Goal: Task Accomplishment & Management: Manage account settings

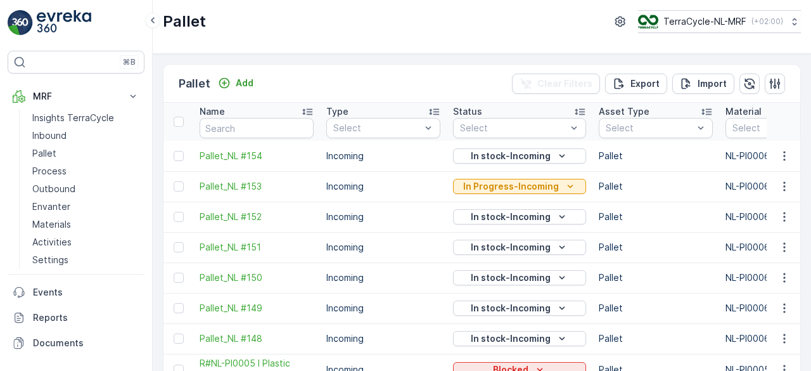
click at [67, 152] on link "Pallet" at bounding box center [85, 154] width 117 height 18
click at [241, 81] on p "Add" at bounding box center [245, 83] width 18 height 13
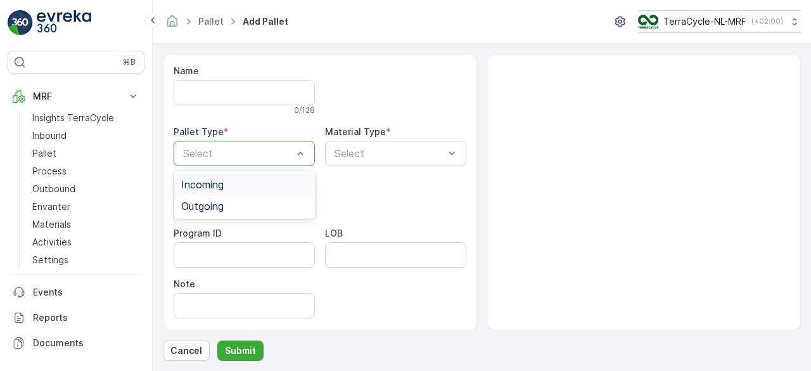
click at [278, 184] on div "Incoming" at bounding box center [244, 184] width 126 height 11
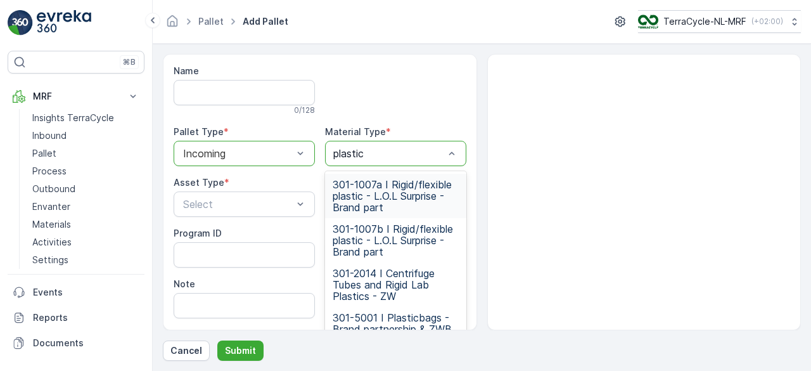
type input "plastic k"
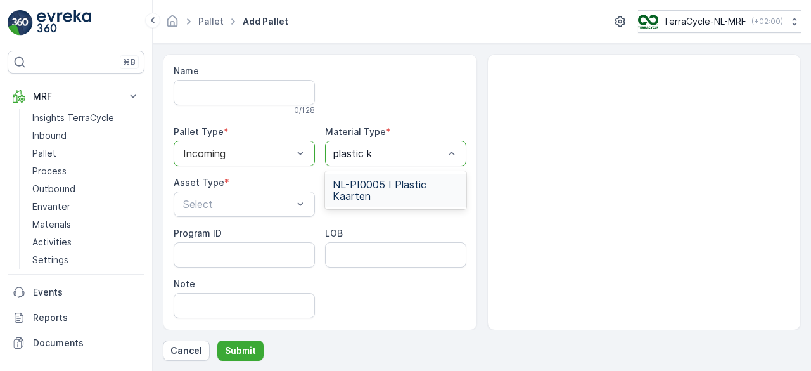
click at [411, 186] on span "NL-PI0005 I Plastic Kaarten" at bounding box center [396, 190] width 126 height 23
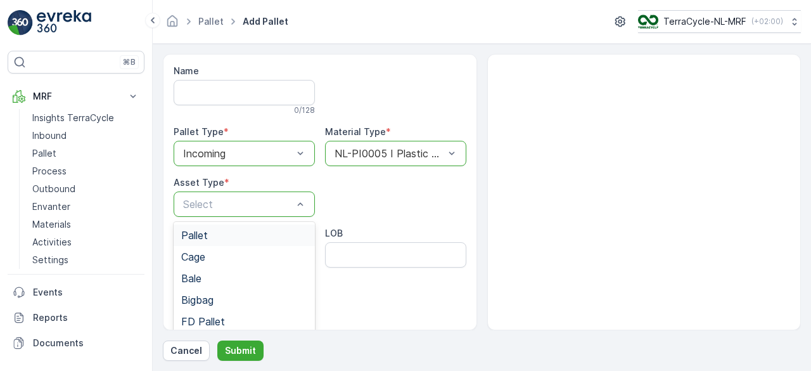
click at [219, 235] on div "Pallet" at bounding box center [244, 234] width 126 height 11
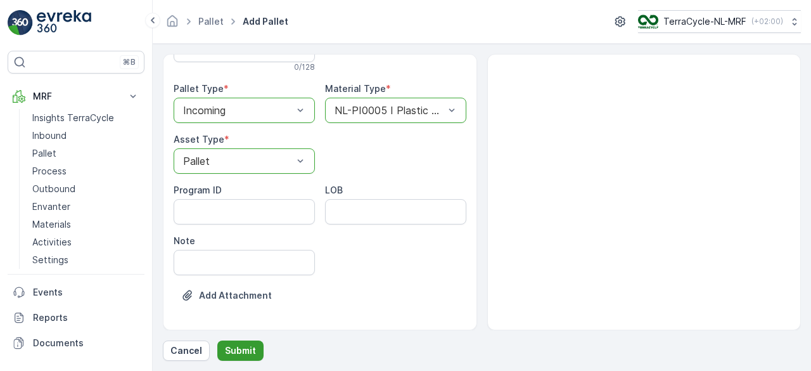
click at [239, 352] on p "Submit" at bounding box center [240, 350] width 31 height 13
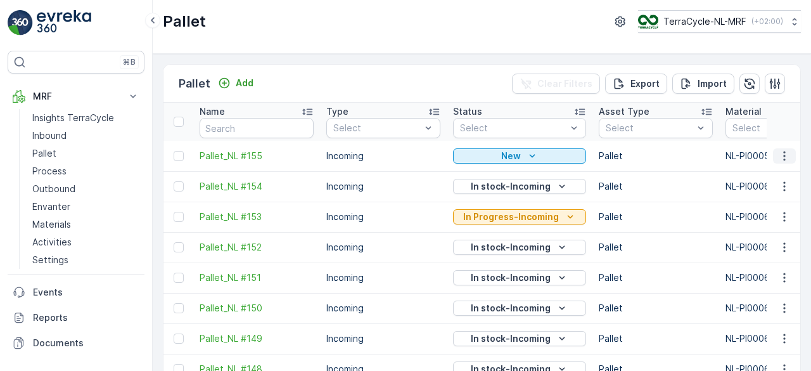
click at [785, 154] on icon "button" at bounding box center [784, 156] width 13 height 13
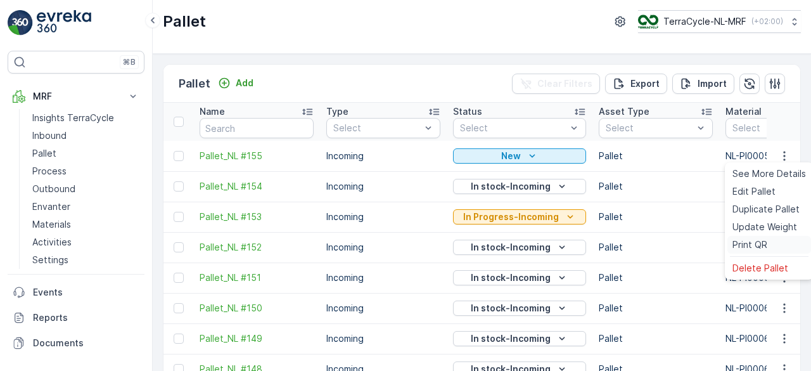
click at [763, 245] on span "Print QR" at bounding box center [750, 244] width 35 height 13
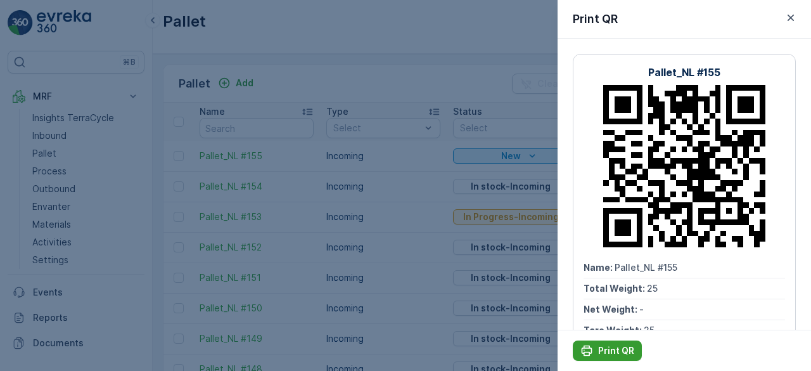
click at [605, 347] on p "Print QR" at bounding box center [616, 350] width 36 height 13
click at [793, 16] on icon "button" at bounding box center [791, 17] width 13 height 13
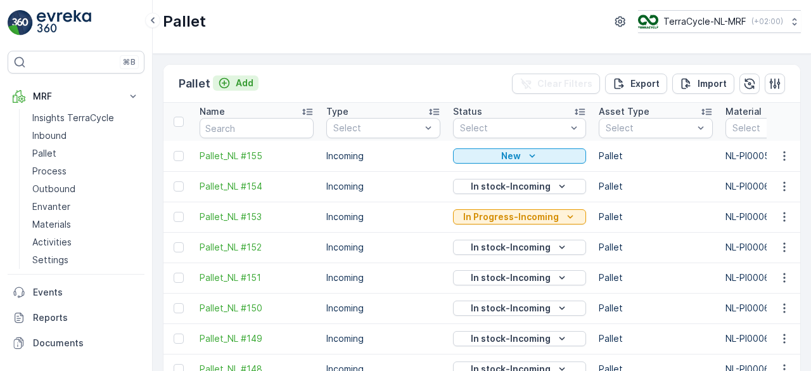
click at [246, 75] on button "Add" at bounding box center [236, 82] width 46 height 15
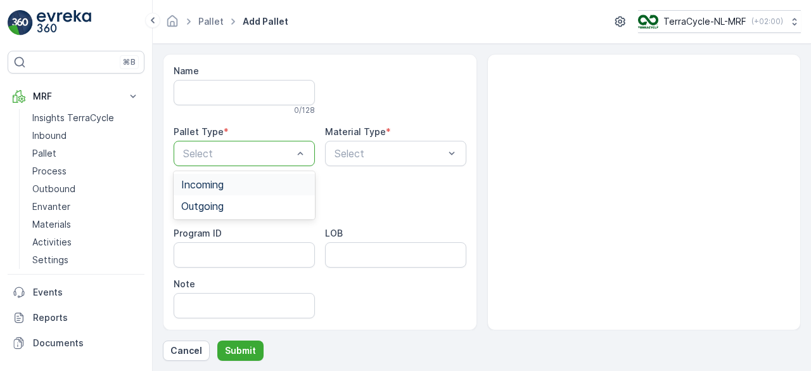
click at [278, 184] on div "Incoming" at bounding box center [244, 184] width 126 height 11
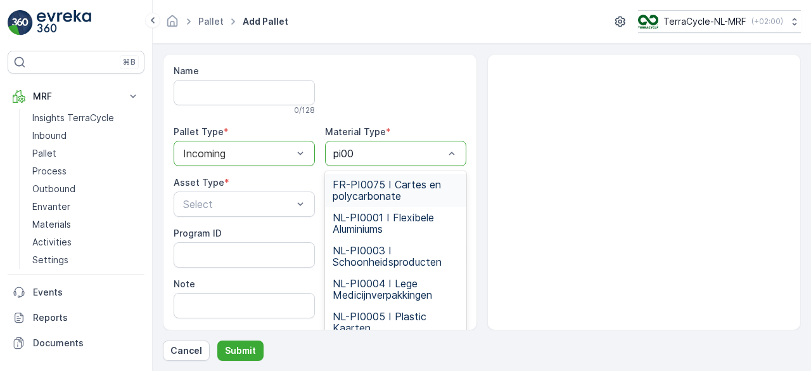
type input "pi000"
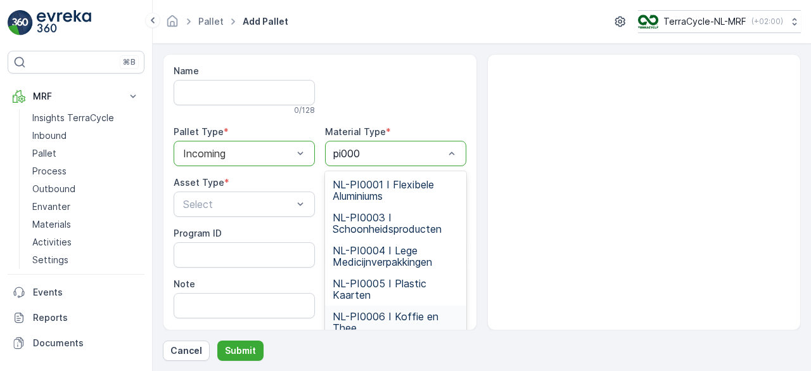
click at [387, 315] on span "NL-PI0006 I Koffie en Thee" at bounding box center [396, 322] width 126 height 23
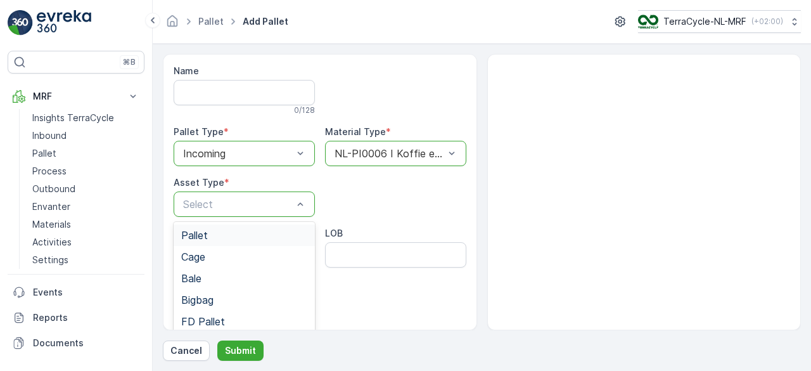
click at [244, 235] on div "Pallet" at bounding box center [244, 234] width 126 height 11
click at [239, 352] on p "Submit" at bounding box center [240, 350] width 31 height 13
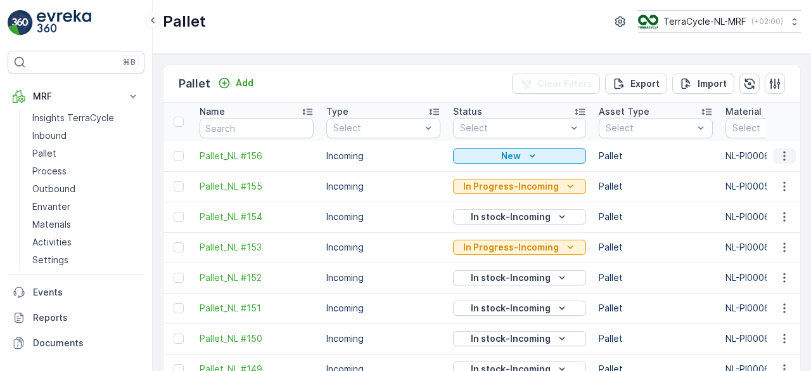
click at [786, 153] on icon "button" at bounding box center [784, 156] width 13 height 13
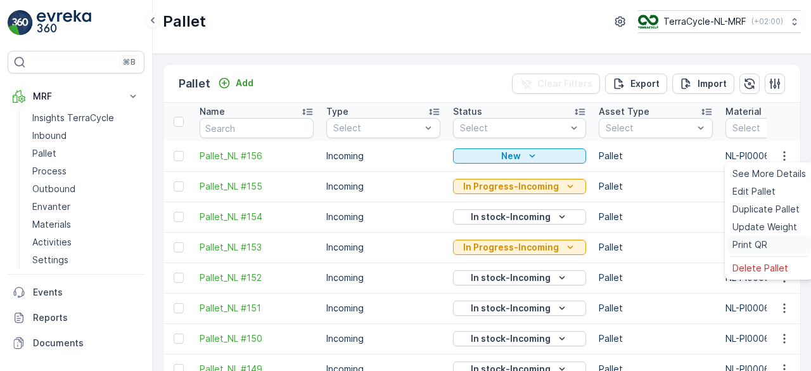
click at [745, 243] on span "Print QR" at bounding box center [750, 244] width 35 height 13
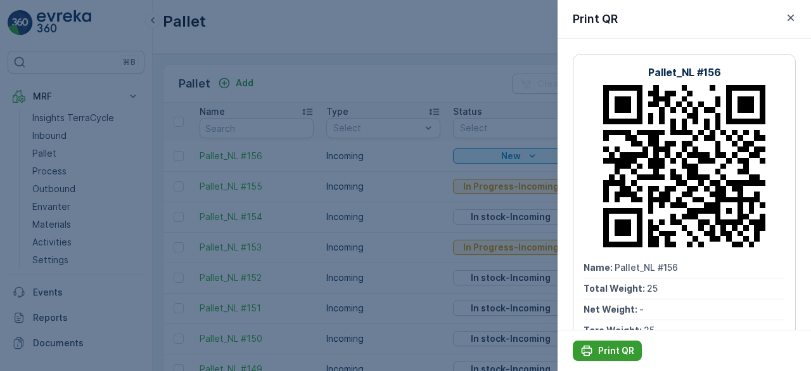
click at [605, 348] on p "Print QR" at bounding box center [616, 350] width 36 height 13
click at [789, 20] on icon "button" at bounding box center [791, 18] width 6 height 6
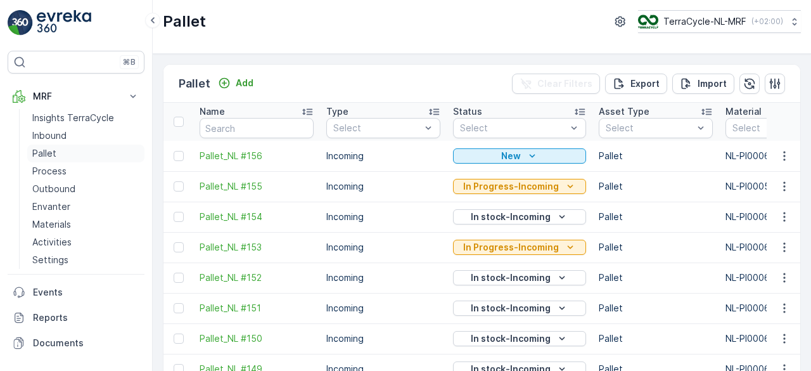
click at [45, 153] on p "Pallet" at bounding box center [44, 153] width 24 height 13
click at [246, 84] on p "Add" at bounding box center [245, 83] width 18 height 13
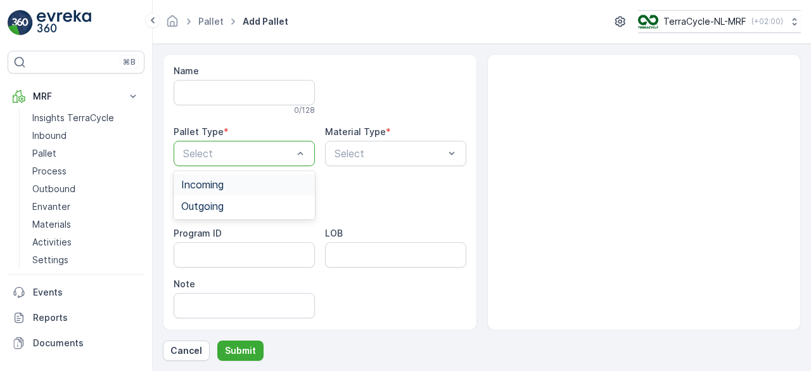
click at [284, 183] on div "Incoming" at bounding box center [244, 184] width 126 height 11
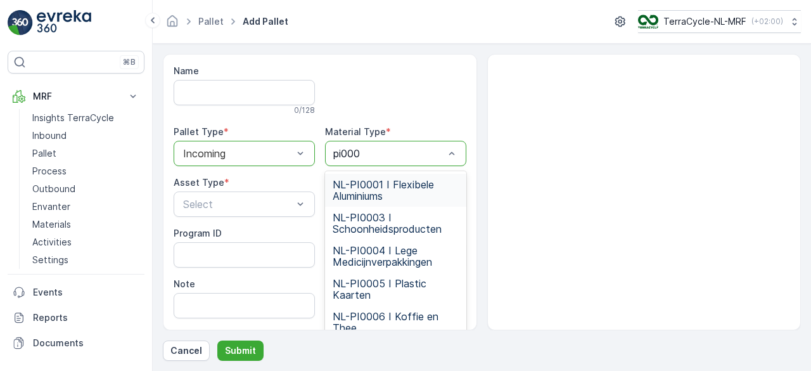
type input "pi0006"
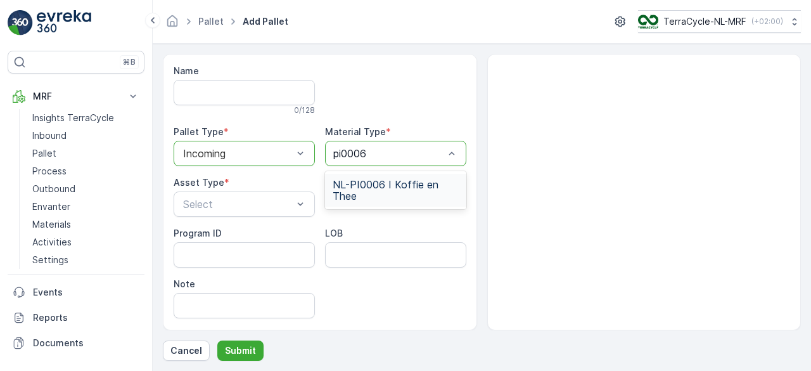
click at [421, 183] on span "NL-PI0006 I Koffie en Thee" at bounding box center [396, 190] width 126 height 23
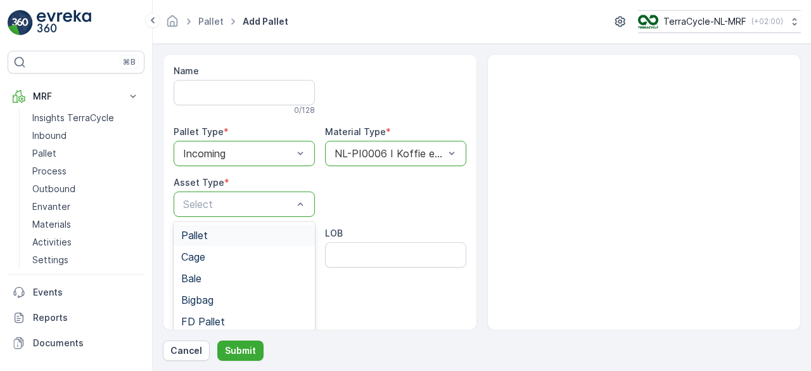
click at [266, 238] on div "Pallet" at bounding box center [244, 234] width 126 height 11
click at [238, 351] on p "Submit" at bounding box center [240, 350] width 31 height 13
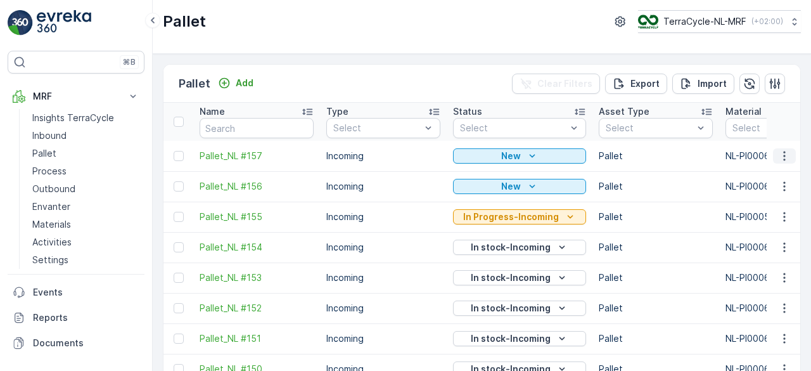
click at [784, 155] on icon "button" at bounding box center [784, 156] width 13 height 13
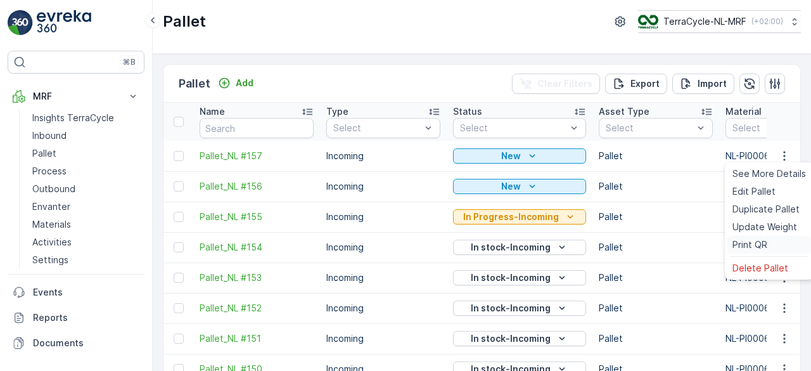
click at [766, 247] on span "Print QR" at bounding box center [750, 244] width 35 height 13
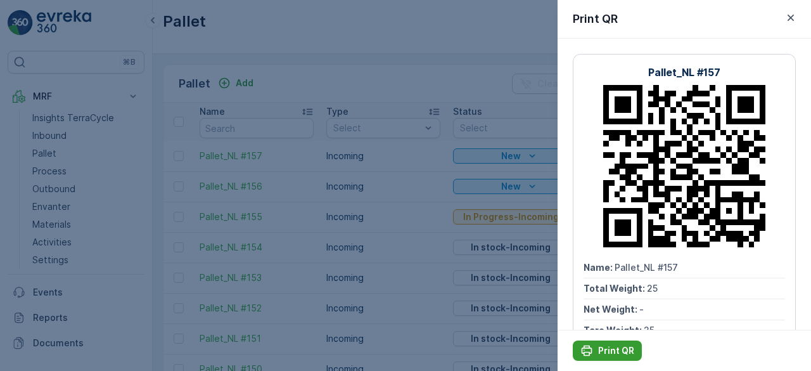
click at [616, 352] on p "Print QR" at bounding box center [616, 350] width 36 height 13
click at [351, 55] on div at bounding box center [405, 185] width 811 height 371
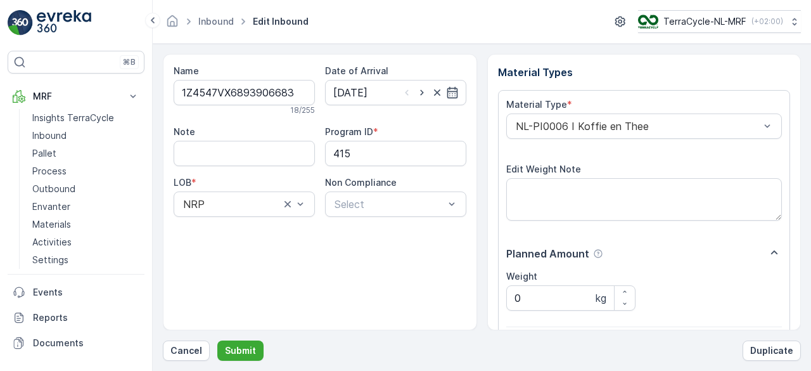
scroll to position [197, 0]
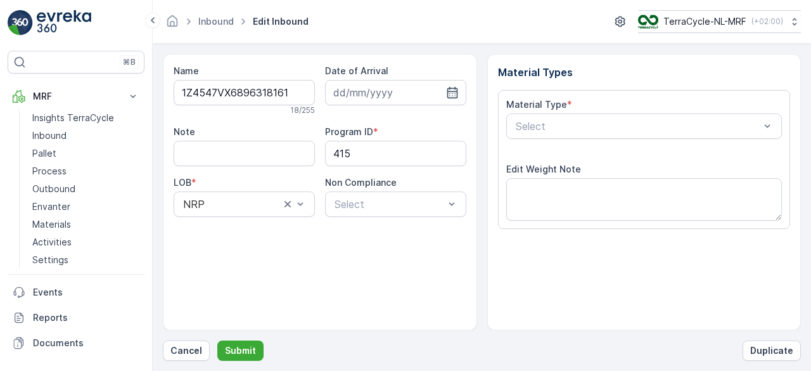
type input "[DATE]"
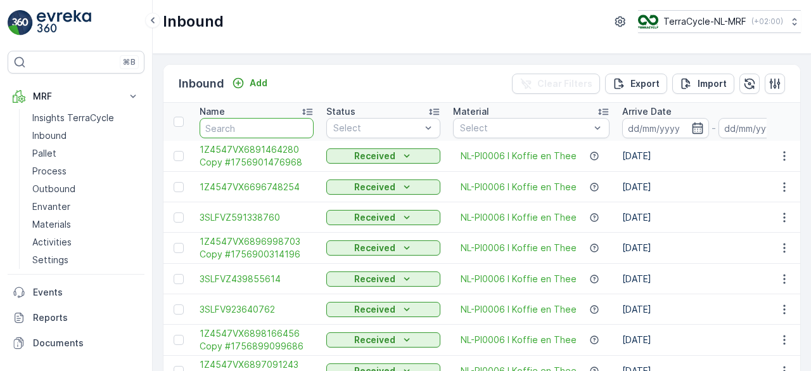
click at [266, 126] on input "text" at bounding box center [257, 128] width 114 height 20
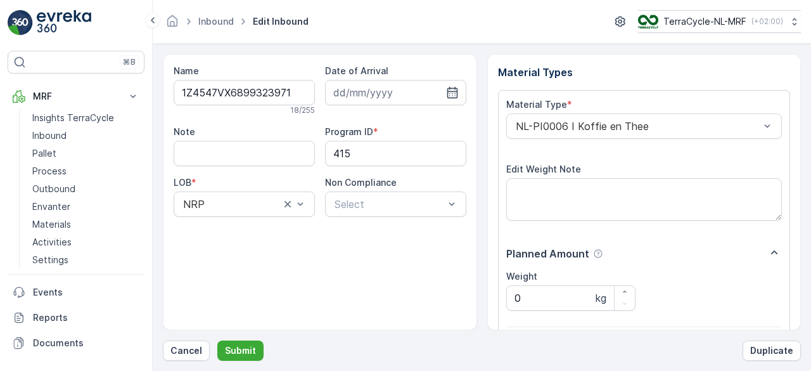
scroll to position [197, 0]
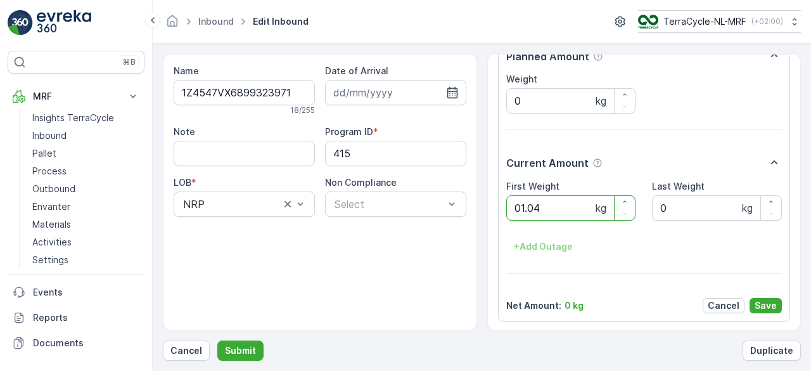
click at [217, 340] on button "Submit" at bounding box center [240, 350] width 46 height 20
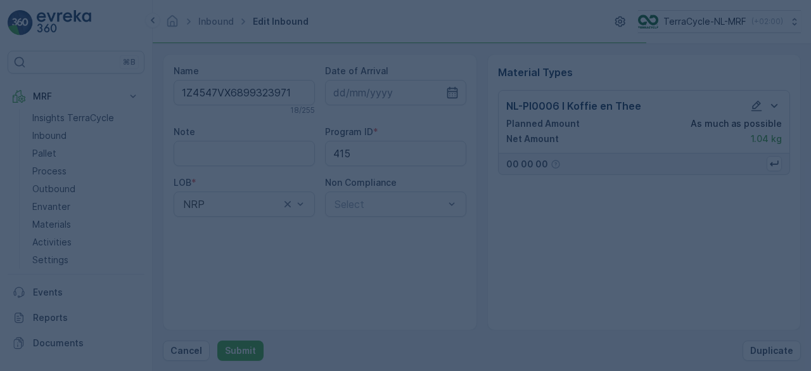
scroll to position [0, 0]
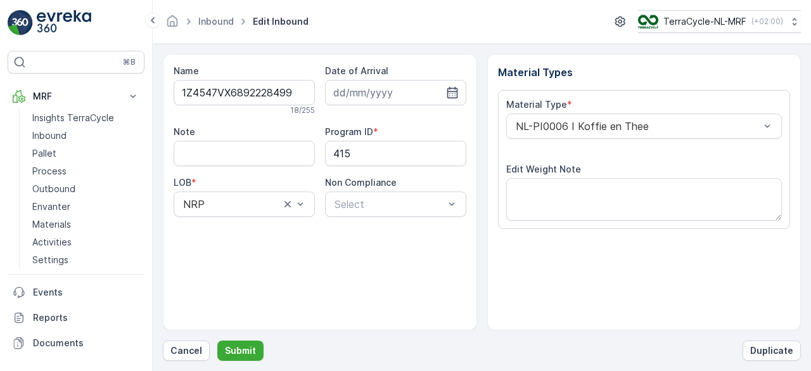
scroll to position [197, 0]
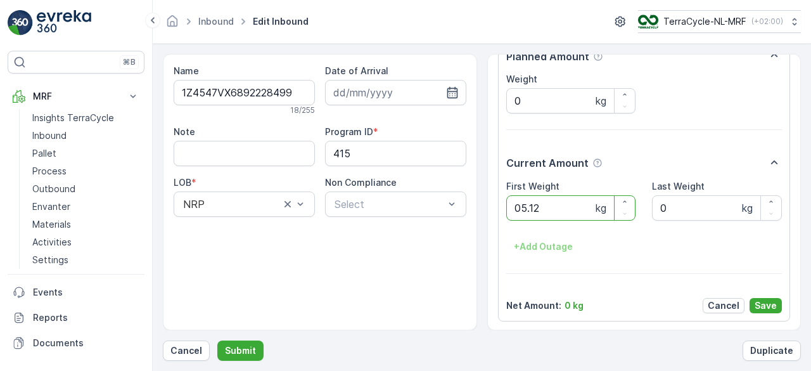
click at [217, 340] on button "Submit" at bounding box center [240, 350] width 46 height 20
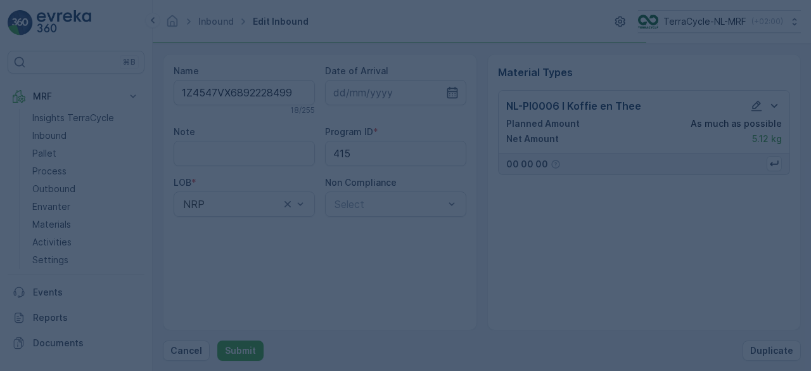
scroll to position [0, 0]
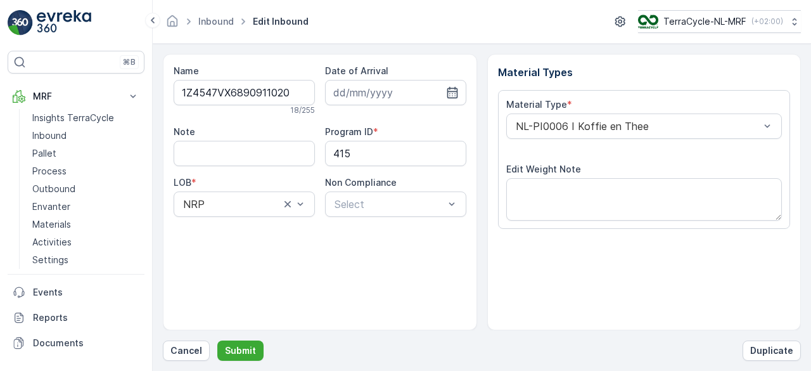
scroll to position [197, 0]
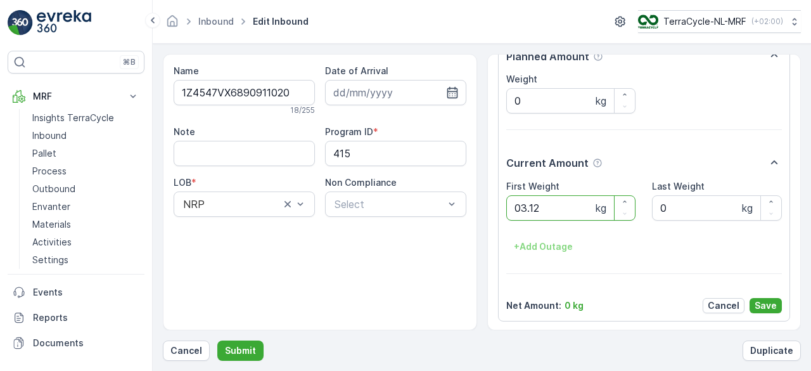
click at [217, 340] on button "Submit" at bounding box center [240, 350] width 46 height 20
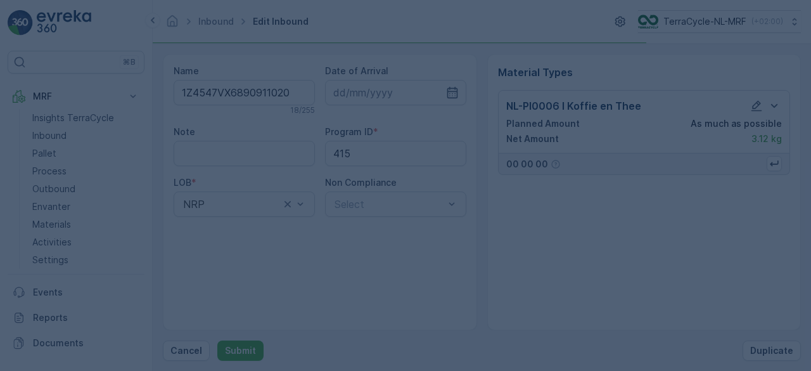
scroll to position [0, 0]
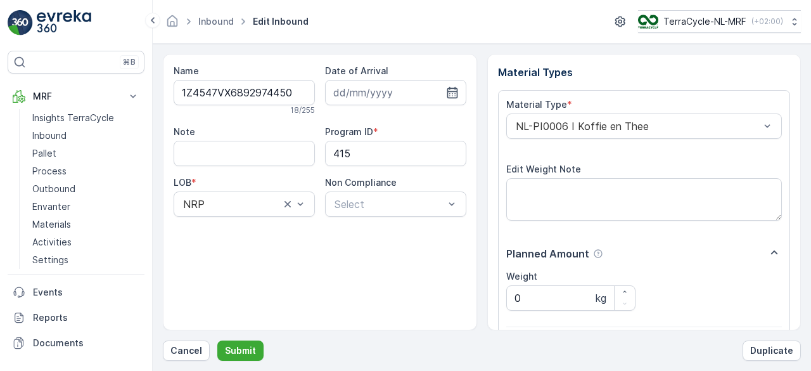
scroll to position [197, 0]
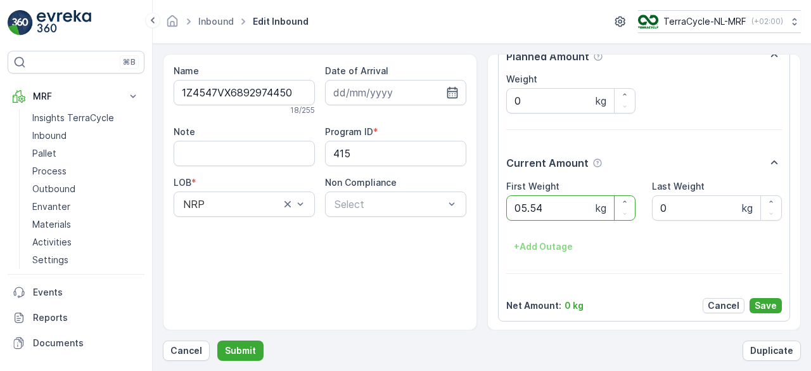
click at [217, 340] on button "Submit" at bounding box center [240, 350] width 46 height 20
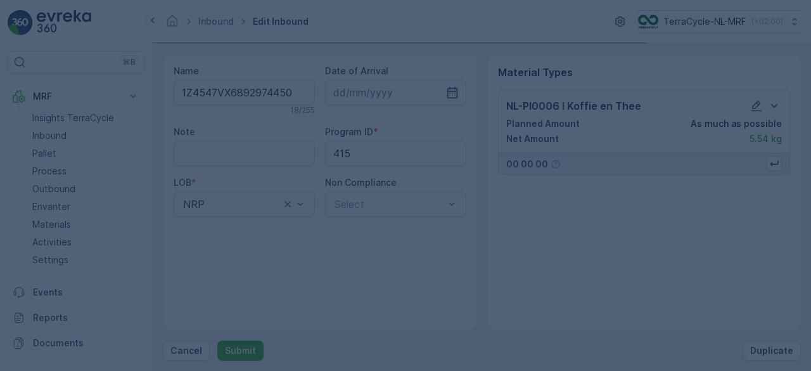
scroll to position [0, 0]
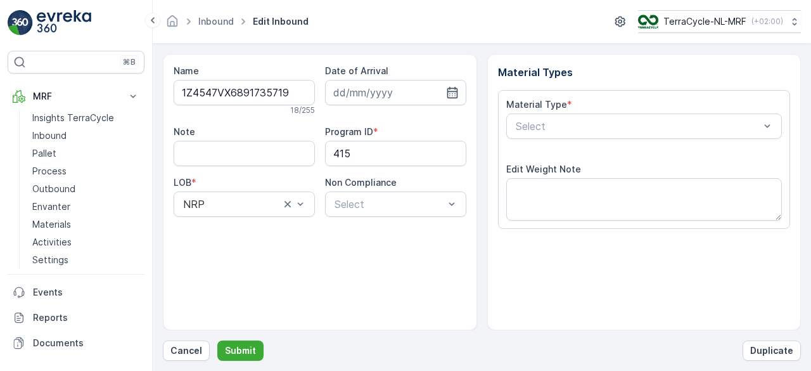
scroll to position [197, 0]
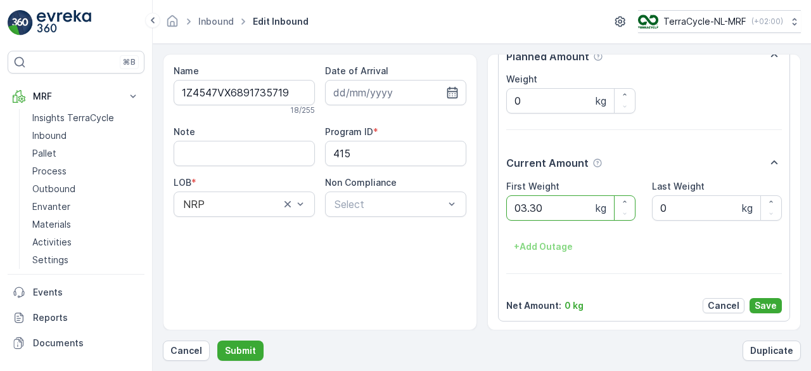
click at [217, 340] on button "Submit" at bounding box center [240, 350] width 46 height 20
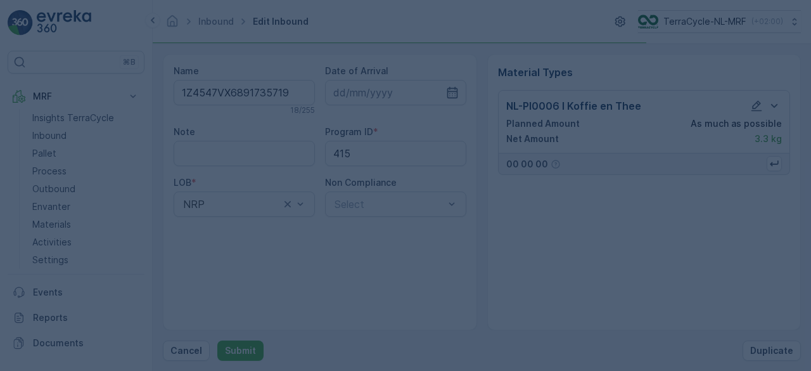
scroll to position [0, 0]
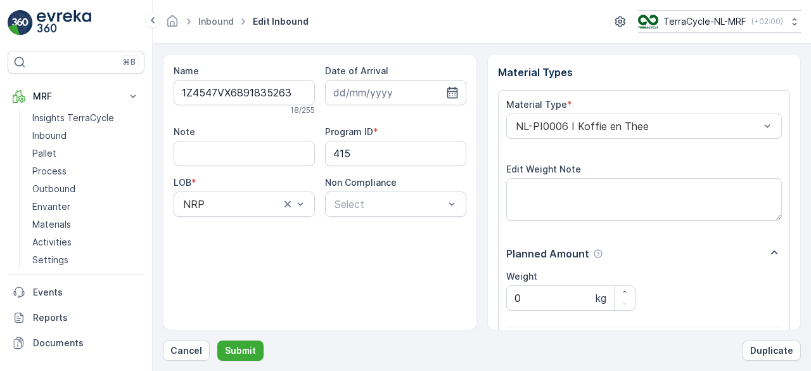
scroll to position [197, 0]
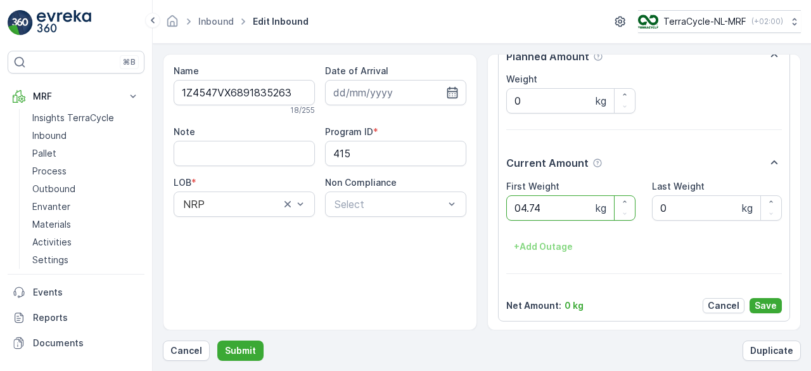
click at [217, 340] on button "Submit" at bounding box center [240, 350] width 46 height 20
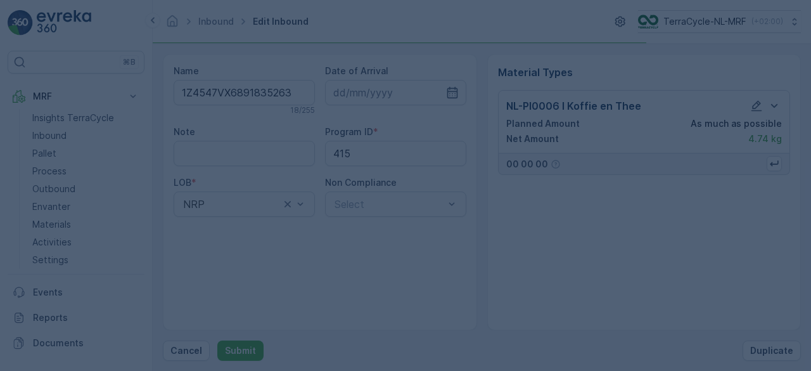
scroll to position [0, 0]
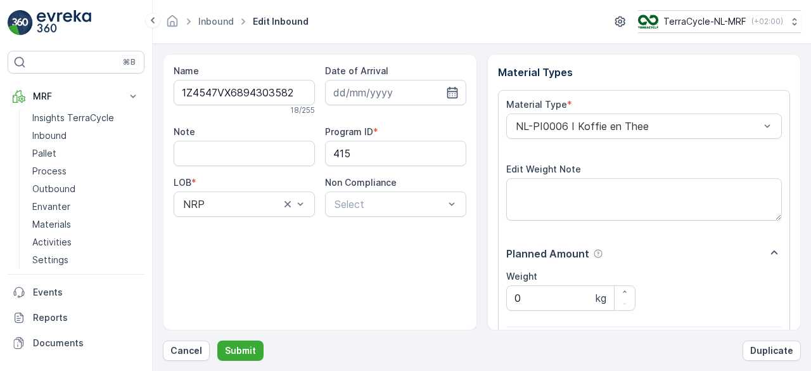
scroll to position [197, 0]
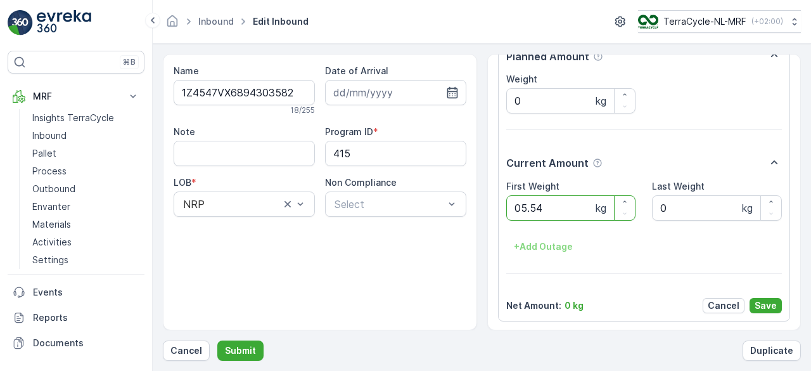
click at [217, 340] on button "Submit" at bounding box center [240, 350] width 46 height 20
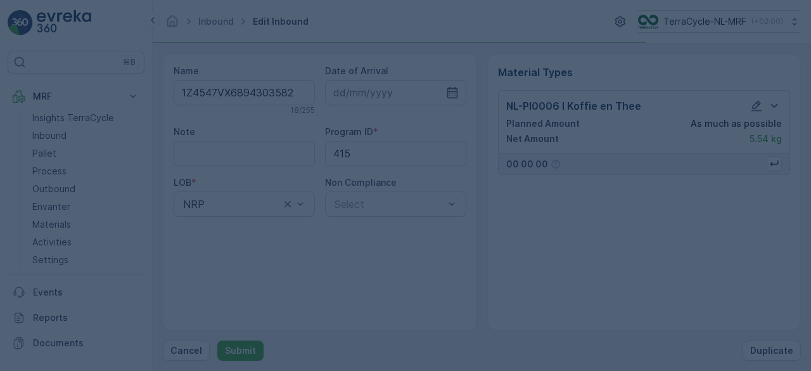
scroll to position [0, 0]
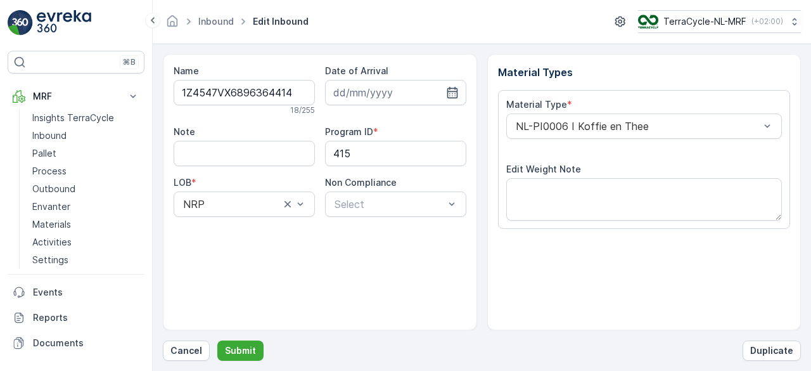
scroll to position [197, 0]
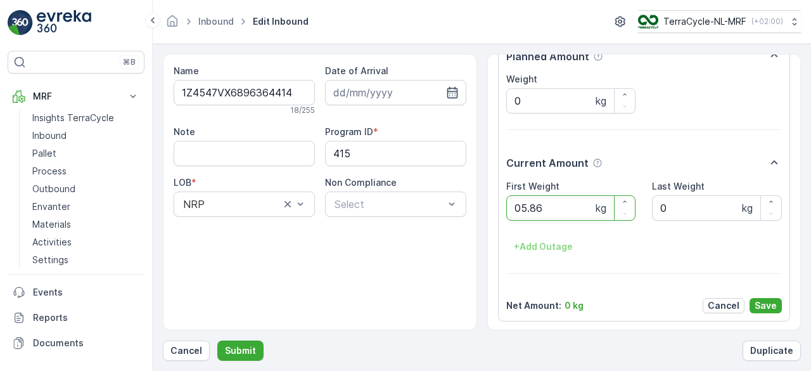
click at [217, 340] on button "Submit" at bounding box center [240, 350] width 46 height 20
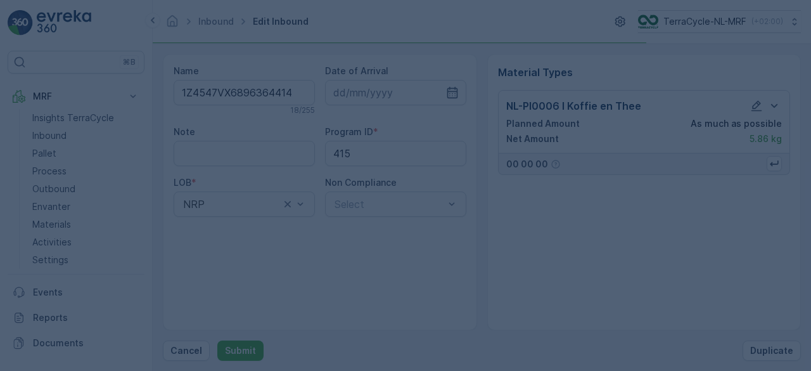
scroll to position [0, 0]
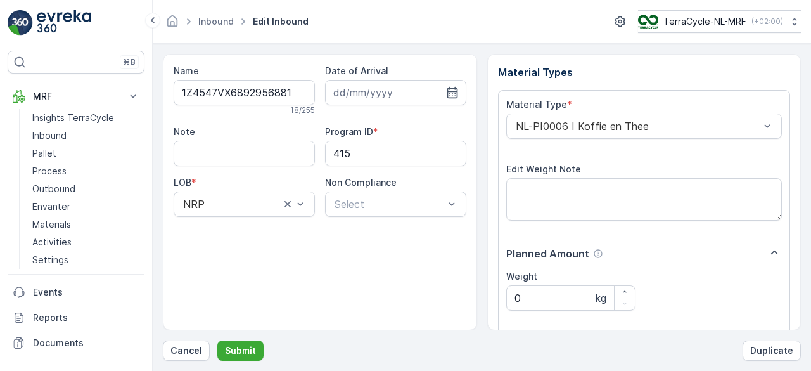
scroll to position [197, 0]
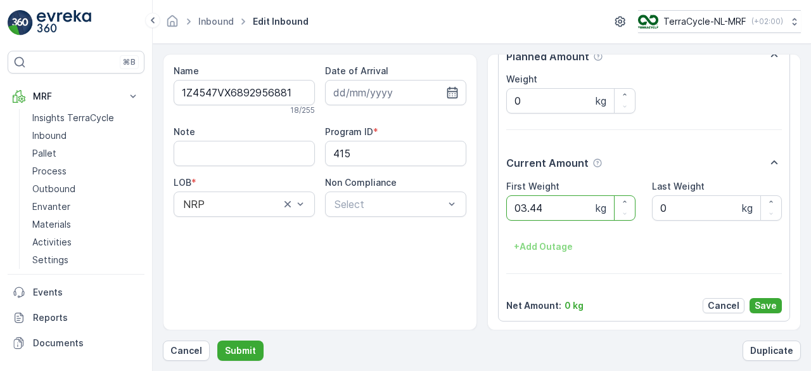
click at [217, 340] on button "Submit" at bounding box center [240, 350] width 46 height 20
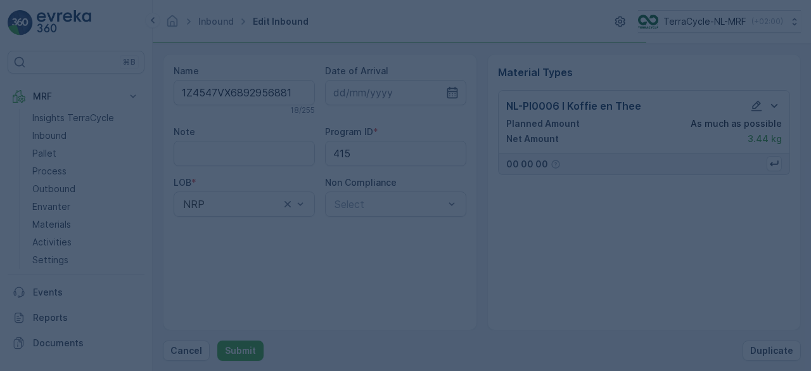
scroll to position [0, 0]
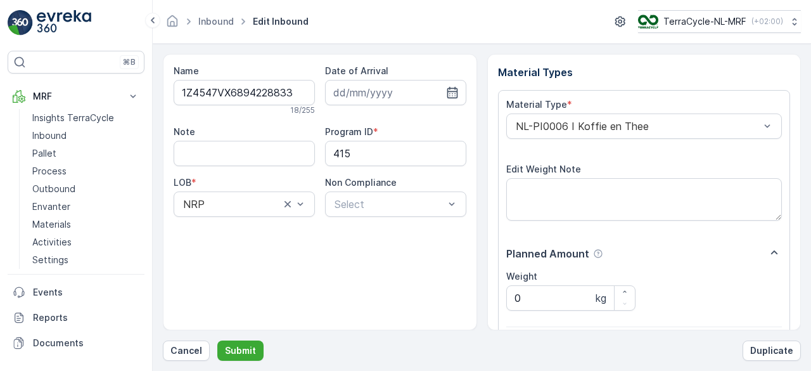
scroll to position [197, 0]
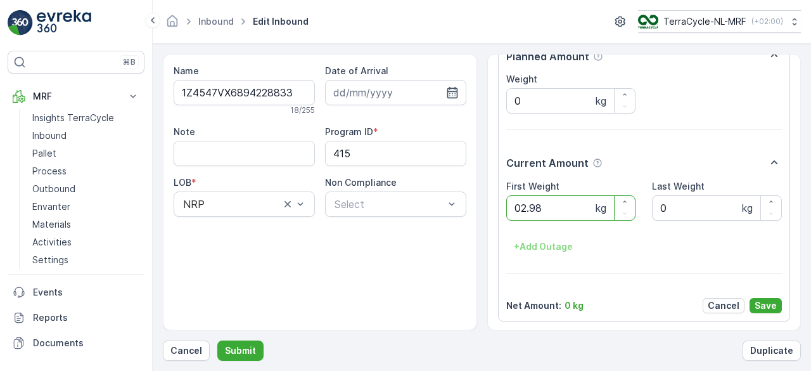
click at [217, 340] on button "Submit" at bounding box center [240, 350] width 46 height 20
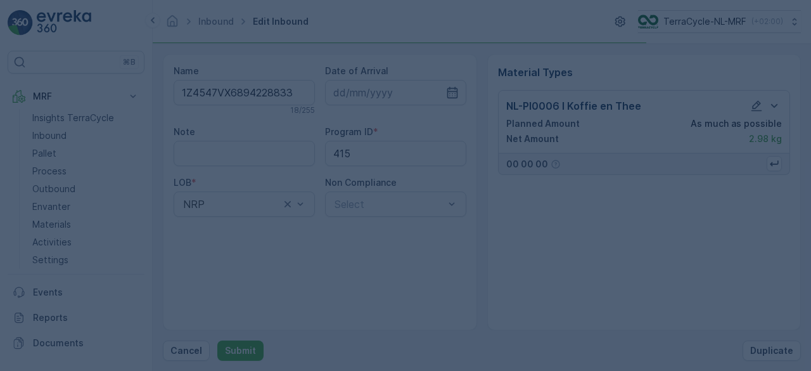
scroll to position [0, 0]
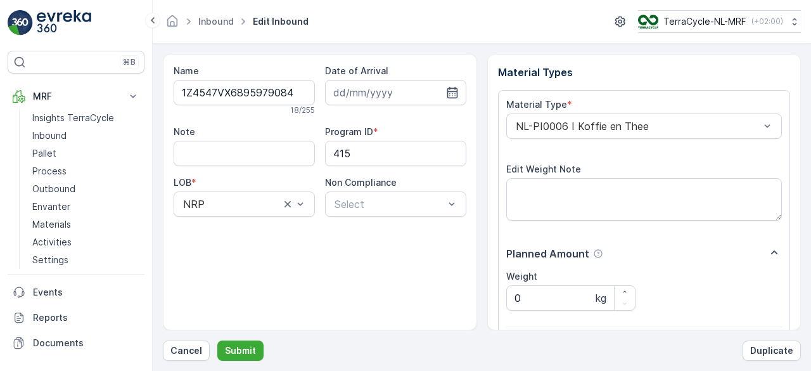
scroll to position [197, 0]
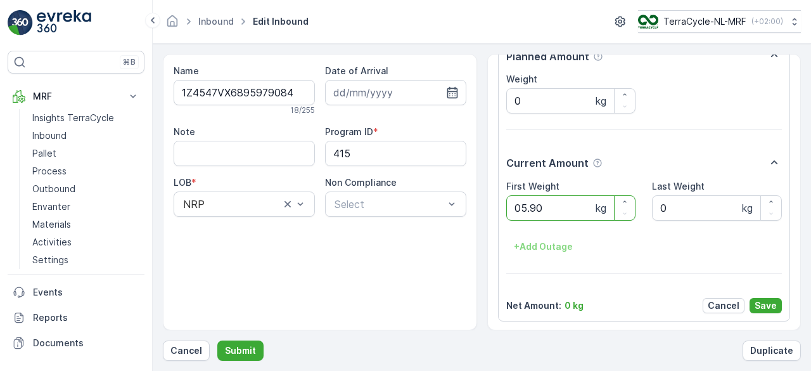
click at [217, 340] on button "Submit" at bounding box center [240, 350] width 46 height 20
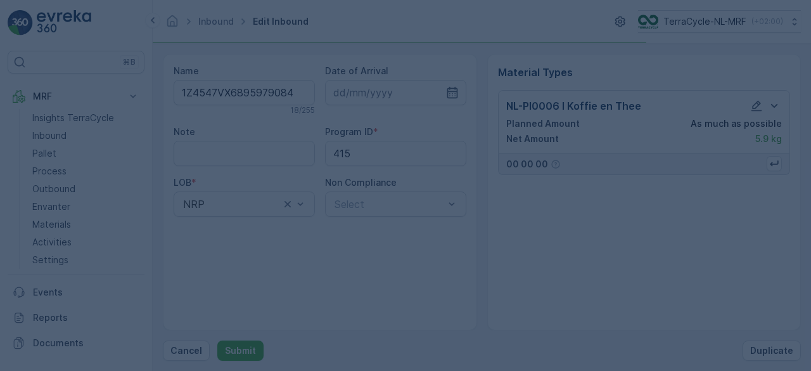
scroll to position [0, 0]
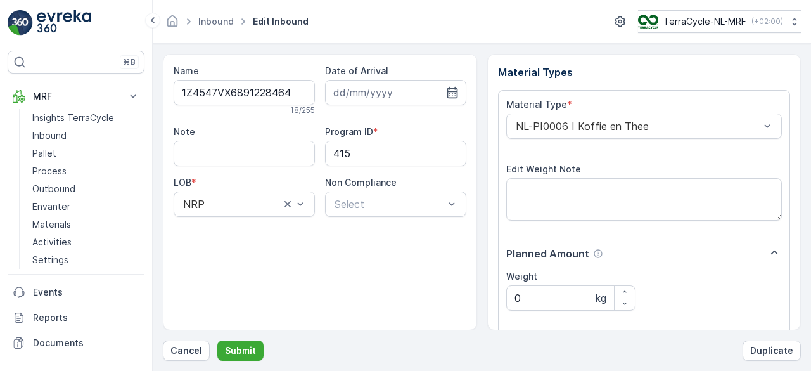
scroll to position [197, 0]
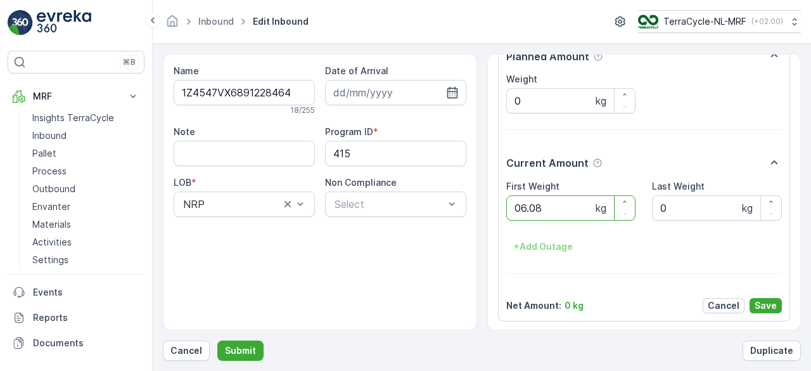
click at [217, 340] on button "Submit" at bounding box center [240, 350] width 46 height 20
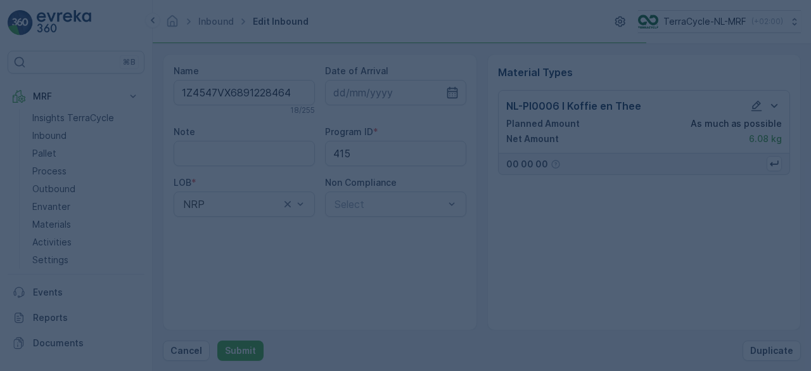
scroll to position [0, 0]
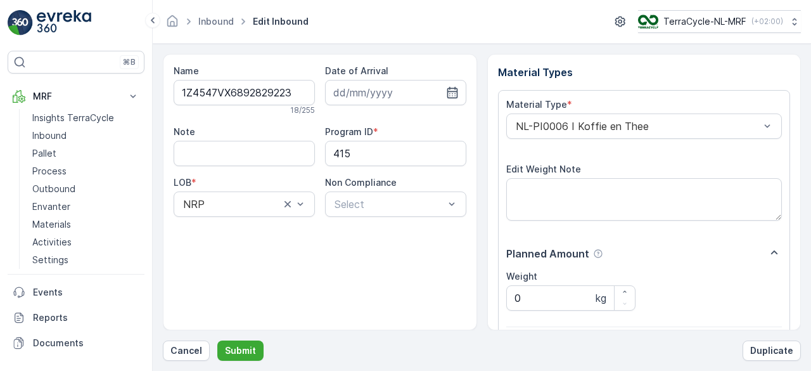
scroll to position [197, 0]
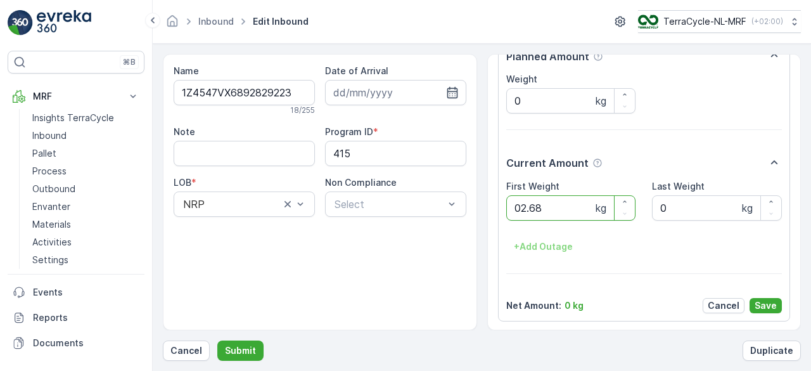
click at [217, 340] on button "Submit" at bounding box center [240, 350] width 46 height 20
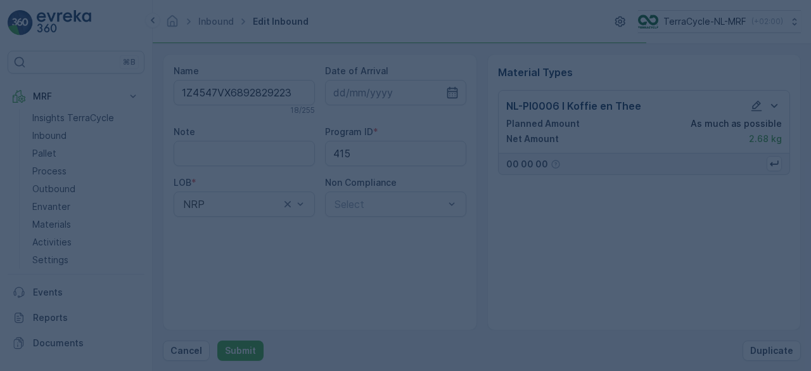
scroll to position [0, 0]
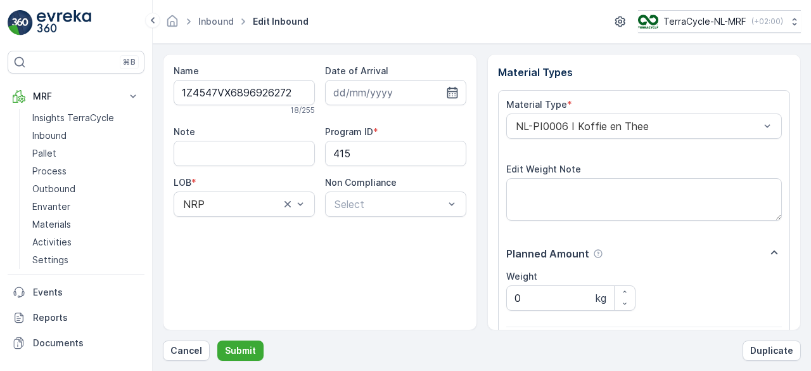
scroll to position [197, 0]
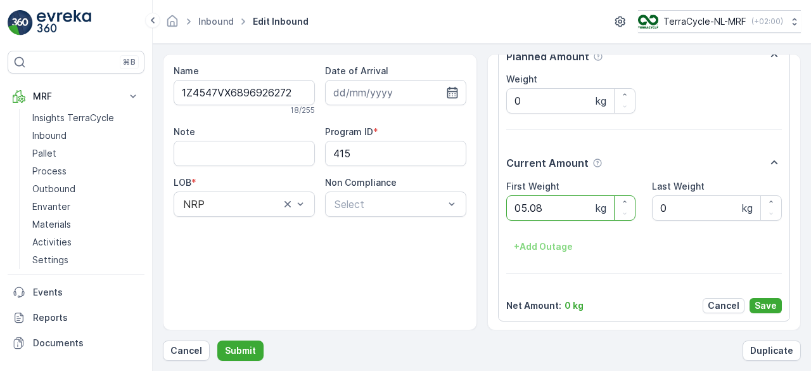
click at [217, 340] on button "Submit" at bounding box center [240, 350] width 46 height 20
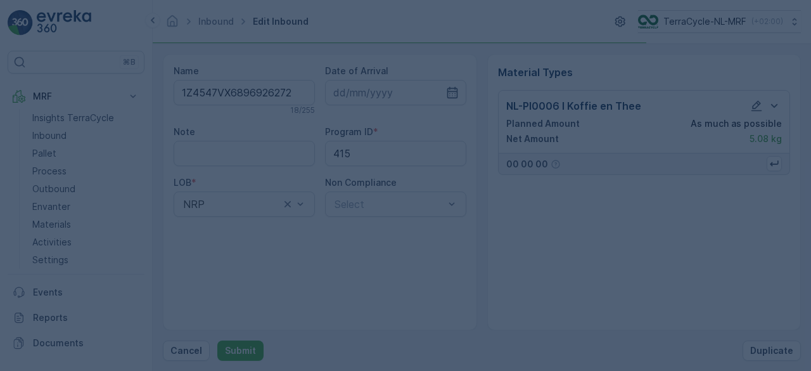
scroll to position [0, 0]
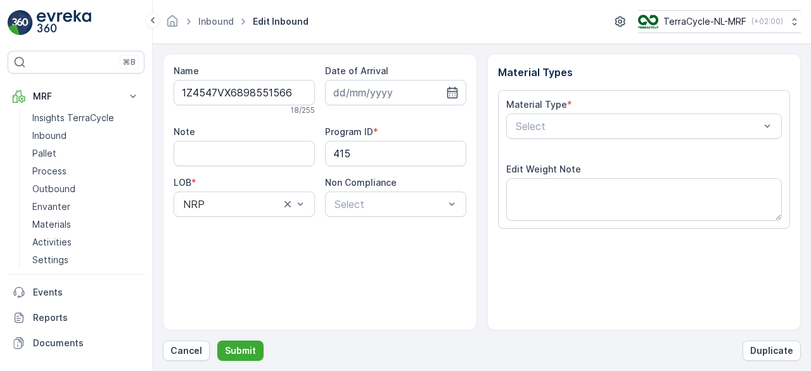
scroll to position [197, 0]
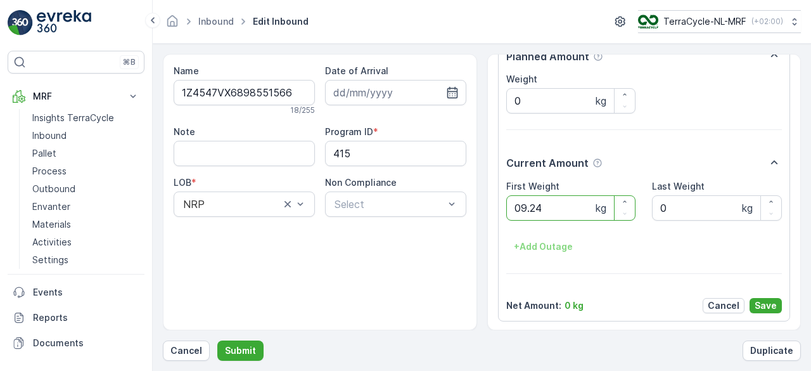
click at [217, 340] on button "Submit" at bounding box center [240, 350] width 46 height 20
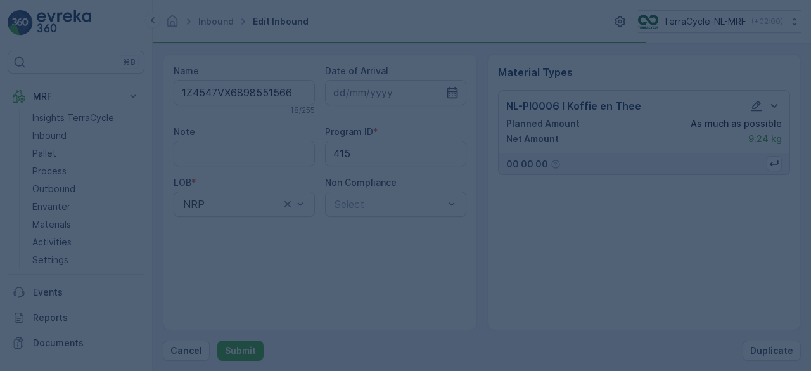
scroll to position [0, 0]
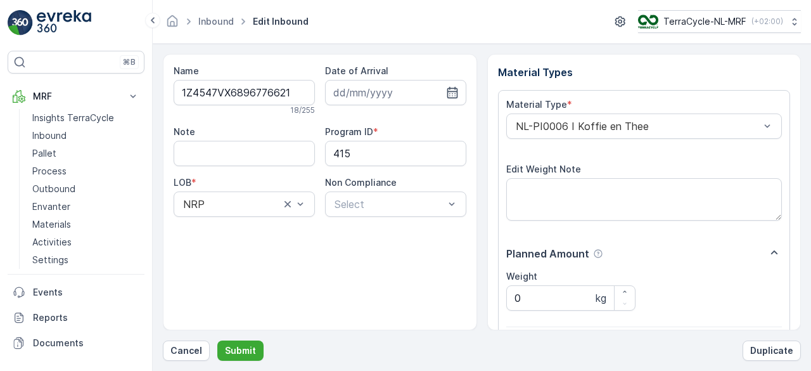
scroll to position [197, 0]
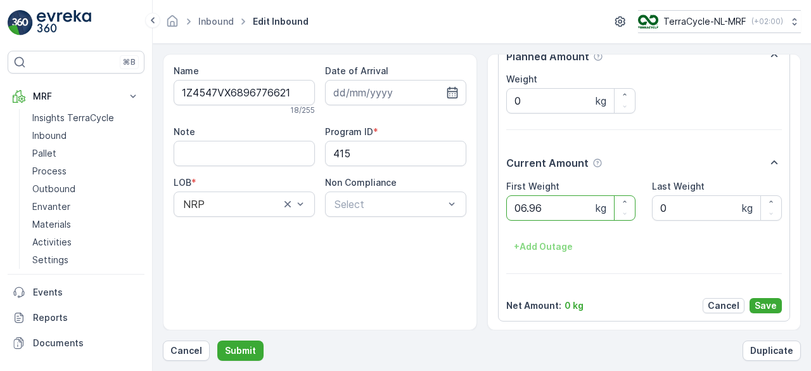
click at [217, 340] on button "Submit" at bounding box center [240, 350] width 46 height 20
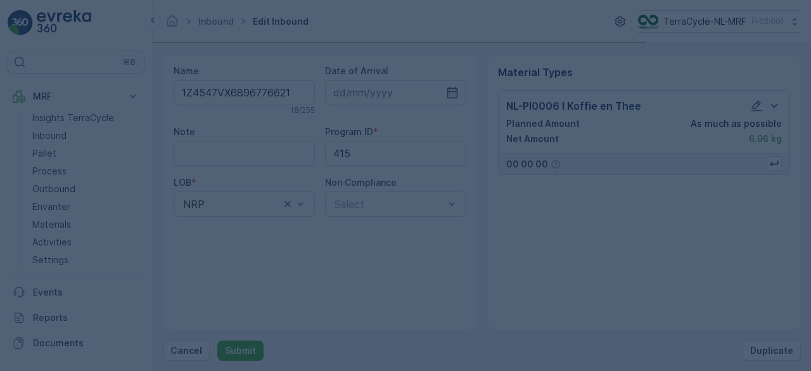
scroll to position [0, 0]
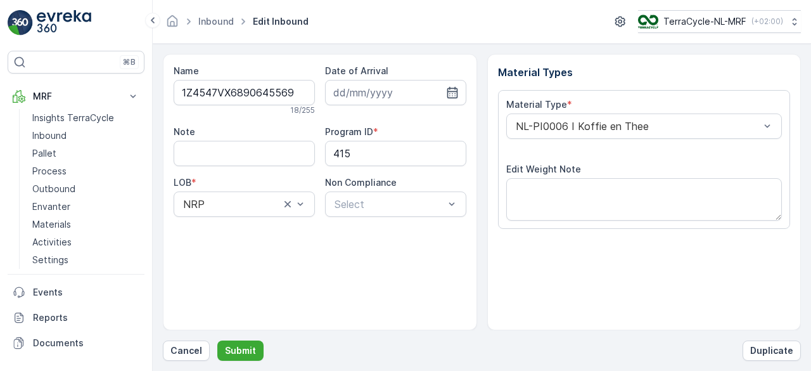
scroll to position [197, 0]
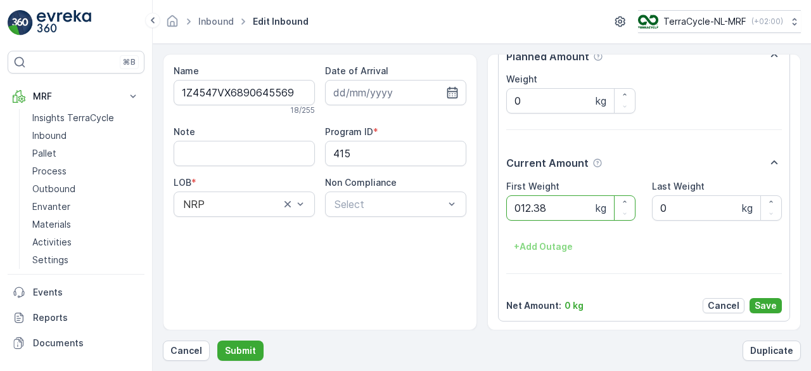
click at [217, 340] on button "Submit" at bounding box center [240, 350] width 46 height 20
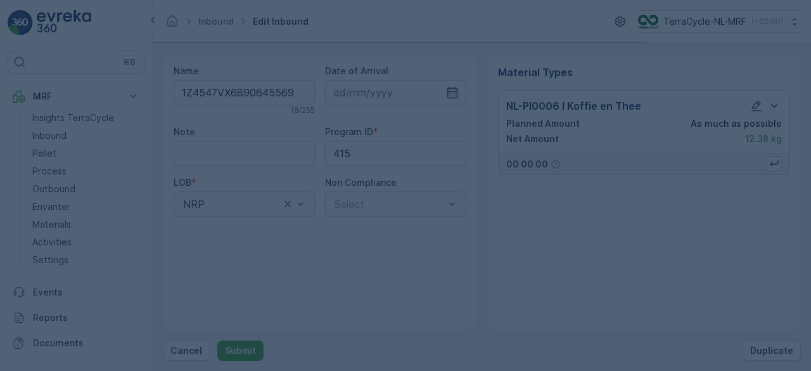
scroll to position [0, 0]
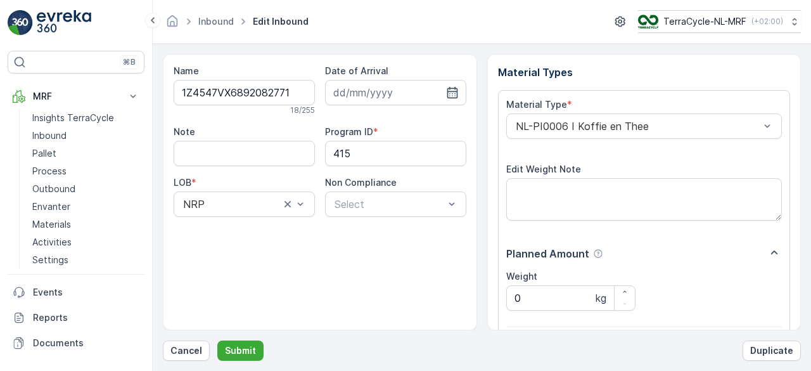
scroll to position [197, 0]
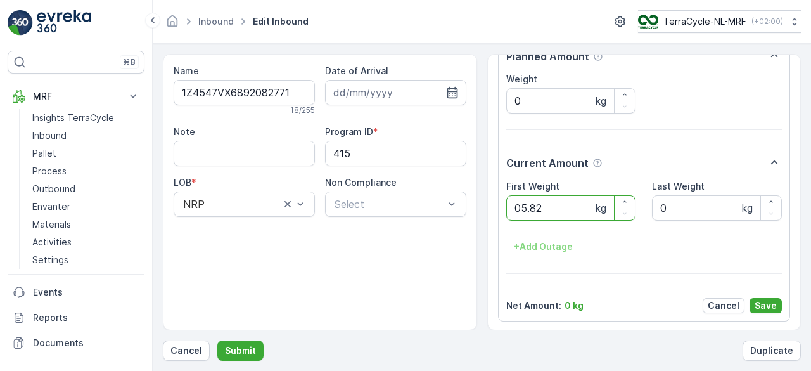
click at [217, 340] on button "Submit" at bounding box center [240, 350] width 46 height 20
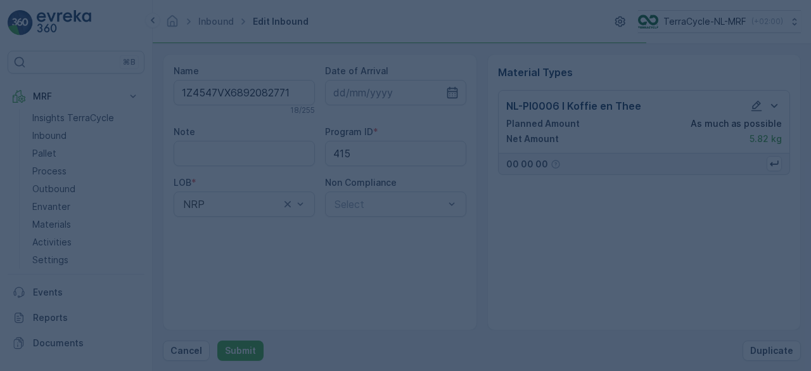
scroll to position [0, 0]
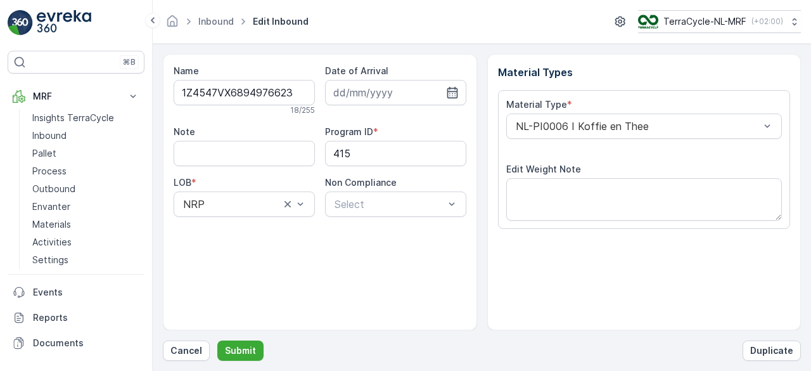
scroll to position [197, 0]
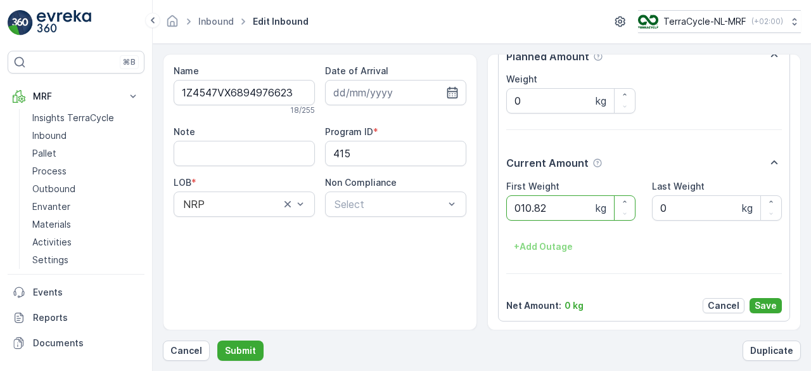
click at [217, 340] on button "Submit" at bounding box center [240, 350] width 46 height 20
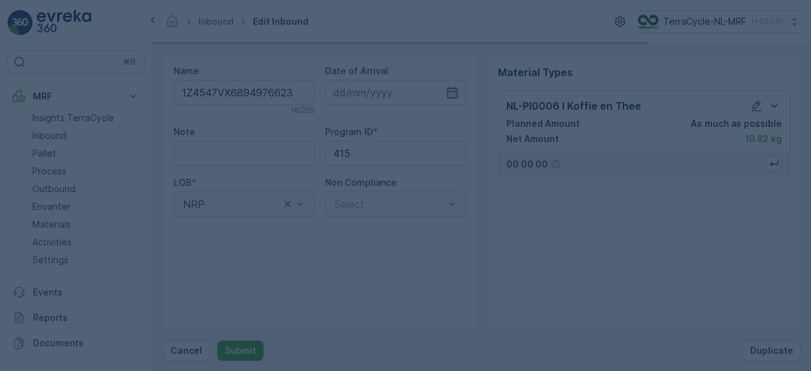
scroll to position [0, 0]
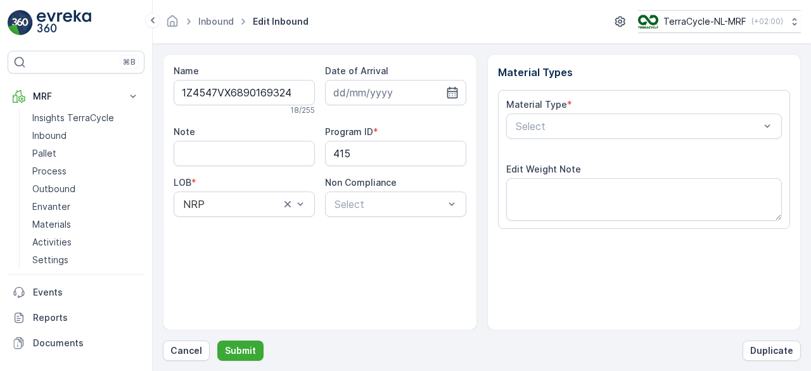
scroll to position [197, 0]
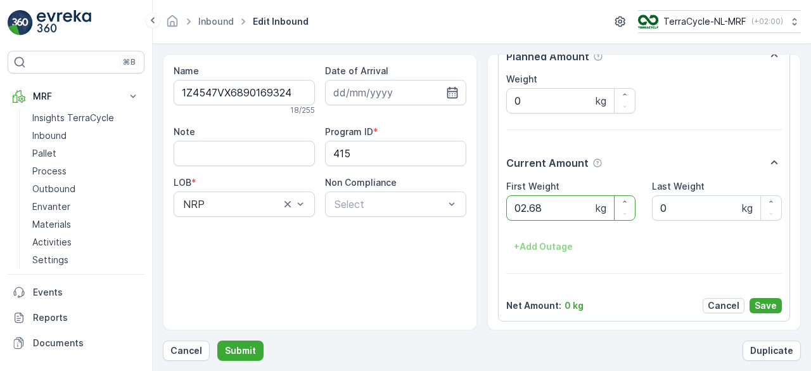
click at [217, 340] on button "Submit" at bounding box center [240, 350] width 46 height 20
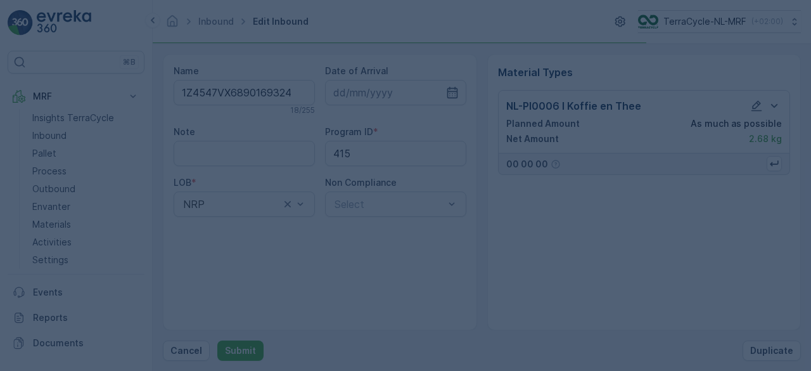
scroll to position [0, 0]
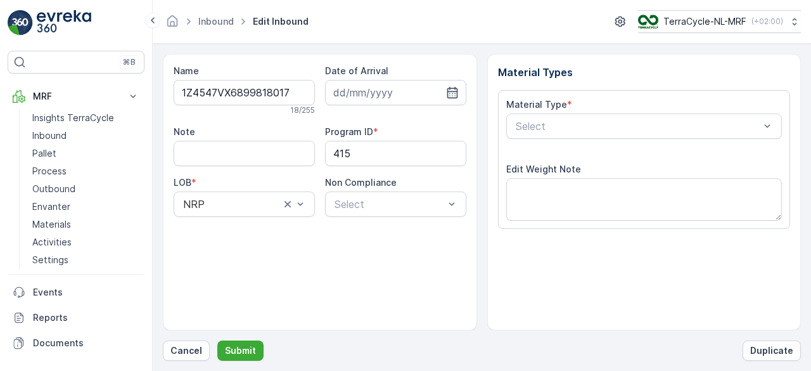
scroll to position [197, 0]
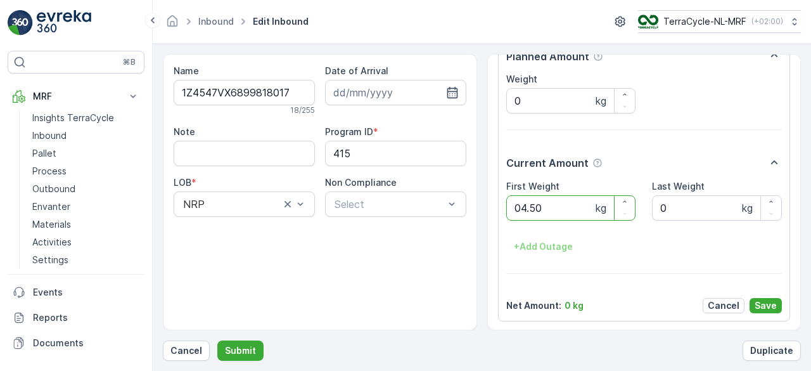
click at [217, 340] on button "Submit" at bounding box center [240, 350] width 46 height 20
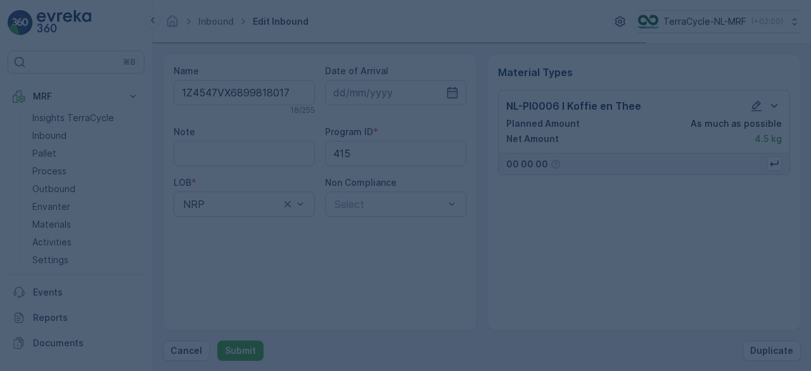
scroll to position [0, 0]
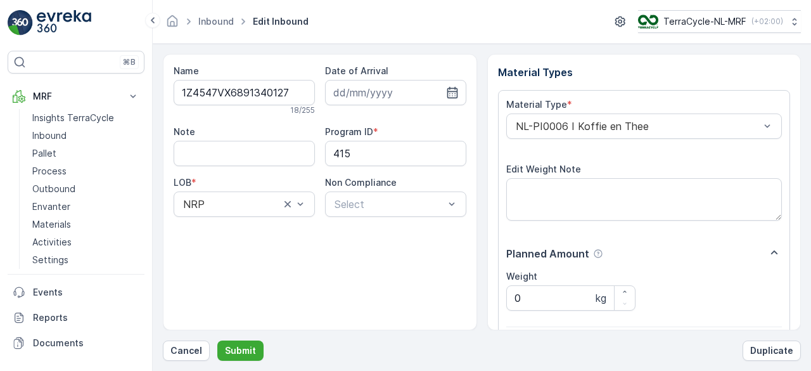
scroll to position [197, 0]
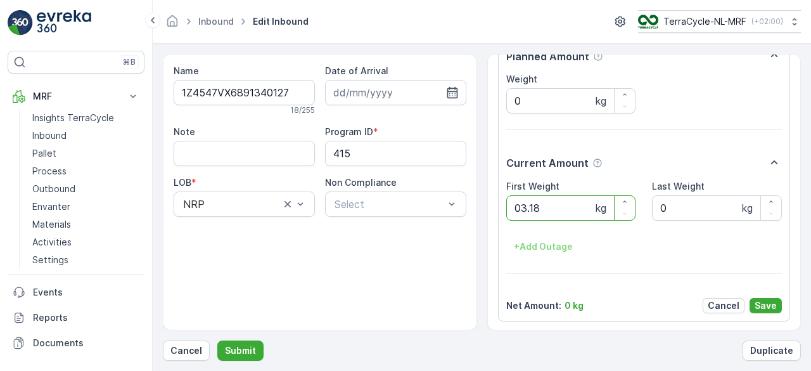
click at [217, 340] on button "Submit" at bounding box center [240, 350] width 46 height 20
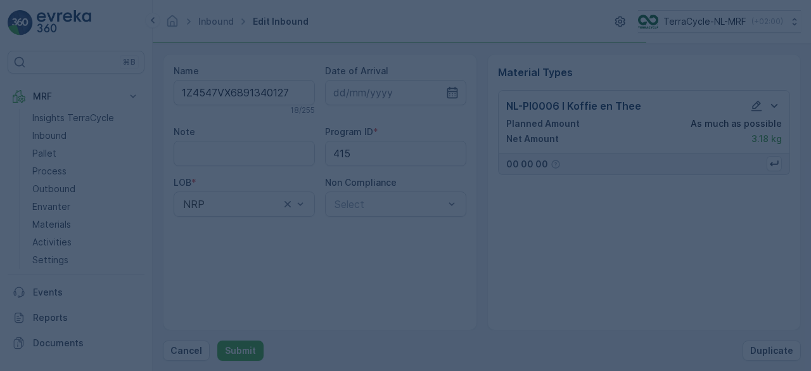
scroll to position [0, 0]
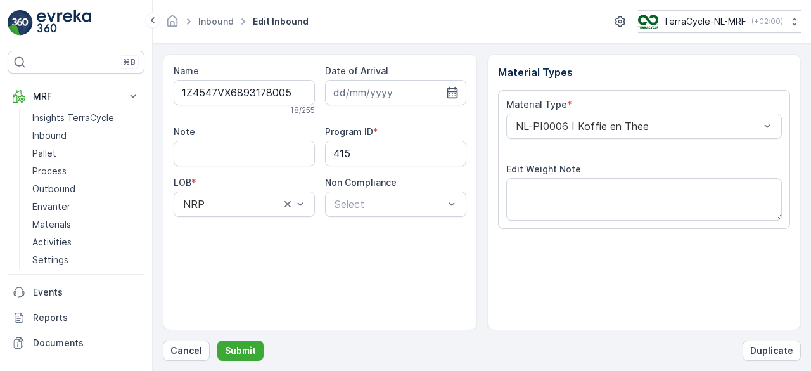
scroll to position [197, 0]
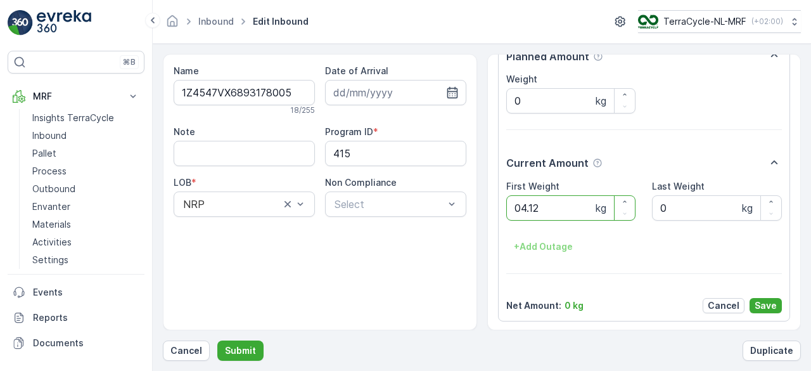
click at [217, 340] on button "Submit" at bounding box center [240, 350] width 46 height 20
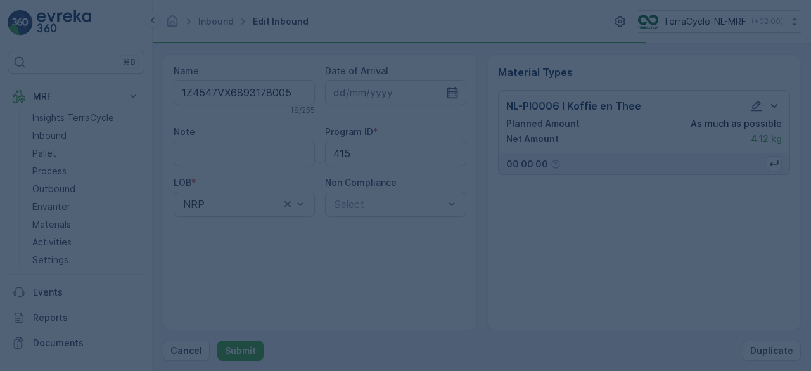
scroll to position [0, 0]
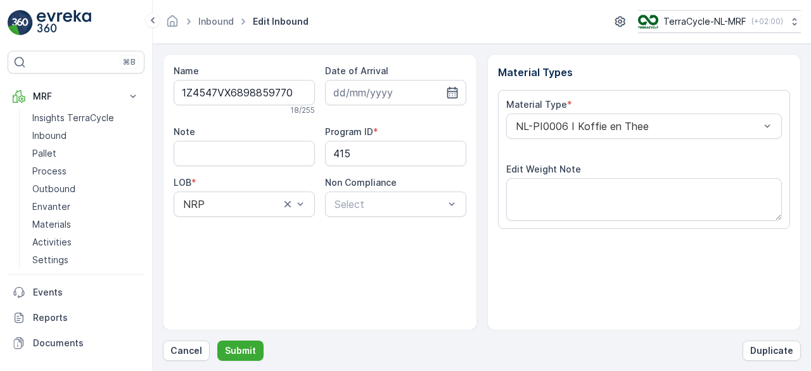
scroll to position [197, 0]
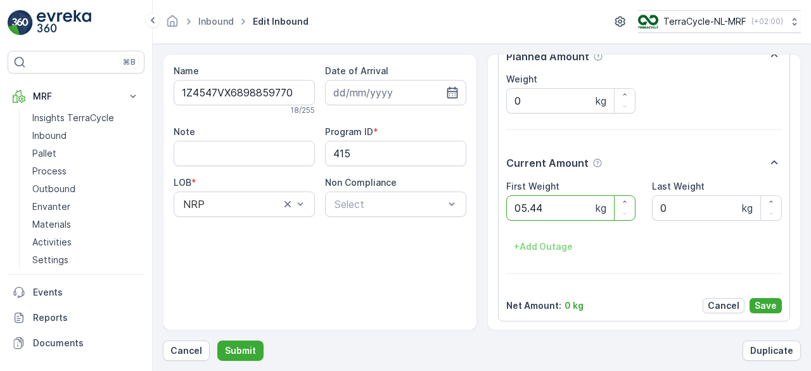
click at [217, 340] on button "Submit" at bounding box center [240, 350] width 46 height 20
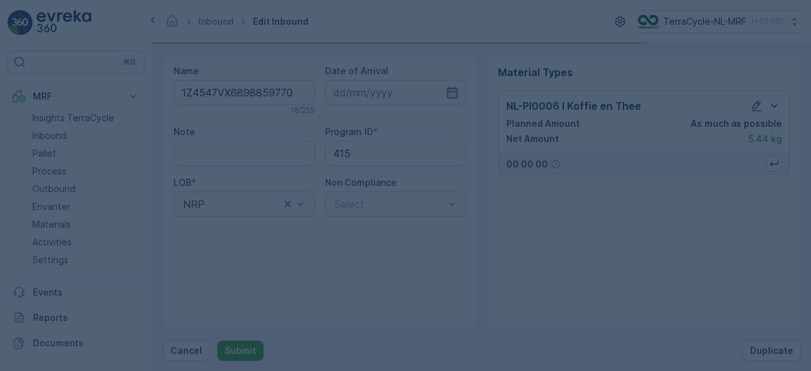
scroll to position [0, 0]
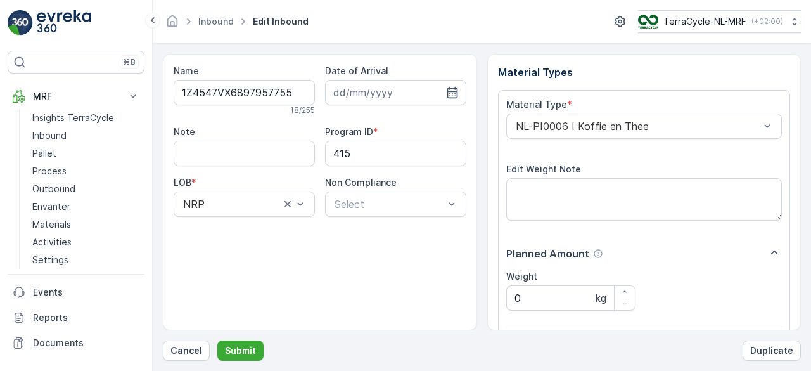
scroll to position [197, 0]
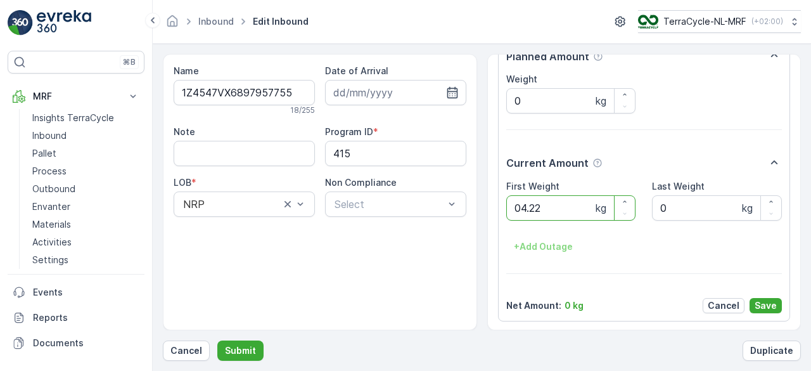
click at [217, 340] on button "Submit" at bounding box center [240, 350] width 46 height 20
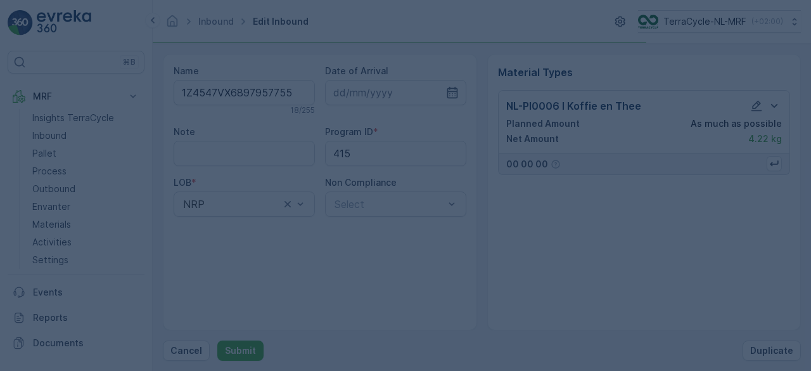
scroll to position [0, 0]
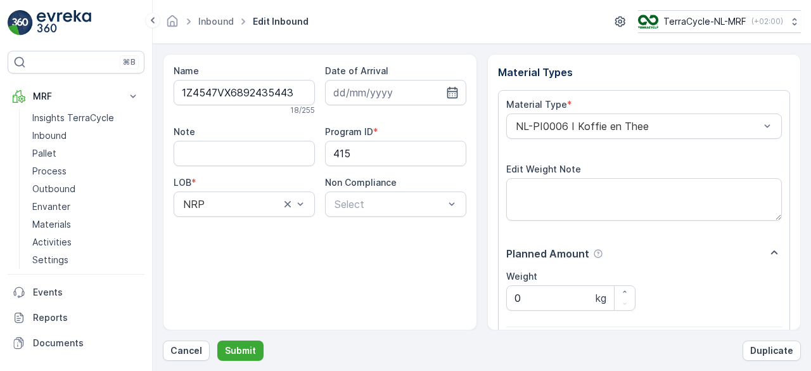
scroll to position [197, 0]
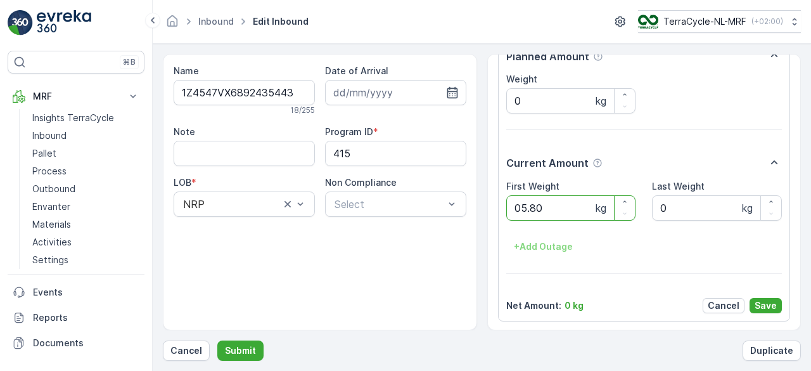
click at [217, 340] on button "Submit" at bounding box center [240, 350] width 46 height 20
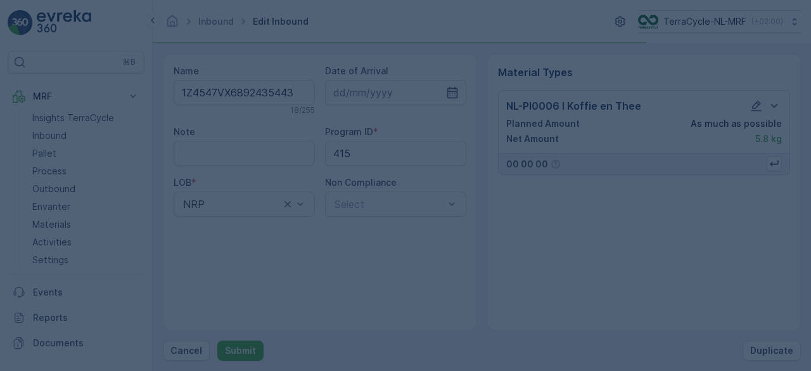
scroll to position [0, 0]
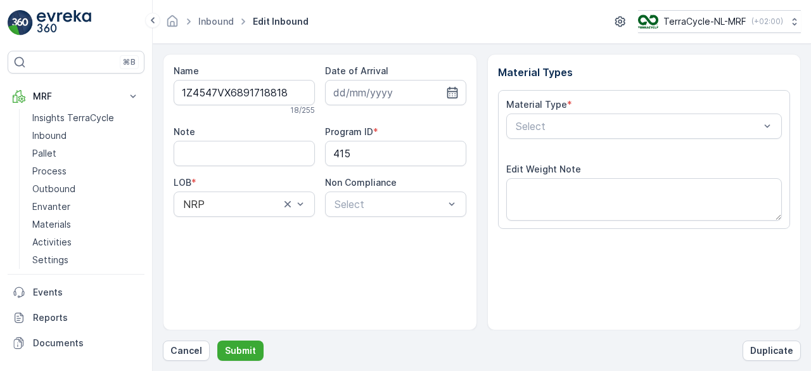
scroll to position [197, 0]
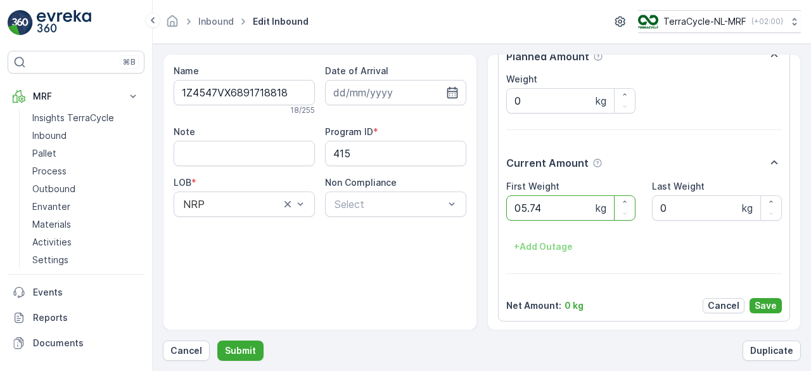
click at [217, 340] on button "Submit" at bounding box center [240, 350] width 46 height 20
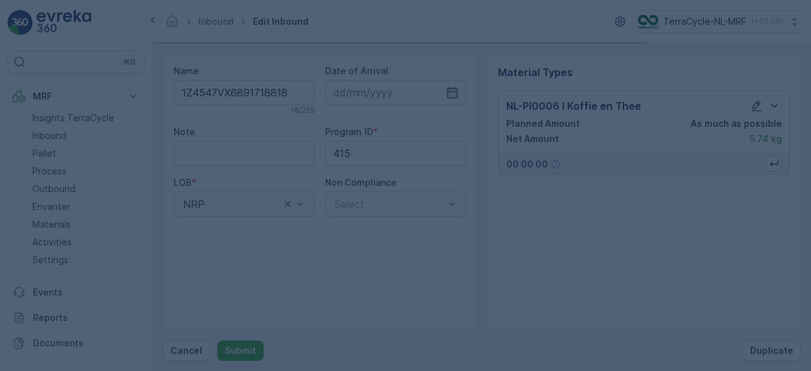
scroll to position [0, 0]
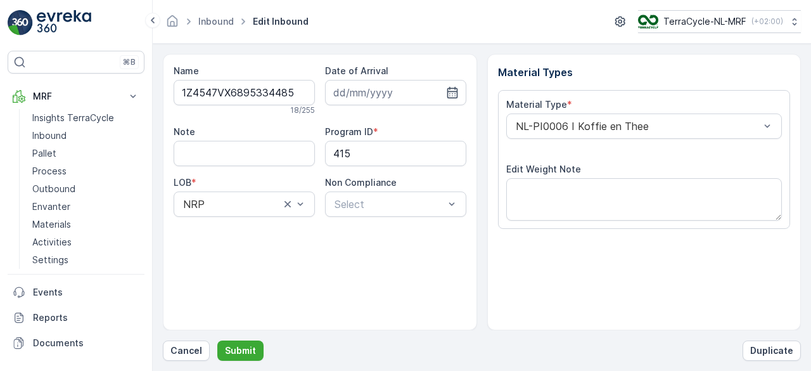
scroll to position [197, 0]
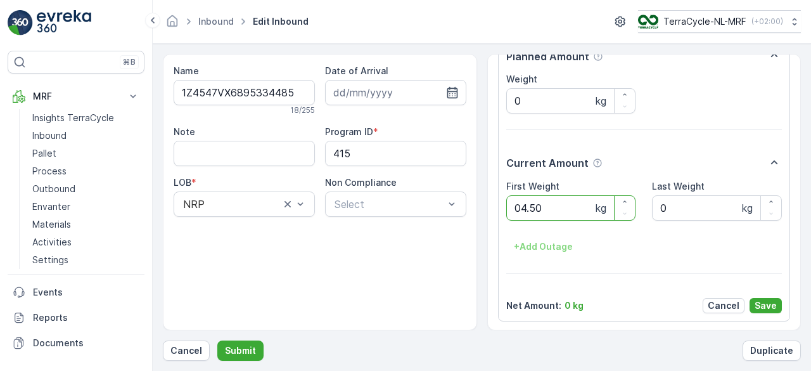
click at [217, 340] on button "Submit" at bounding box center [240, 350] width 46 height 20
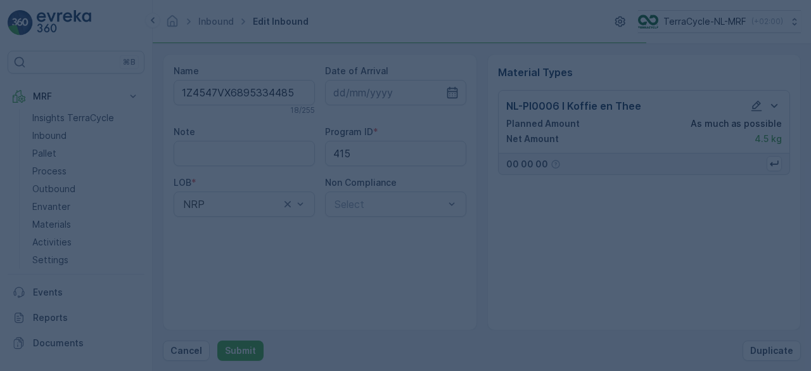
scroll to position [0, 0]
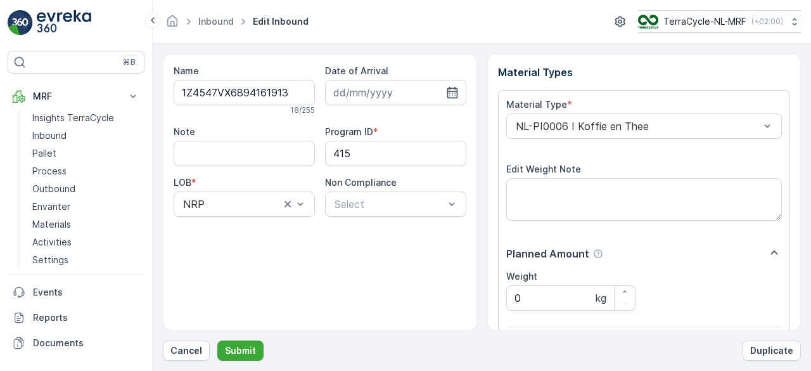
scroll to position [197, 0]
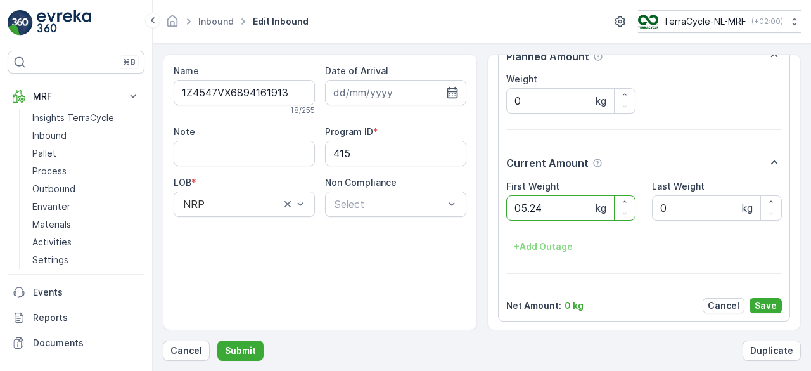
click at [217, 340] on button "Submit" at bounding box center [240, 350] width 46 height 20
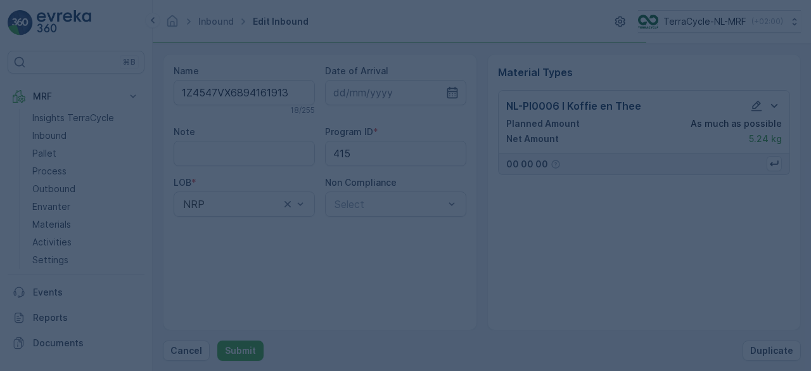
scroll to position [0, 0]
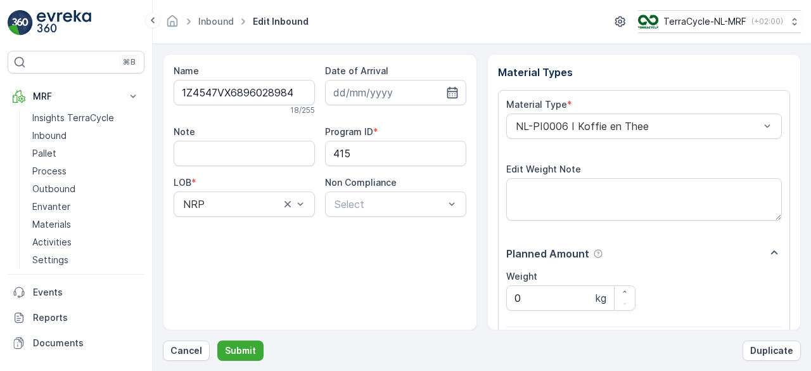
scroll to position [197, 0]
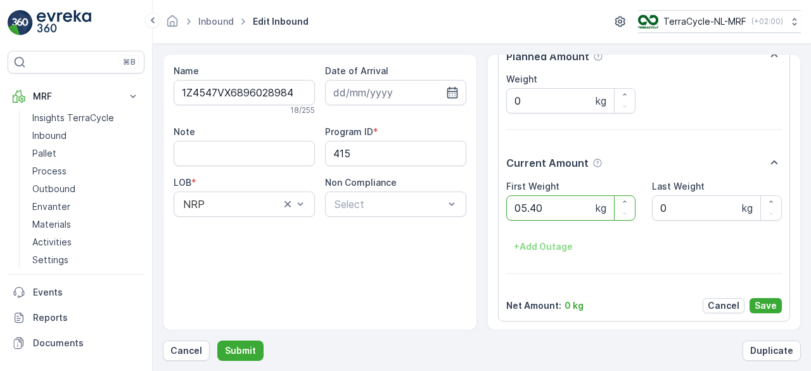
click at [217, 340] on button "Submit" at bounding box center [240, 350] width 46 height 20
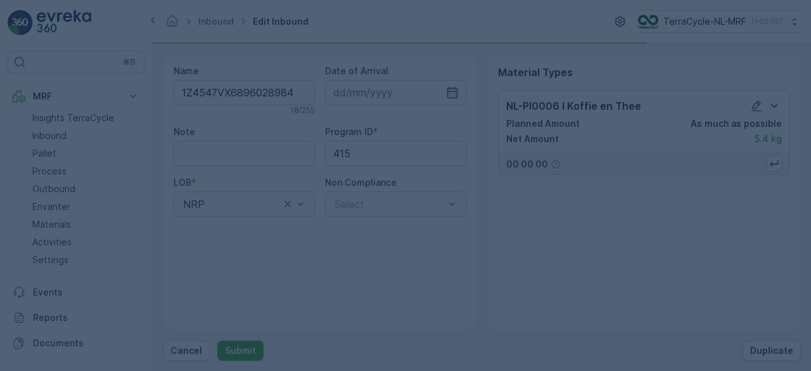
scroll to position [0, 0]
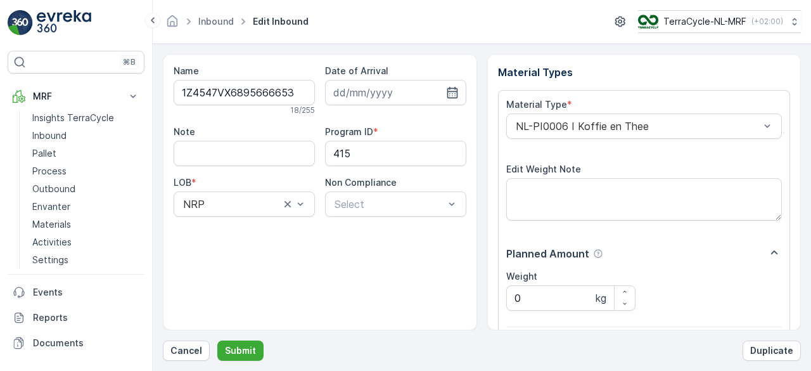
scroll to position [197, 0]
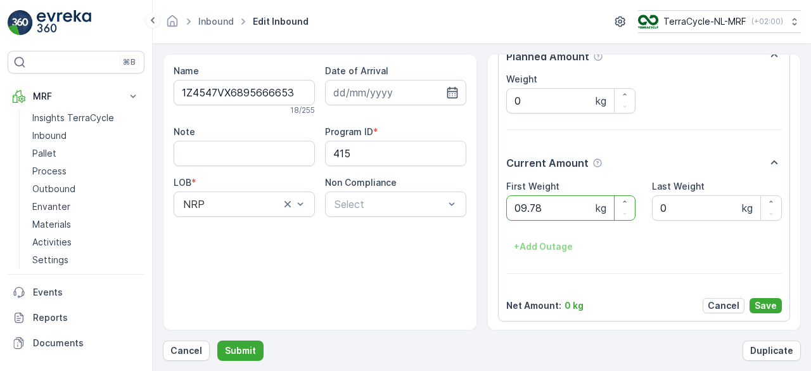
click at [217, 340] on button "Submit" at bounding box center [240, 350] width 46 height 20
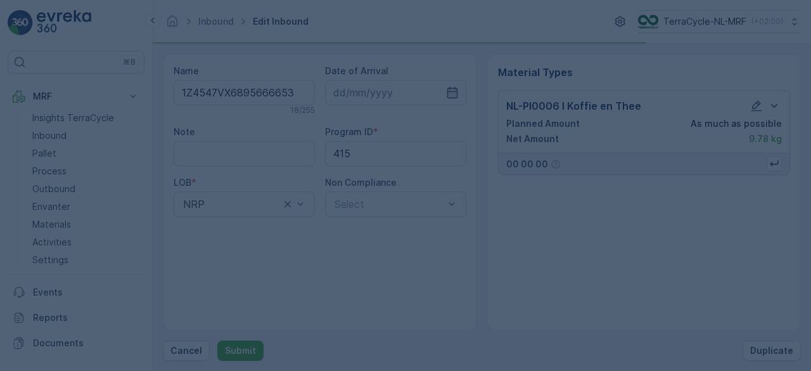
scroll to position [0, 0]
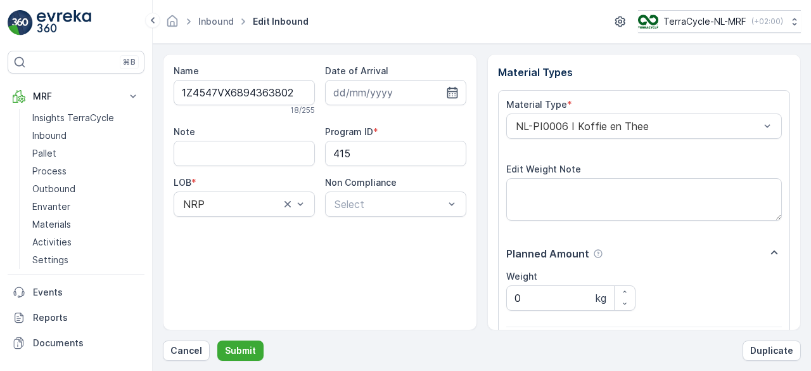
scroll to position [197, 0]
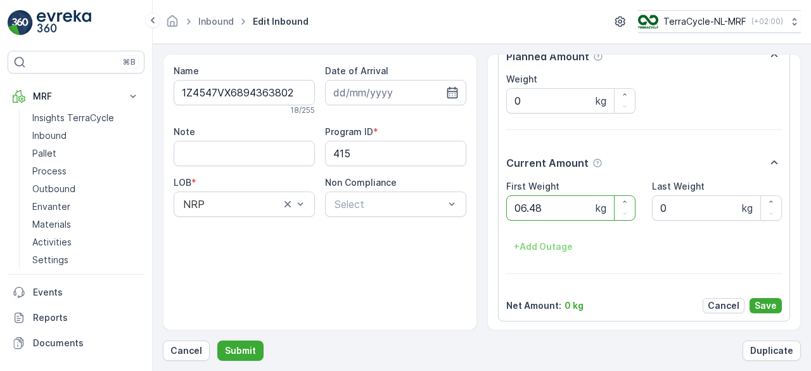
click at [217, 340] on button "Submit" at bounding box center [240, 350] width 46 height 20
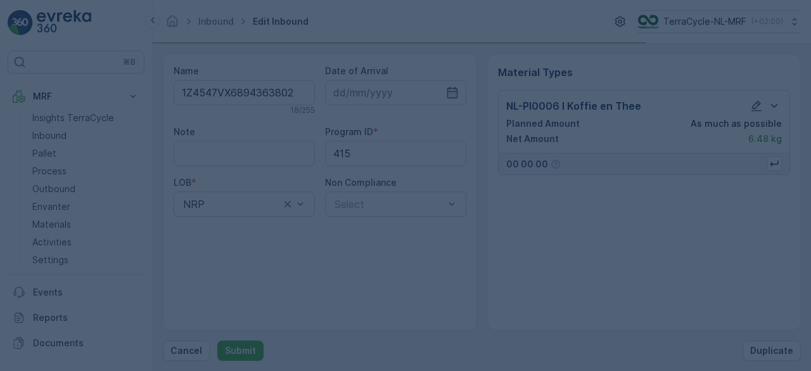
scroll to position [0, 0]
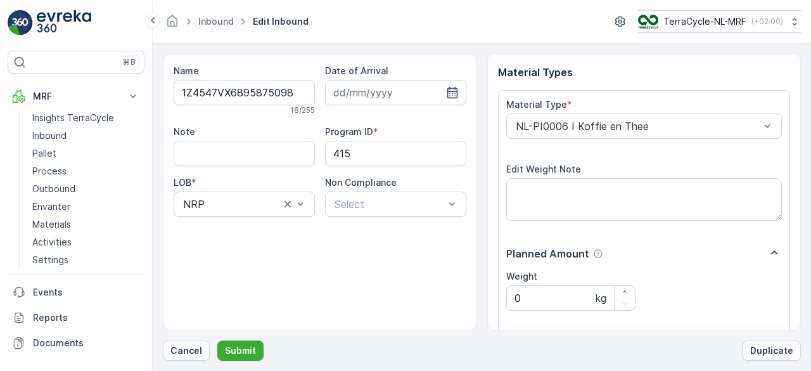
scroll to position [197, 0]
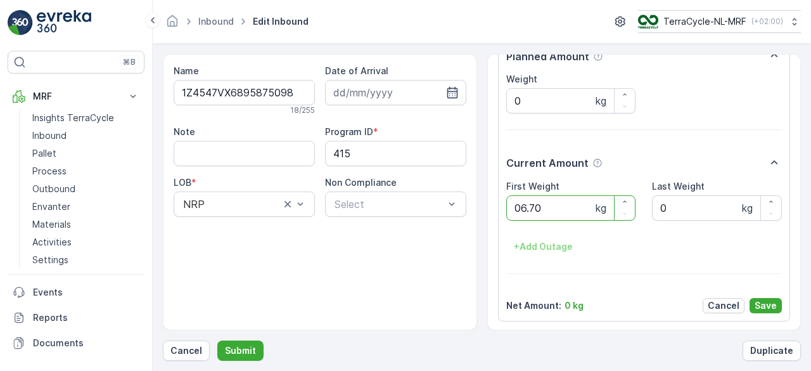
click at [217, 340] on button "Submit" at bounding box center [240, 350] width 46 height 20
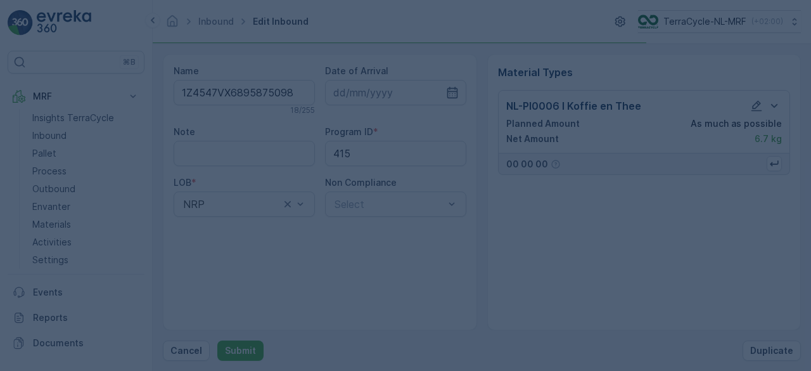
scroll to position [0, 0]
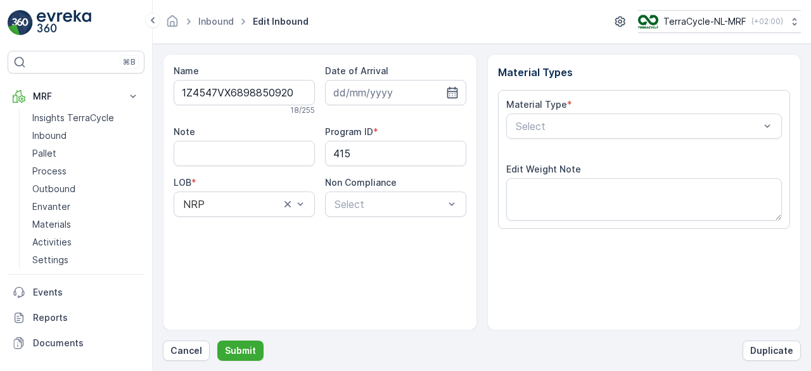
scroll to position [197, 0]
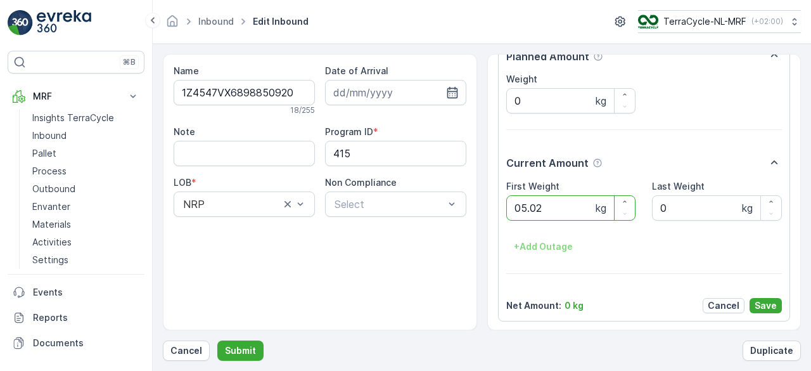
click at [217, 340] on button "Submit" at bounding box center [240, 350] width 46 height 20
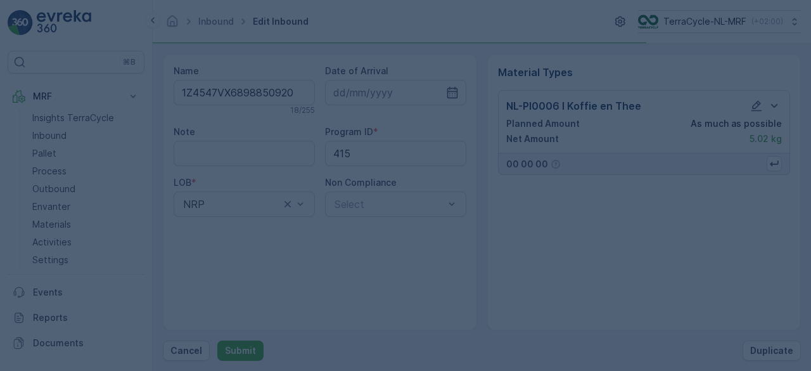
scroll to position [0, 0]
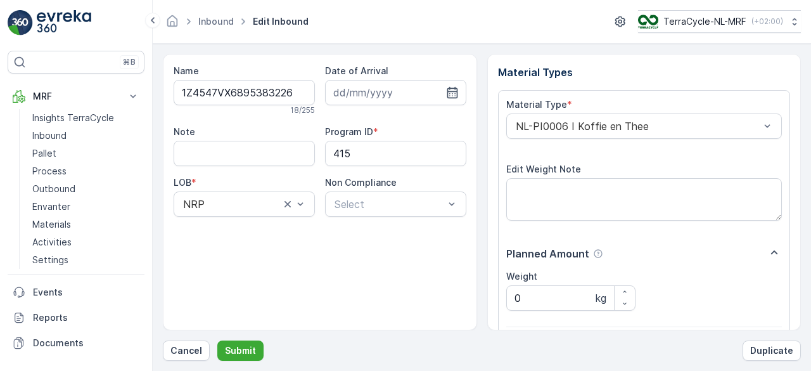
scroll to position [197, 0]
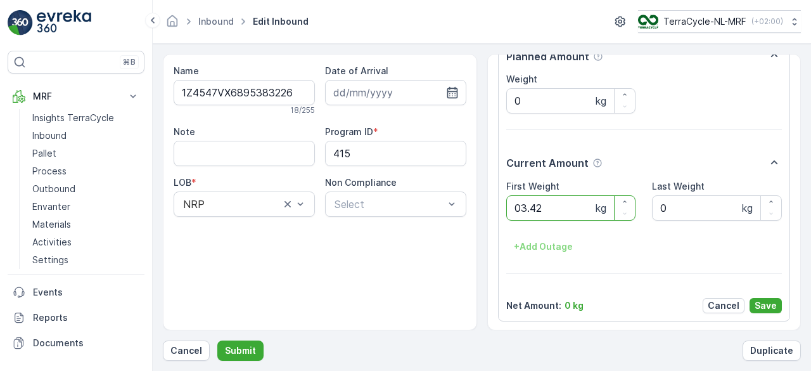
click at [217, 340] on button "Submit" at bounding box center [240, 350] width 46 height 20
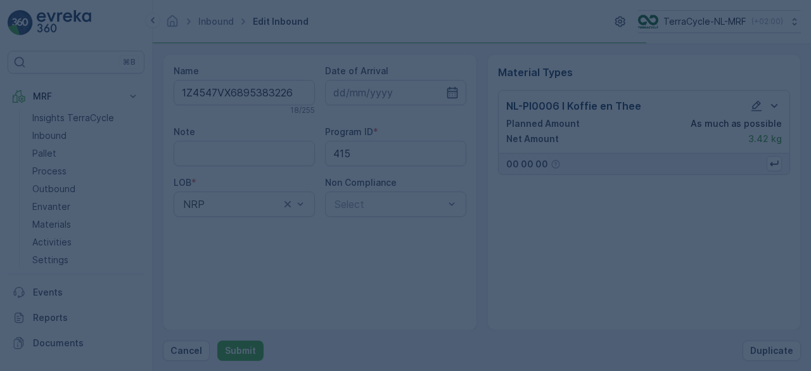
scroll to position [0, 0]
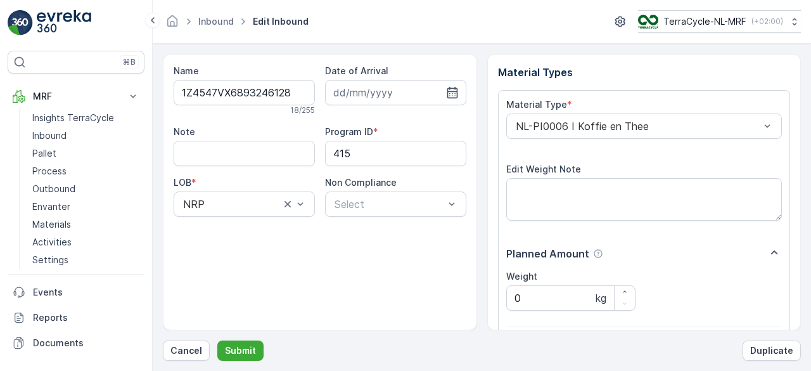
scroll to position [197, 0]
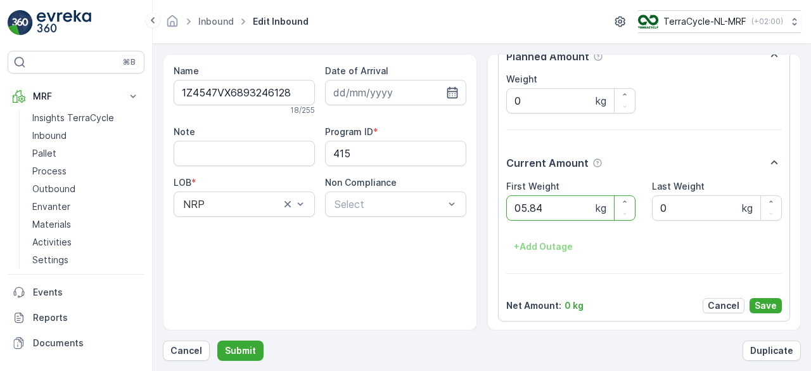
click at [217, 340] on button "Submit" at bounding box center [240, 350] width 46 height 20
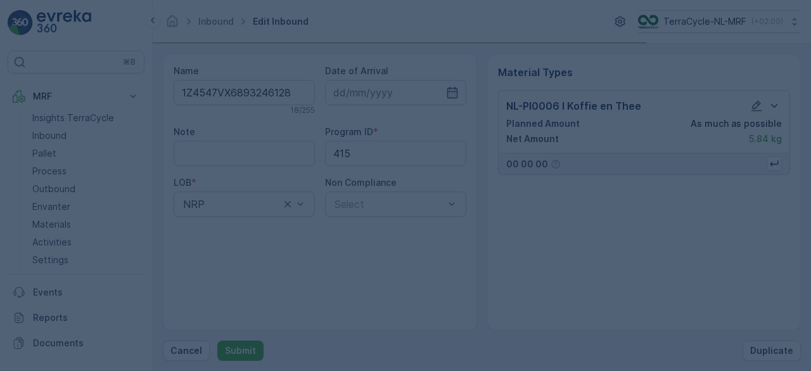
scroll to position [0, 0]
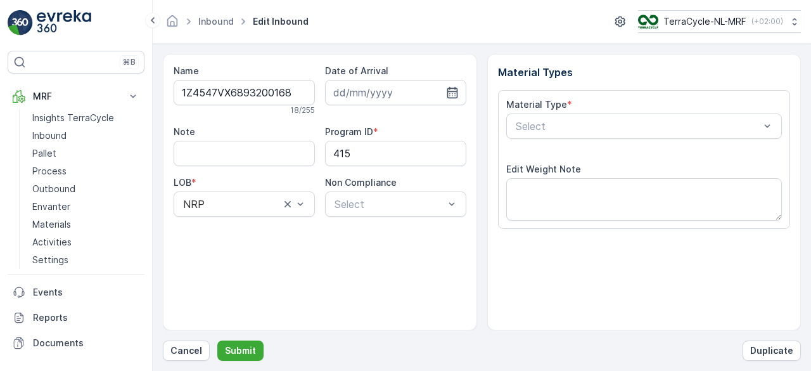
scroll to position [197, 0]
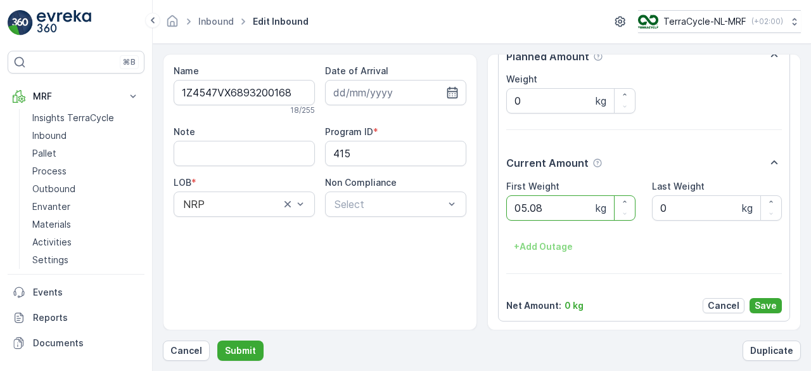
click at [217, 340] on button "Submit" at bounding box center [240, 350] width 46 height 20
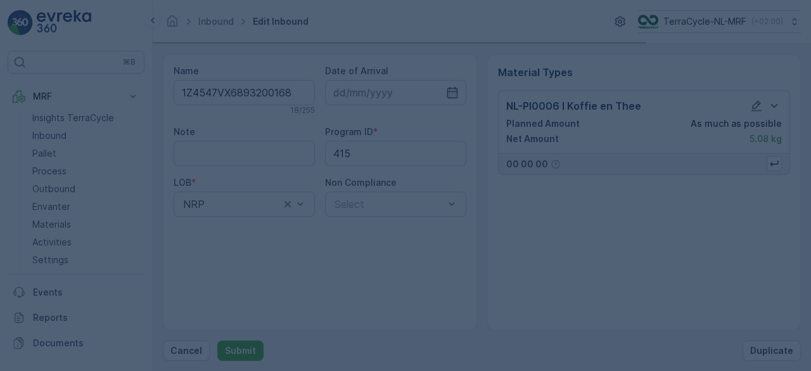
scroll to position [0, 0]
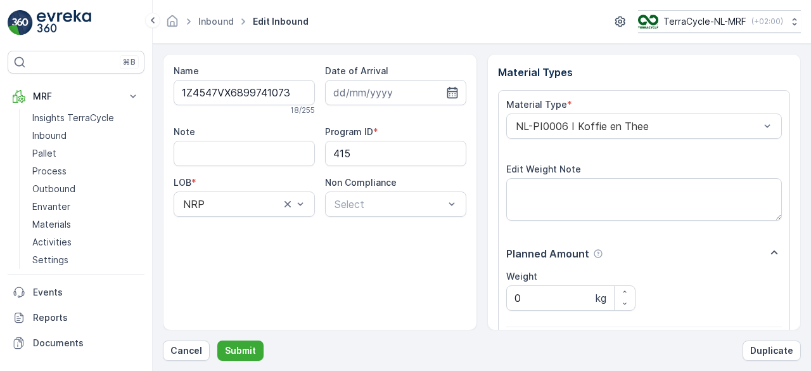
scroll to position [197, 0]
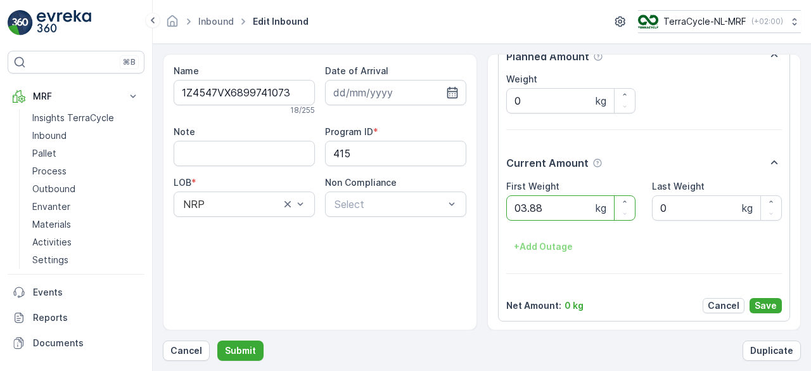
click at [217, 340] on button "Submit" at bounding box center [240, 350] width 46 height 20
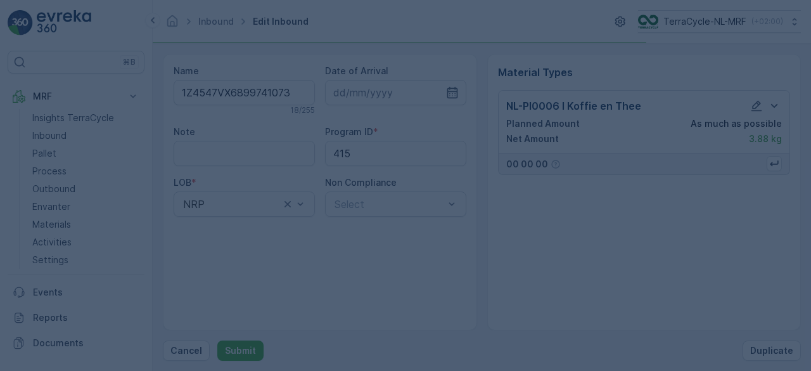
scroll to position [0, 0]
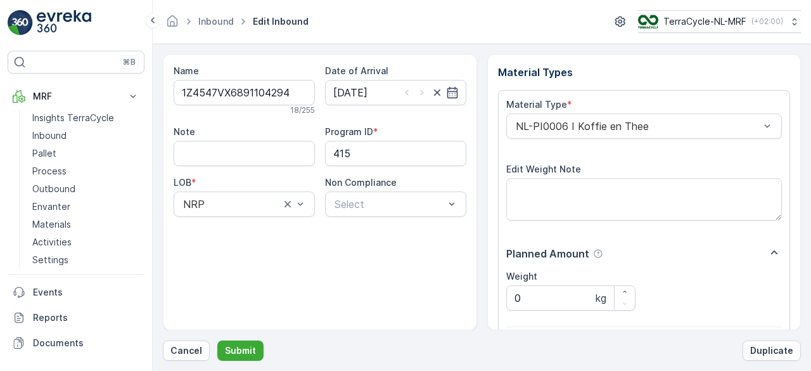
scroll to position [197, 0]
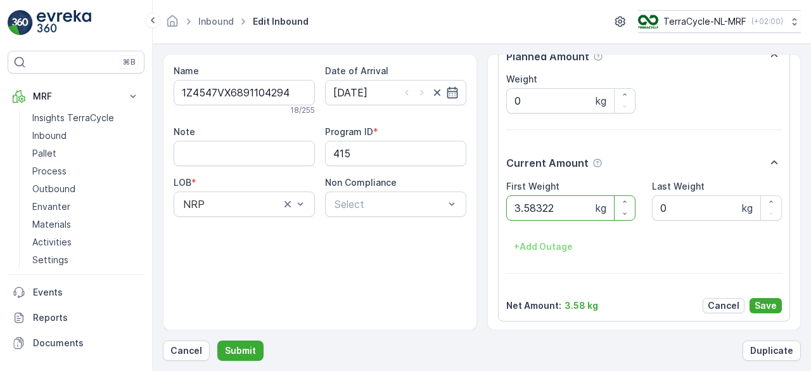
click at [217, 340] on button "Submit" at bounding box center [240, 350] width 46 height 20
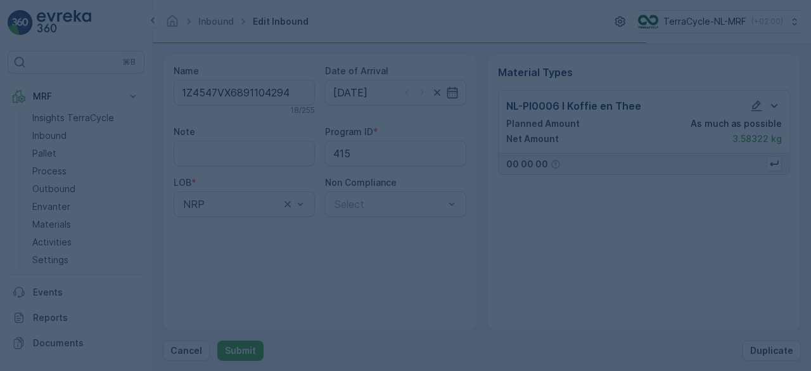
scroll to position [0, 0]
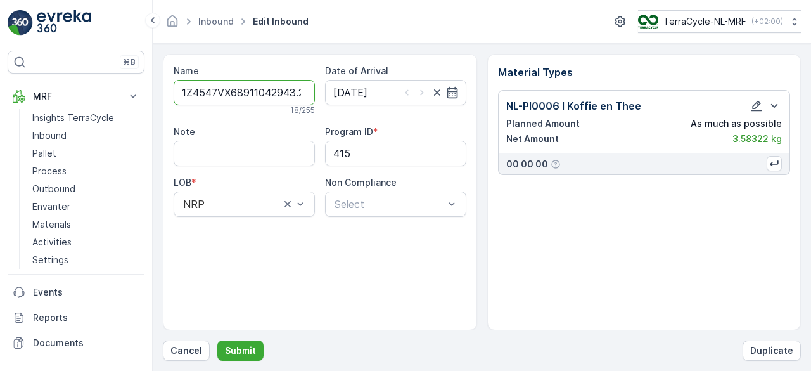
type input "1Z4547VX68911042943.22"
click at [217, 340] on button "Submit" at bounding box center [240, 350] width 46 height 20
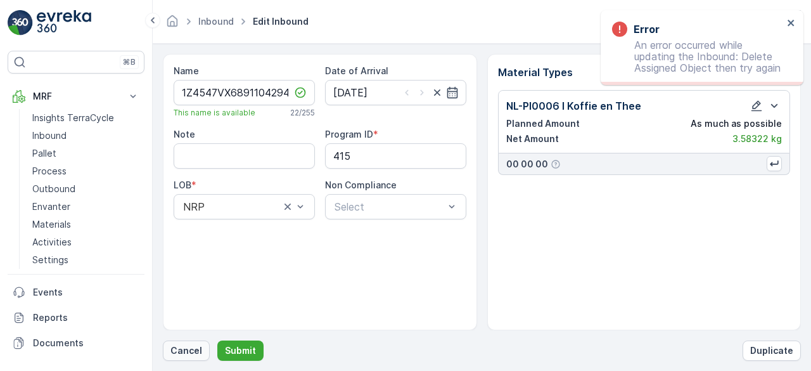
click at [183, 351] on p "Cancel" at bounding box center [187, 350] width 32 height 13
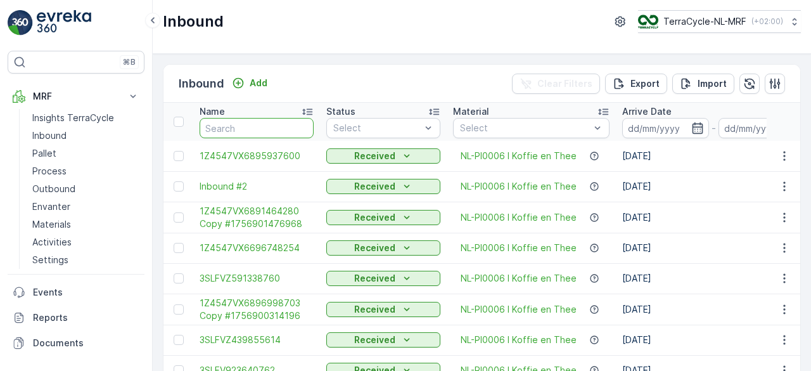
click at [268, 128] on input "text" at bounding box center [257, 128] width 114 height 20
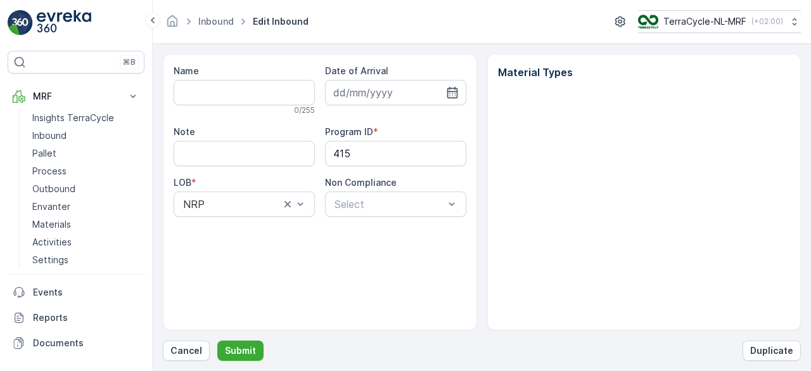
type input "1Z4547VX6891104294"
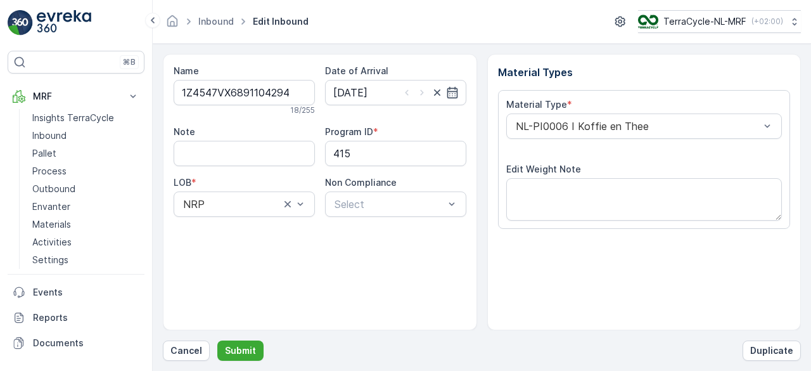
type input "21.08.2025"
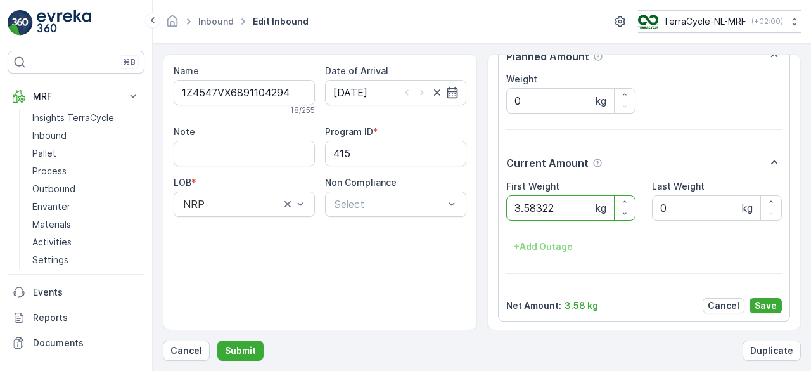
click at [217, 340] on button "Submit" at bounding box center [240, 350] width 46 height 20
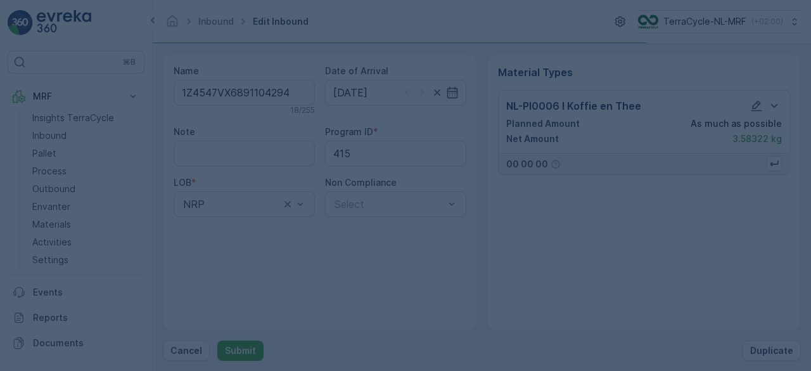
scroll to position [0, 0]
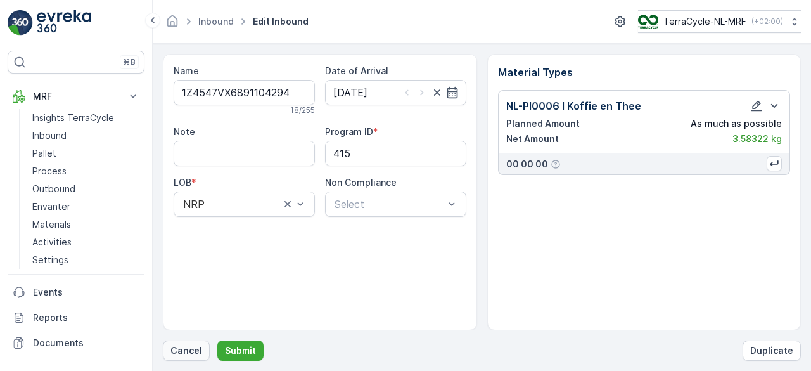
click at [187, 350] on p "Cancel" at bounding box center [187, 350] width 32 height 13
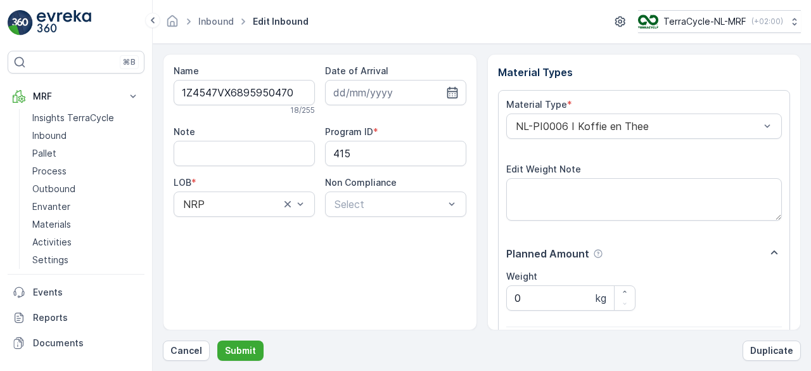
scroll to position [197, 0]
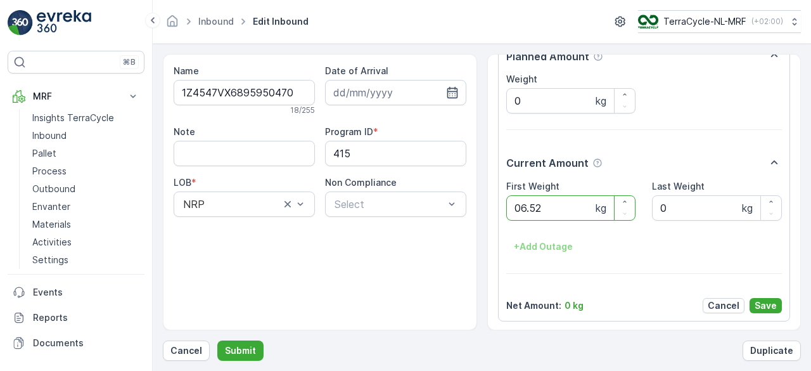
click at [217, 340] on button "Submit" at bounding box center [240, 350] width 46 height 20
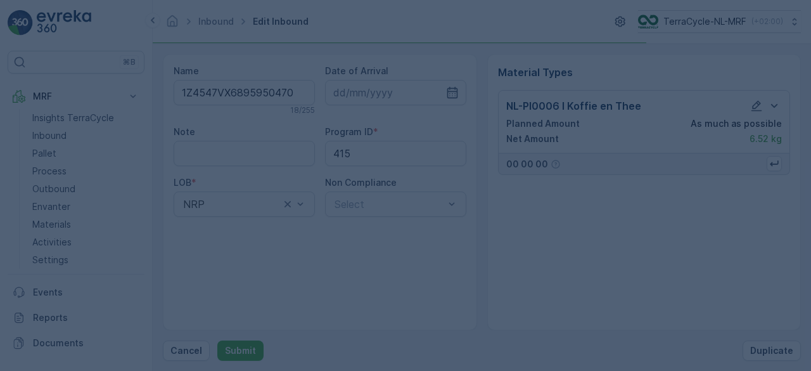
scroll to position [0, 0]
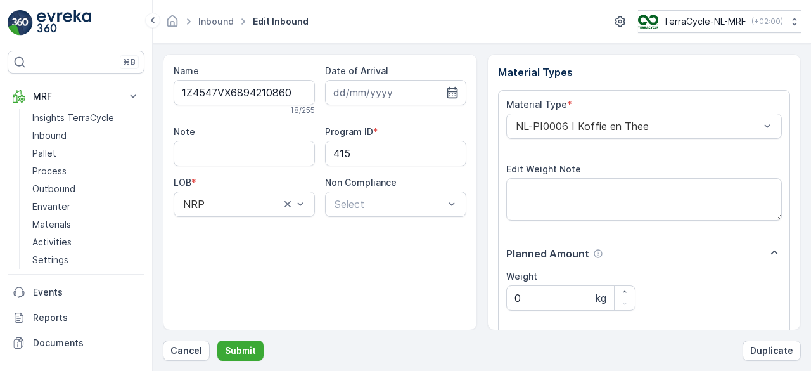
scroll to position [197, 0]
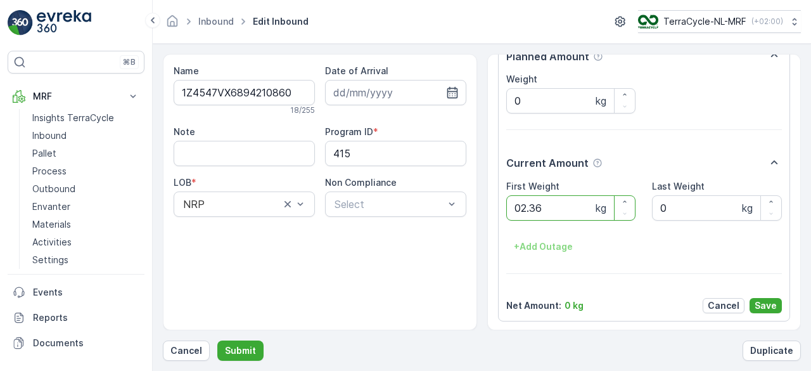
click at [217, 340] on button "Submit" at bounding box center [240, 350] width 46 height 20
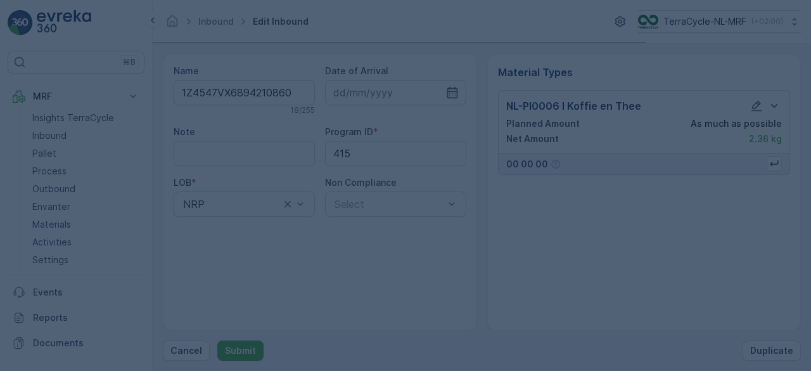
scroll to position [0, 0]
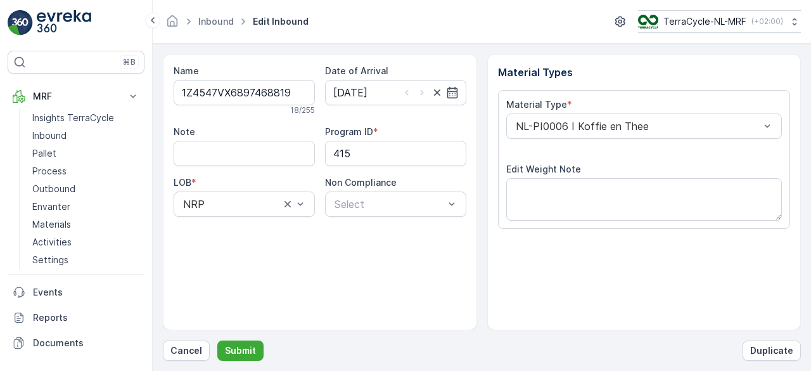
scroll to position [197, 0]
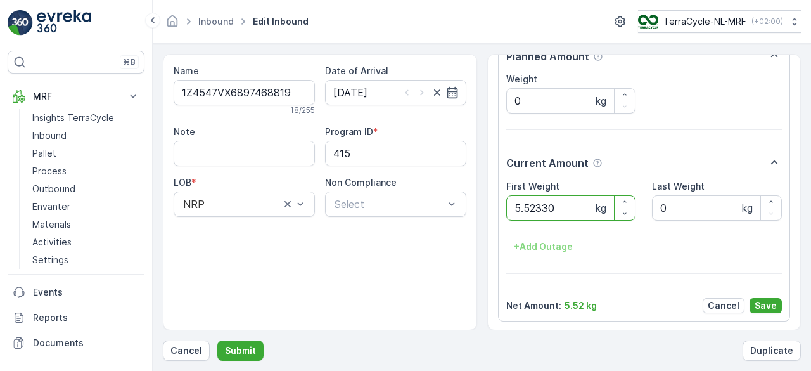
click at [217, 340] on button "Submit" at bounding box center [240, 350] width 46 height 20
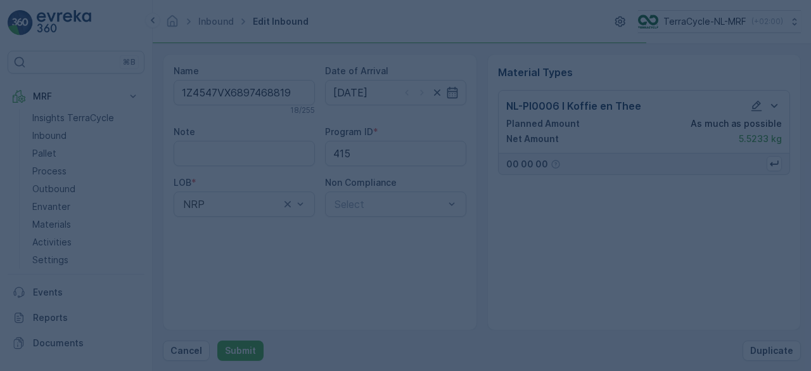
scroll to position [0, 0]
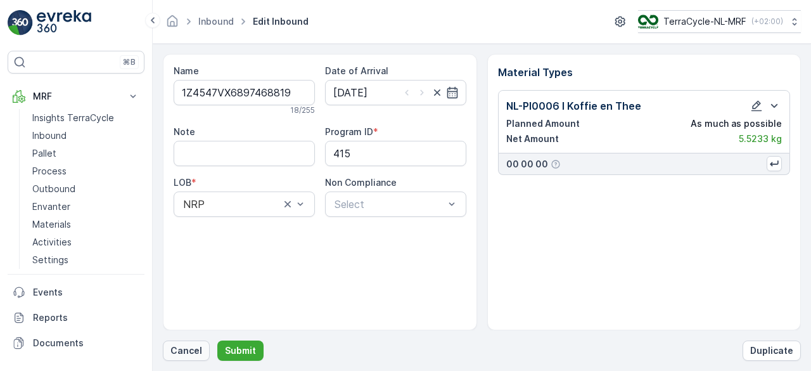
click at [188, 353] on p "Cancel" at bounding box center [187, 350] width 32 height 13
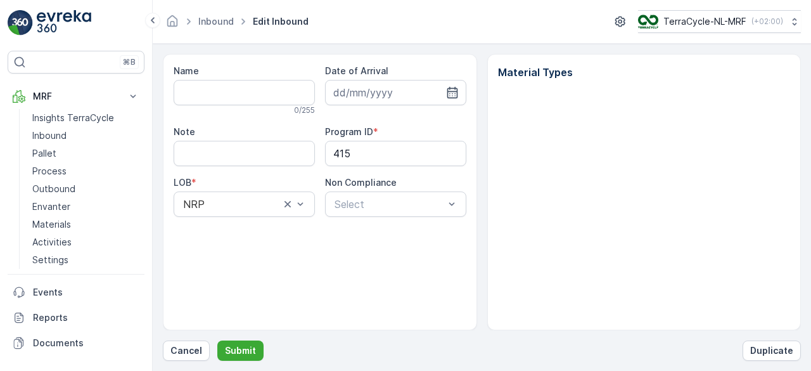
type input "1Z4547VX6897468819"
type input "16.08.2025"
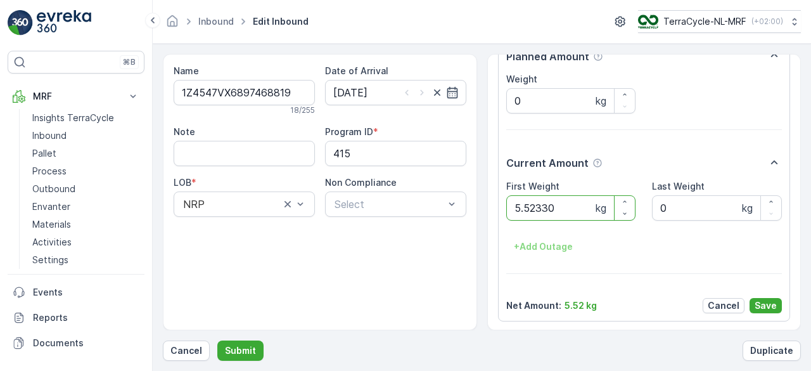
click at [217, 340] on button "Submit" at bounding box center [240, 350] width 46 height 20
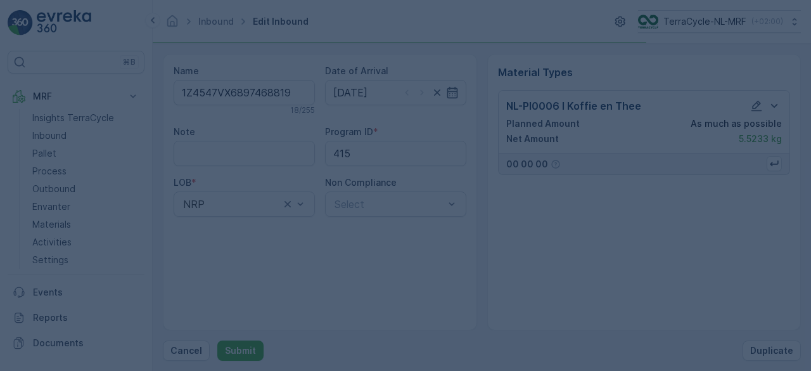
scroll to position [0, 0]
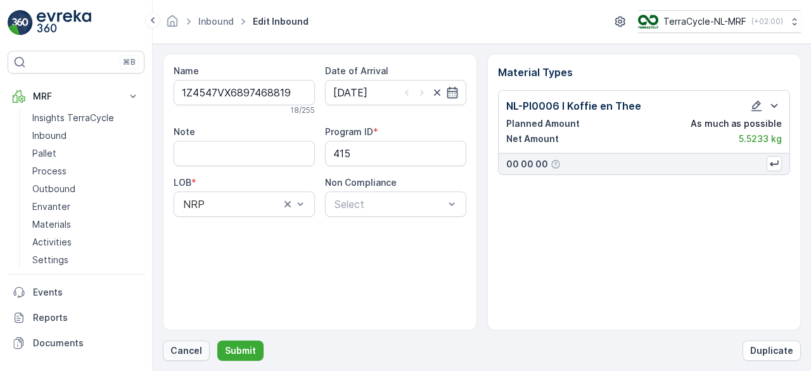
click at [184, 352] on p "Cancel" at bounding box center [187, 350] width 32 height 13
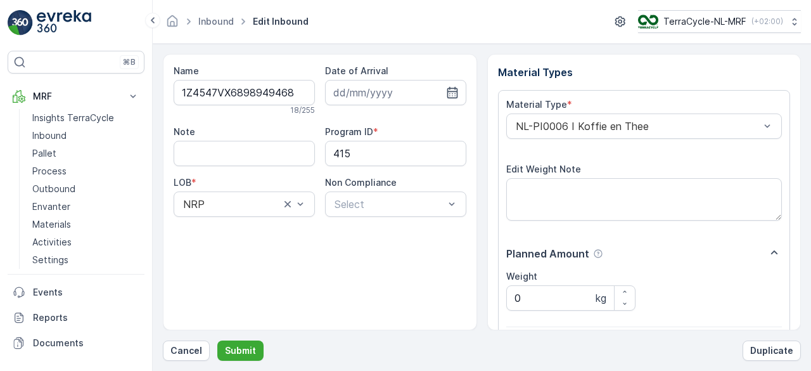
scroll to position [197, 0]
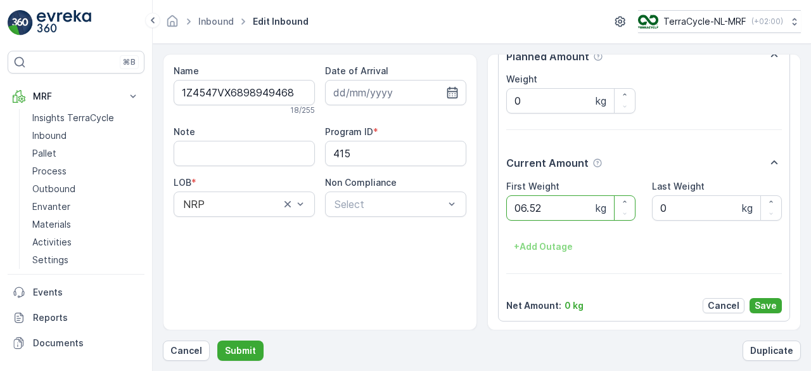
click at [217, 340] on button "Submit" at bounding box center [240, 350] width 46 height 20
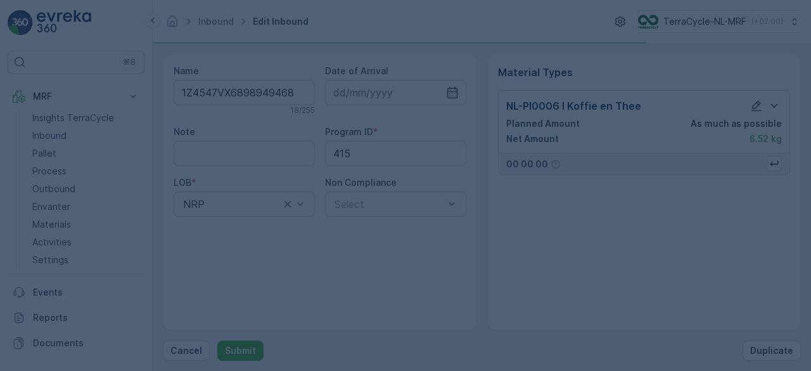
scroll to position [0, 0]
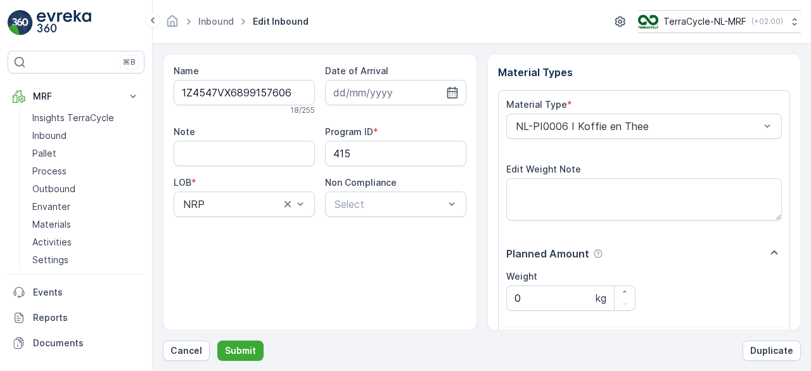
scroll to position [197, 0]
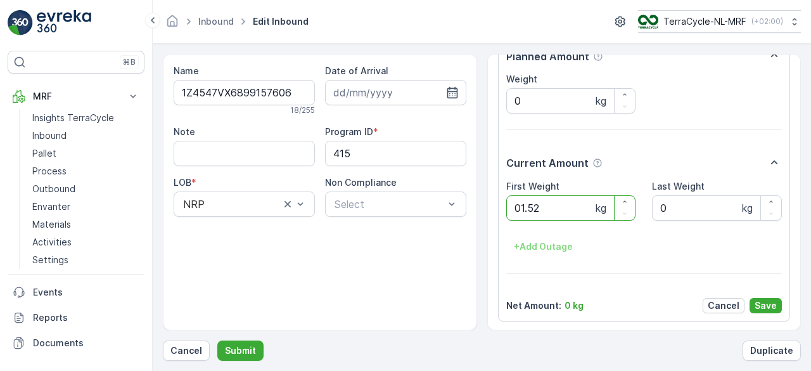
click at [217, 340] on button "Submit" at bounding box center [240, 350] width 46 height 20
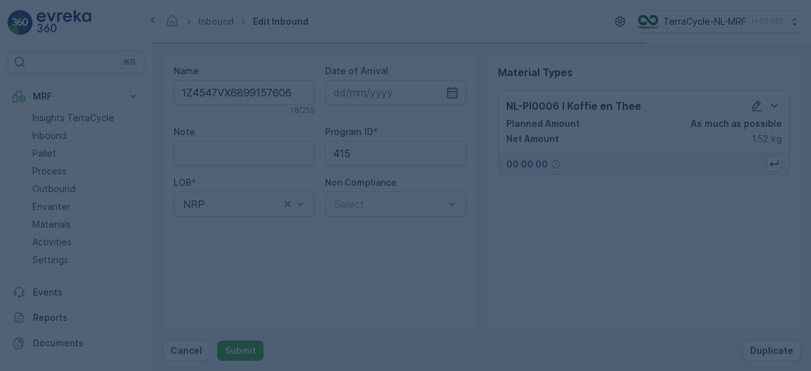
scroll to position [0, 0]
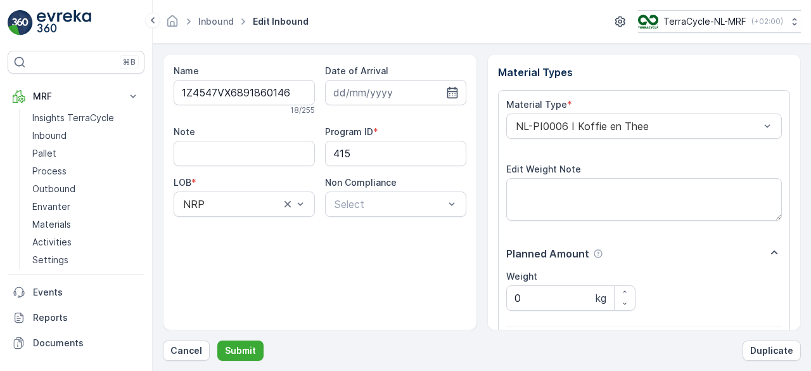
scroll to position [197, 0]
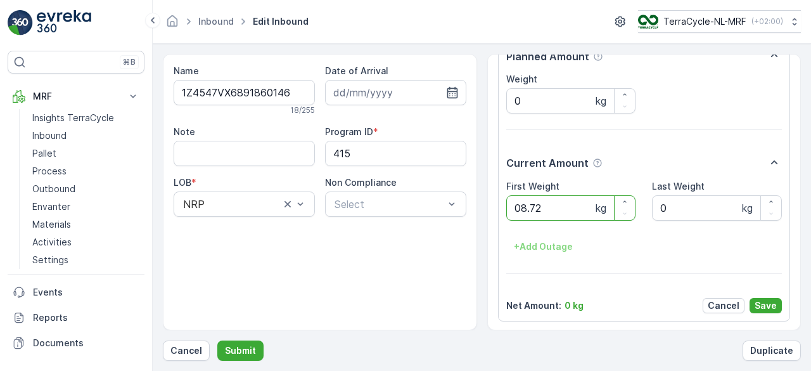
click at [217, 340] on button "Submit" at bounding box center [240, 350] width 46 height 20
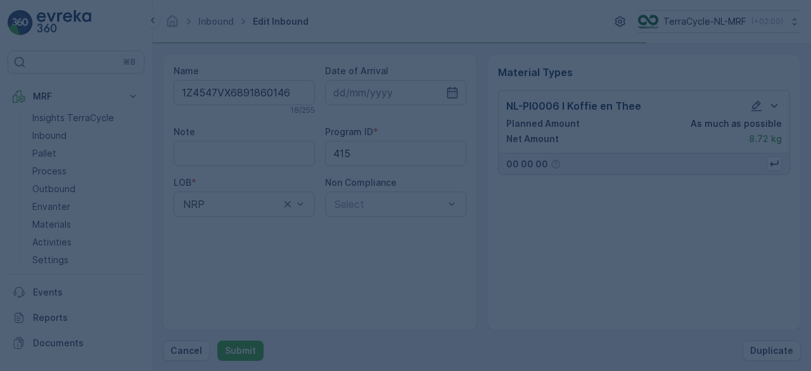
scroll to position [0, 0]
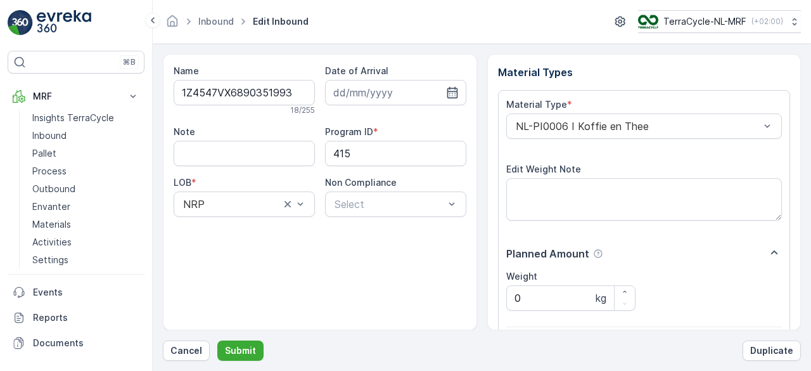
scroll to position [197, 0]
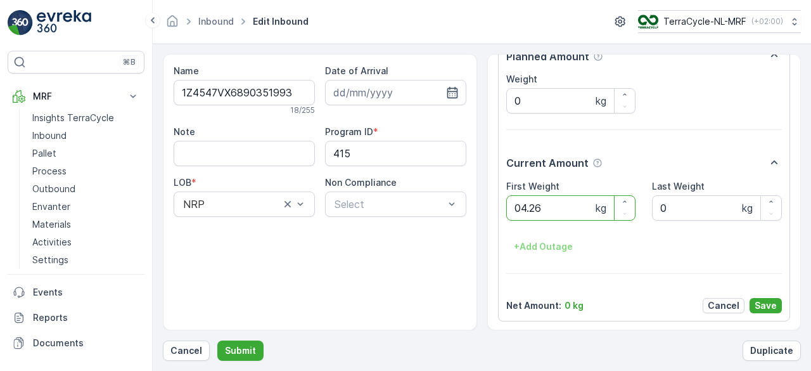
click at [217, 340] on button "Submit" at bounding box center [240, 350] width 46 height 20
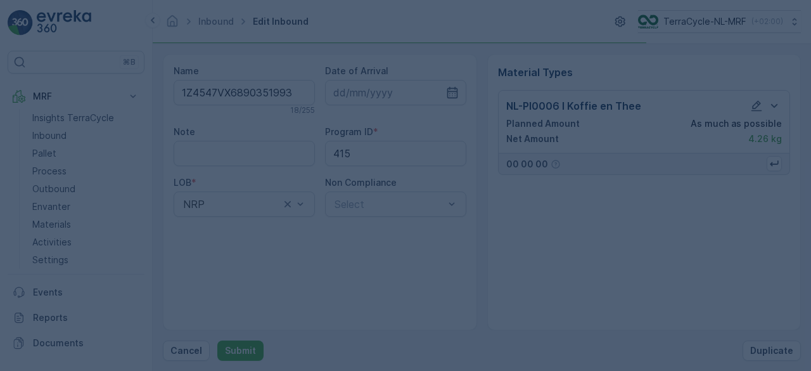
scroll to position [0, 0]
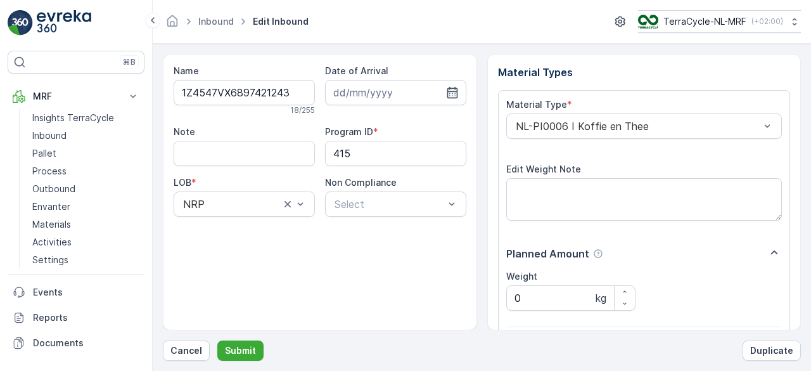
scroll to position [197, 0]
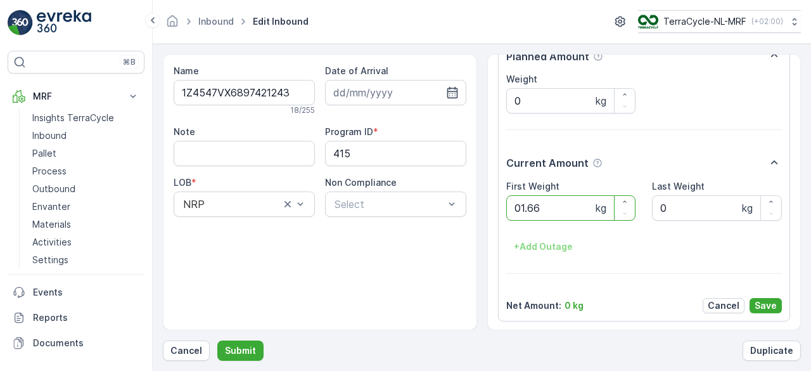
click at [217, 340] on button "Submit" at bounding box center [240, 350] width 46 height 20
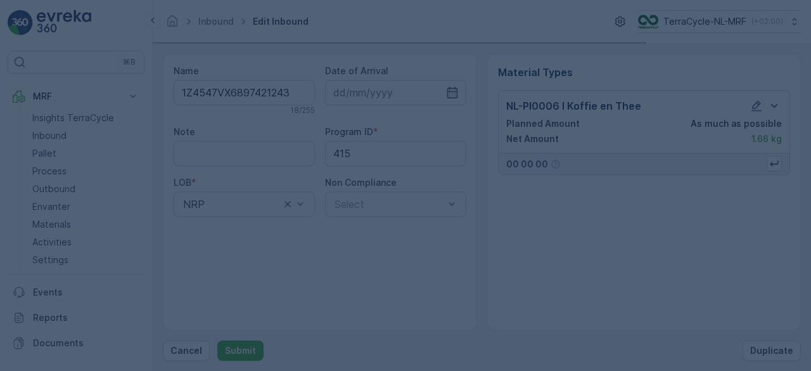
scroll to position [0, 0]
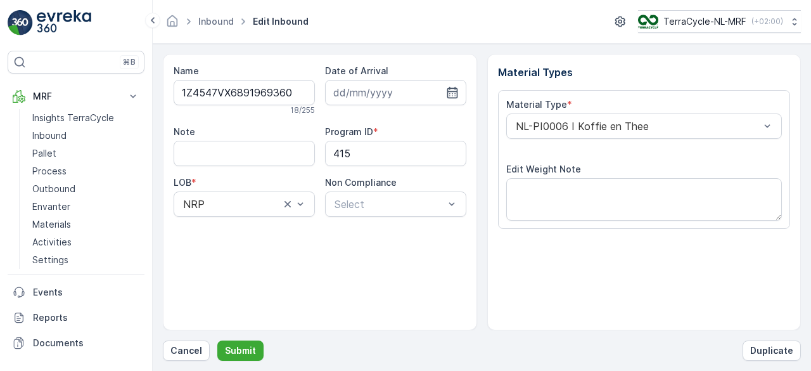
scroll to position [197, 0]
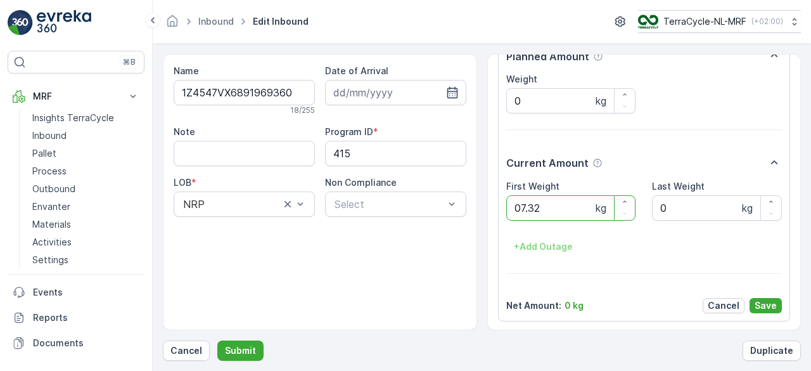
click at [217, 340] on button "Submit" at bounding box center [240, 350] width 46 height 20
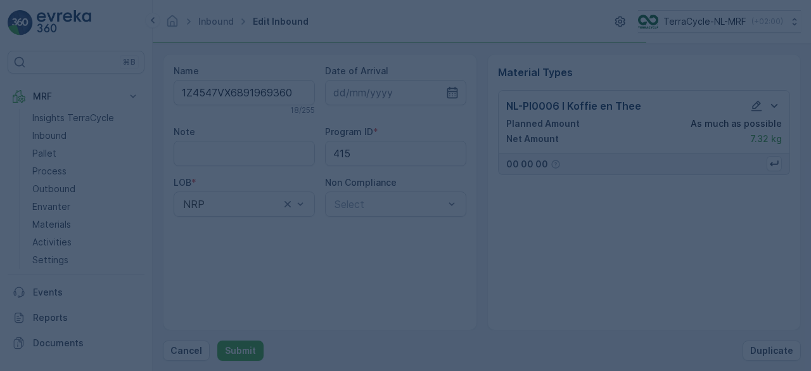
scroll to position [0, 0]
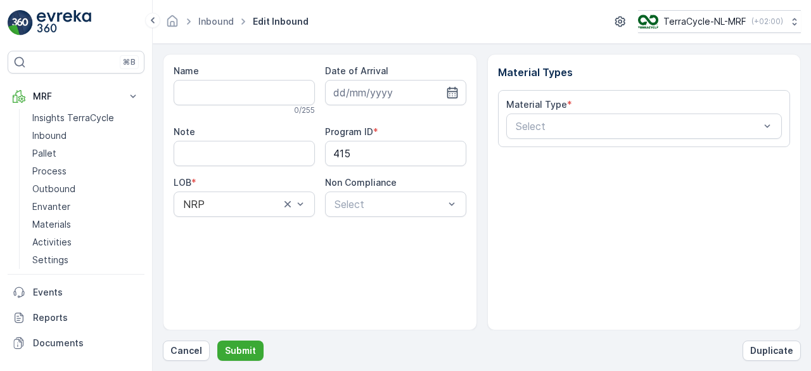
type input "1Z4547VX6891086019"
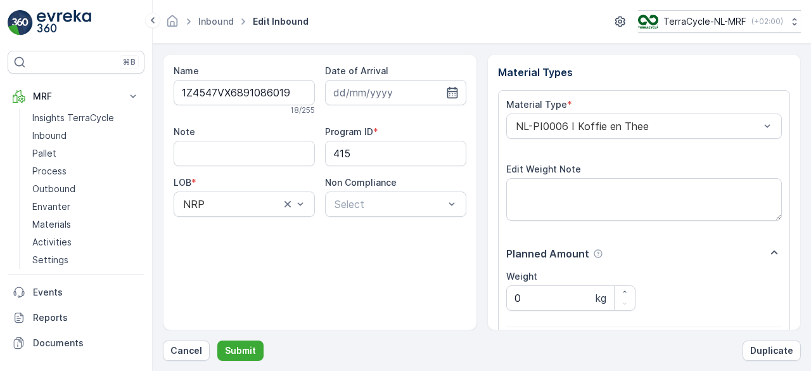
scroll to position [197, 0]
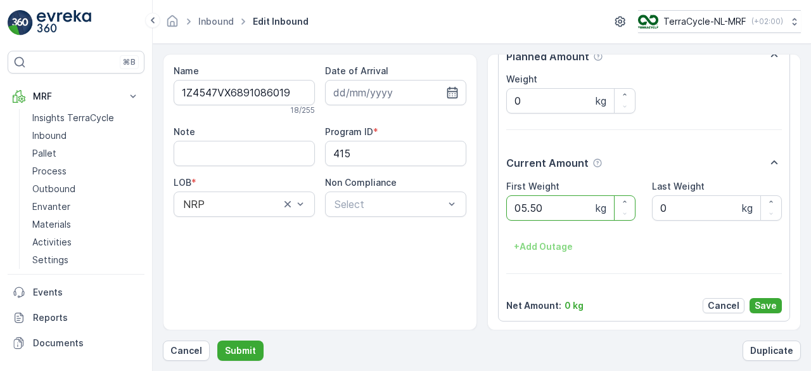
click at [217, 340] on button "Submit" at bounding box center [240, 350] width 46 height 20
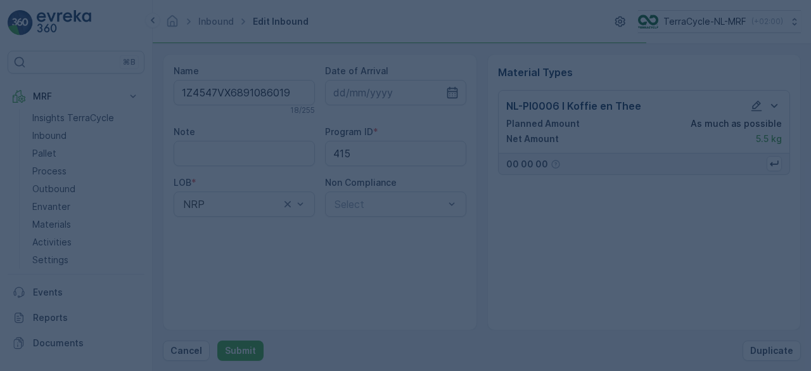
scroll to position [0, 0]
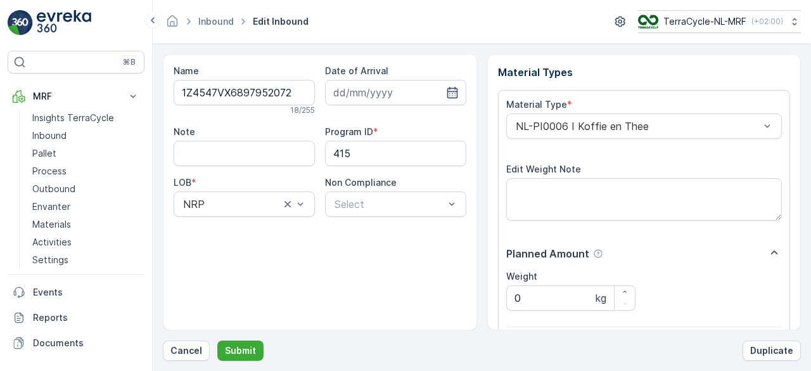
scroll to position [197, 0]
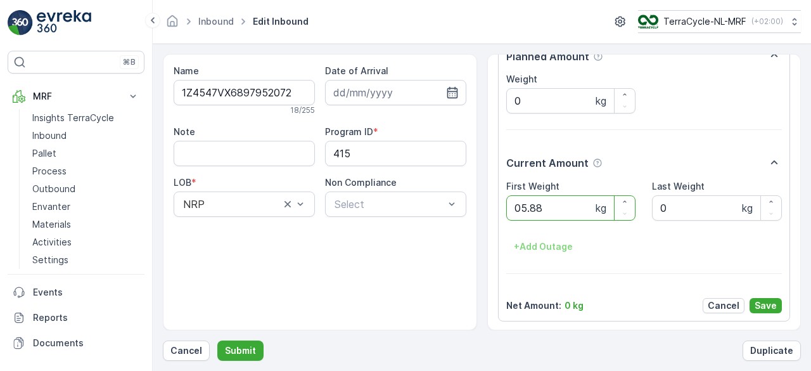
click at [217, 340] on button "Submit" at bounding box center [240, 350] width 46 height 20
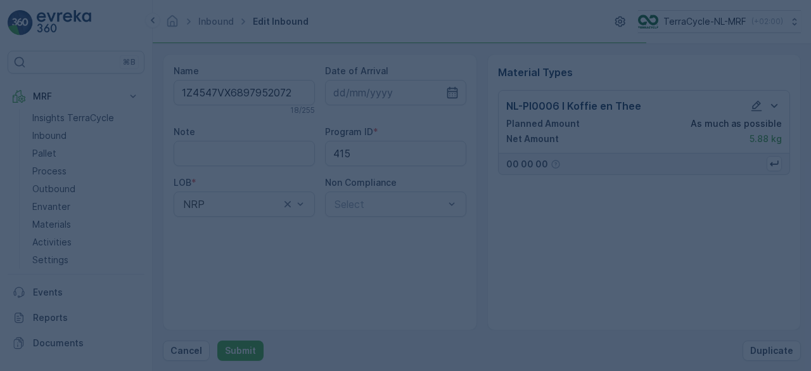
scroll to position [0, 0]
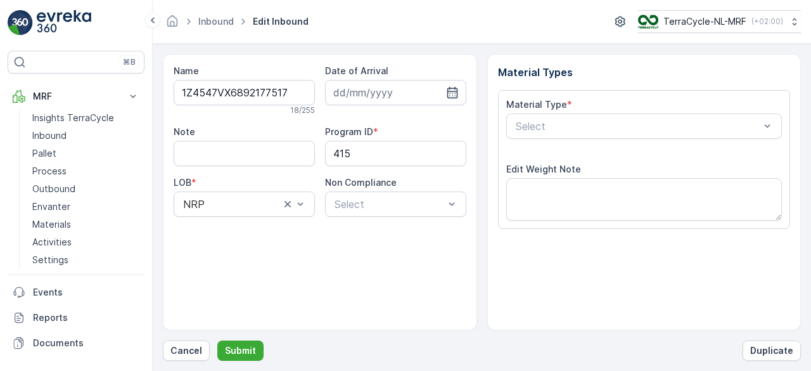
scroll to position [197, 0]
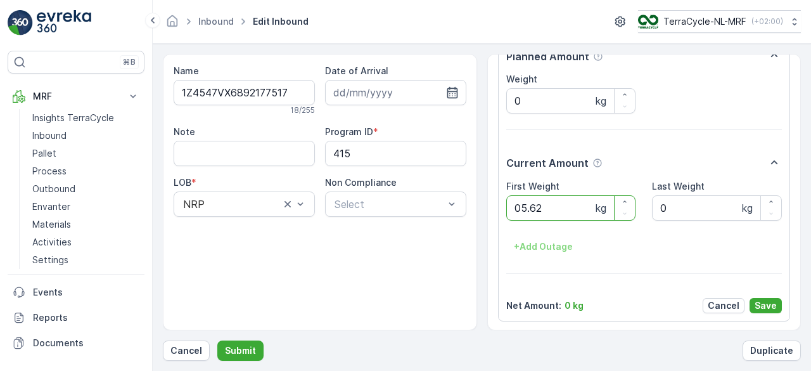
click at [217, 340] on button "Submit" at bounding box center [240, 350] width 46 height 20
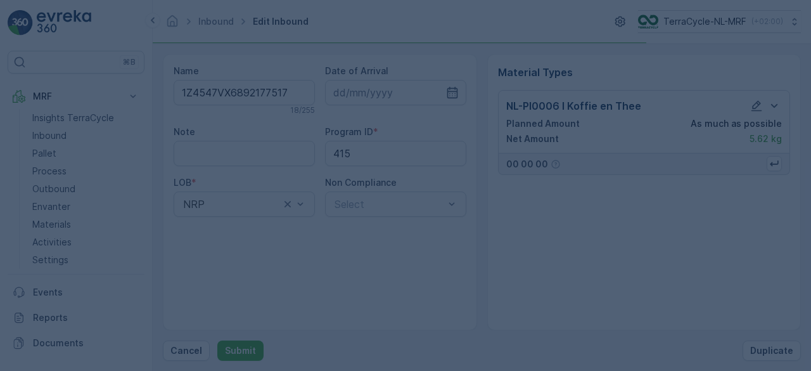
scroll to position [0, 0]
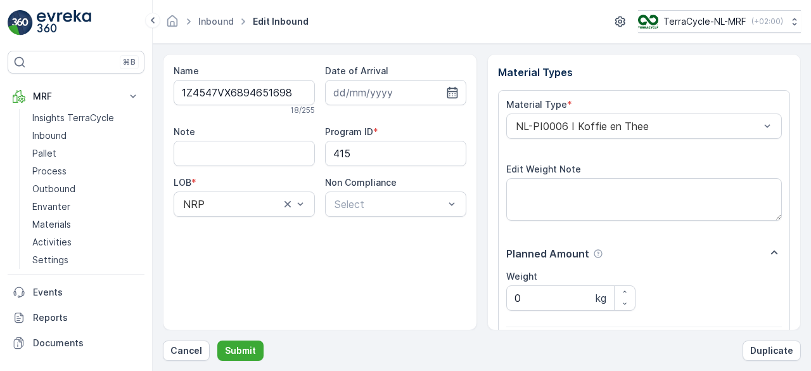
scroll to position [197, 0]
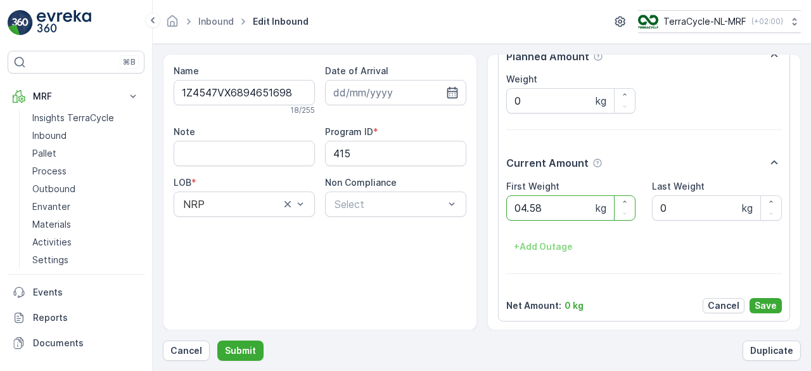
click at [217, 340] on button "Submit" at bounding box center [240, 350] width 46 height 20
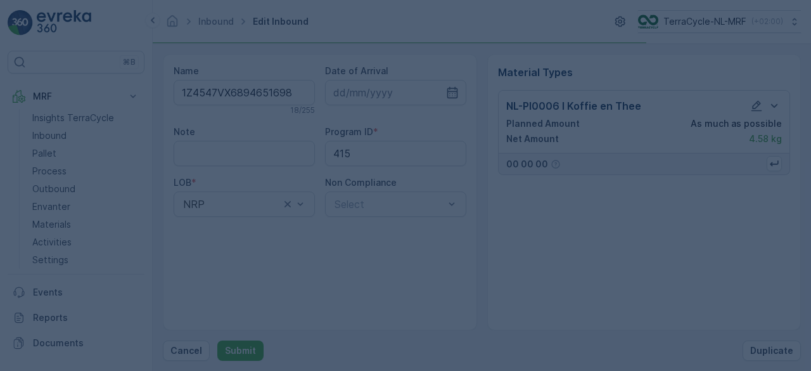
scroll to position [0, 0]
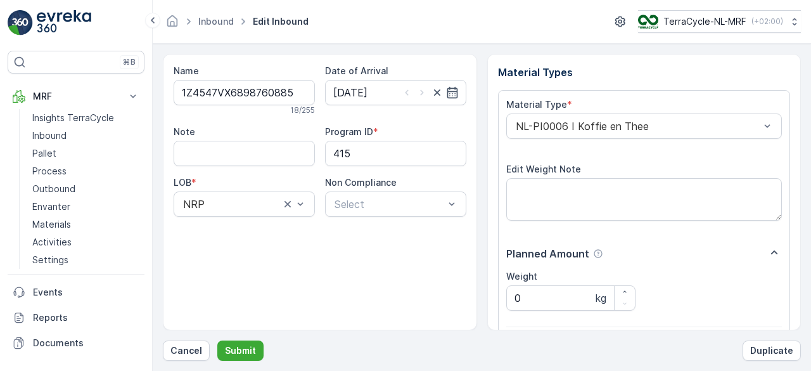
scroll to position [197, 0]
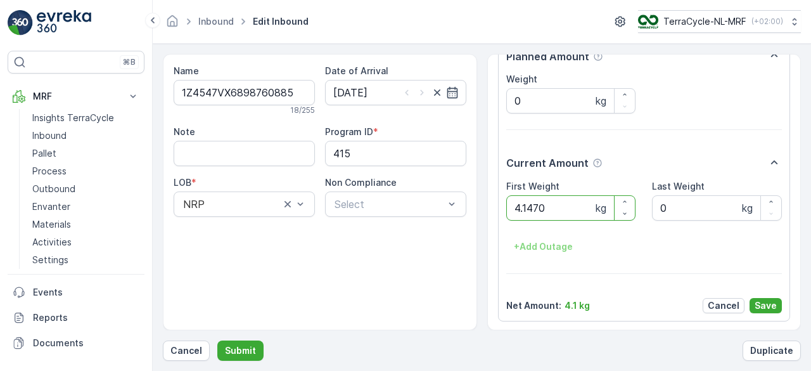
click at [217, 340] on button "Submit" at bounding box center [240, 350] width 46 height 20
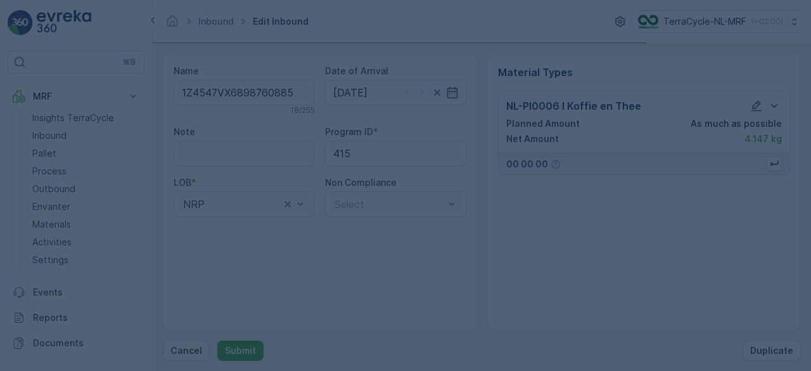
scroll to position [0, 0]
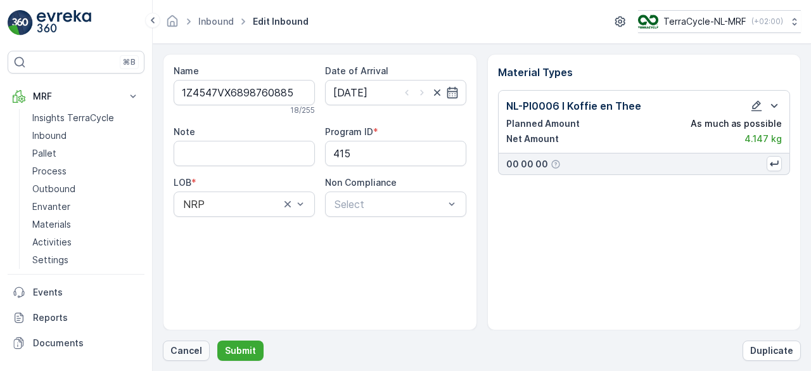
click at [183, 354] on p "Cancel" at bounding box center [187, 350] width 32 height 13
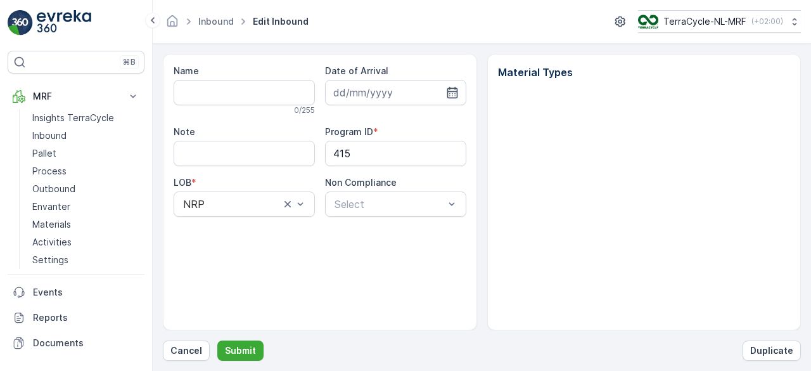
type input "1Z4547VX6898760885"
type input "[DATE]"
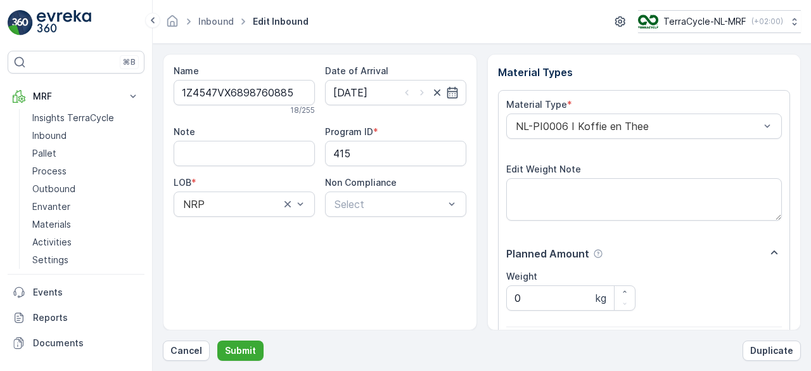
scroll to position [197, 0]
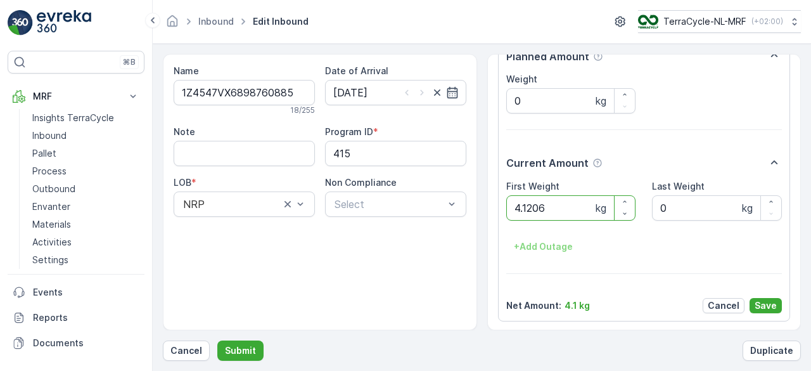
click at [217, 340] on button "Submit" at bounding box center [240, 350] width 46 height 20
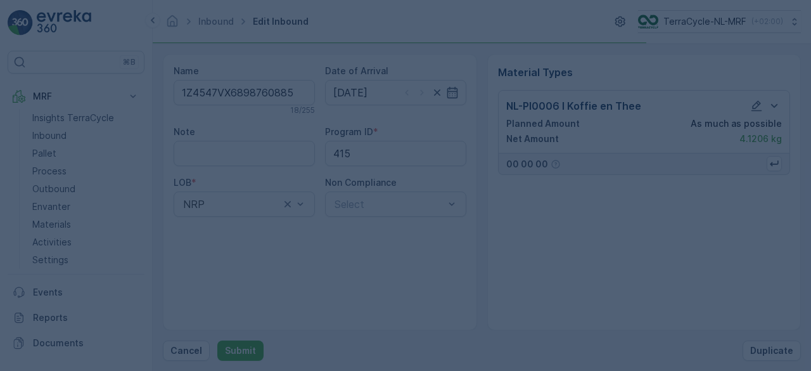
scroll to position [0, 0]
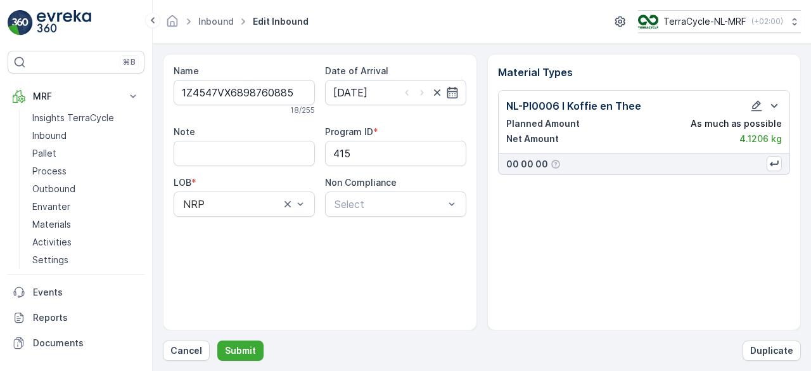
click at [183, 354] on p "Cancel" at bounding box center [187, 350] width 32 height 13
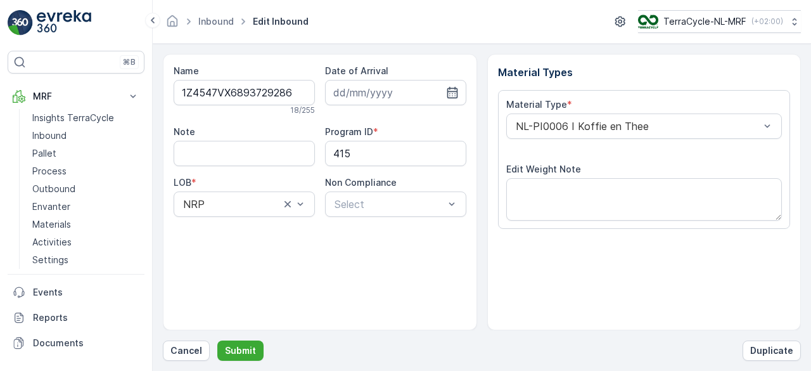
scroll to position [197, 0]
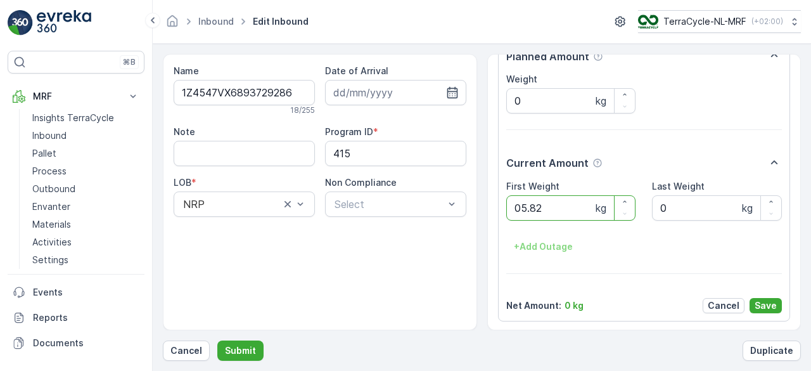
click at [217, 340] on button "Submit" at bounding box center [240, 350] width 46 height 20
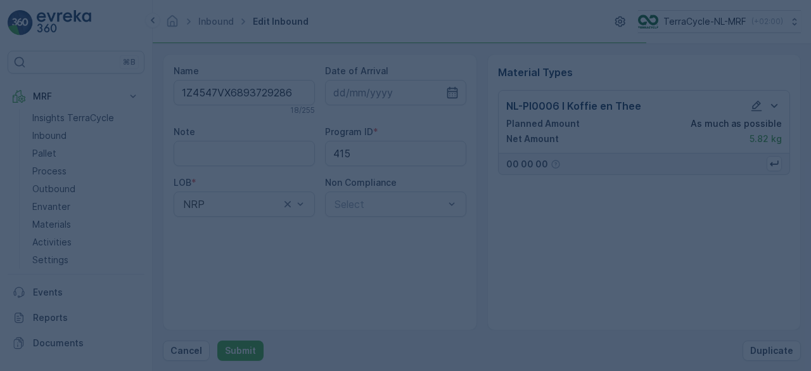
scroll to position [0, 0]
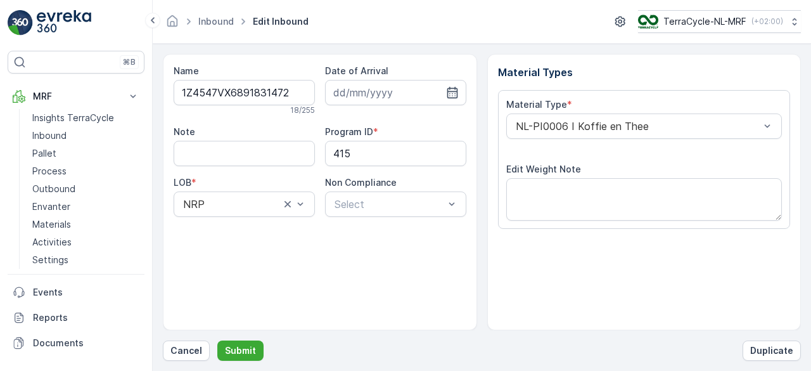
scroll to position [197, 0]
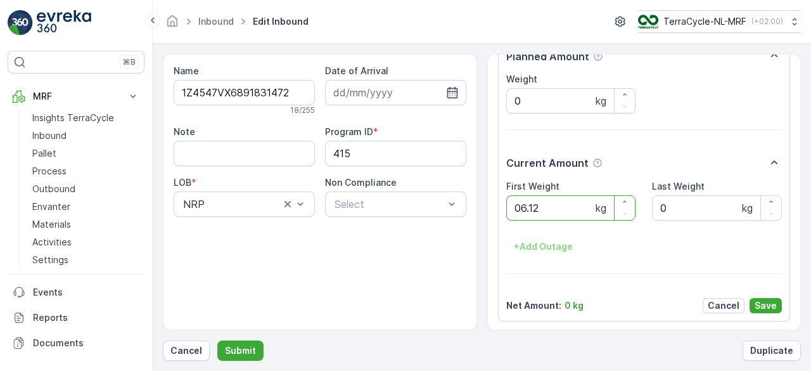
click at [217, 340] on button "Submit" at bounding box center [240, 350] width 46 height 20
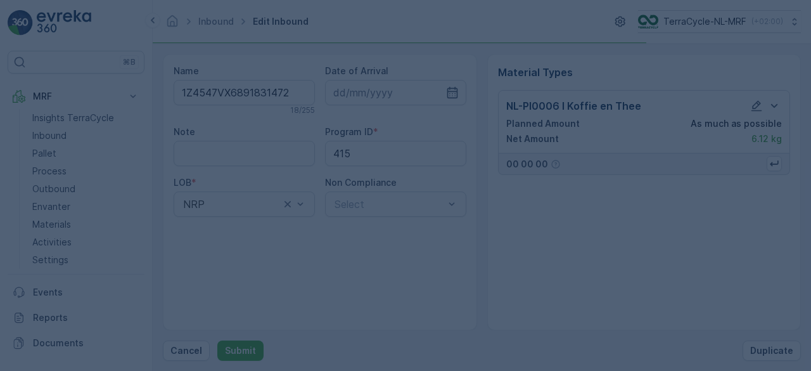
scroll to position [0, 0]
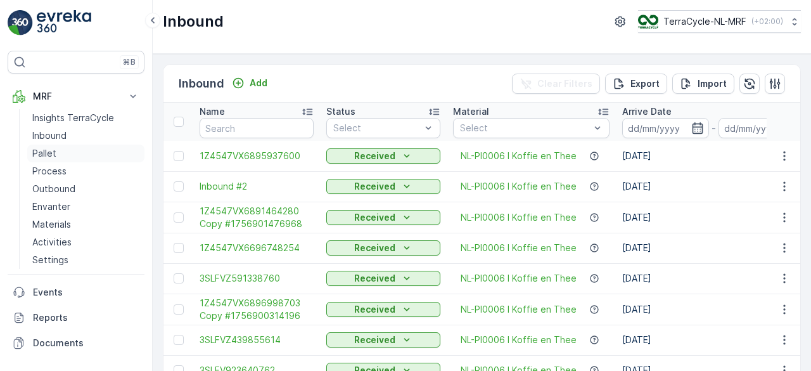
click at [47, 151] on p "Pallet" at bounding box center [44, 153] width 24 height 13
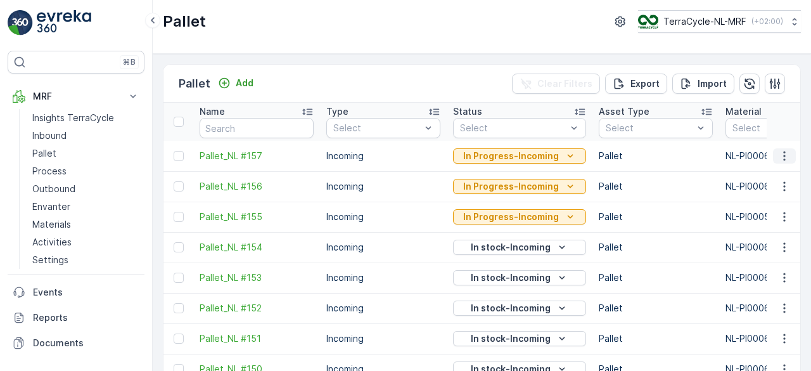
click at [781, 159] on icon "button" at bounding box center [784, 156] width 13 height 13
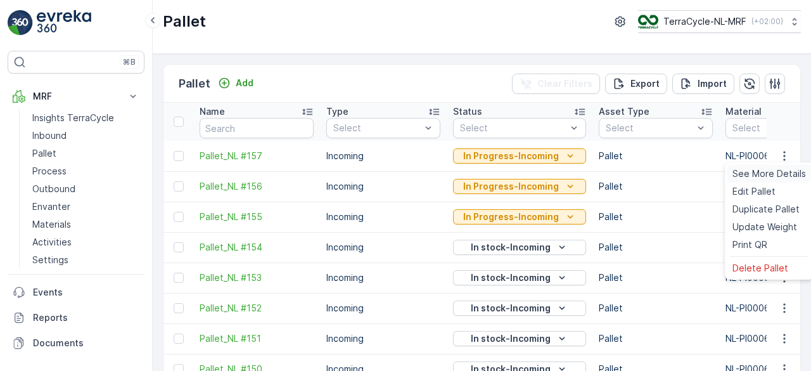
click at [778, 174] on span "See More Details" at bounding box center [770, 173] width 74 height 13
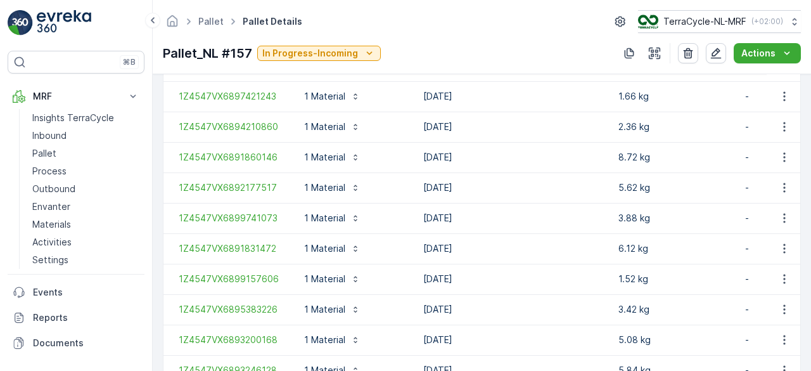
scroll to position [1667, 0]
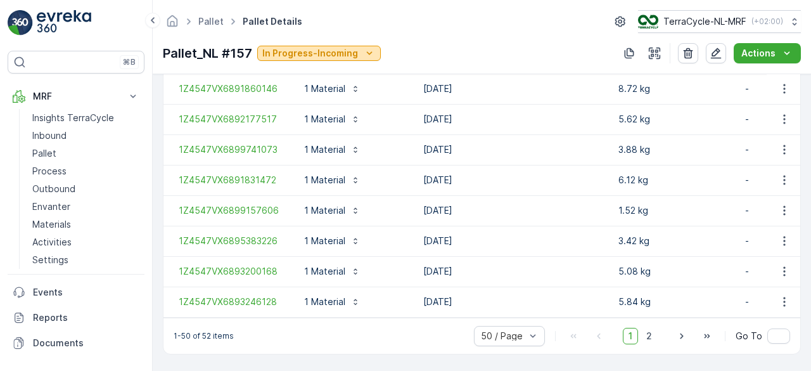
click at [366, 54] on icon "In Progress-Incoming" at bounding box center [369, 53] width 13 height 13
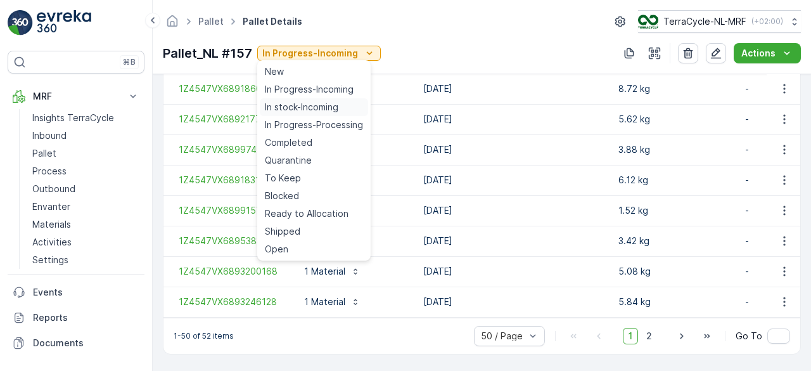
click at [330, 107] on span "In stock-Incoming" at bounding box center [302, 107] width 74 height 13
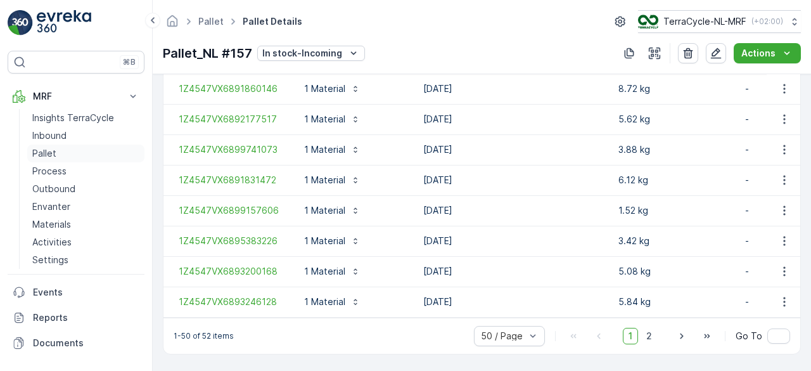
click at [48, 151] on p "Pallet" at bounding box center [44, 153] width 24 height 13
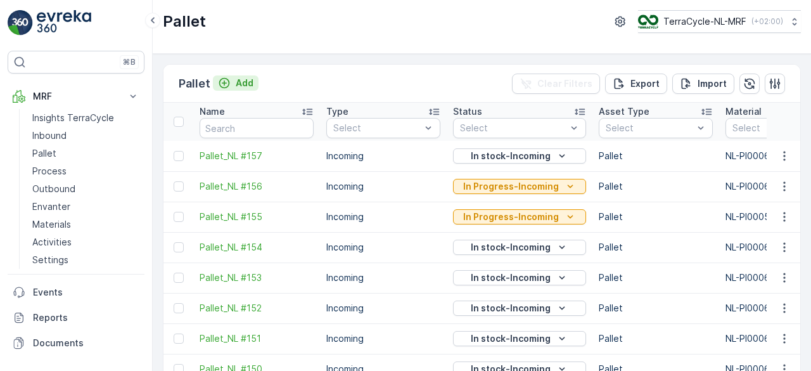
click at [250, 84] on p "Add" at bounding box center [245, 83] width 18 height 13
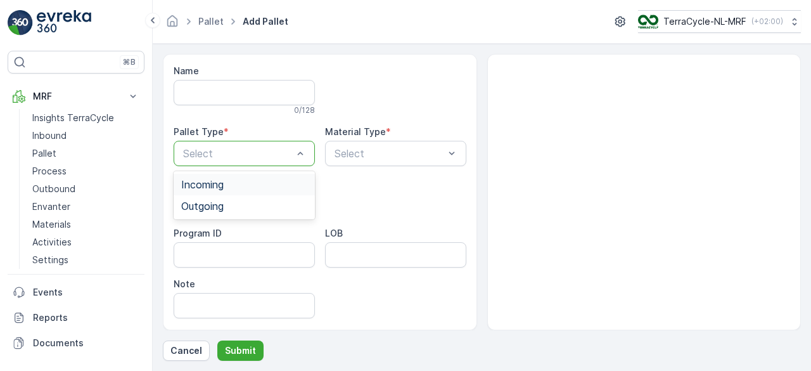
click at [259, 191] on div "Incoming" at bounding box center [244, 185] width 141 height 22
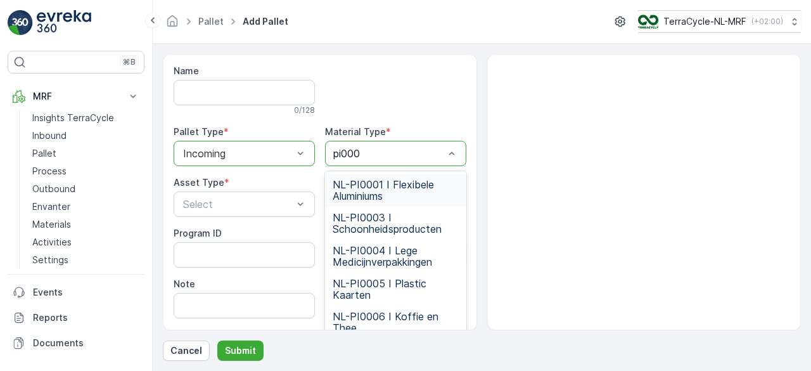
type input "pi0006"
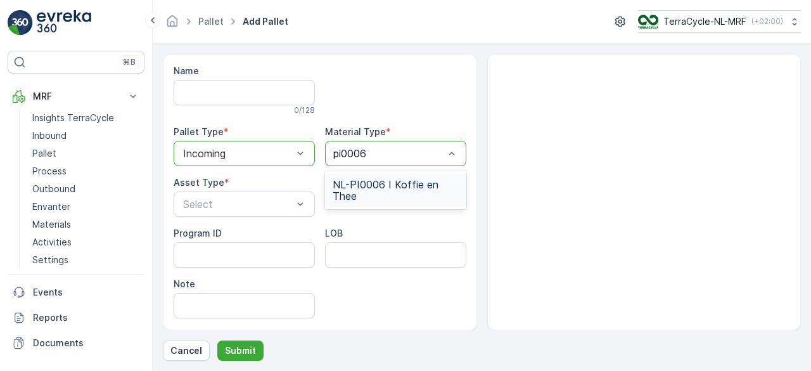
click at [421, 190] on span "NL-PI0006 I Koffie en Thee" at bounding box center [396, 190] width 126 height 23
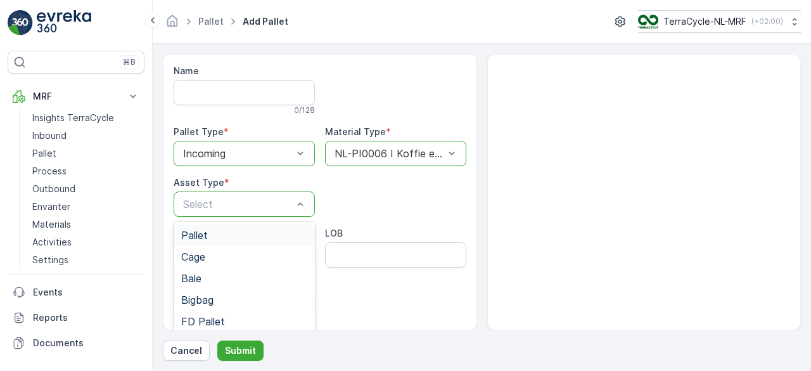
click at [257, 236] on div "Pallet" at bounding box center [244, 234] width 126 height 11
click at [240, 353] on p "Submit" at bounding box center [240, 350] width 31 height 13
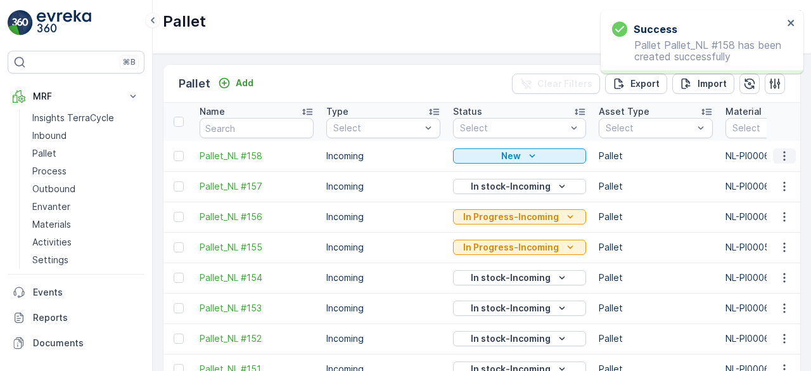
click at [781, 156] on icon "button" at bounding box center [784, 156] width 13 height 13
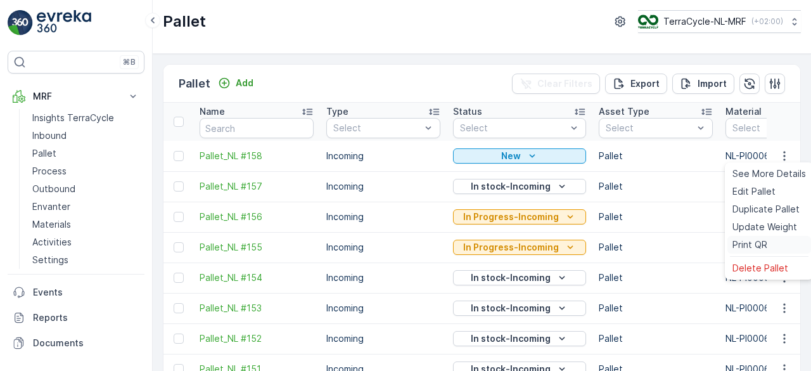
click at [750, 246] on span "Print QR" at bounding box center [750, 244] width 35 height 13
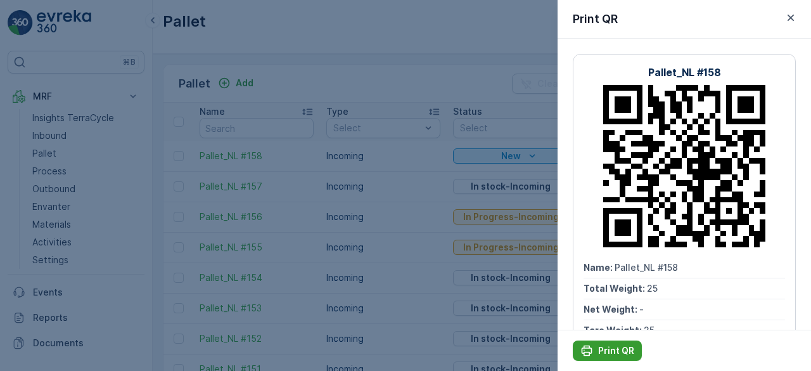
click at [601, 351] on p "Print QR" at bounding box center [616, 350] width 36 height 13
click at [334, 60] on div at bounding box center [405, 185] width 811 height 371
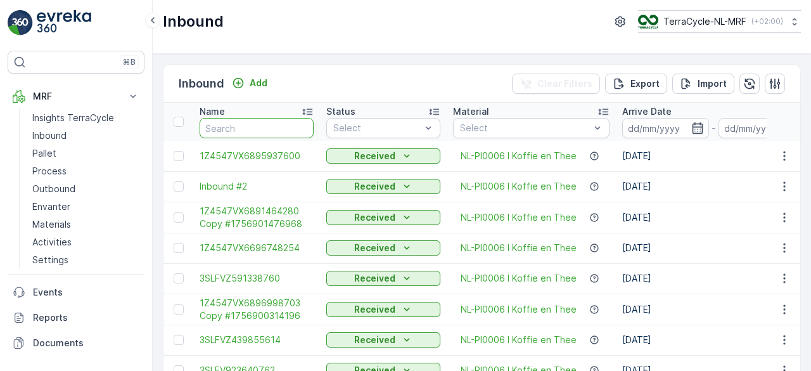
click at [251, 127] on input "text" at bounding box center [257, 128] width 114 height 20
click at [257, 129] on input "text" at bounding box center [257, 128] width 114 height 20
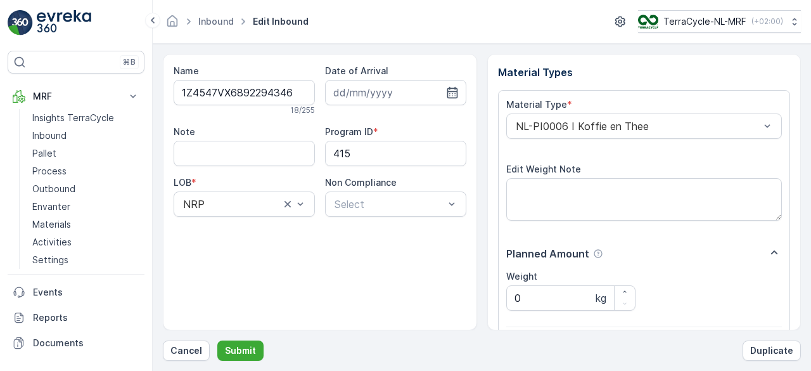
scroll to position [197, 0]
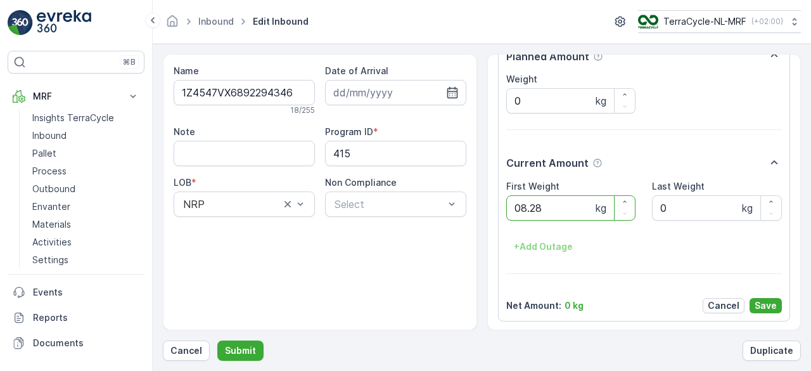
click at [217, 340] on button "Submit" at bounding box center [240, 350] width 46 height 20
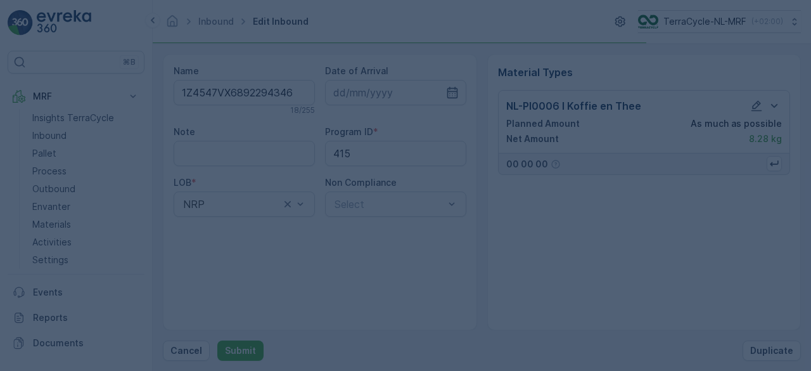
scroll to position [0, 0]
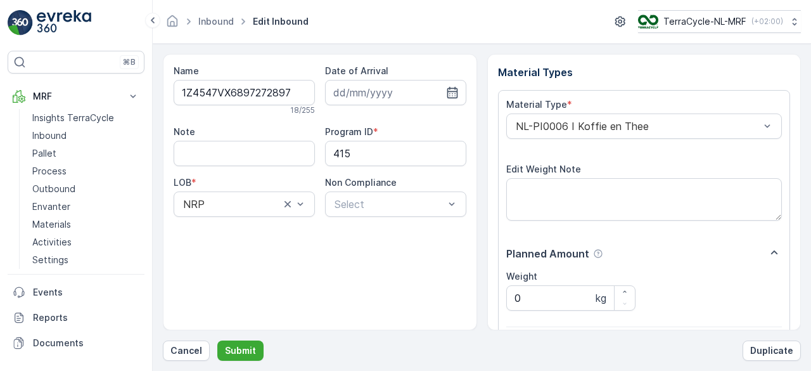
scroll to position [197, 0]
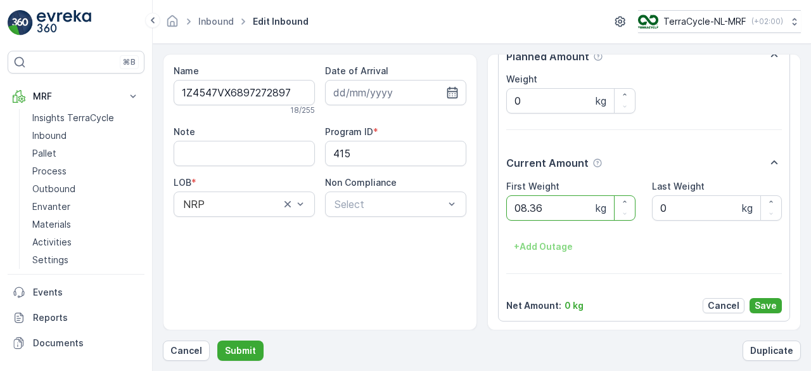
click at [217, 340] on button "Submit" at bounding box center [240, 350] width 46 height 20
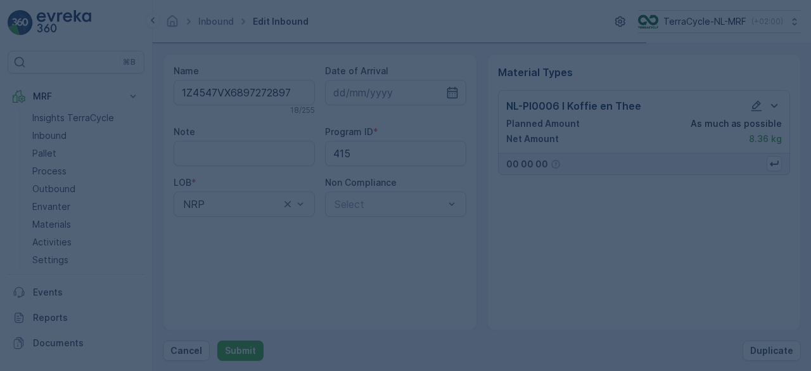
scroll to position [0, 0]
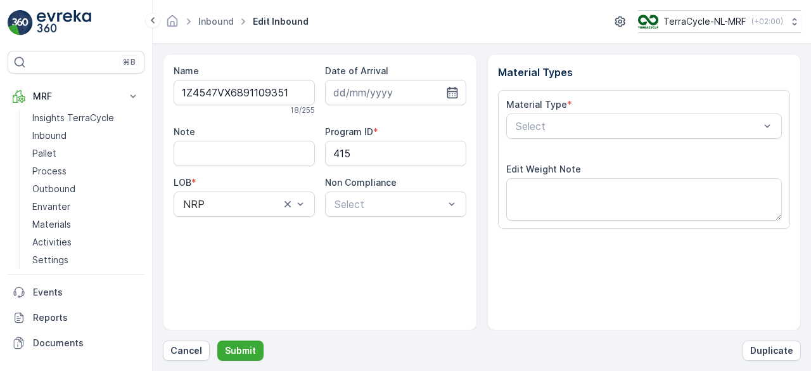
scroll to position [197, 0]
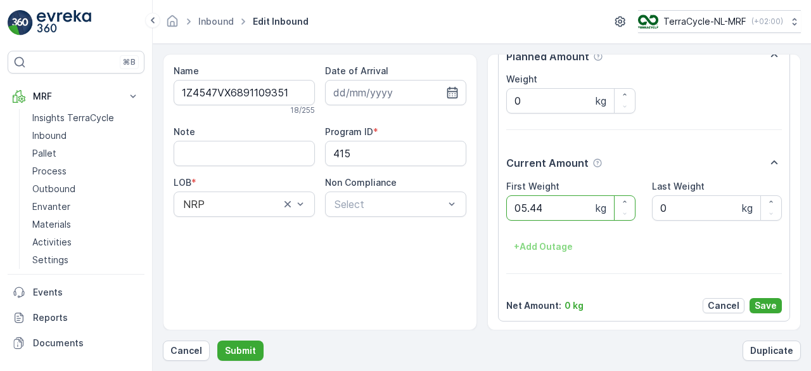
click at [217, 340] on button "Submit" at bounding box center [240, 350] width 46 height 20
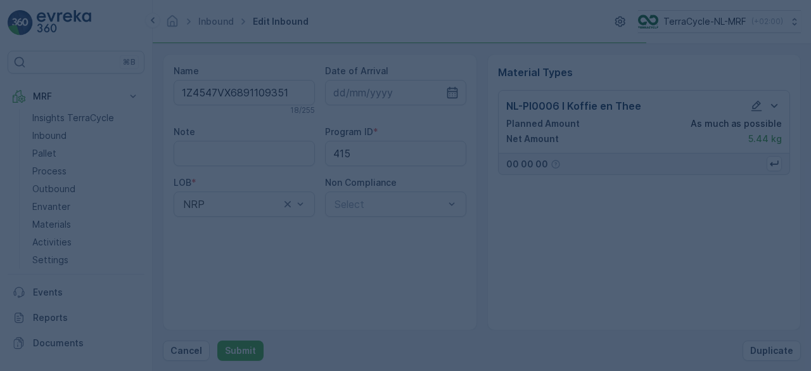
scroll to position [0, 0]
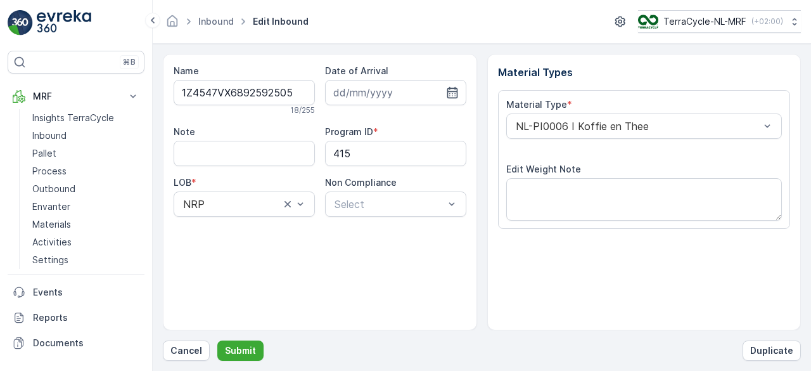
scroll to position [197, 0]
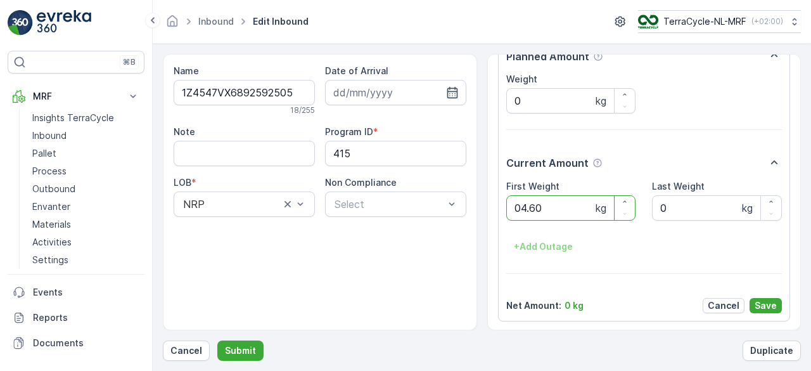
click at [217, 340] on button "Submit" at bounding box center [240, 350] width 46 height 20
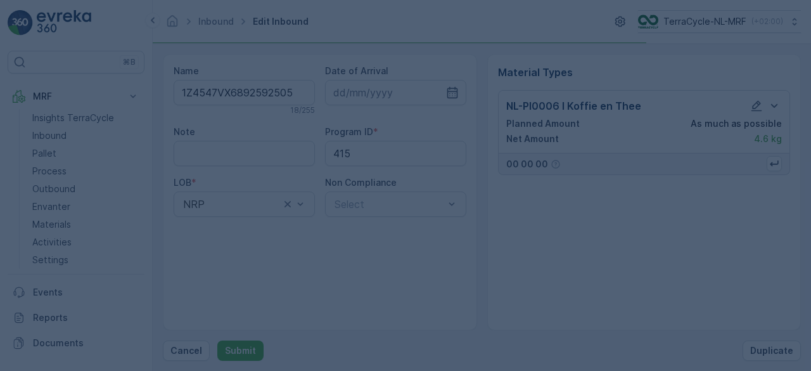
scroll to position [0, 0]
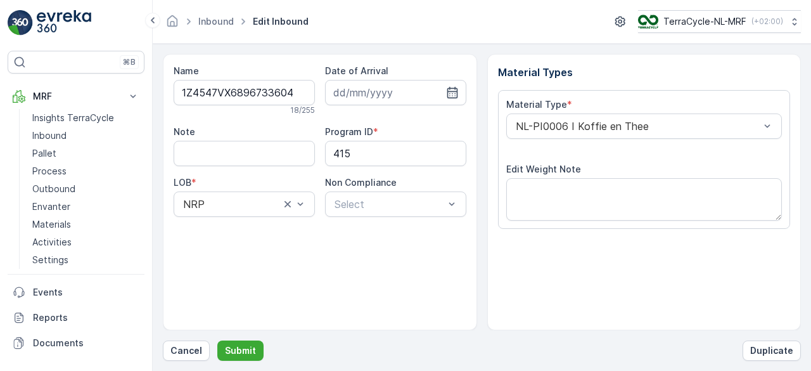
scroll to position [197, 0]
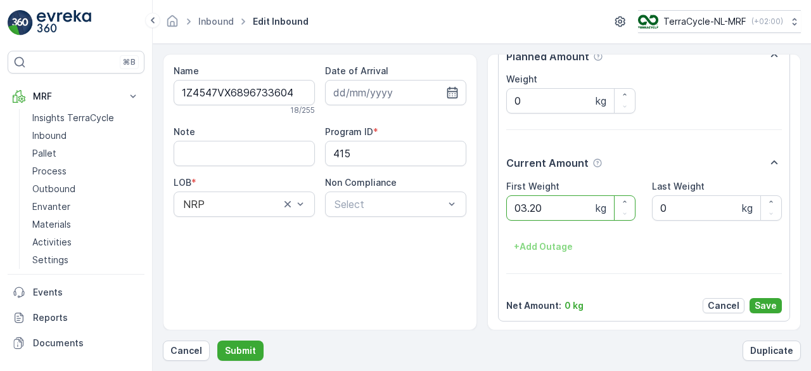
click at [217, 340] on button "Submit" at bounding box center [240, 350] width 46 height 20
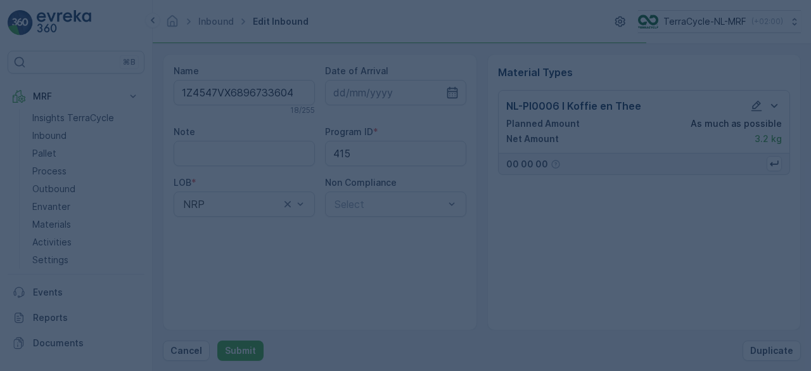
scroll to position [0, 0]
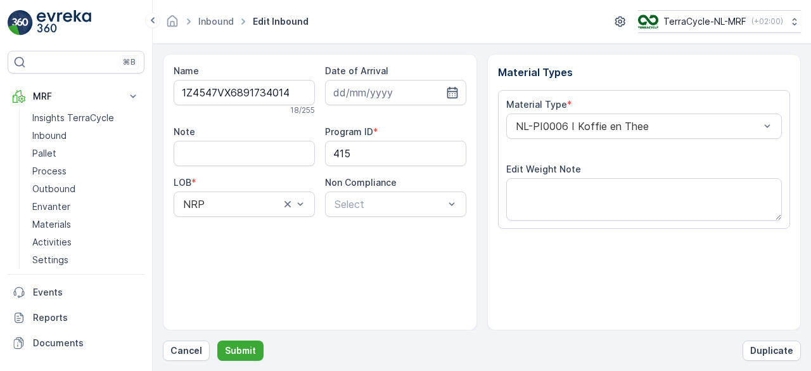
scroll to position [197, 0]
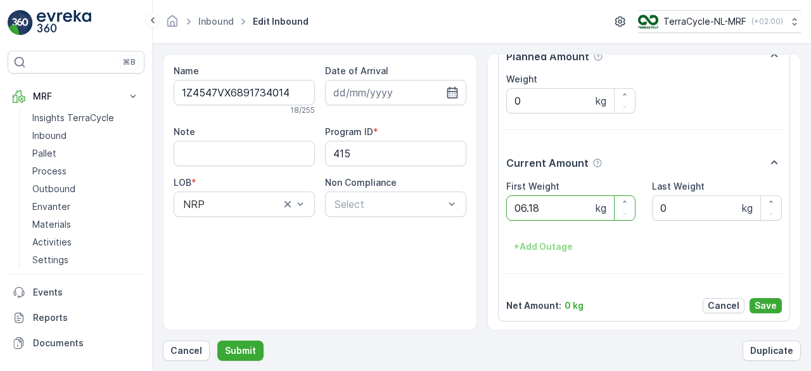
click at [217, 340] on button "Submit" at bounding box center [240, 350] width 46 height 20
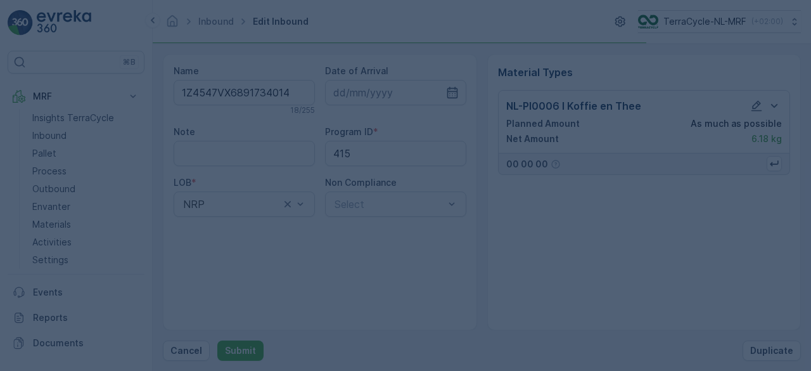
scroll to position [0, 0]
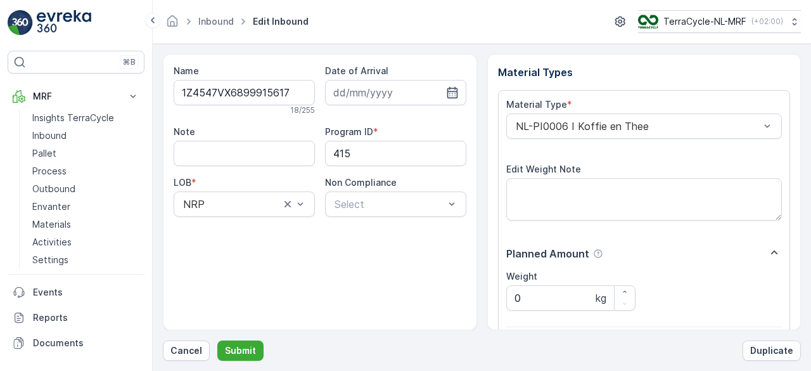
scroll to position [197, 0]
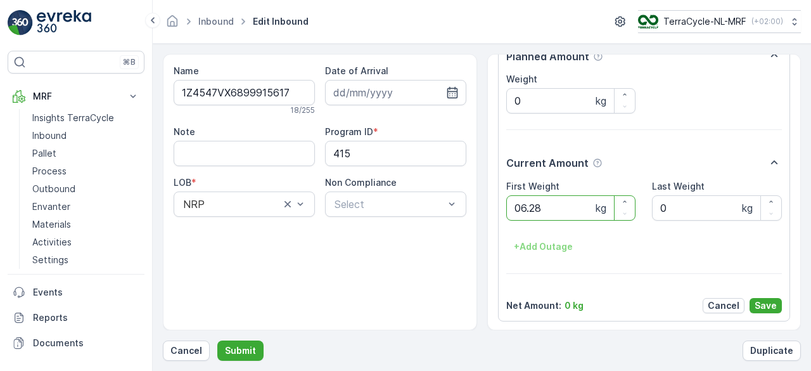
click at [217, 340] on button "Submit" at bounding box center [240, 350] width 46 height 20
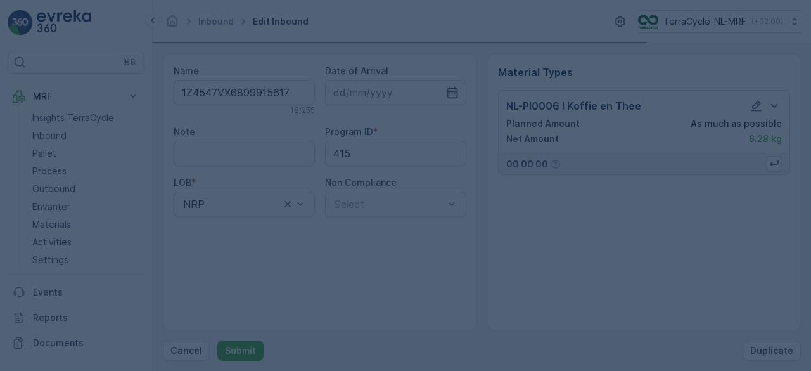
scroll to position [0, 0]
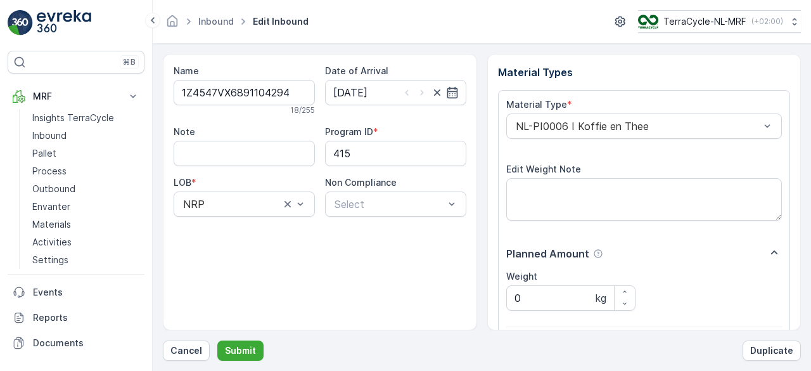
scroll to position [197, 0]
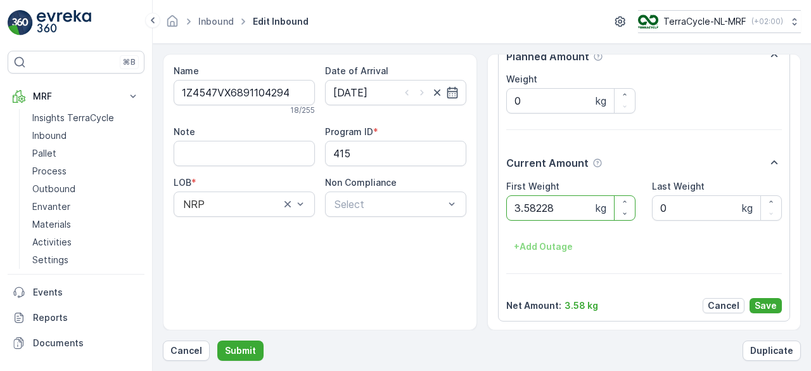
click at [217, 340] on button "Submit" at bounding box center [240, 350] width 46 height 20
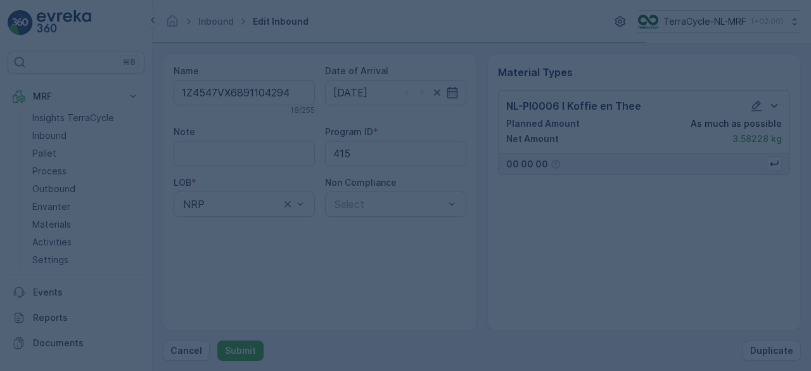
scroll to position [0, 0]
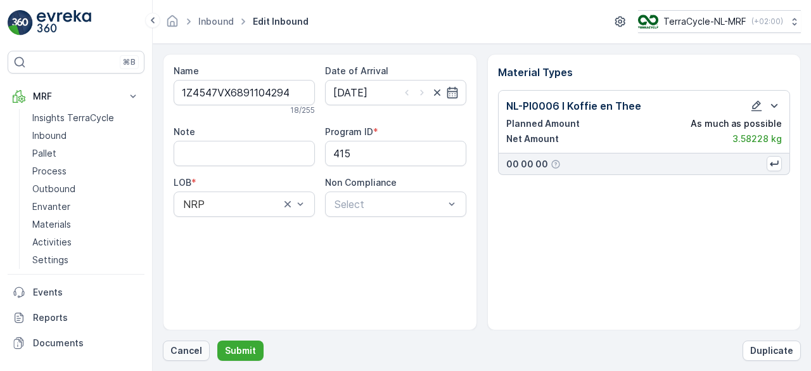
click at [185, 348] on p "Cancel" at bounding box center [187, 350] width 32 height 13
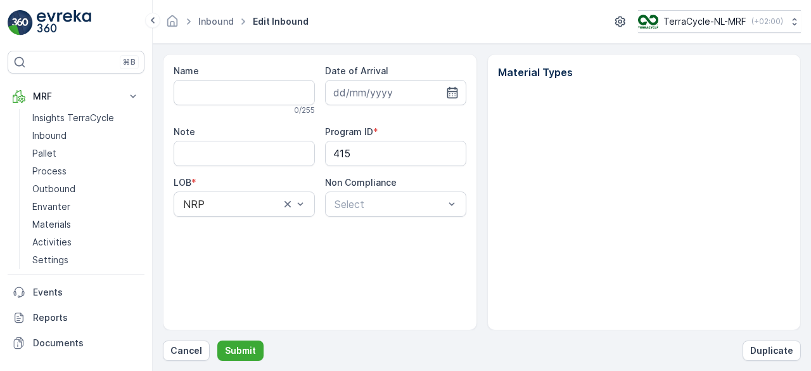
type input "1Z4547VX6891104294"
type input "21.08.2025"
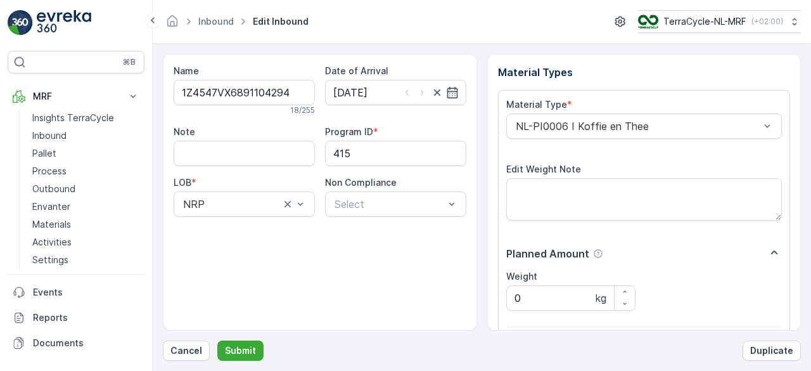
scroll to position [197, 0]
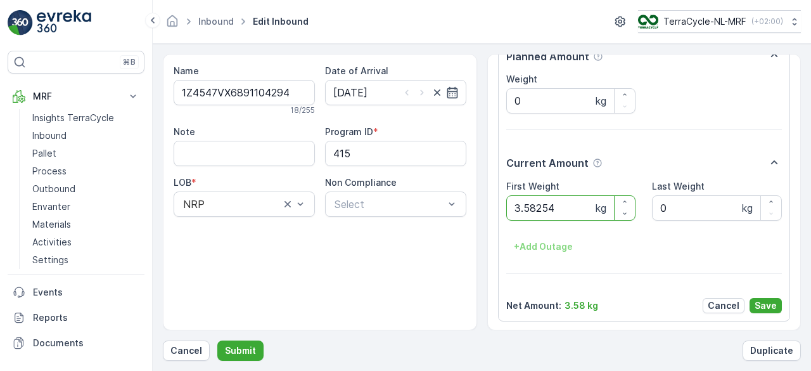
click at [217, 340] on button "Submit" at bounding box center [240, 350] width 46 height 20
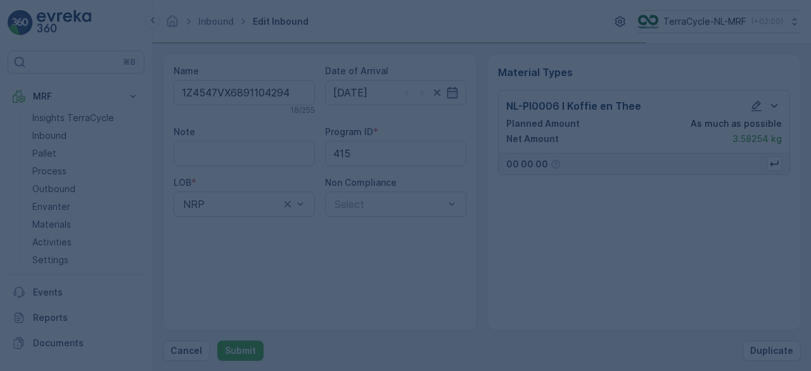
scroll to position [0, 0]
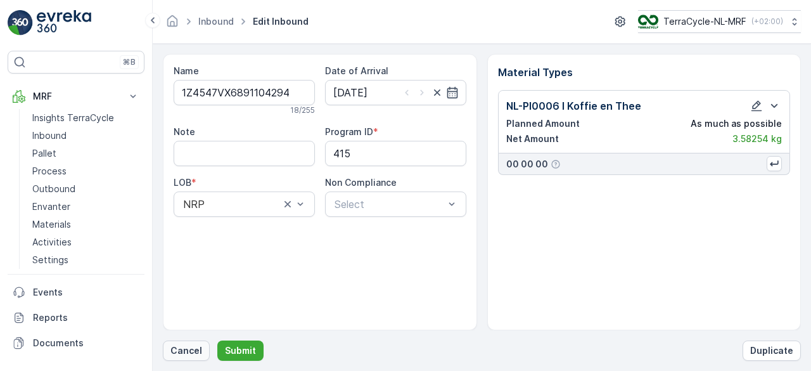
click at [188, 349] on p "Cancel" at bounding box center [187, 350] width 32 height 13
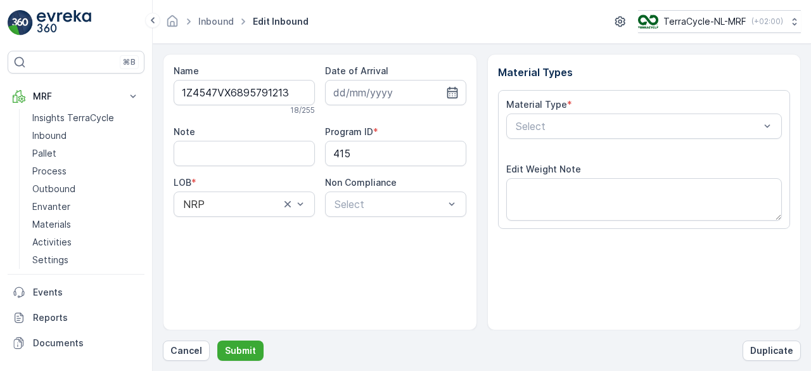
scroll to position [197, 0]
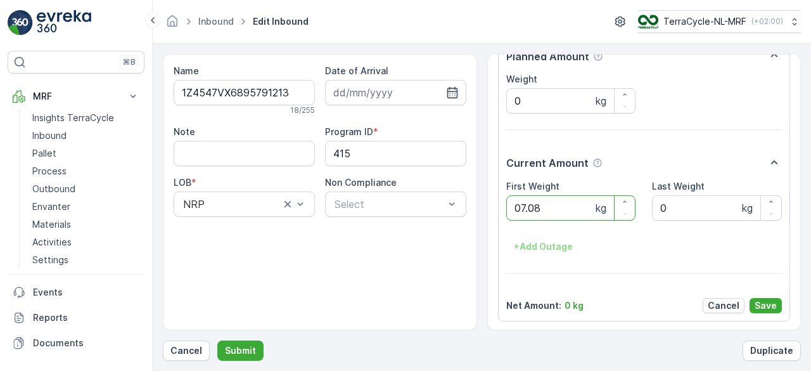
click at [217, 340] on button "Submit" at bounding box center [240, 350] width 46 height 20
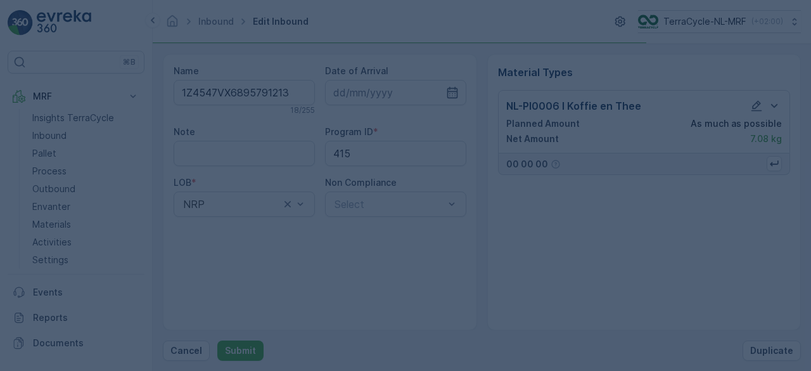
scroll to position [0, 0]
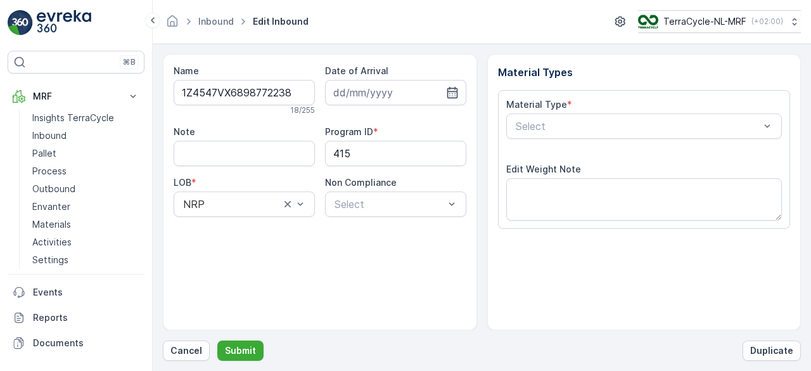
scroll to position [197, 0]
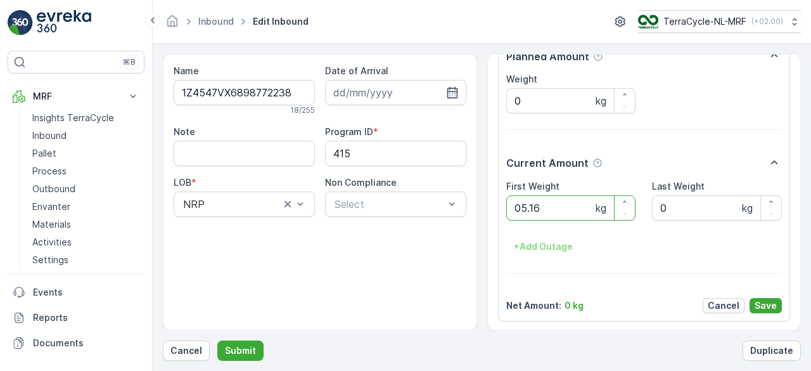
click at [217, 340] on button "Submit" at bounding box center [240, 350] width 46 height 20
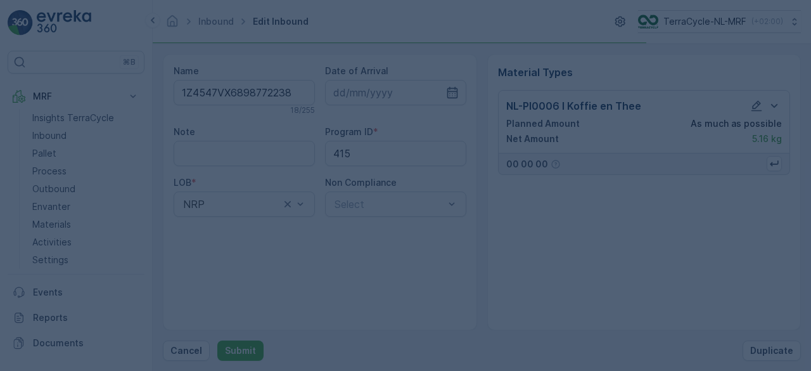
scroll to position [0, 0]
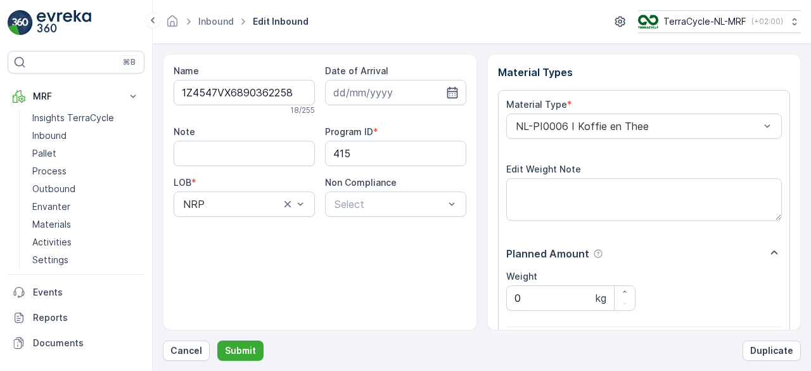
scroll to position [197, 0]
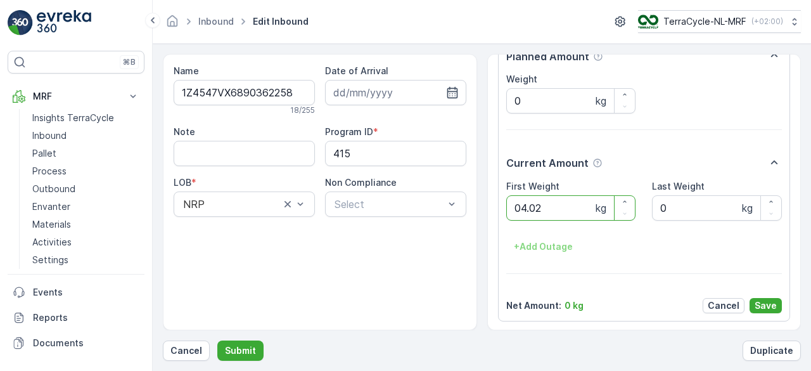
click at [217, 340] on button "Submit" at bounding box center [240, 350] width 46 height 20
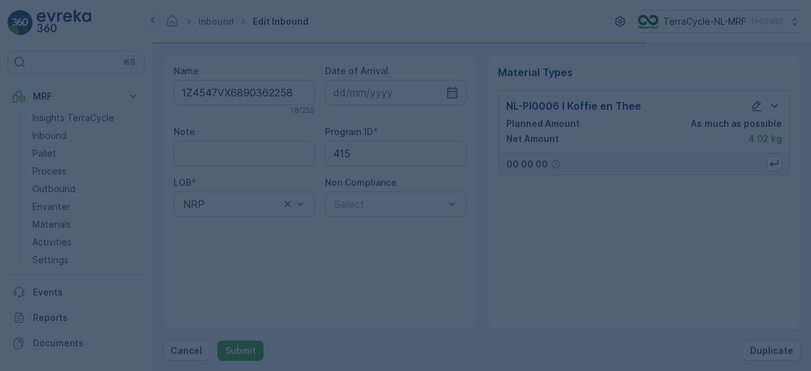
scroll to position [0, 0]
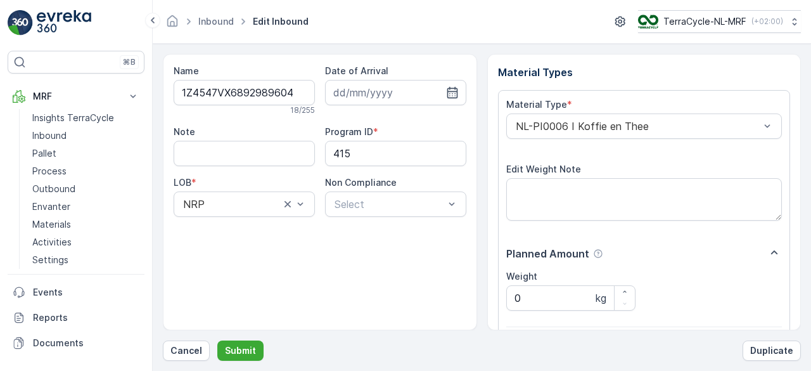
scroll to position [197, 0]
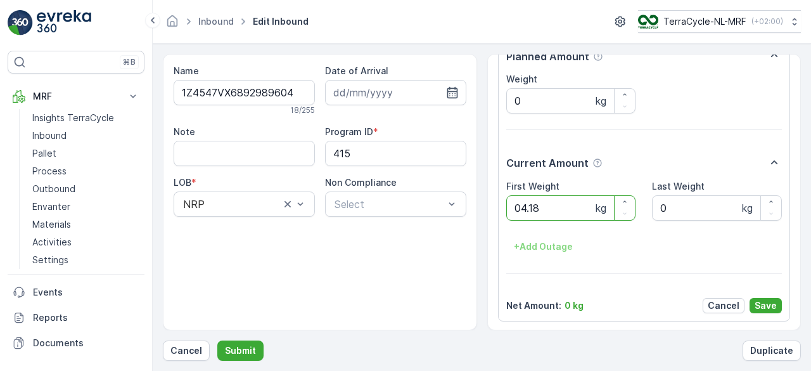
click at [217, 340] on button "Submit" at bounding box center [240, 350] width 46 height 20
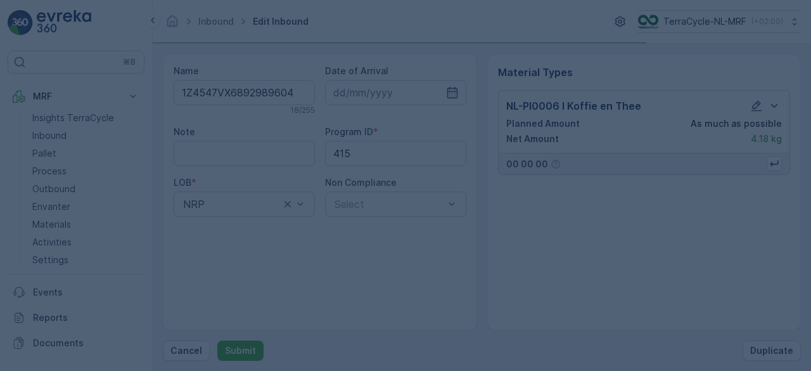
scroll to position [0, 0]
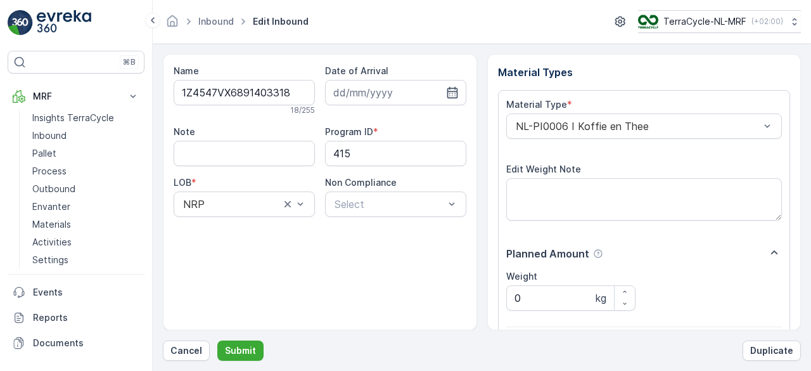
scroll to position [197, 0]
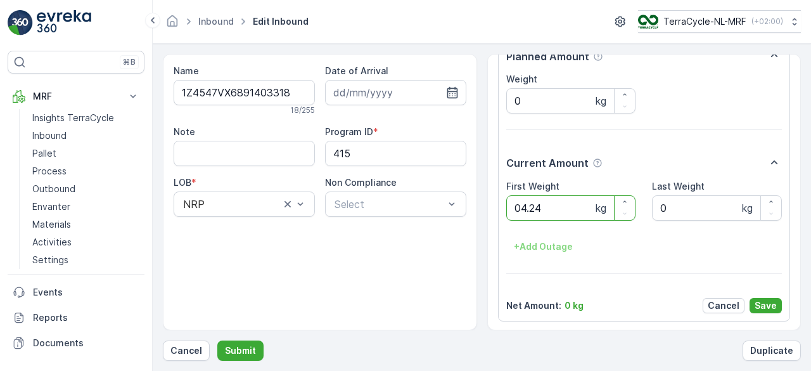
click at [217, 340] on button "Submit" at bounding box center [240, 350] width 46 height 20
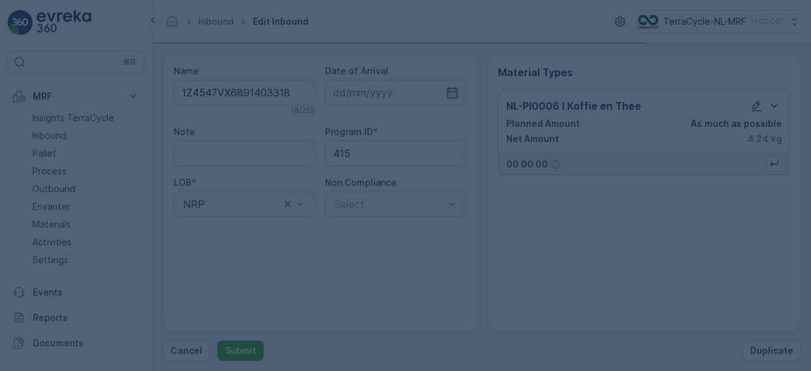
scroll to position [0, 0]
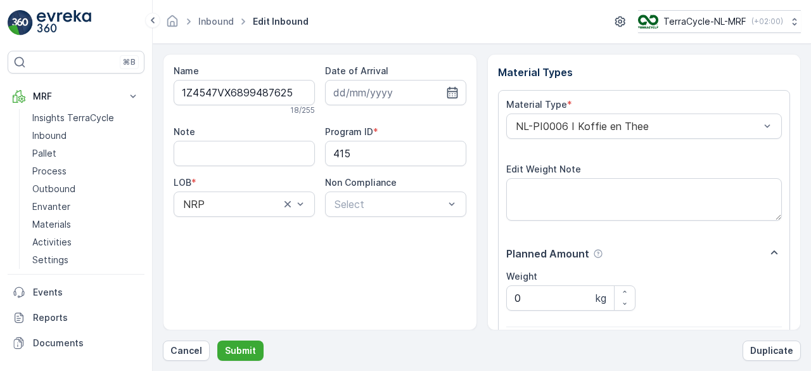
scroll to position [197, 0]
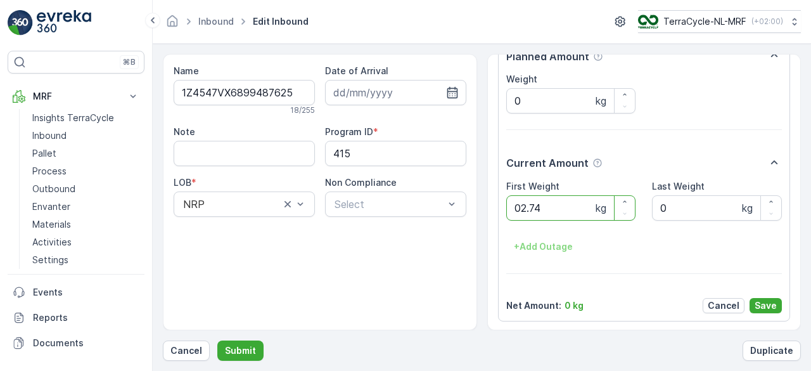
click at [217, 340] on button "Submit" at bounding box center [240, 350] width 46 height 20
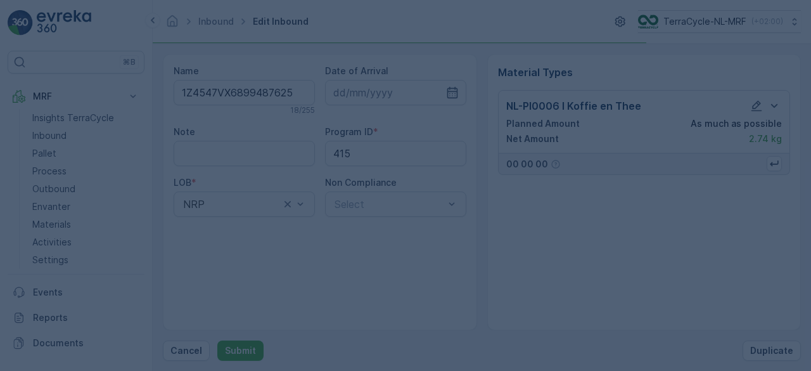
scroll to position [0, 0]
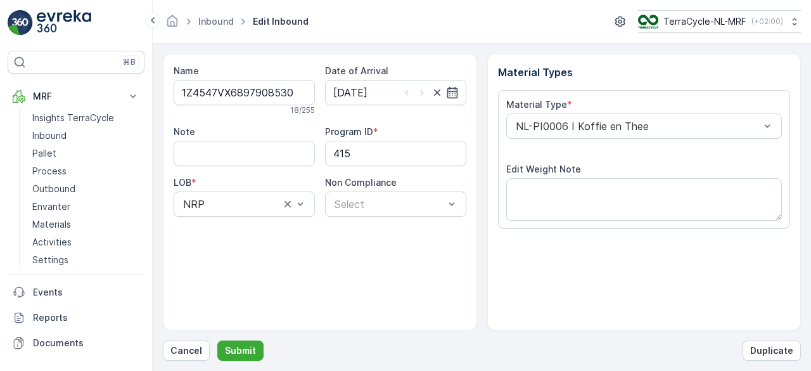
scroll to position [197, 0]
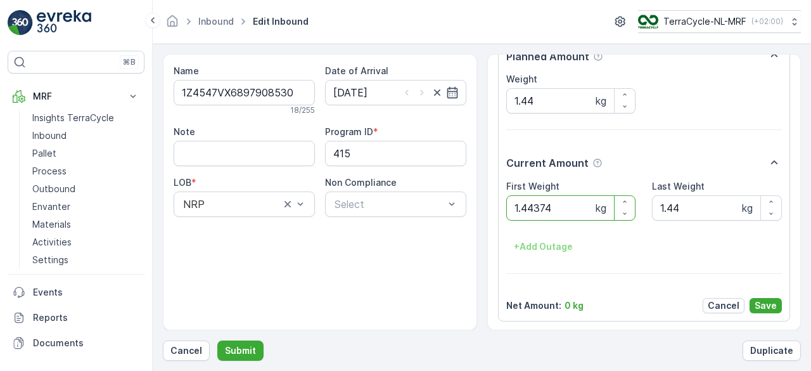
click at [217, 340] on button "Submit" at bounding box center [240, 350] width 46 height 20
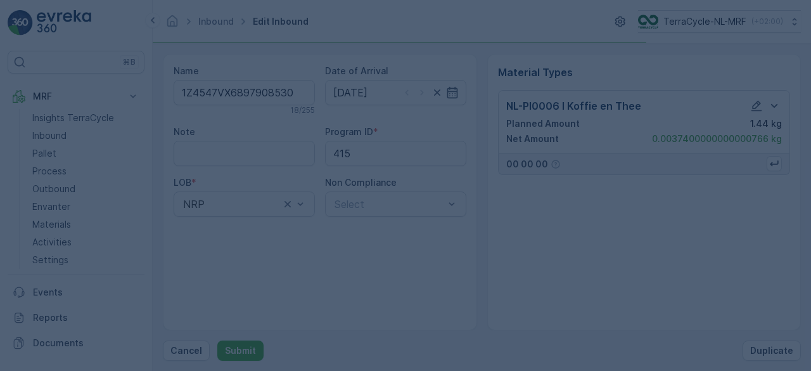
scroll to position [0, 0]
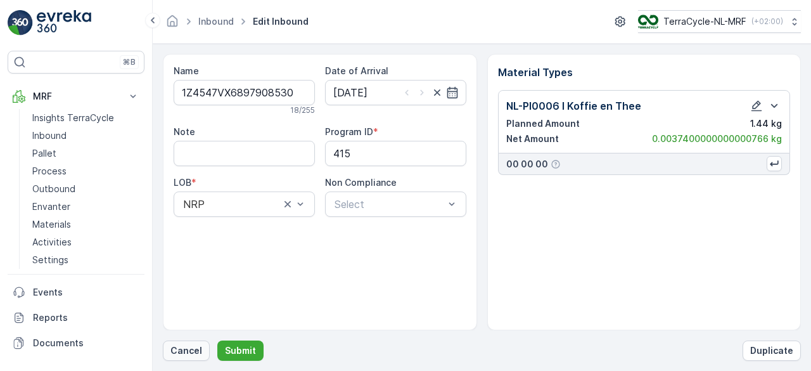
click at [178, 348] on p "Cancel" at bounding box center [187, 350] width 32 height 13
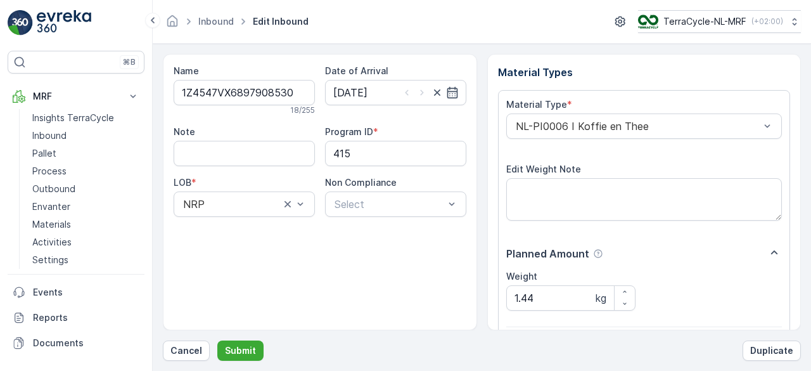
scroll to position [197, 0]
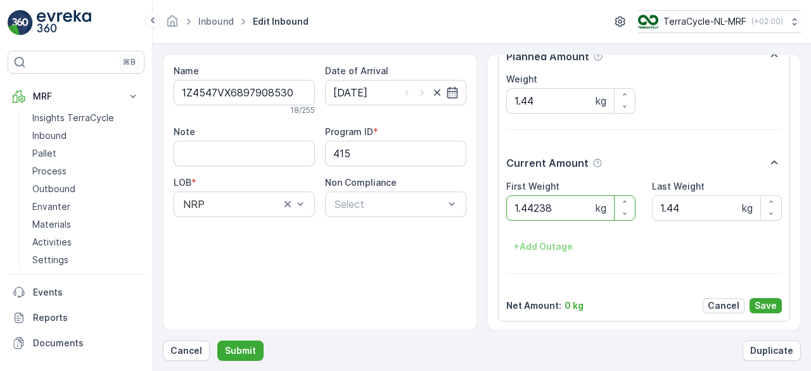
click at [217, 340] on button "Submit" at bounding box center [240, 350] width 46 height 20
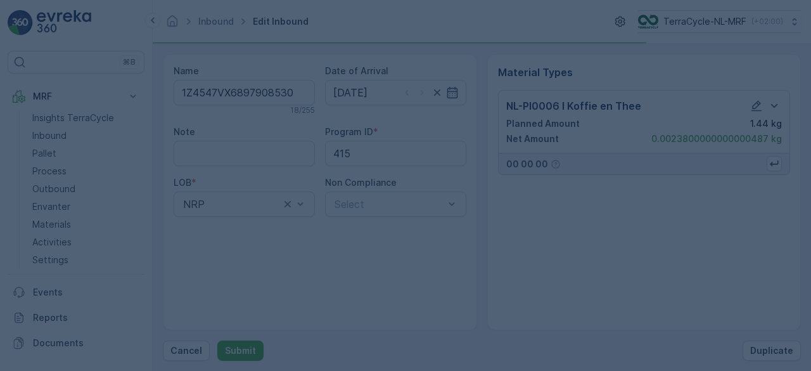
scroll to position [0, 0]
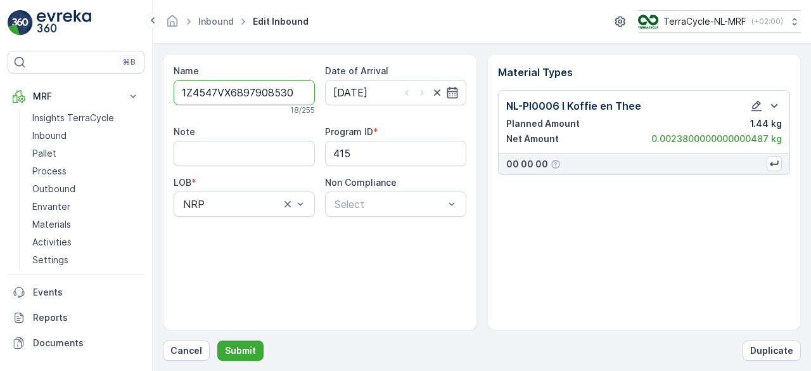
click at [178, 348] on p "Cancel" at bounding box center [187, 350] width 32 height 13
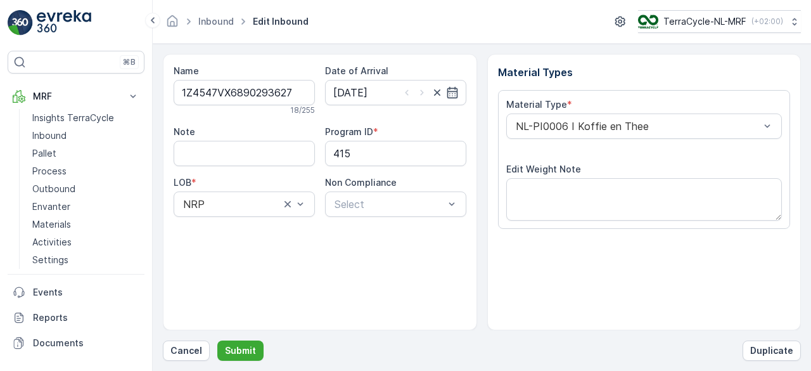
scroll to position [197, 0]
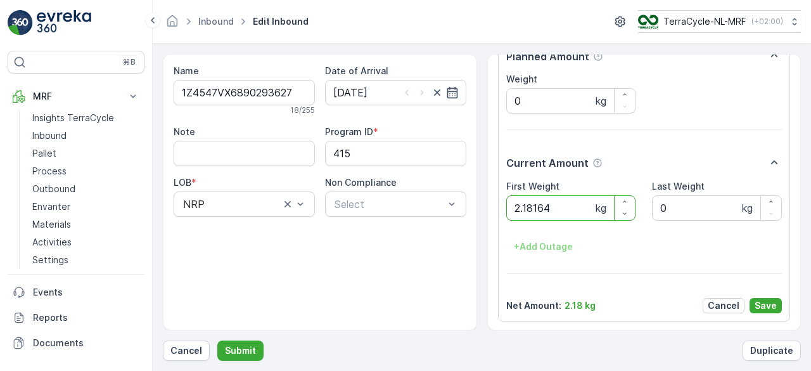
click at [217, 340] on button "Submit" at bounding box center [240, 350] width 46 height 20
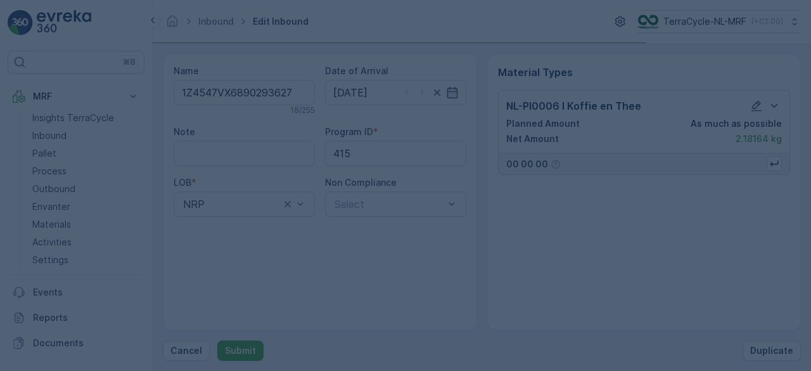
scroll to position [0, 0]
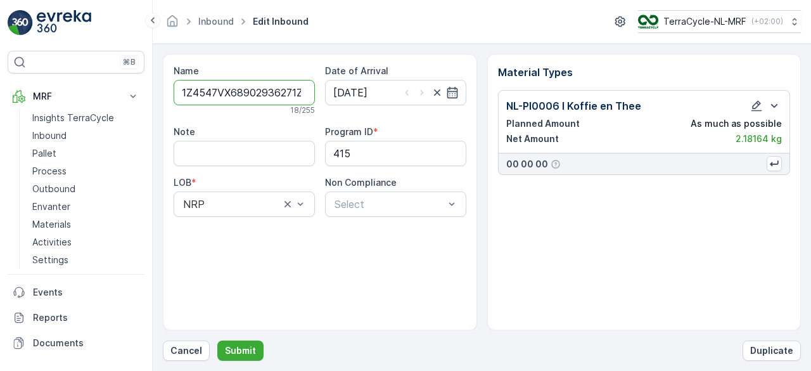
type input "1Z4547VX68902936271Z4547VX6890293627"
click at [217, 340] on button "Submit" at bounding box center [240, 350] width 46 height 20
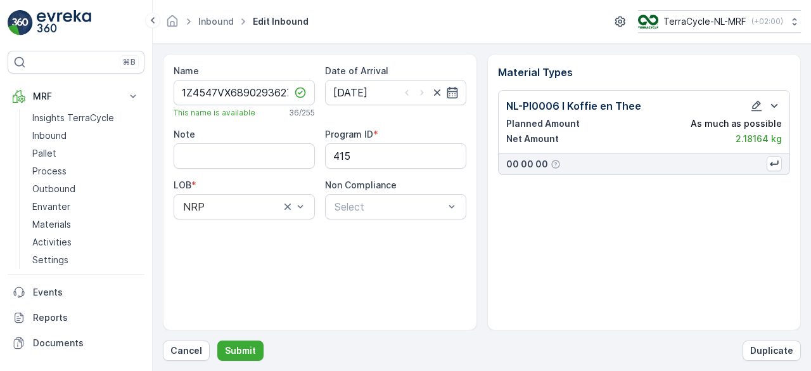
click at [165, 361] on form "Name 1Z4547VX68902936271Z4547VX6890293627 This name is available 36 / 255 Date …" at bounding box center [482, 207] width 659 height 327
click at [184, 349] on p "Cancel" at bounding box center [187, 350] width 32 height 13
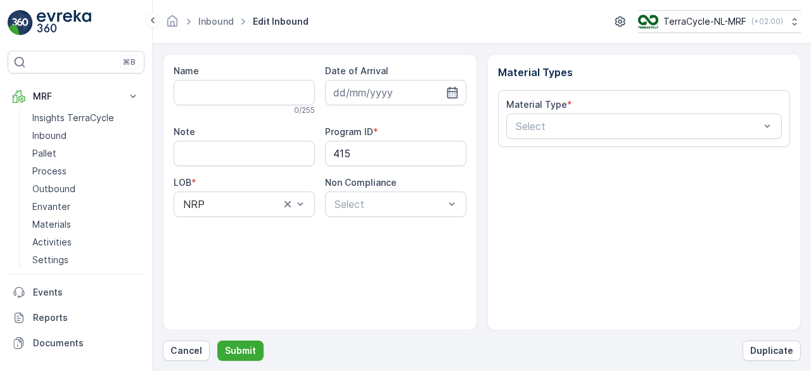
type input "1Z4547VX6893183553"
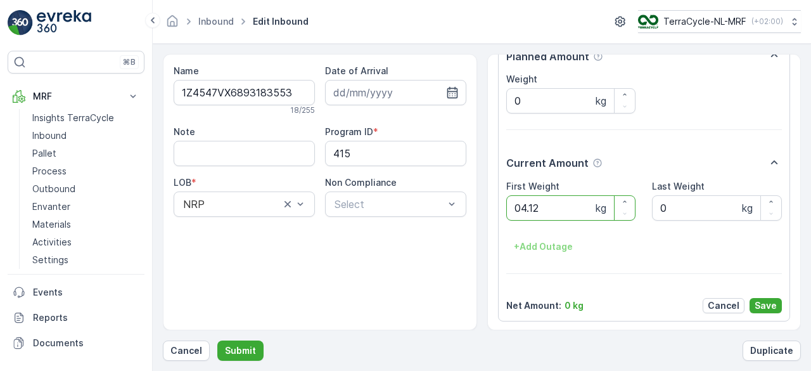
click at [217, 340] on button "Submit" at bounding box center [240, 350] width 46 height 20
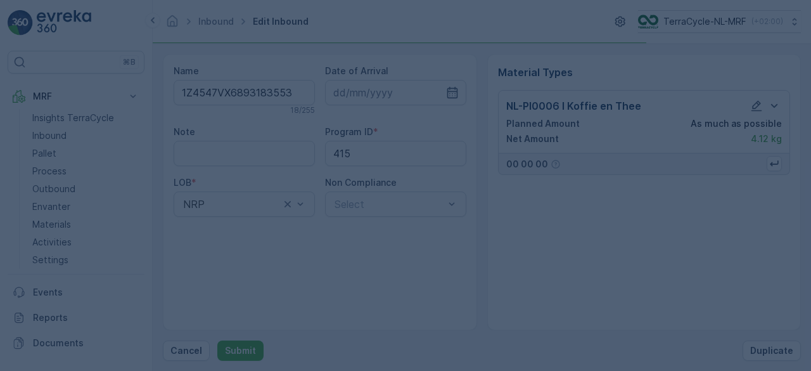
scroll to position [0, 0]
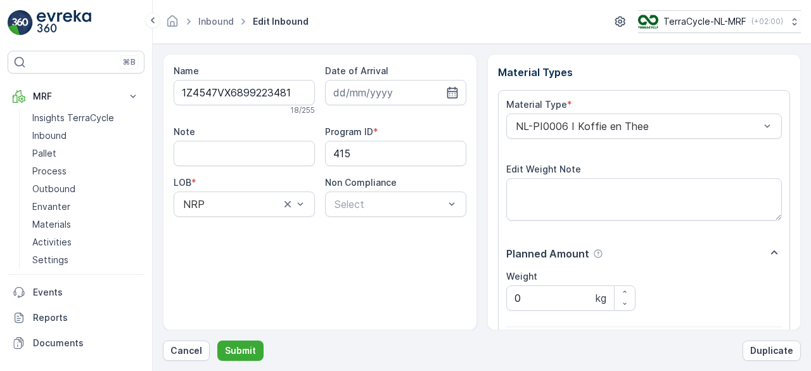
scroll to position [197, 0]
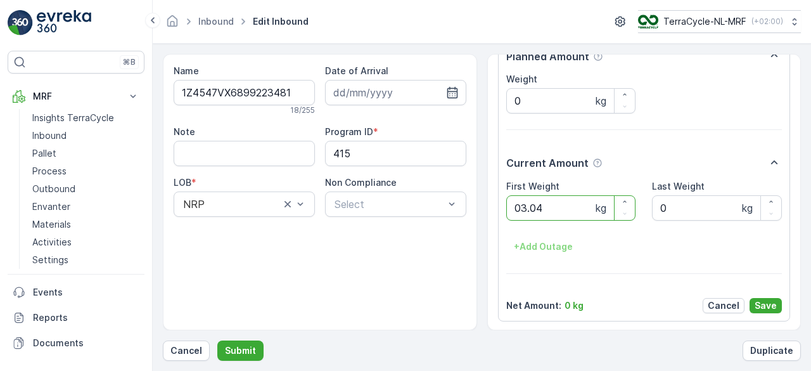
click at [217, 340] on button "Submit" at bounding box center [240, 350] width 46 height 20
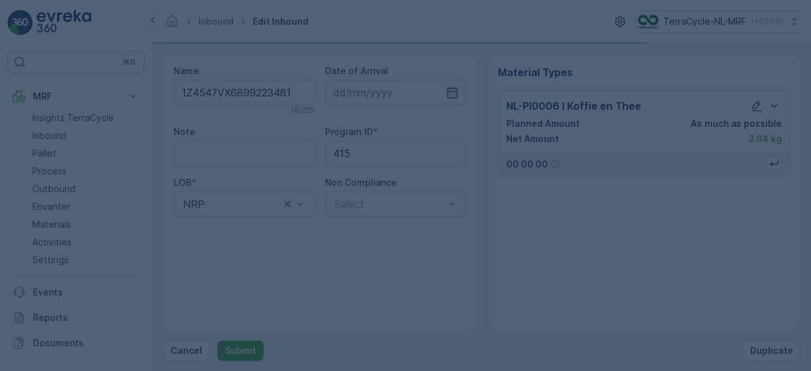
scroll to position [0, 0]
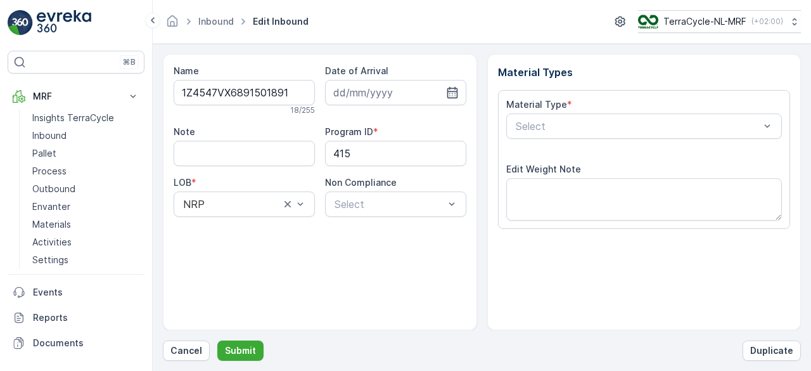
scroll to position [197, 0]
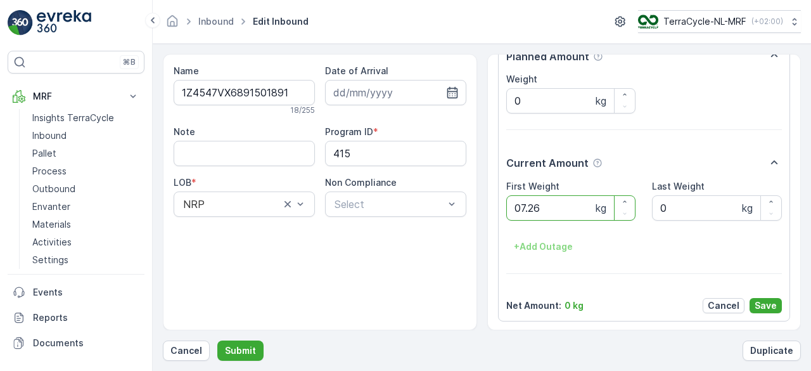
click at [217, 340] on button "Submit" at bounding box center [240, 350] width 46 height 20
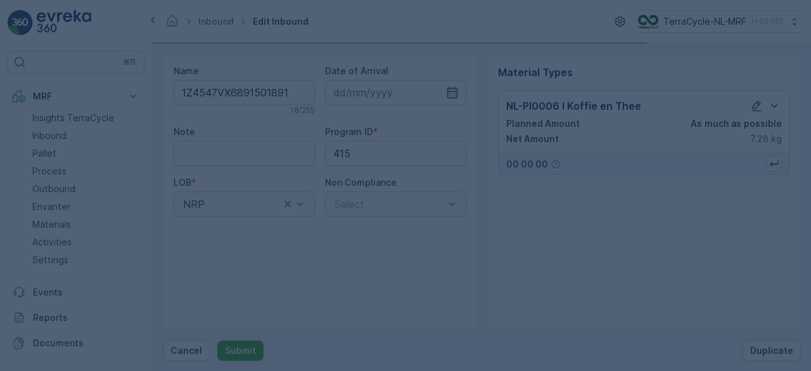
scroll to position [0, 0]
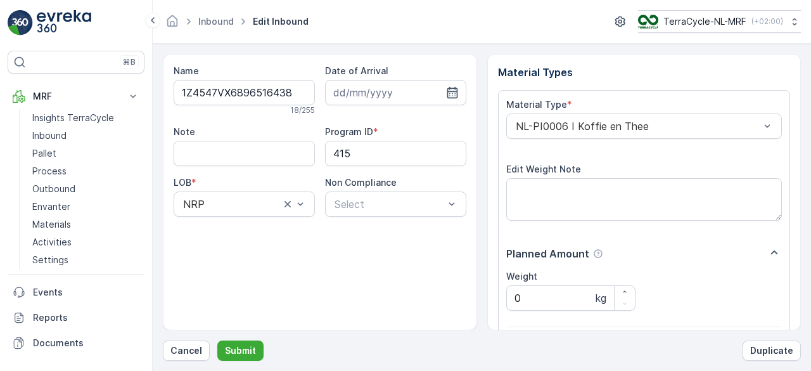
scroll to position [197, 0]
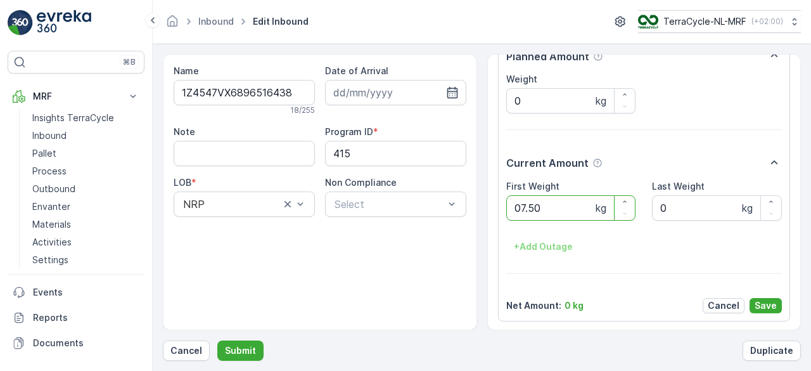
click at [217, 340] on button "Submit" at bounding box center [240, 350] width 46 height 20
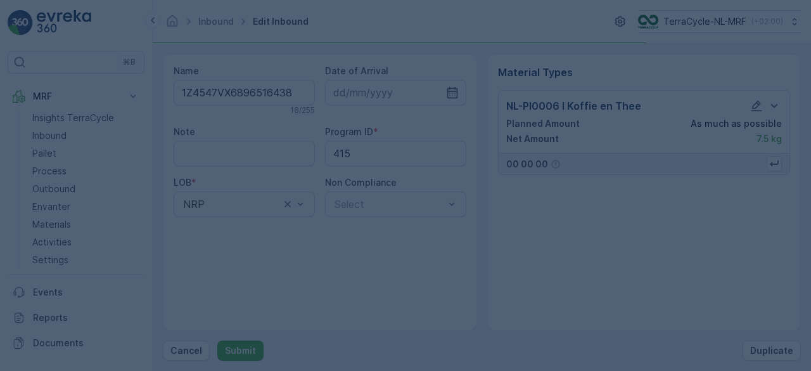
scroll to position [0, 0]
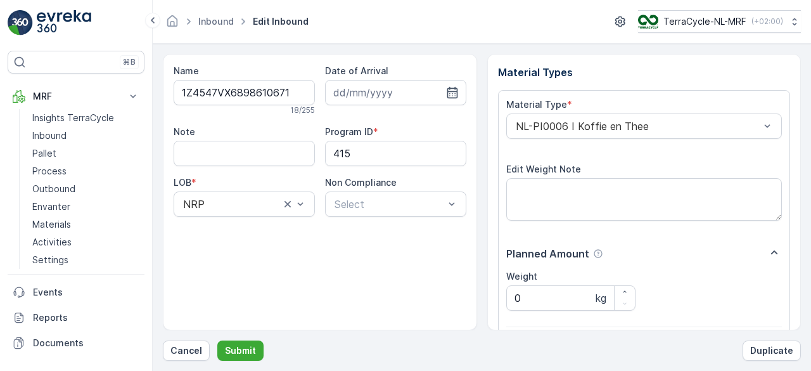
scroll to position [197, 0]
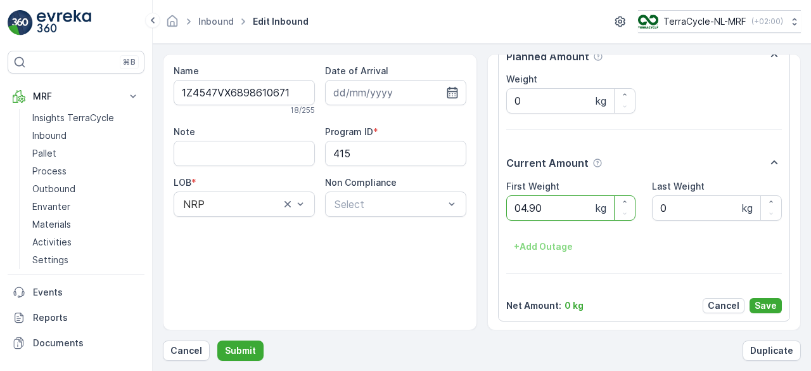
click at [217, 340] on button "Submit" at bounding box center [240, 350] width 46 height 20
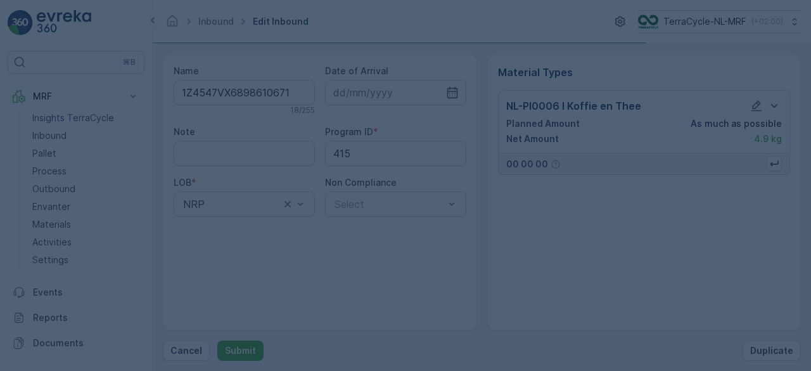
scroll to position [0, 0]
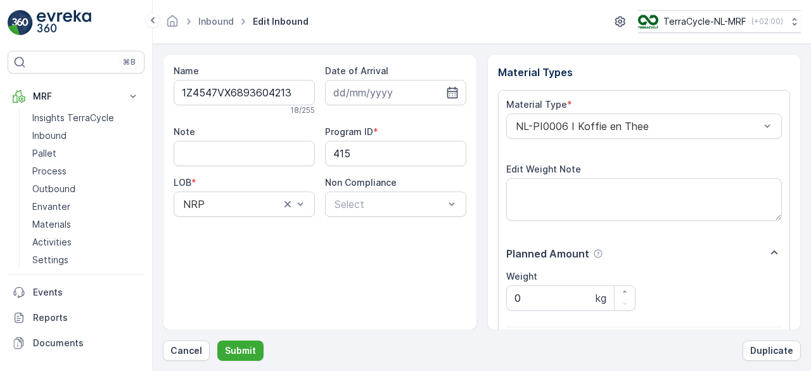
scroll to position [197, 0]
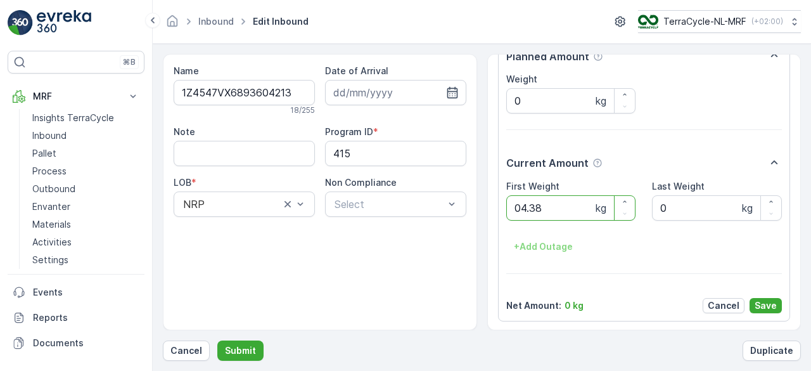
click at [217, 340] on button "Submit" at bounding box center [240, 350] width 46 height 20
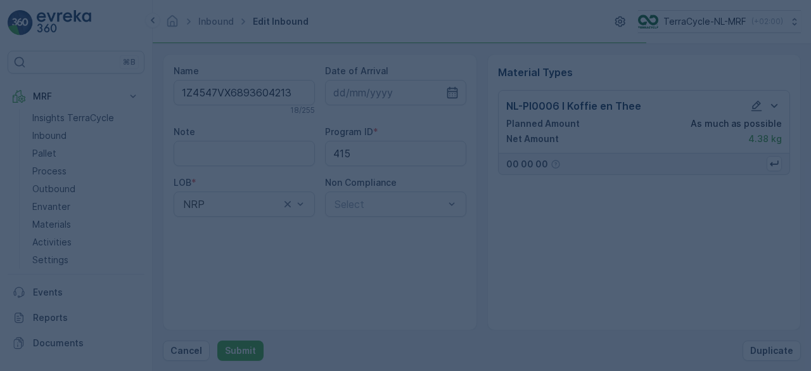
scroll to position [0, 0]
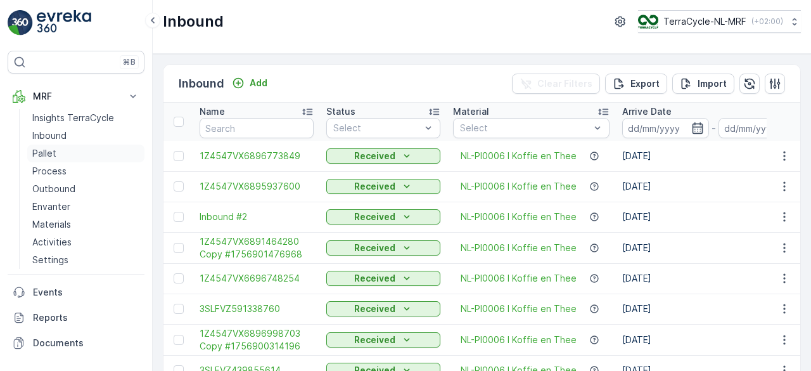
click at [53, 150] on p "Pallet" at bounding box center [44, 153] width 24 height 13
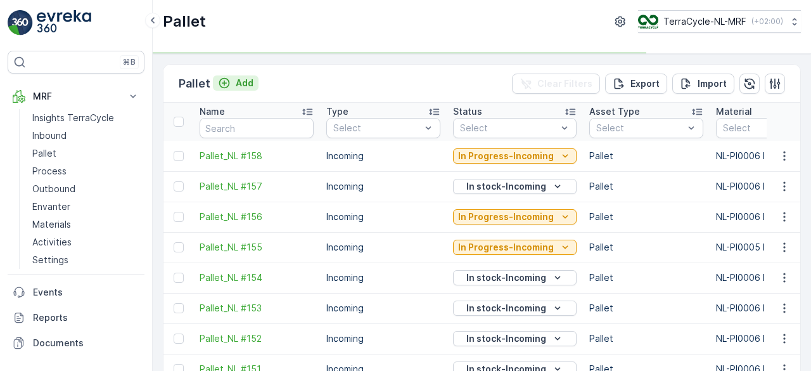
click at [233, 81] on div "Add" at bounding box center [236, 83] width 36 height 13
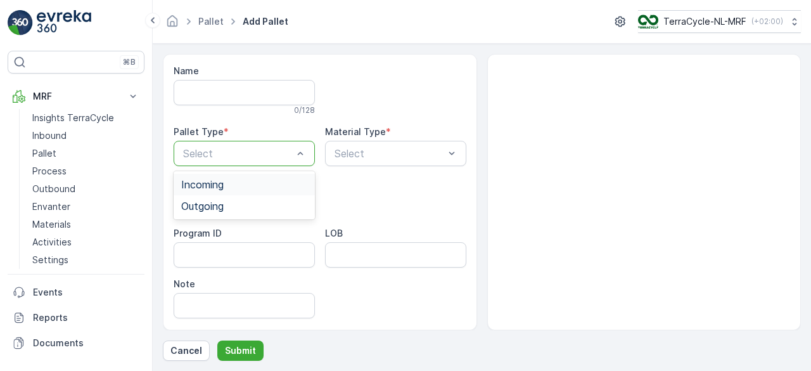
click at [270, 181] on div "Incoming" at bounding box center [244, 184] width 126 height 11
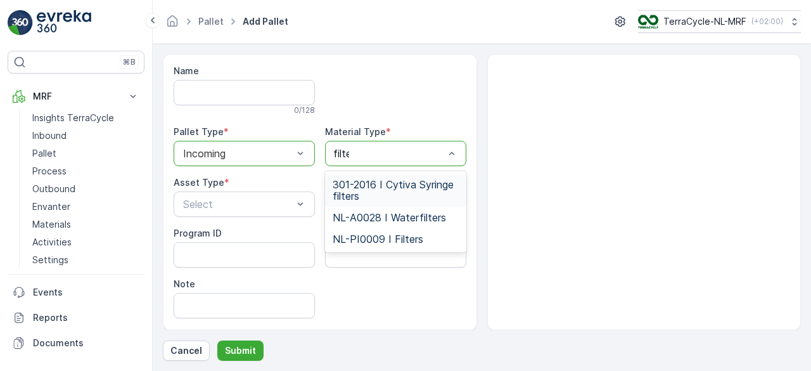
type input "filter"
click at [389, 233] on span "NL-PI0009 I Filters" at bounding box center [378, 238] width 91 height 11
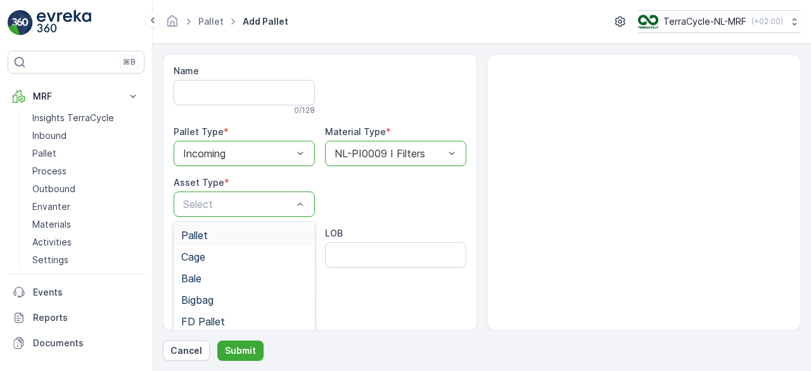
click at [246, 237] on div "Pallet" at bounding box center [244, 234] width 126 height 11
click at [245, 350] on p "Submit" at bounding box center [240, 350] width 31 height 13
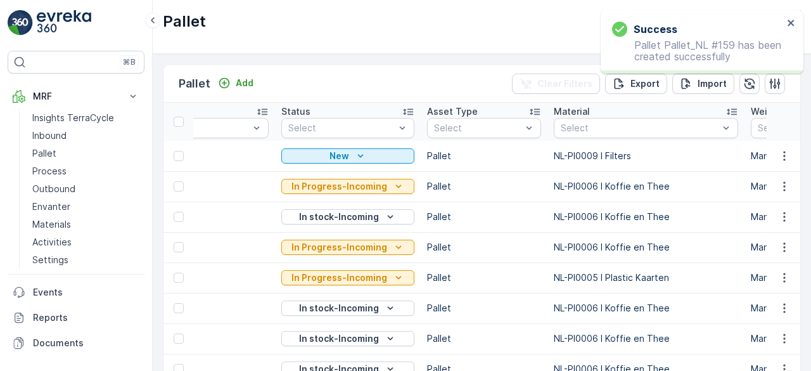
scroll to position [0, 174]
click at [782, 153] on icon "button" at bounding box center [784, 156] width 13 height 13
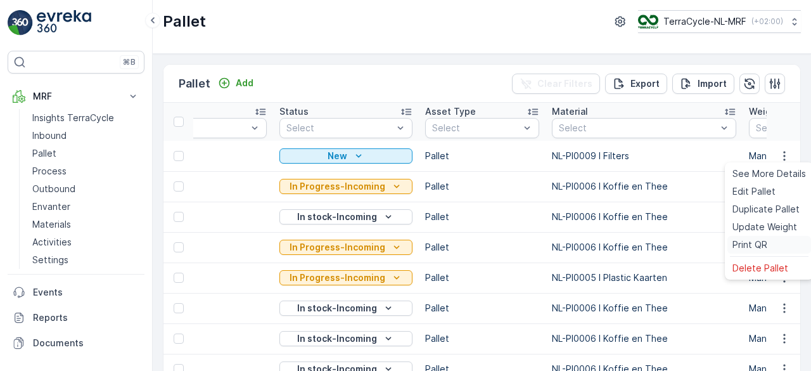
click at [748, 243] on span "Print QR" at bounding box center [750, 244] width 35 height 13
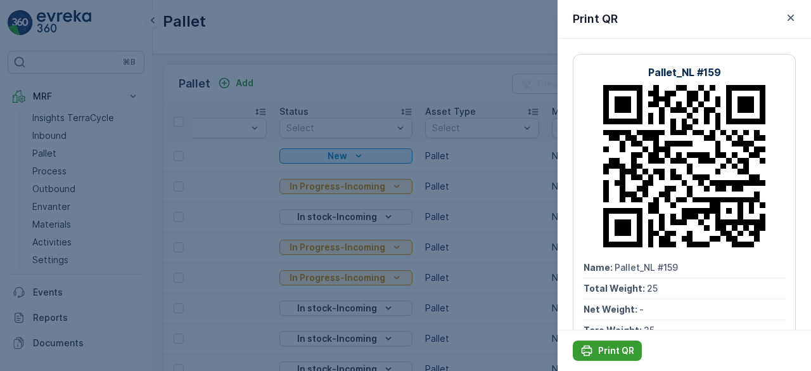
click at [611, 352] on p "Print QR" at bounding box center [616, 350] width 36 height 13
click at [299, 34] on div at bounding box center [405, 185] width 811 height 371
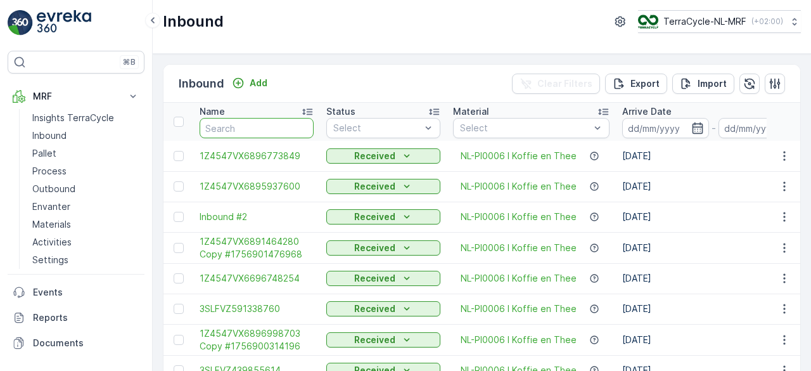
click at [278, 126] on input "text" at bounding box center [257, 128] width 114 height 20
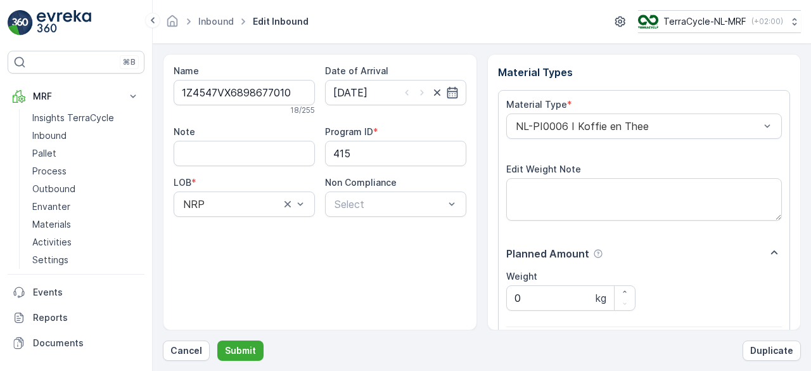
scroll to position [197, 0]
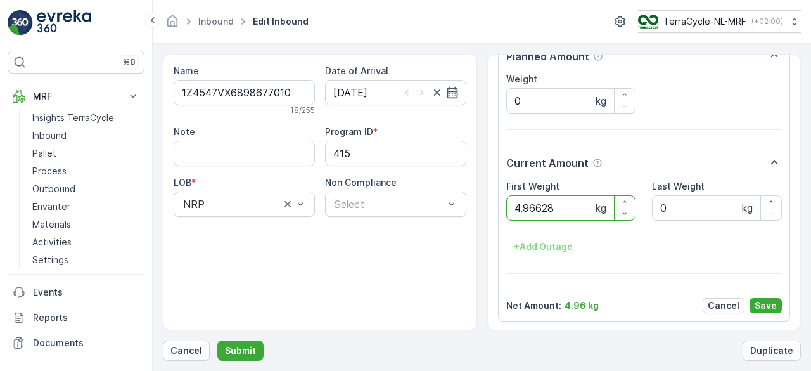
click at [217, 340] on button "Submit" at bounding box center [240, 350] width 46 height 20
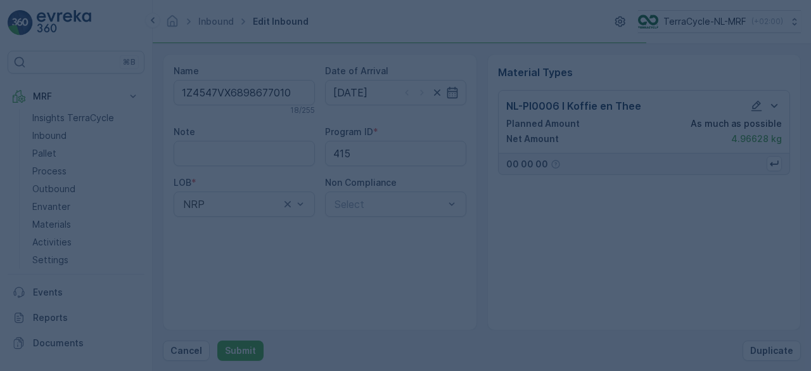
scroll to position [0, 0]
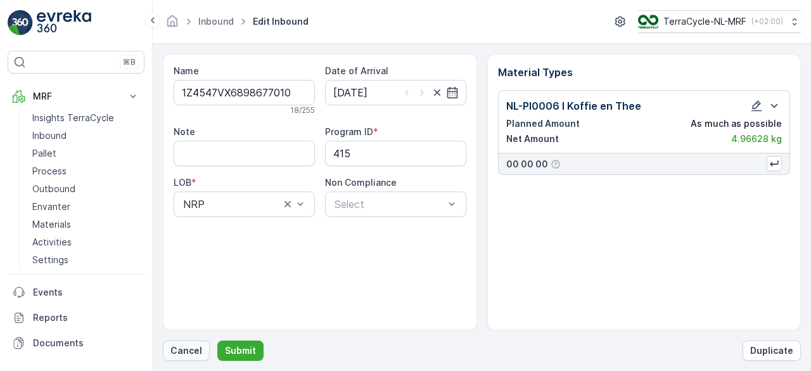
click at [184, 350] on p "Cancel" at bounding box center [187, 350] width 32 height 13
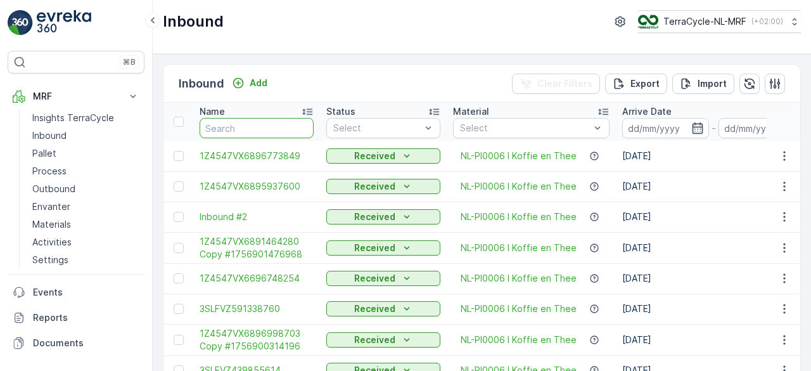
click at [246, 129] on input "text" at bounding box center [257, 128] width 114 height 20
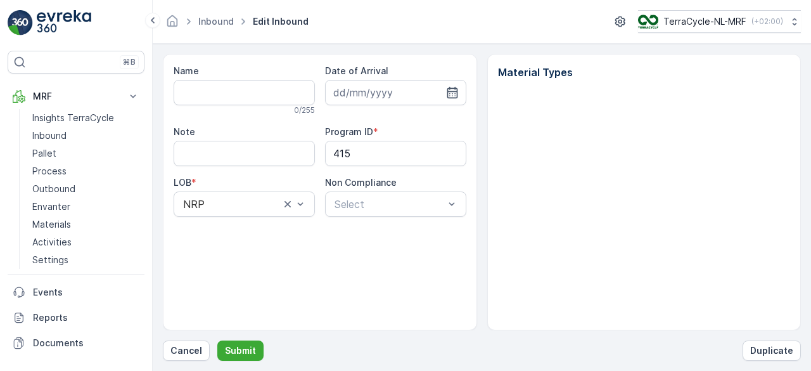
type input "1Z4547VX6898677010"
type input "27.01.2025"
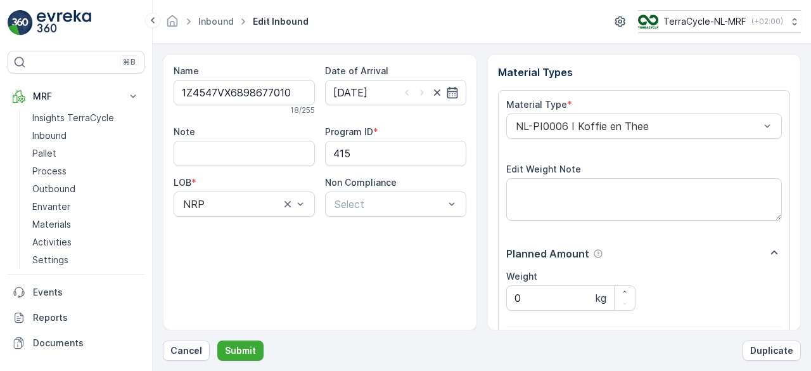
scroll to position [197, 0]
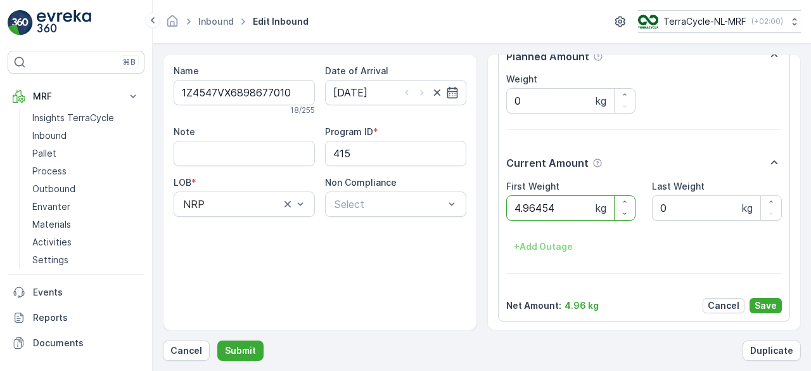
click at [217, 340] on button "Submit" at bounding box center [240, 350] width 46 height 20
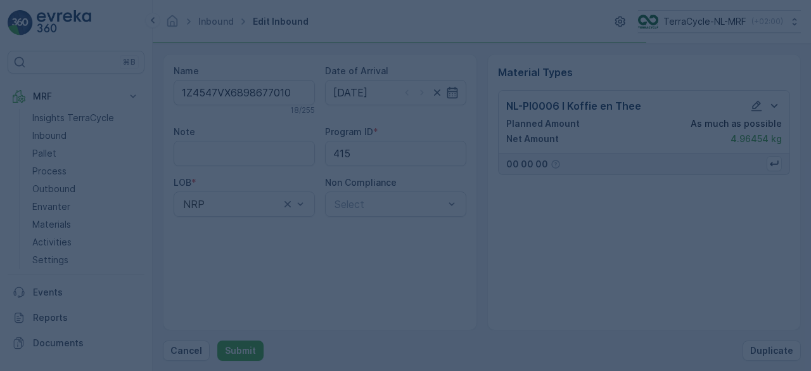
scroll to position [0, 0]
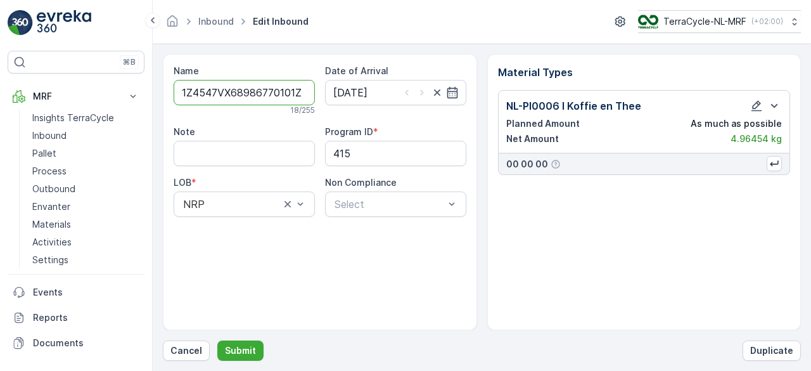
type input "1Z4547VX68986770101Z4547VX6898534727"
click at [217, 340] on button "Submit" at bounding box center [240, 350] width 46 height 20
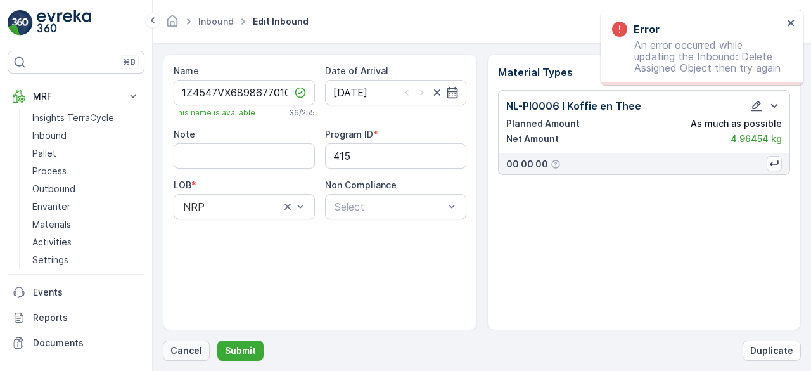
click at [178, 347] on p "Cancel" at bounding box center [187, 350] width 32 height 13
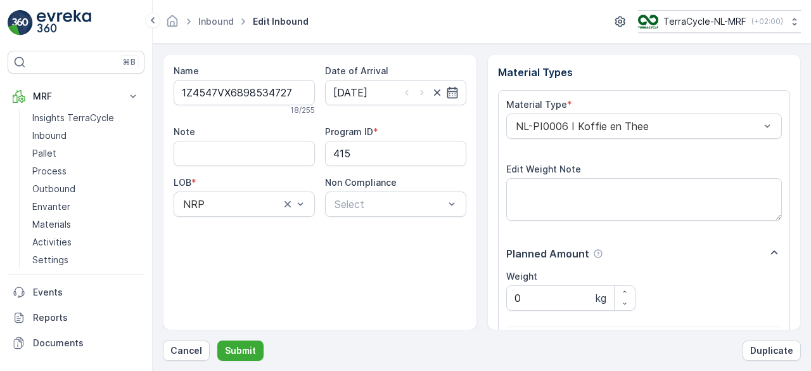
scroll to position [197, 0]
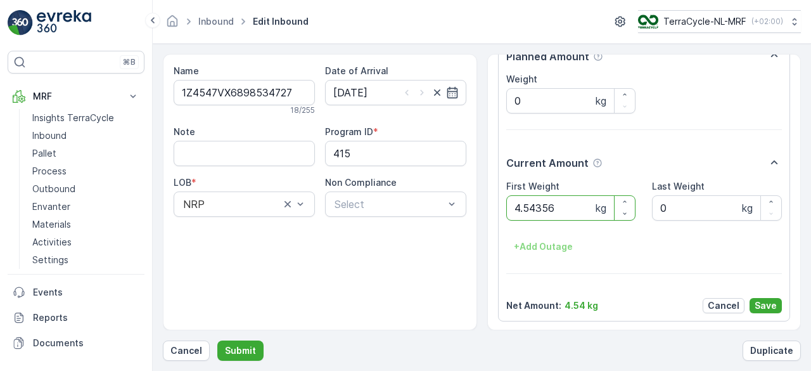
click at [217, 340] on button "Submit" at bounding box center [240, 350] width 46 height 20
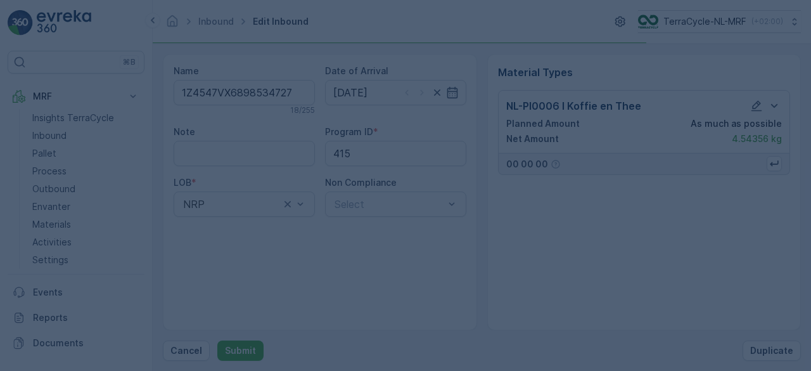
scroll to position [0, 0]
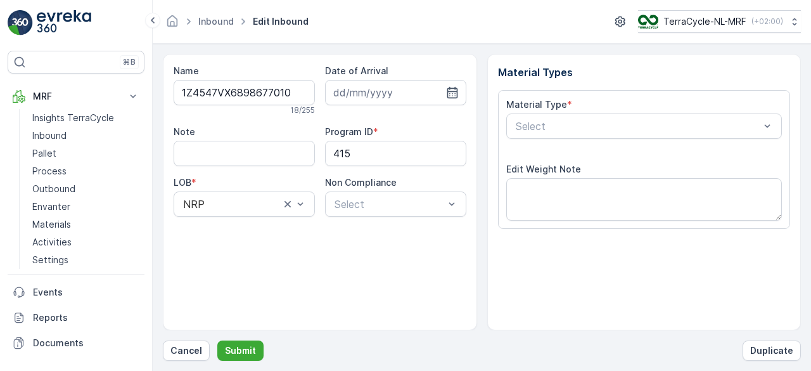
type input "27.01.2025"
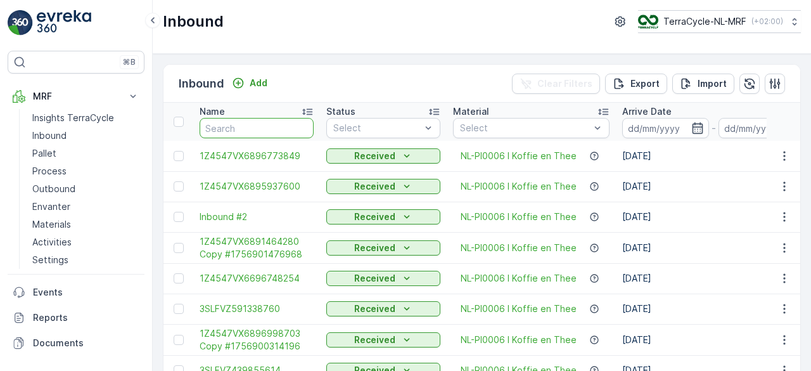
click at [266, 127] on input "text" at bounding box center [257, 128] width 114 height 20
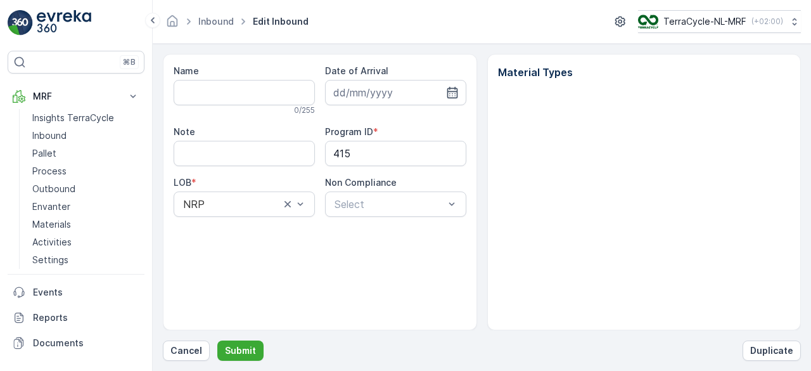
type input "1Z4547VX6898534727"
type input "27.01.2025"
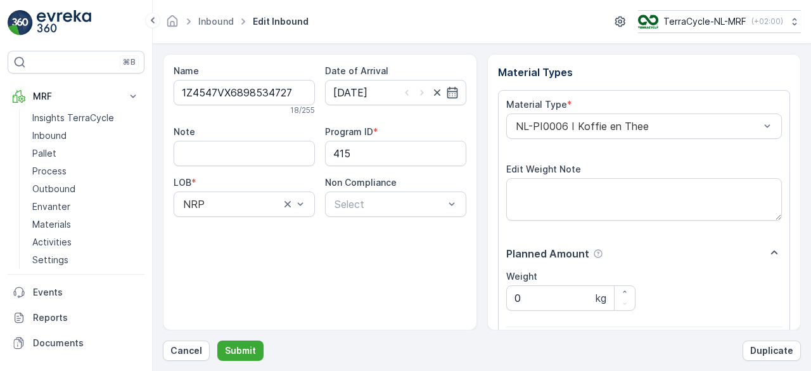
scroll to position [197, 0]
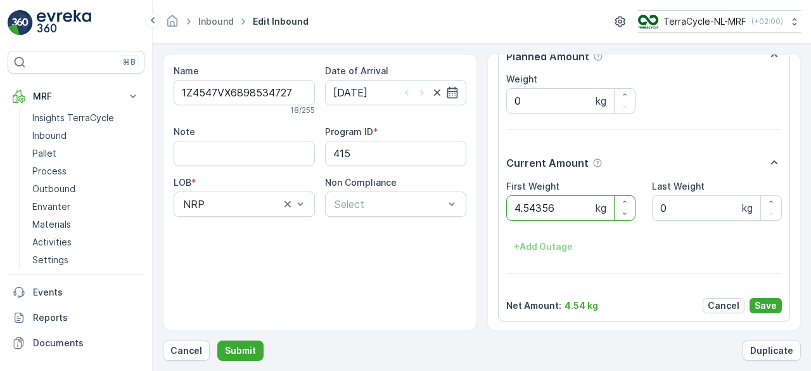
click at [217, 340] on button "Submit" at bounding box center [240, 350] width 46 height 20
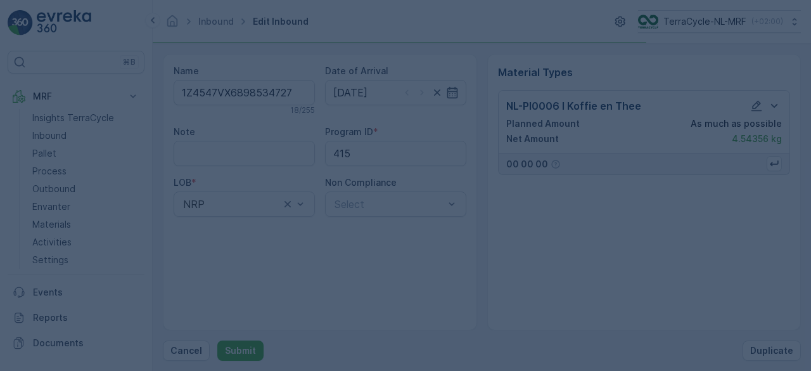
scroll to position [0, 0]
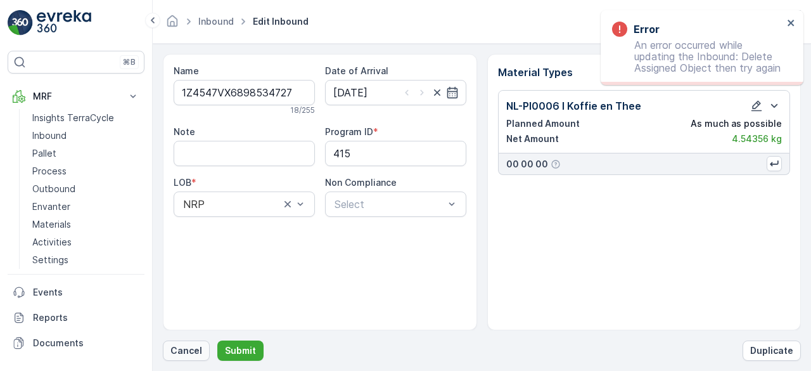
click at [188, 351] on p "Cancel" at bounding box center [187, 350] width 32 height 13
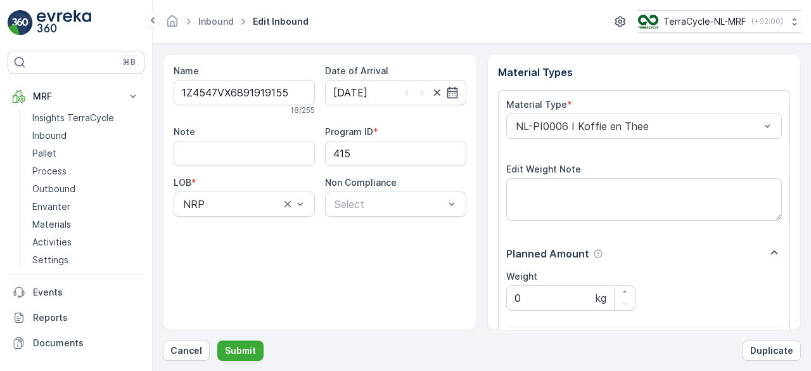
scroll to position [197, 0]
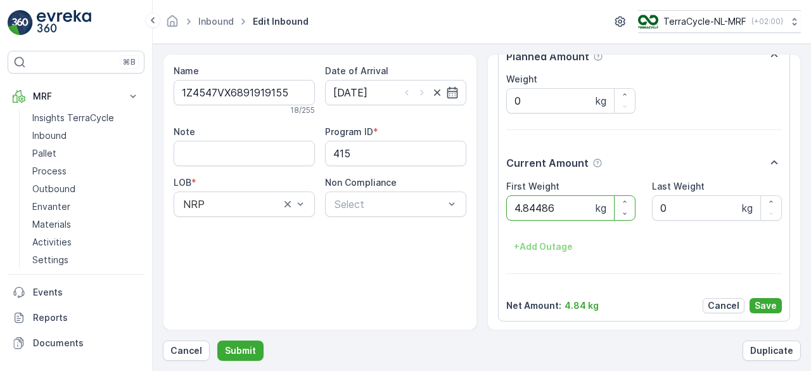
click at [217, 340] on button "Submit" at bounding box center [240, 350] width 46 height 20
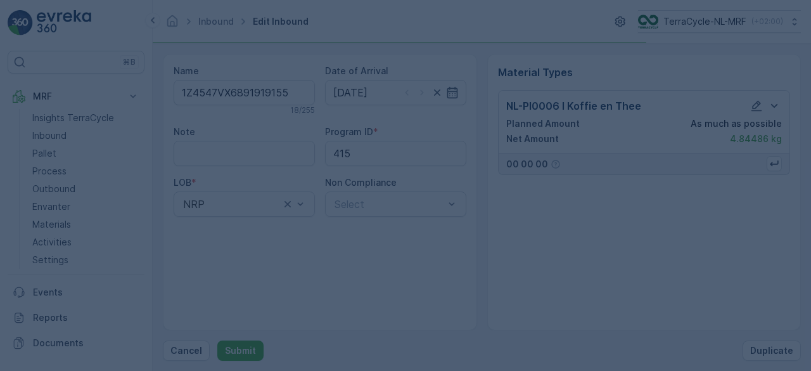
scroll to position [0, 0]
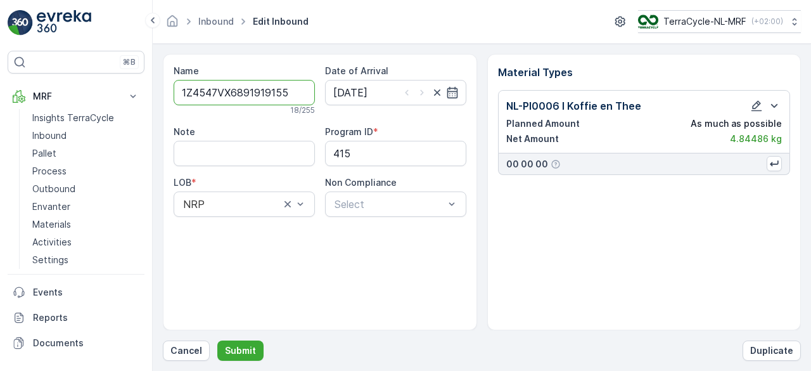
click at [188, 351] on p "Cancel" at bounding box center [187, 350] width 32 height 13
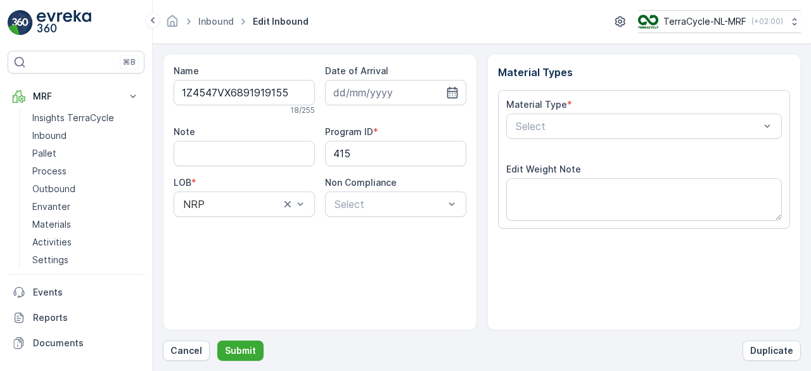
type input "27.01.2025"
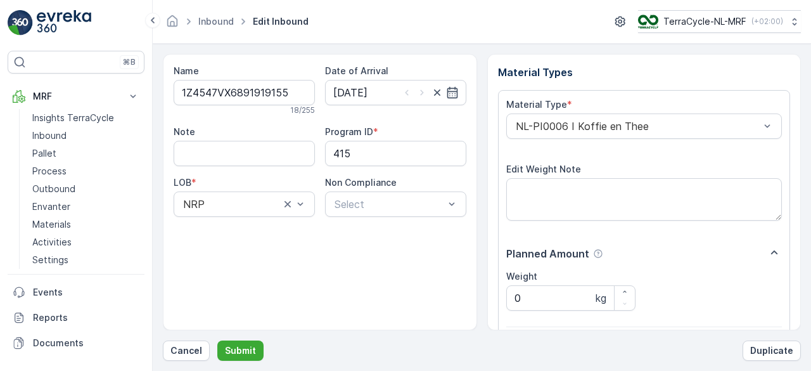
scroll to position [197, 0]
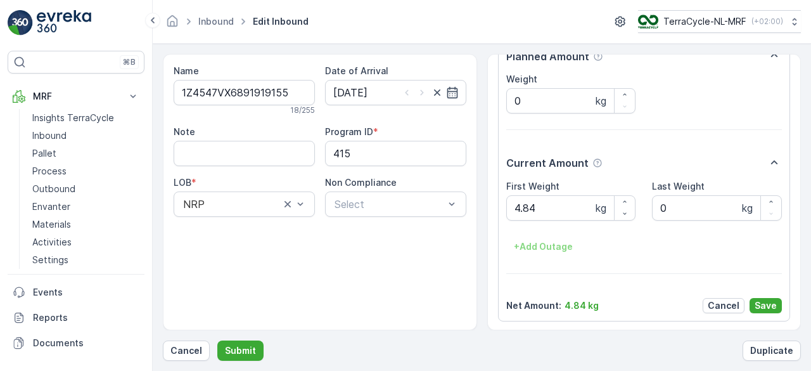
click at [188, 351] on p "Cancel" at bounding box center [187, 350] width 32 height 13
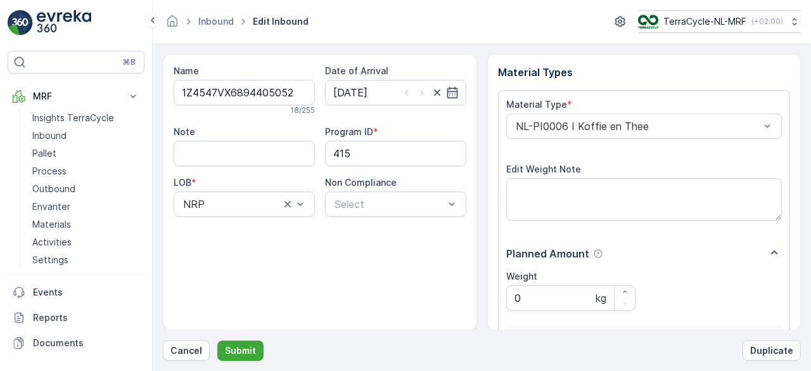
scroll to position [197, 0]
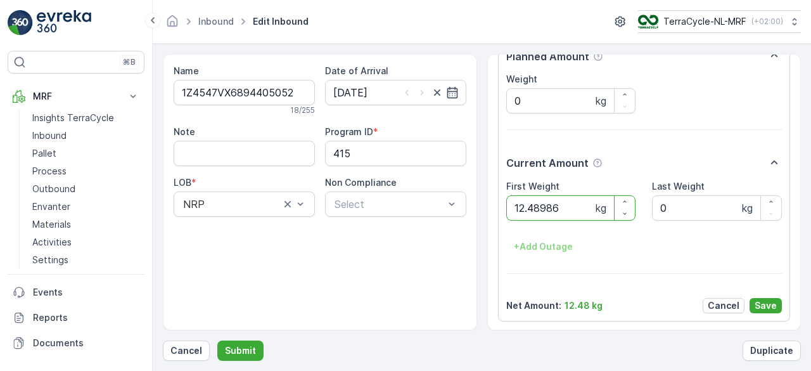
click at [217, 340] on button "Submit" at bounding box center [240, 350] width 46 height 20
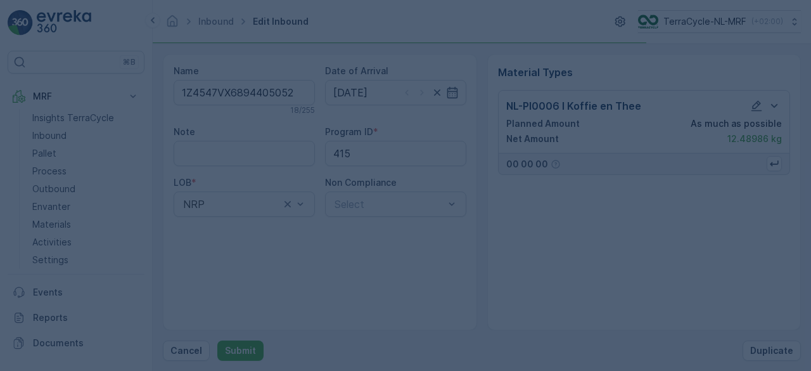
scroll to position [0, 0]
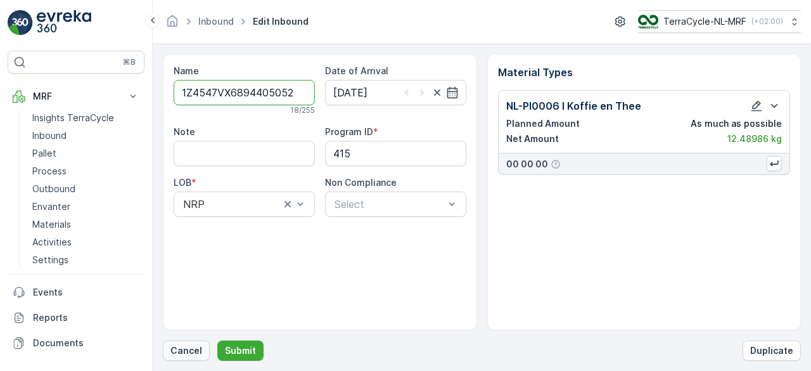
click at [189, 354] on p "Cancel" at bounding box center [187, 350] width 32 height 13
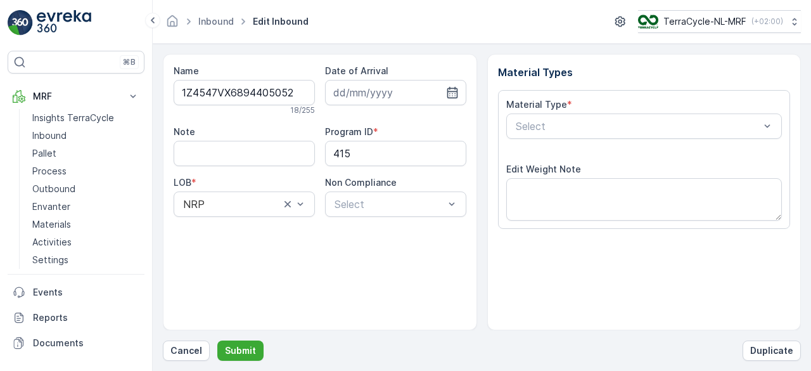
type input "27.01.2025"
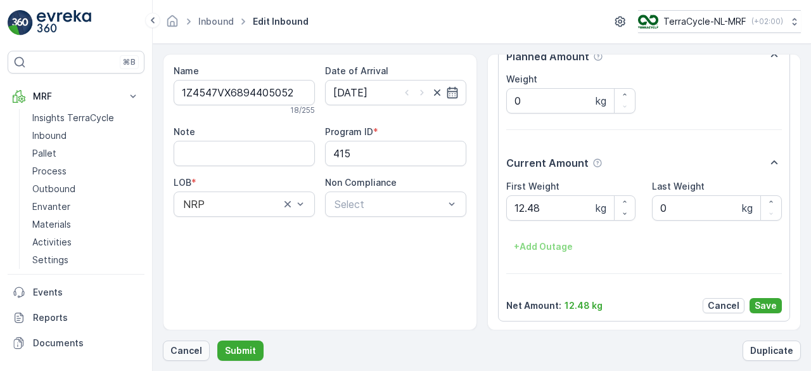
click at [200, 344] on button "Cancel" at bounding box center [186, 350] width 47 height 20
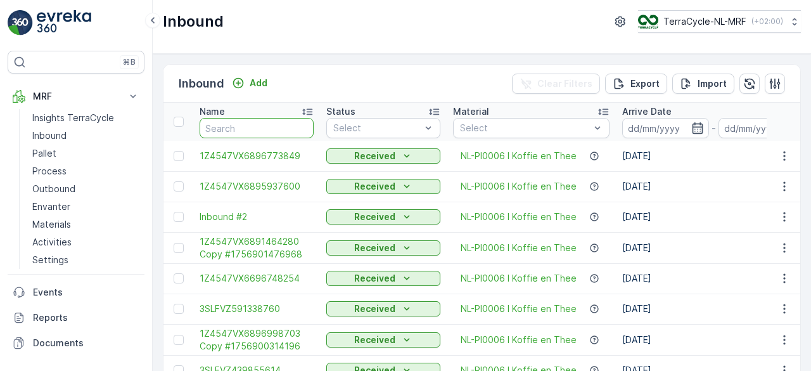
click at [269, 125] on input "text" at bounding box center [257, 128] width 114 height 20
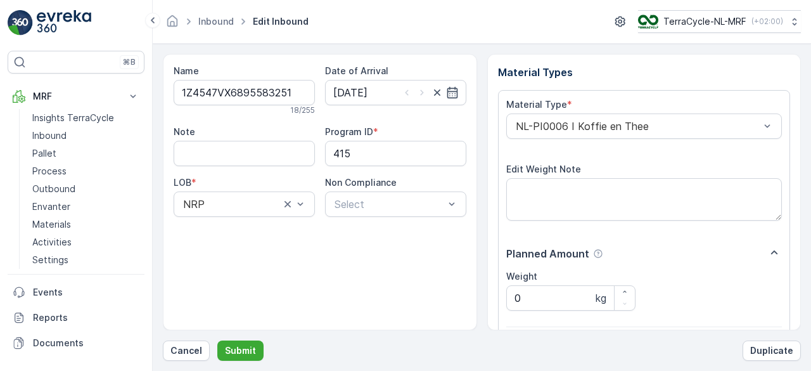
scroll to position [197, 0]
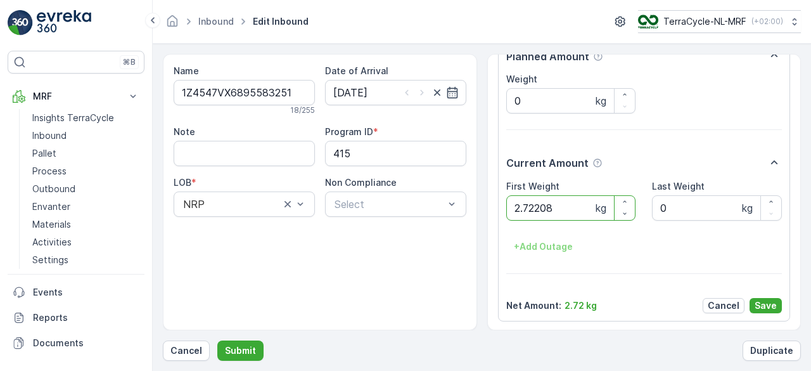
click at [217, 340] on button "Submit" at bounding box center [240, 350] width 46 height 20
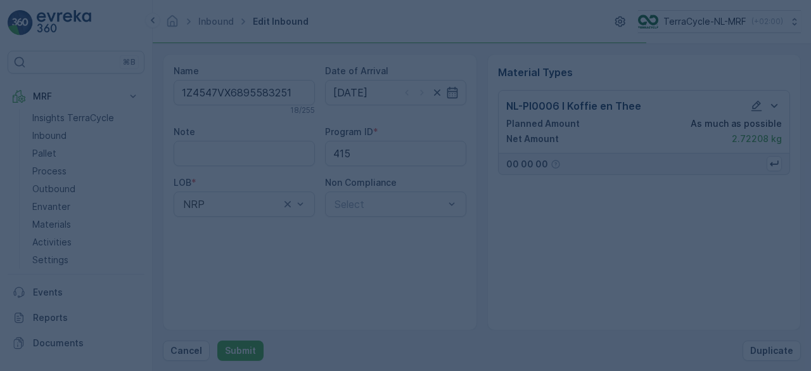
scroll to position [0, 0]
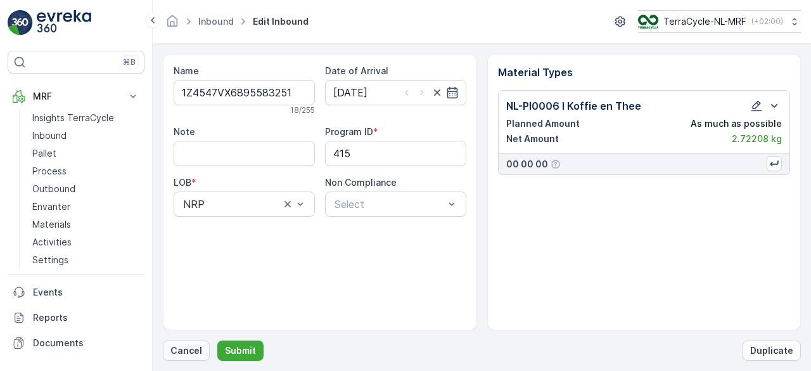
click at [178, 350] on p "Cancel" at bounding box center [187, 350] width 32 height 13
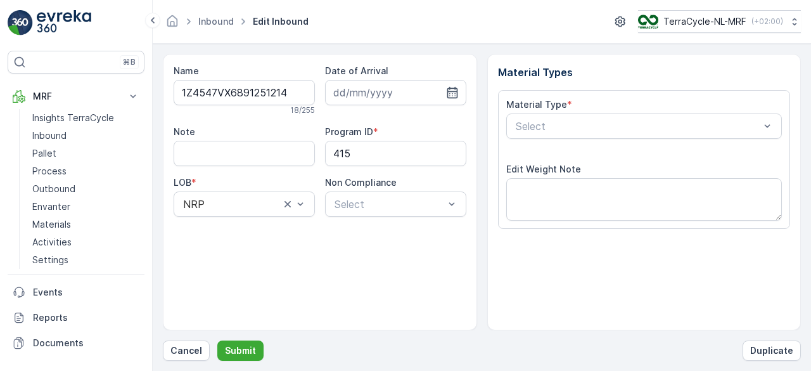
scroll to position [197, 0]
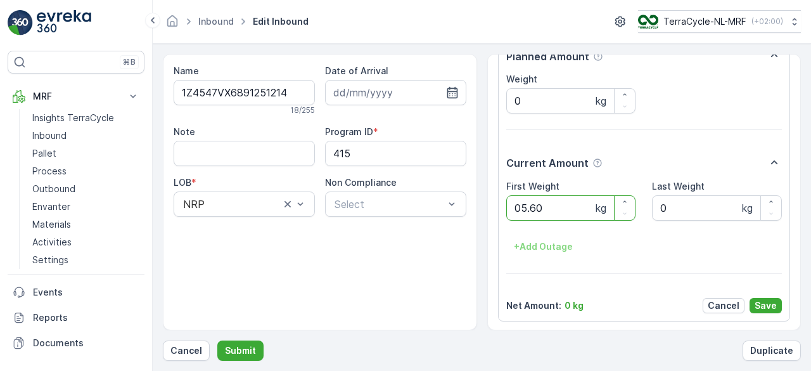
click at [217, 340] on button "Submit" at bounding box center [240, 350] width 46 height 20
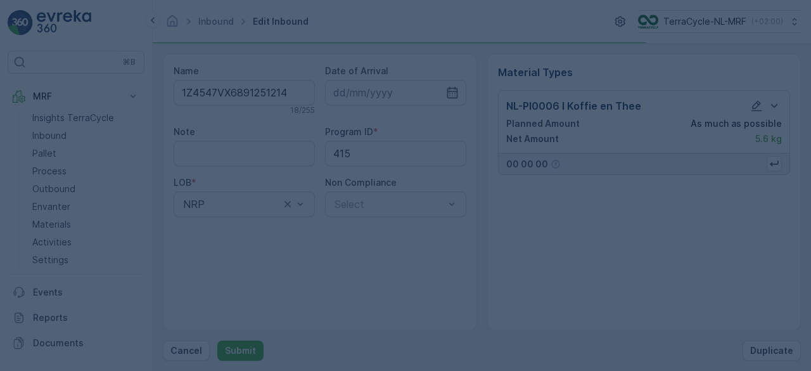
scroll to position [0, 0]
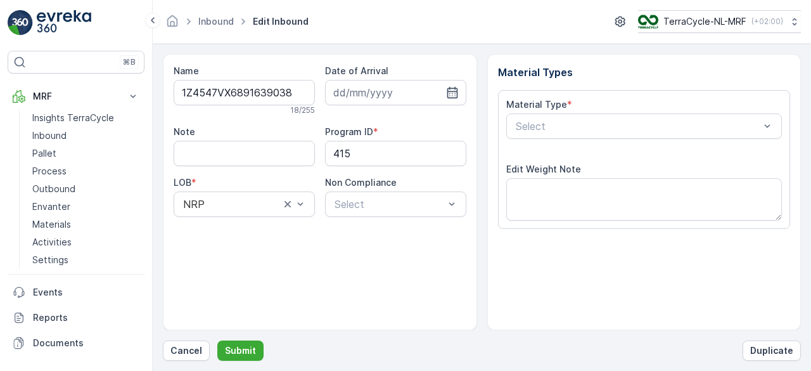
scroll to position [197, 0]
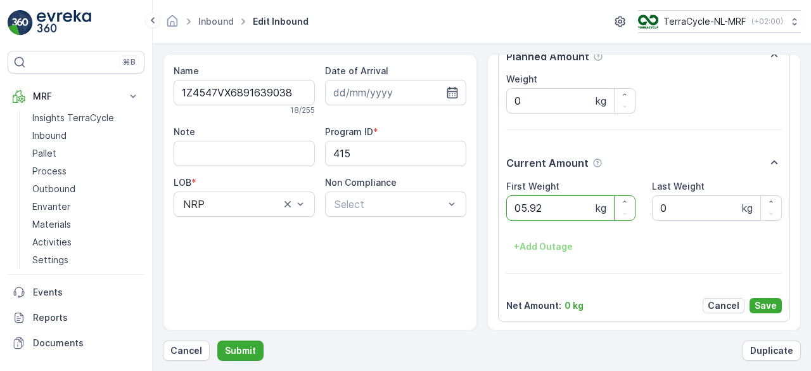
click at [217, 340] on button "Submit" at bounding box center [240, 350] width 46 height 20
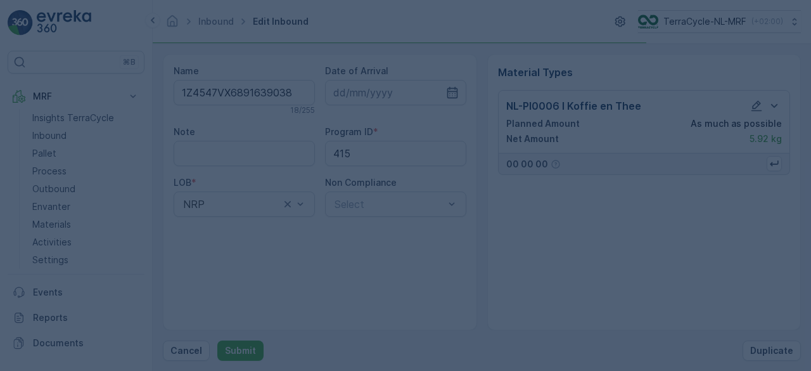
scroll to position [0, 0]
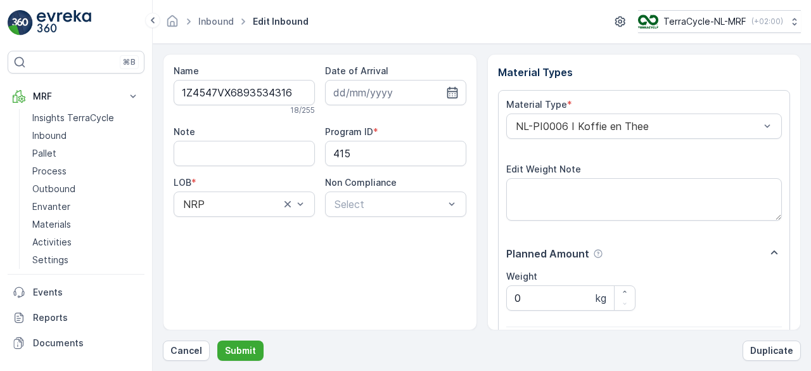
scroll to position [197, 0]
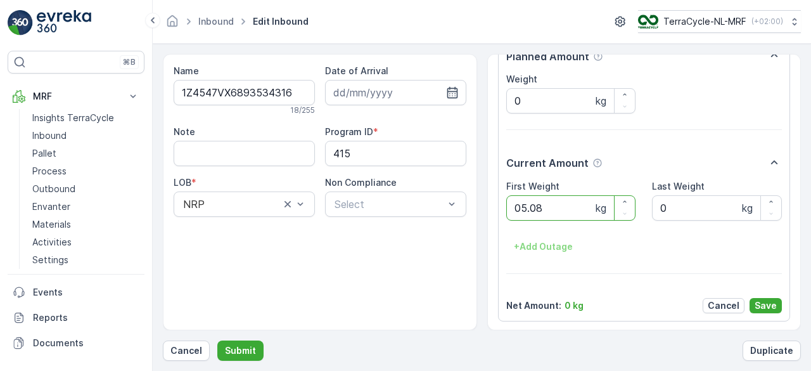
click at [217, 340] on button "Submit" at bounding box center [240, 350] width 46 height 20
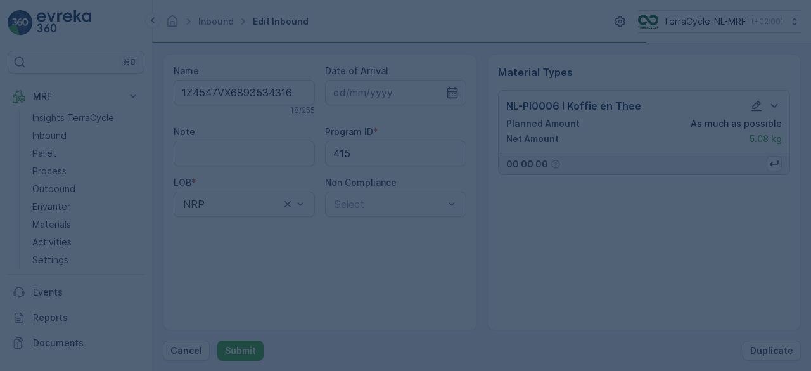
scroll to position [0, 0]
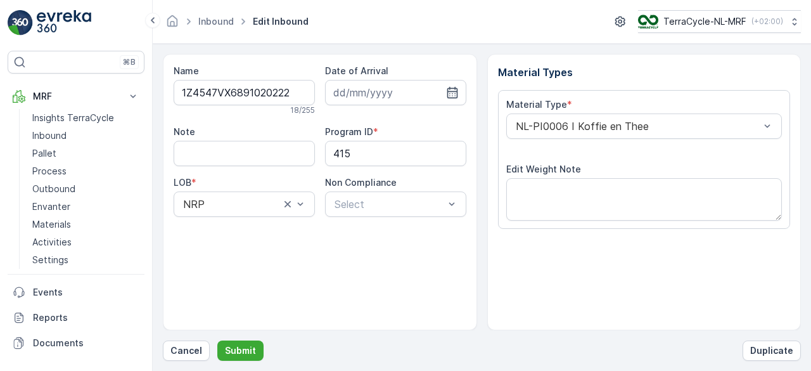
scroll to position [197, 0]
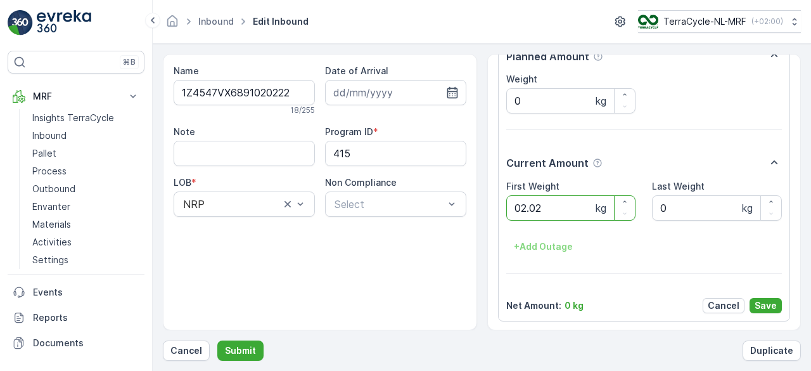
click at [217, 340] on button "Submit" at bounding box center [240, 350] width 46 height 20
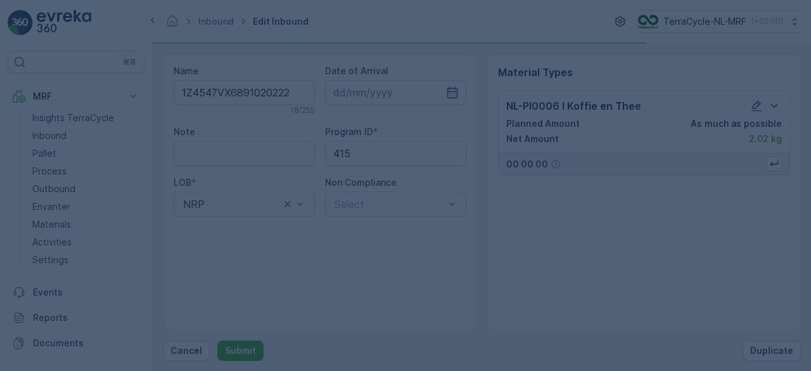
scroll to position [0, 0]
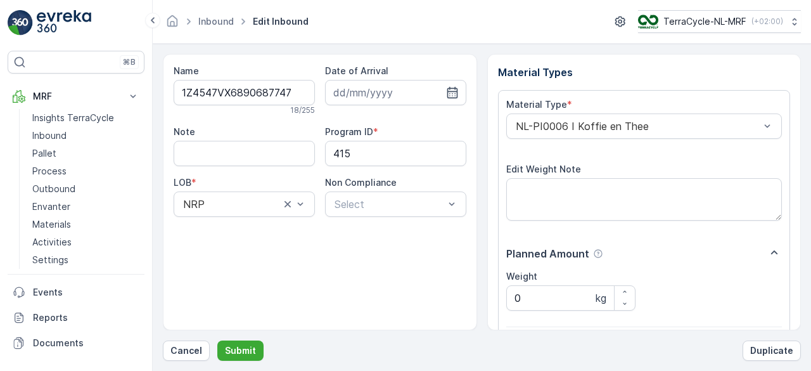
scroll to position [197, 0]
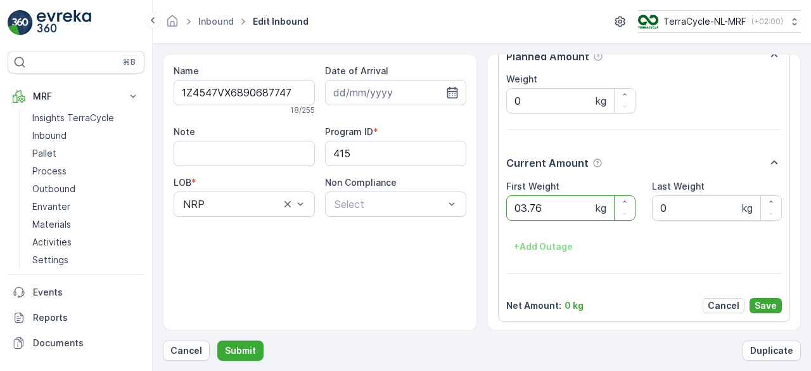
click at [217, 340] on button "Submit" at bounding box center [240, 350] width 46 height 20
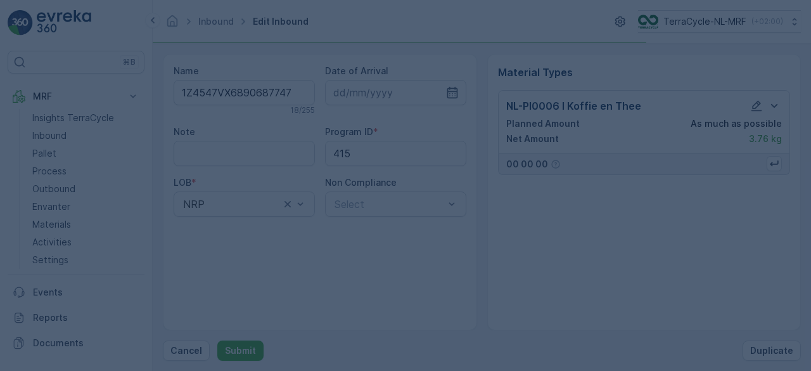
scroll to position [0, 0]
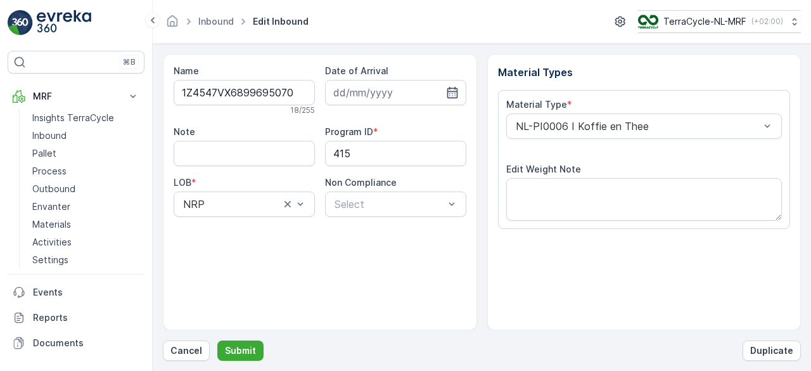
scroll to position [197, 0]
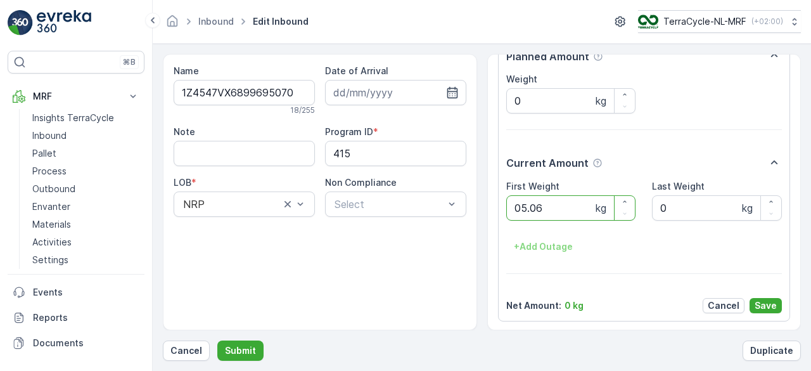
click at [217, 340] on button "Submit" at bounding box center [240, 350] width 46 height 20
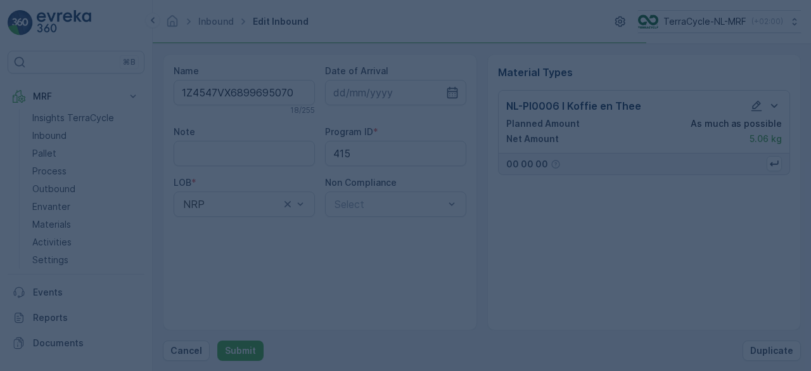
scroll to position [0, 0]
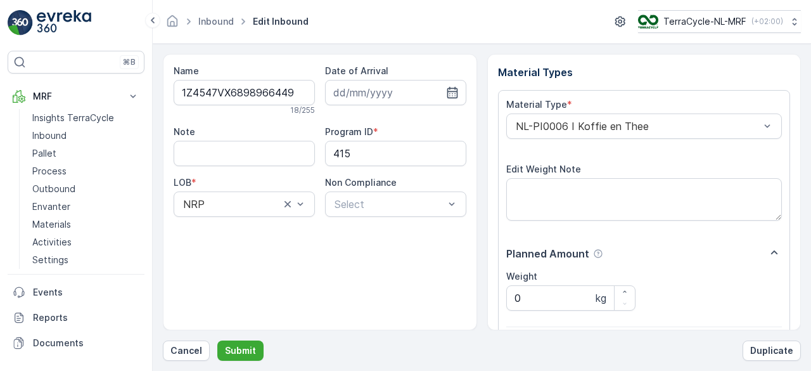
scroll to position [197, 0]
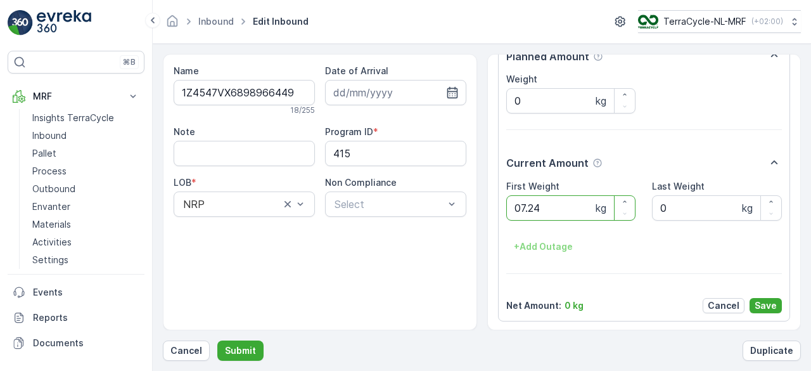
click at [217, 340] on button "Submit" at bounding box center [240, 350] width 46 height 20
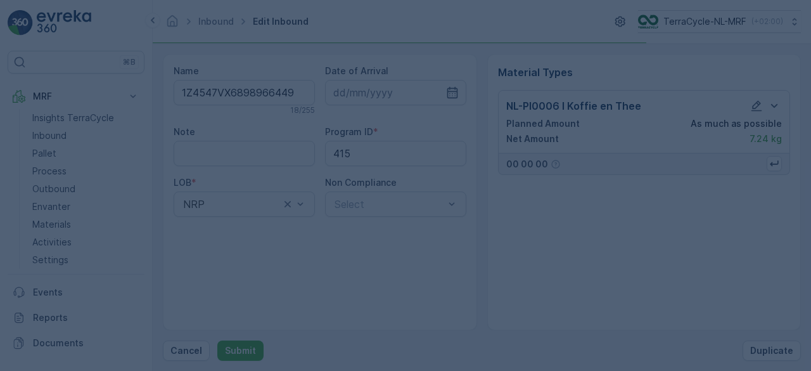
scroll to position [0, 0]
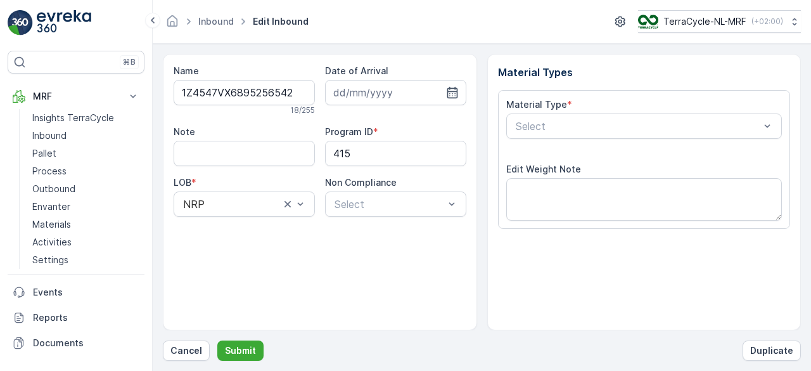
scroll to position [197, 0]
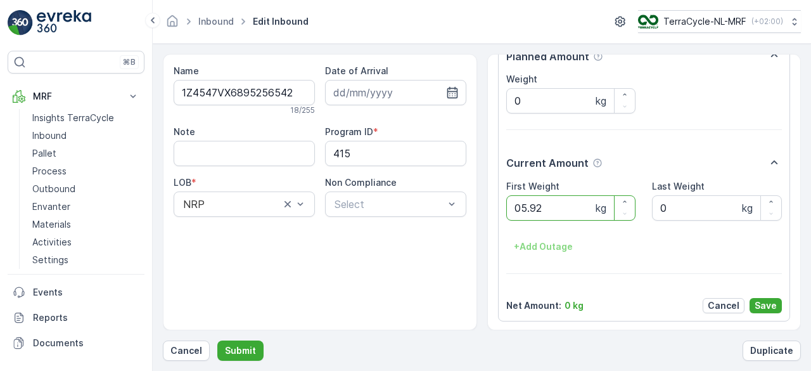
click at [217, 340] on button "Submit" at bounding box center [240, 350] width 46 height 20
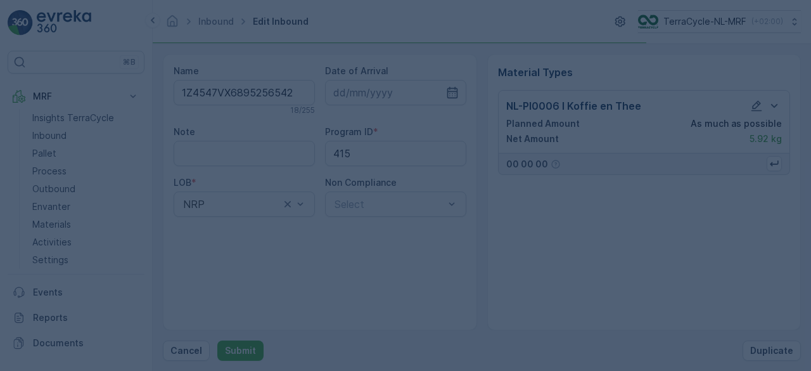
scroll to position [0, 0]
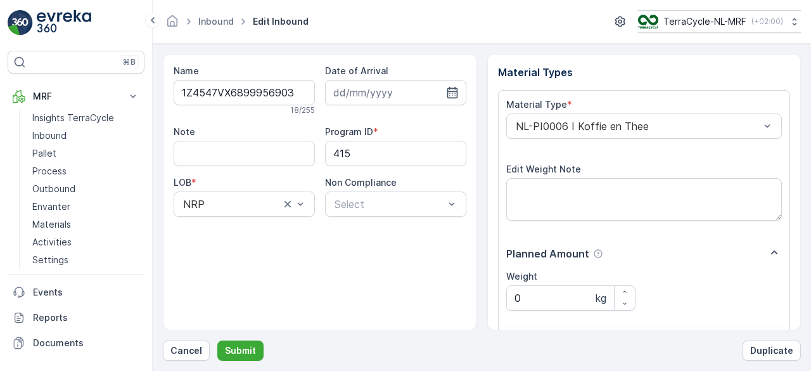
scroll to position [197, 0]
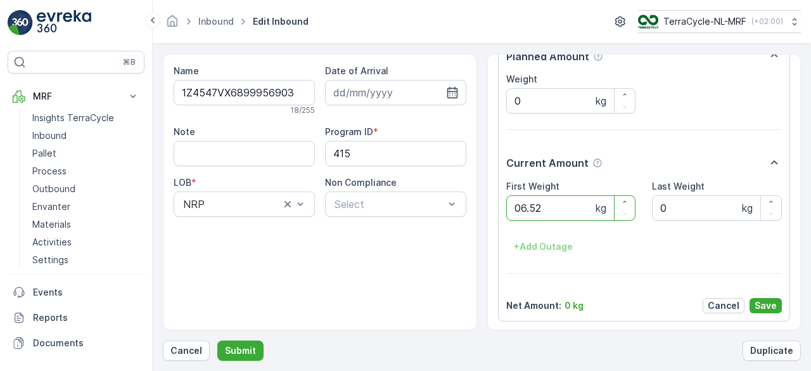
click at [217, 340] on button "Submit" at bounding box center [240, 350] width 46 height 20
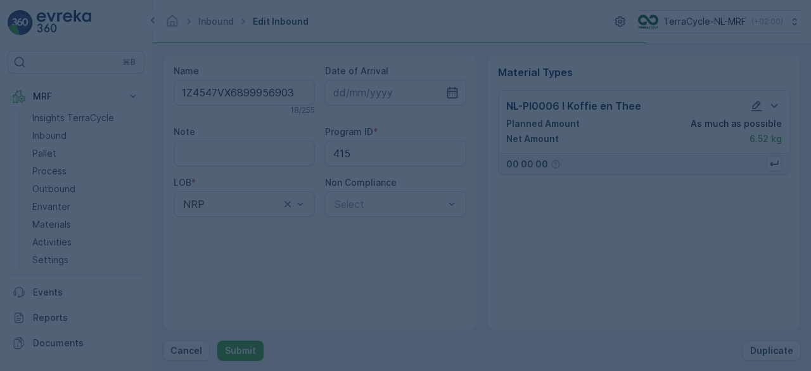
scroll to position [0, 0]
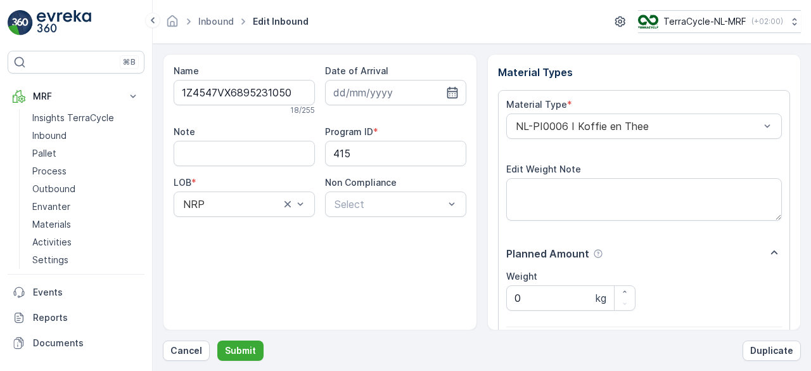
scroll to position [197, 0]
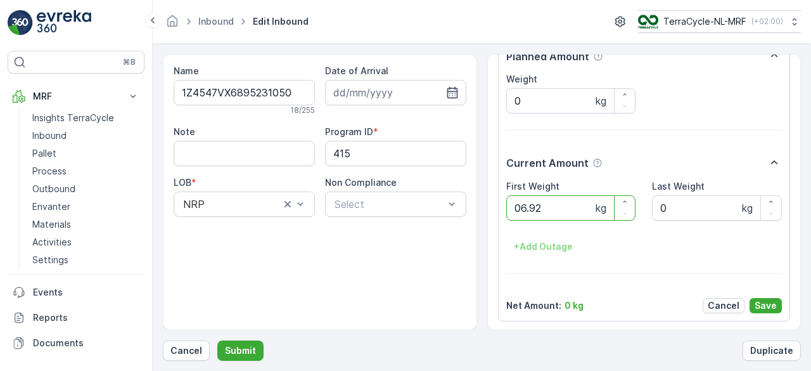
click at [217, 340] on button "Submit" at bounding box center [240, 350] width 46 height 20
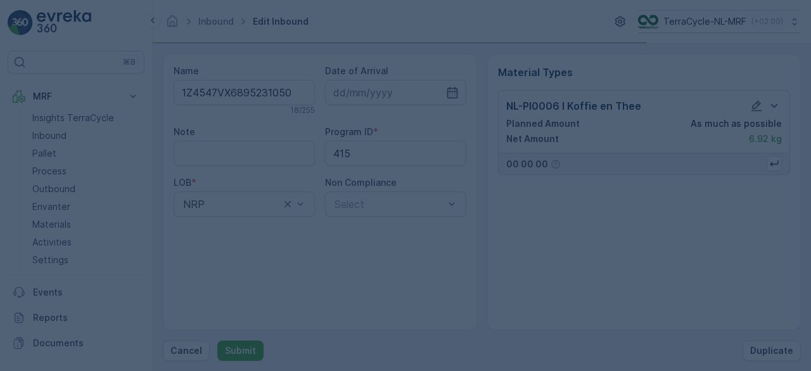
scroll to position [0, 0]
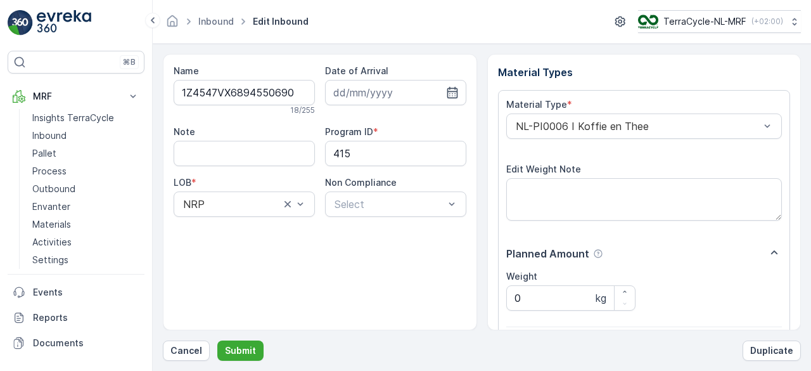
scroll to position [197, 0]
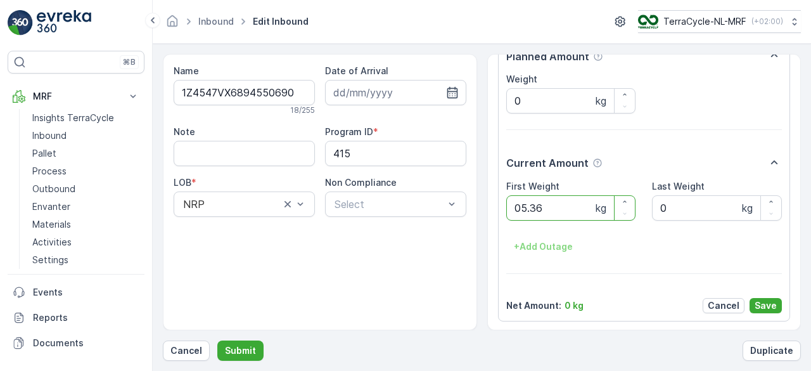
click at [217, 340] on button "Submit" at bounding box center [240, 350] width 46 height 20
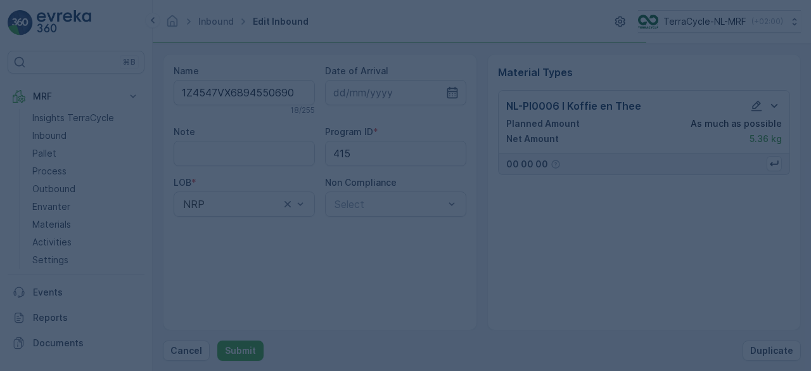
scroll to position [0, 0]
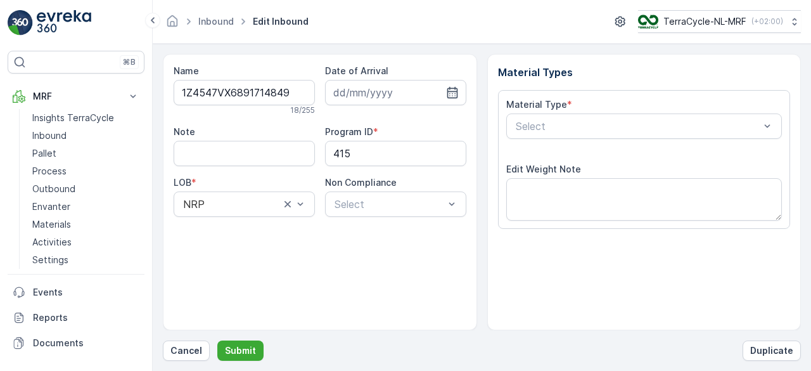
scroll to position [197, 0]
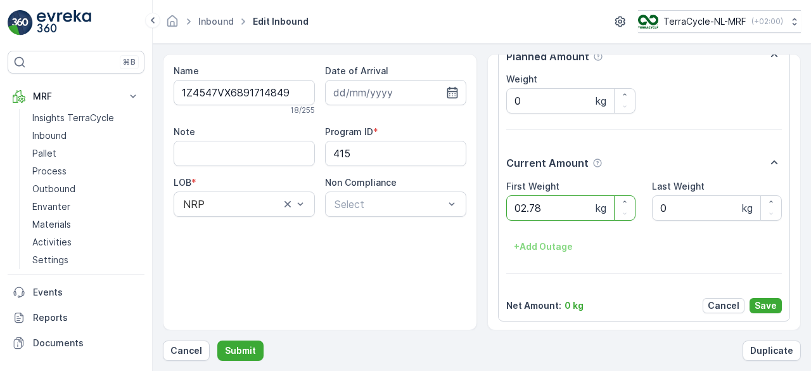
click at [217, 340] on button "Submit" at bounding box center [240, 350] width 46 height 20
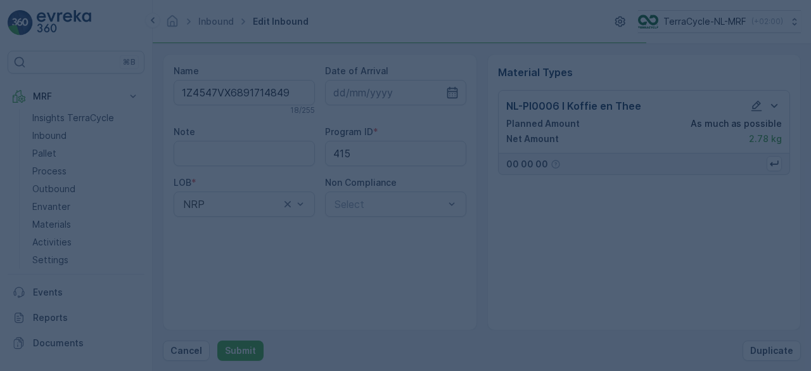
scroll to position [0, 0]
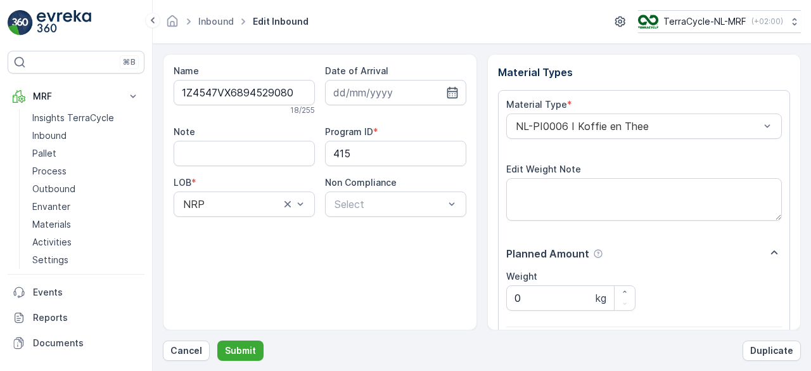
scroll to position [197, 0]
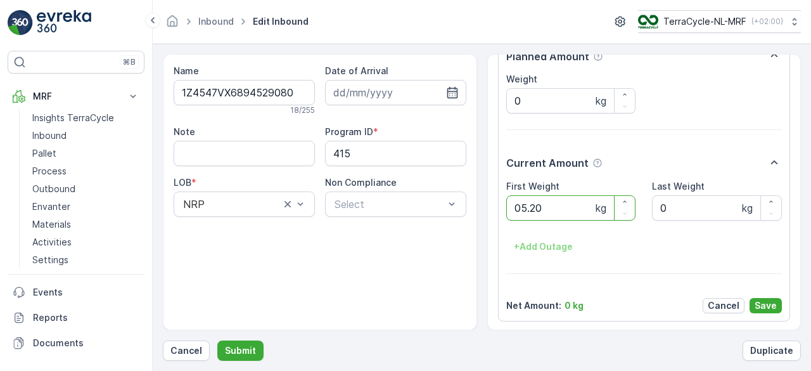
click at [217, 340] on button "Submit" at bounding box center [240, 350] width 46 height 20
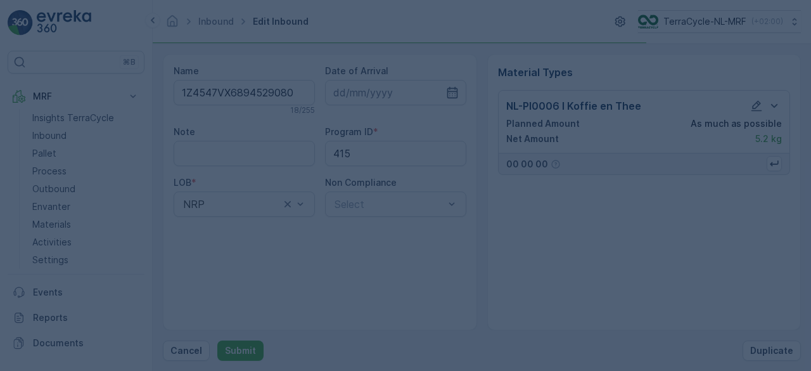
scroll to position [0, 0]
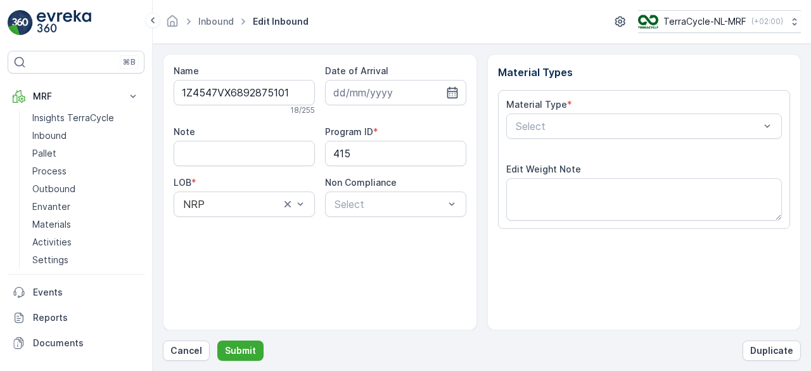
scroll to position [197, 0]
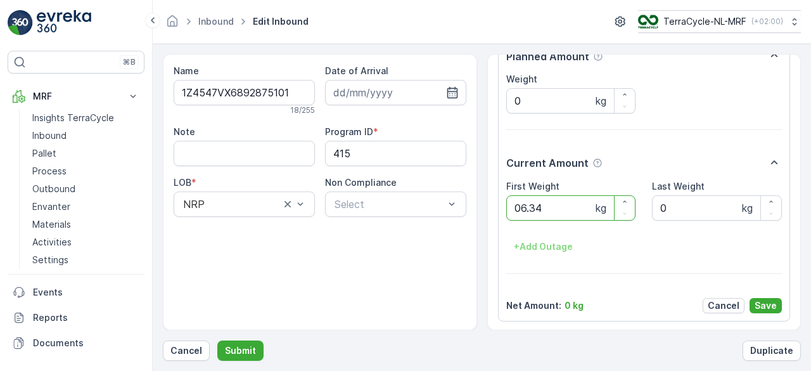
click at [217, 340] on button "Submit" at bounding box center [240, 350] width 46 height 20
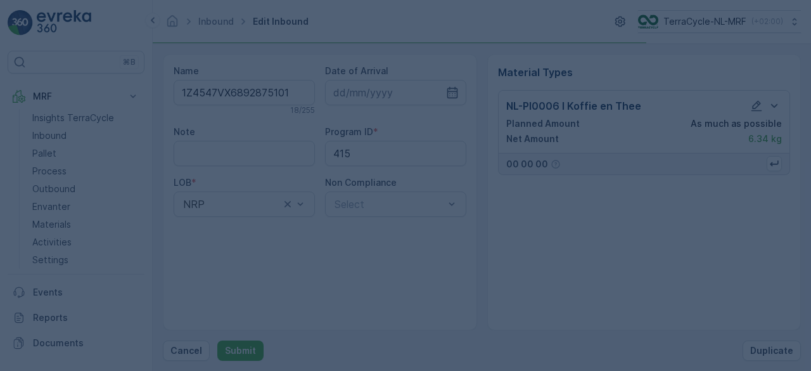
scroll to position [0, 0]
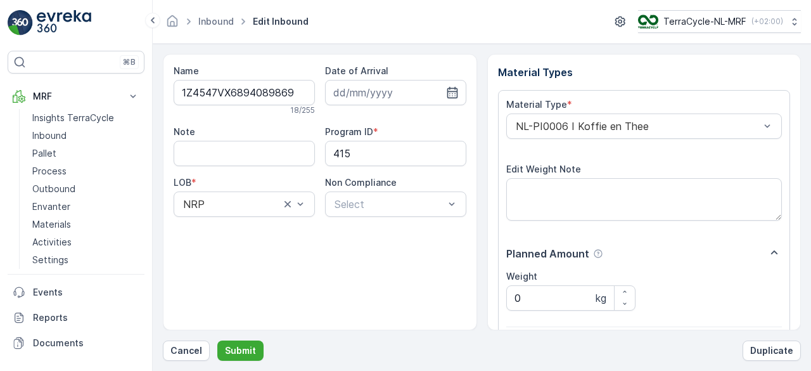
scroll to position [197, 0]
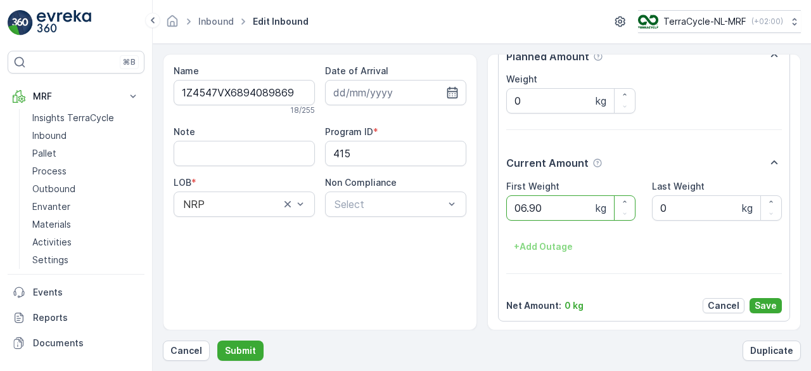
click at [217, 340] on button "Submit" at bounding box center [240, 350] width 46 height 20
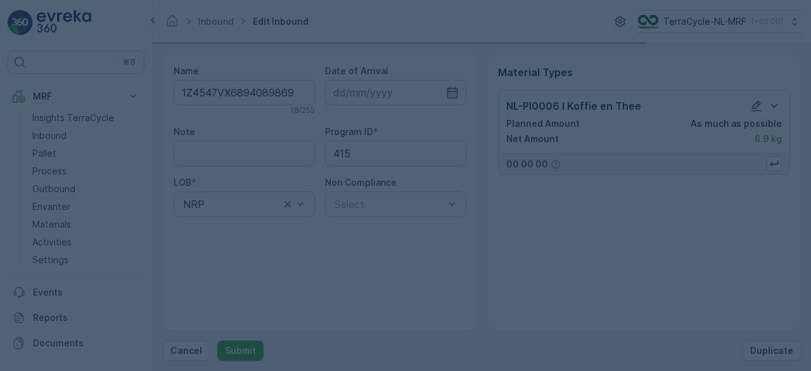
scroll to position [0, 0]
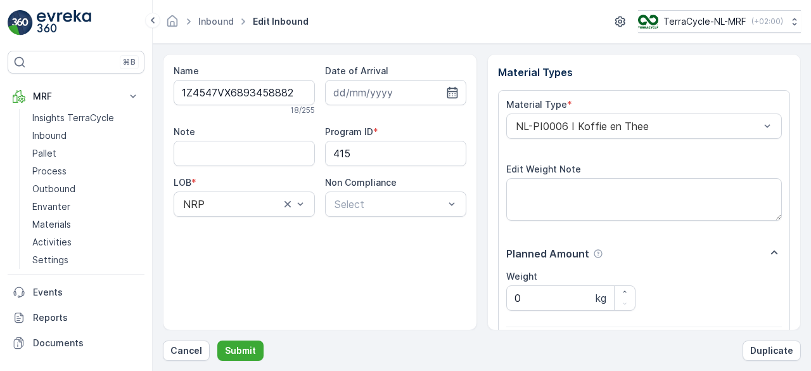
scroll to position [197, 0]
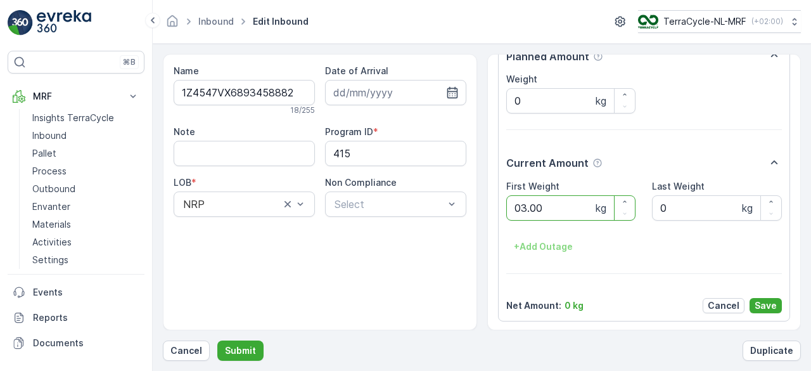
click at [217, 340] on button "Submit" at bounding box center [240, 350] width 46 height 20
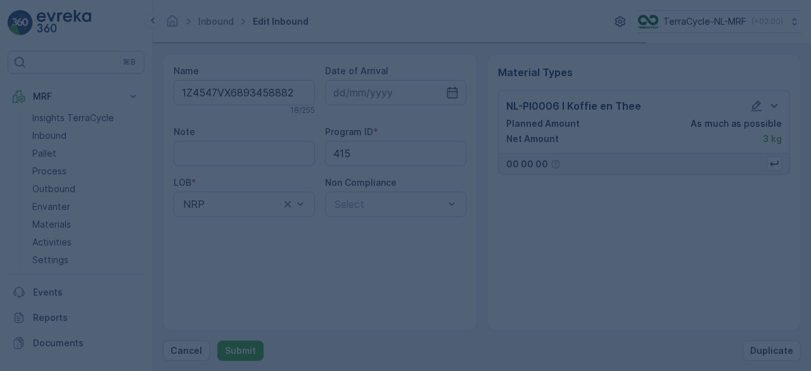
scroll to position [0, 0]
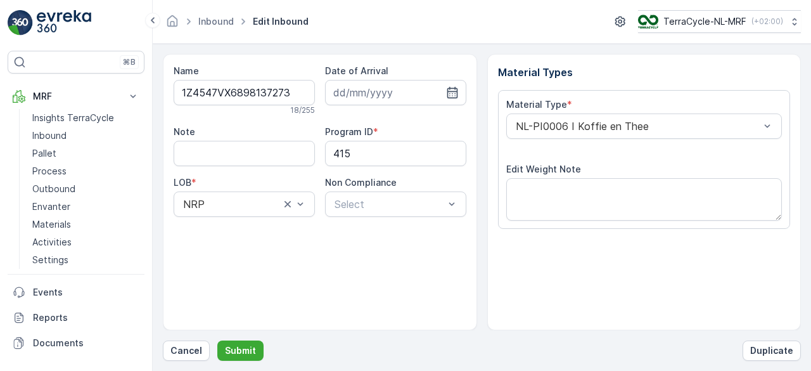
scroll to position [197, 0]
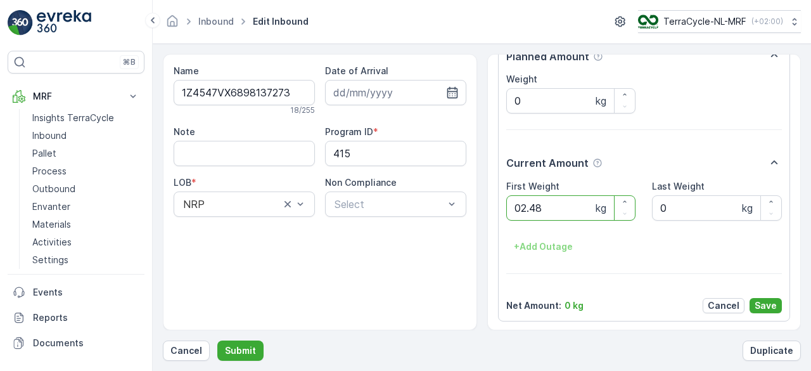
click at [217, 340] on button "Submit" at bounding box center [240, 350] width 46 height 20
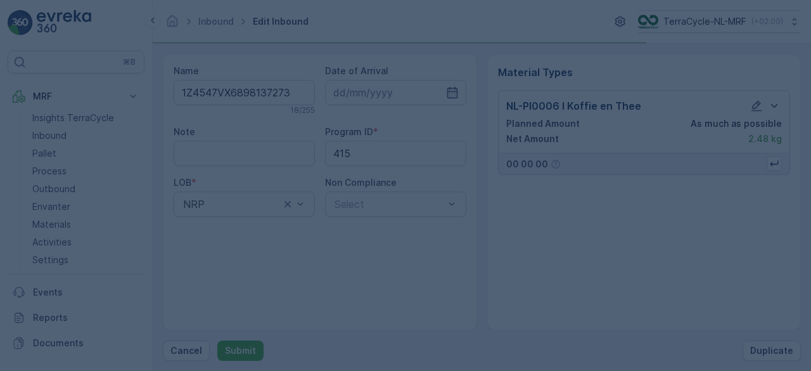
scroll to position [0, 0]
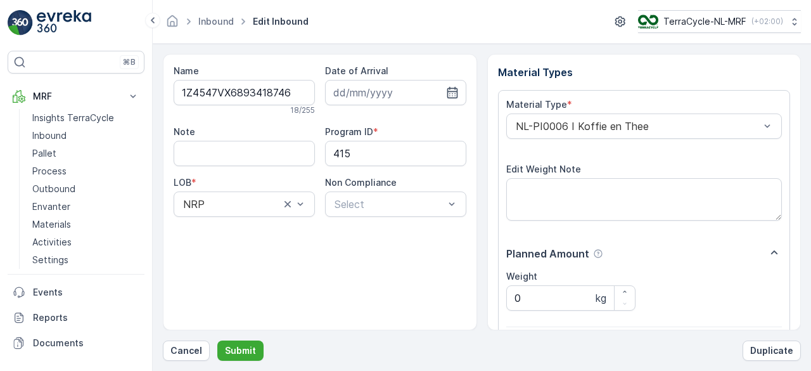
scroll to position [197, 0]
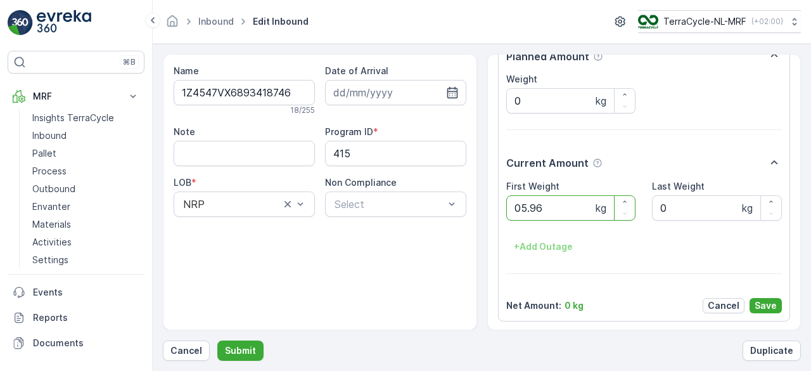
click at [217, 340] on button "Submit" at bounding box center [240, 350] width 46 height 20
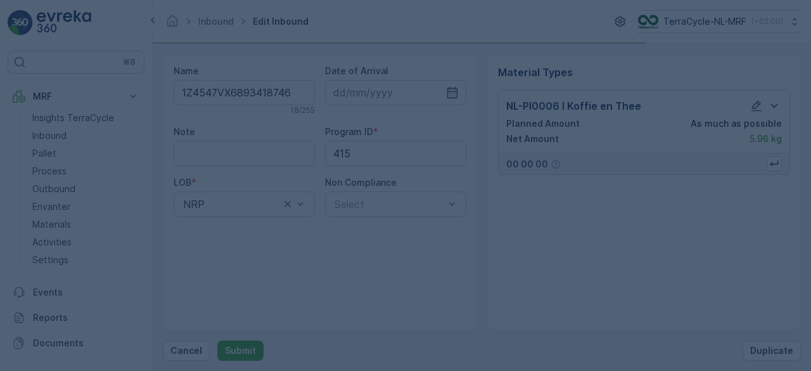
scroll to position [0, 0]
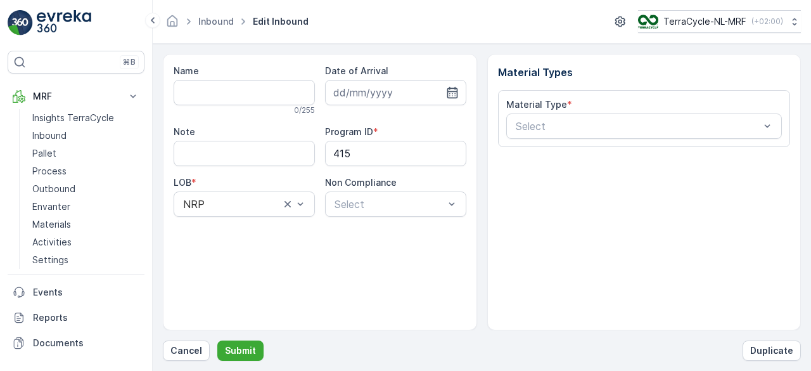
type input "1Z4547VX6898784458"
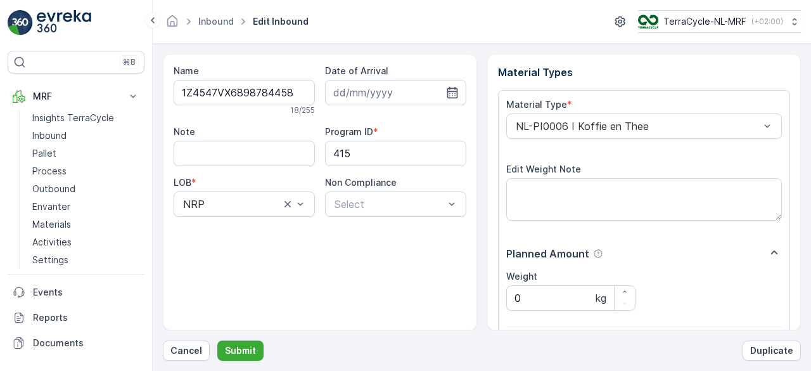
scroll to position [197, 0]
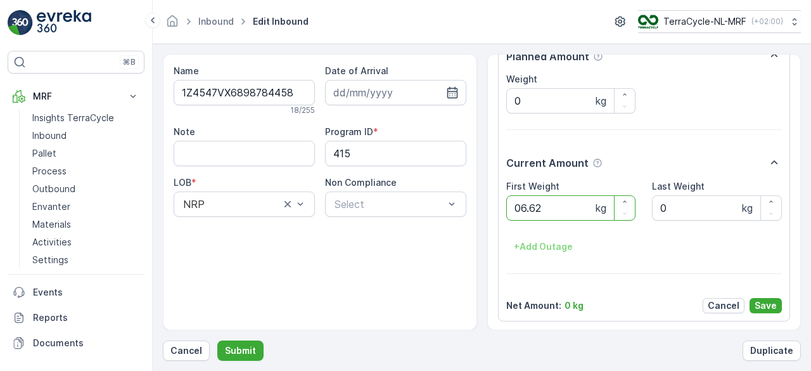
click at [217, 340] on button "Submit" at bounding box center [240, 350] width 46 height 20
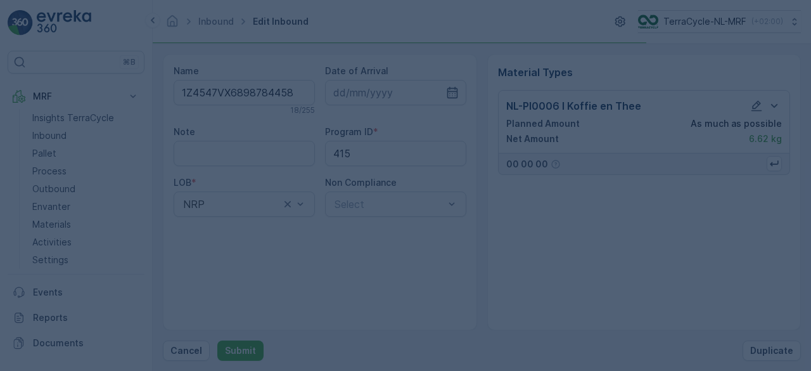
scroll to position [0, 0]
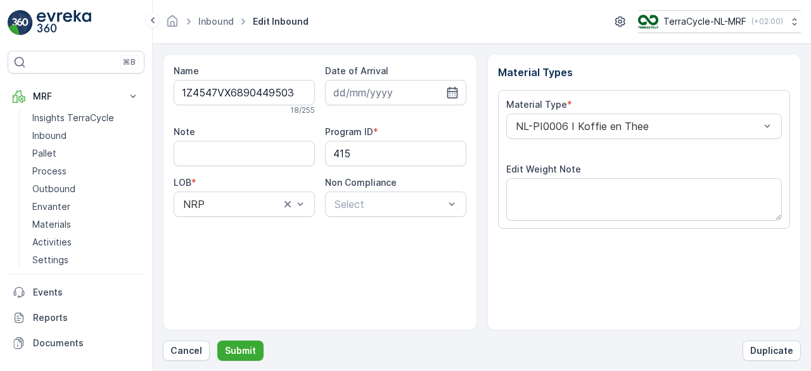
scroll to position [197, 0]
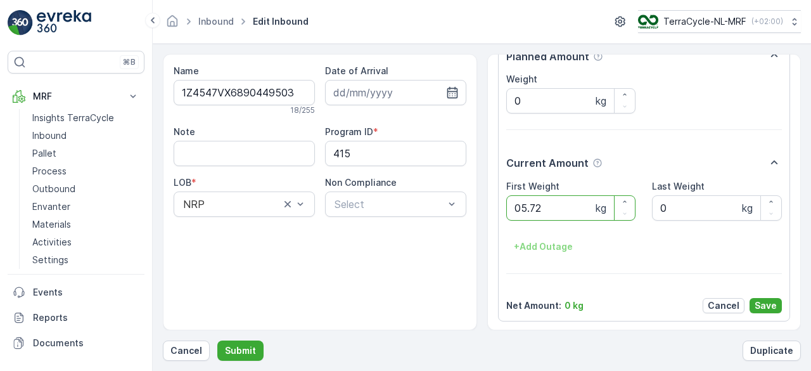
click at [217, 340] on button "Submit" at bounding box center [240, 350] width 46 height 20
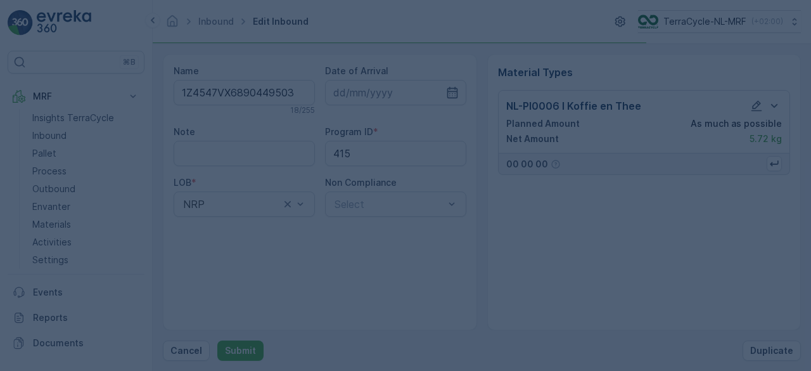
scroll to position [0, 0]
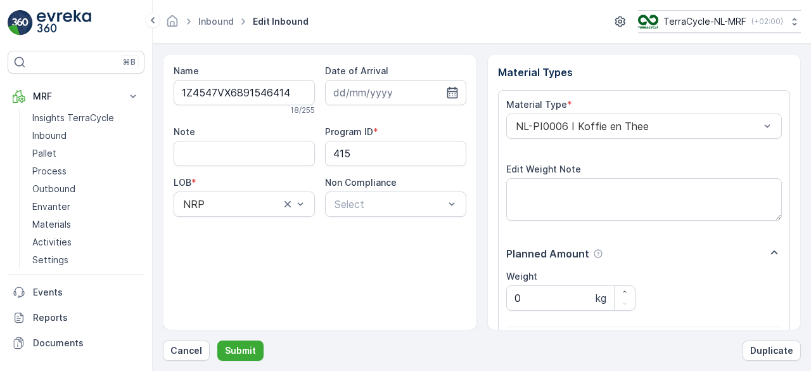
scroll to position [197, 0]
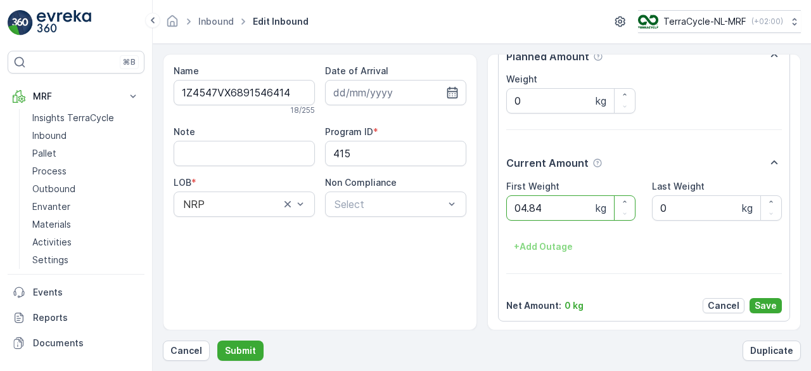
click at [217, 340] on button "Submit" at bounding box center [240, 350] width 46 height 20
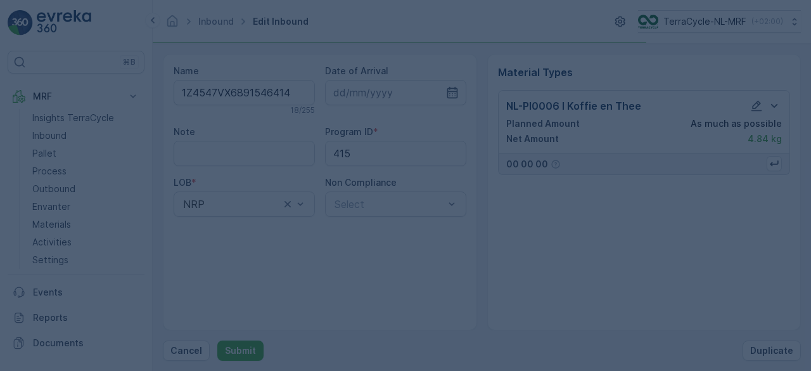
scroll to position [0, 0]
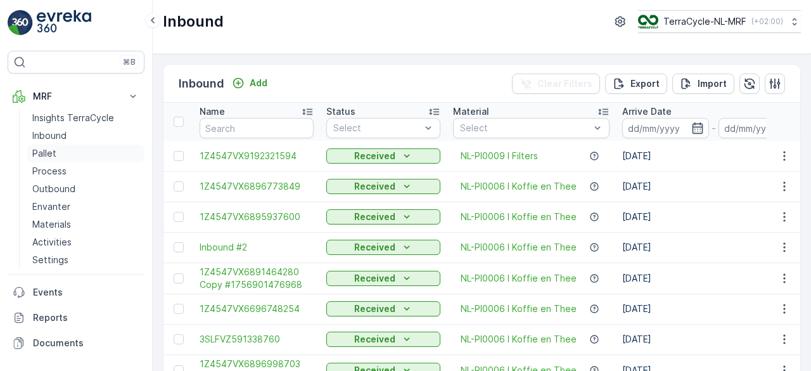
click at [43, 150] on p "Pallet" at bounding box center [44, 153] width 24 height 13
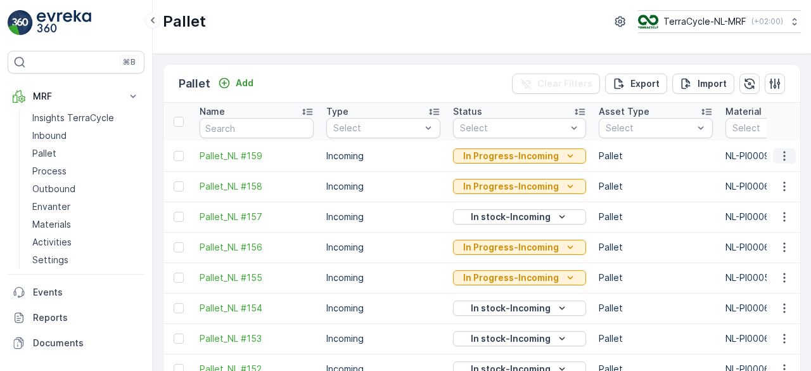
click at [781, 155] on icon "button" at bounding box center [784, 156] width 13 height 13
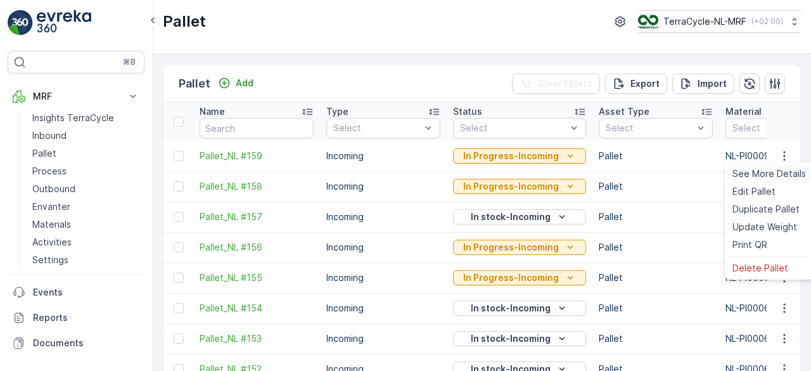
click at [772, 177] on span "See More Details" at bounding box center [770, 173] width 74 height 13
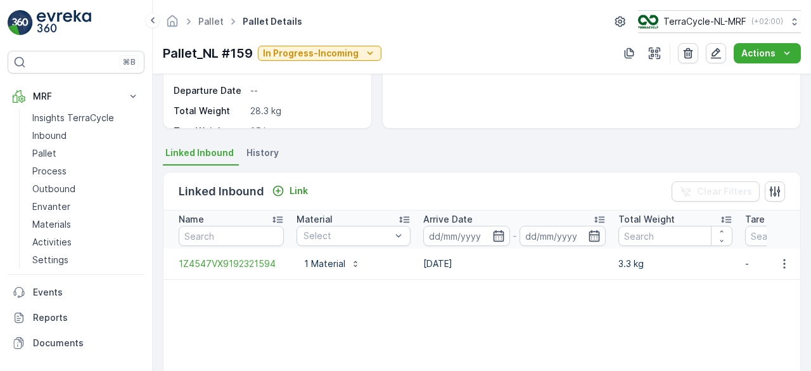
scroll to position [281, 0]
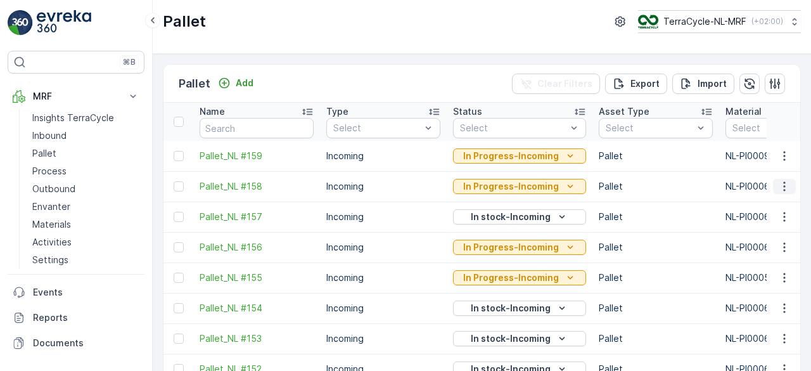
click at [781, 188] on icon "button" at bounding box center [784, 186] width 13 height 13
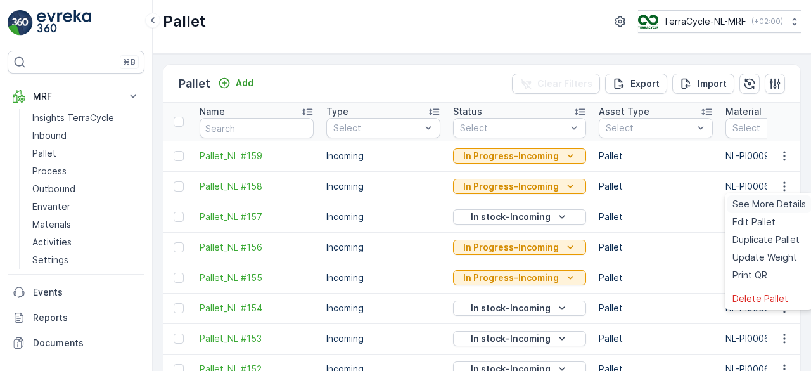
click at [765, 205] on span "See More Details" at bounding box center [770, 204] width 74 height 13
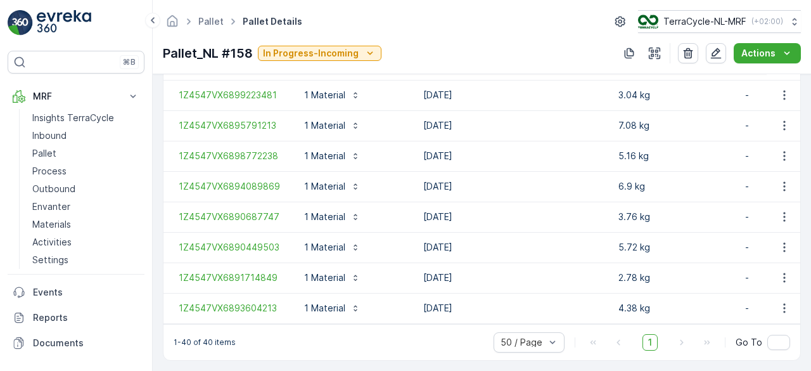
scroll to position [1358, 0]
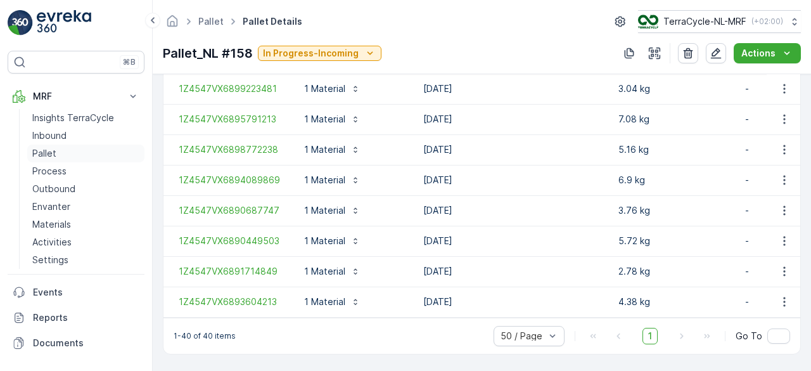
click at [77, 154] on link "Pallet" at bounding box center [85, 154] width 117 height 18
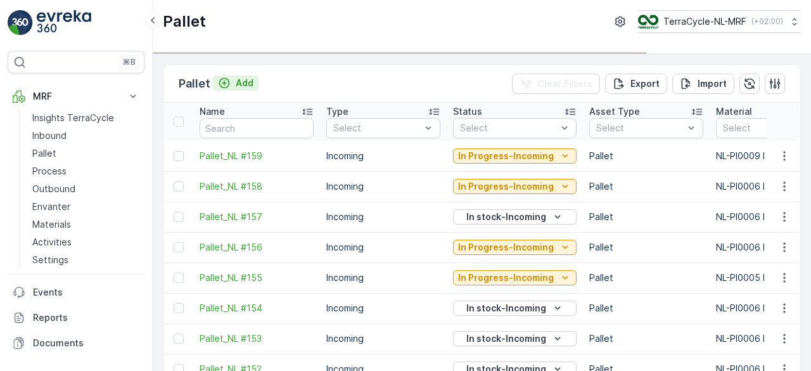
click at [243, 77] on p "Add" at bounding box center [245, 83] width 18 height 13
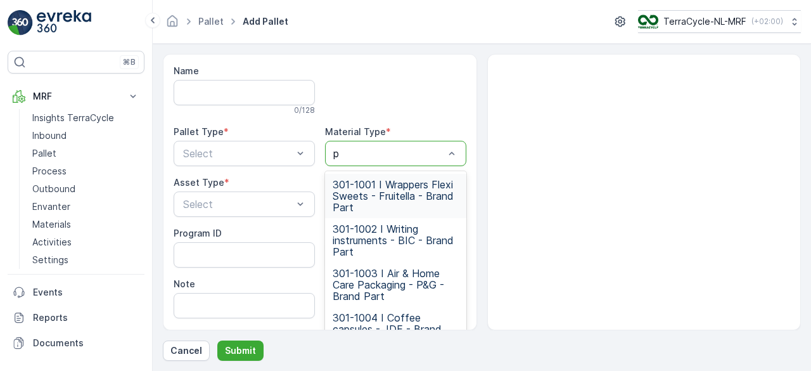
type input "pb"
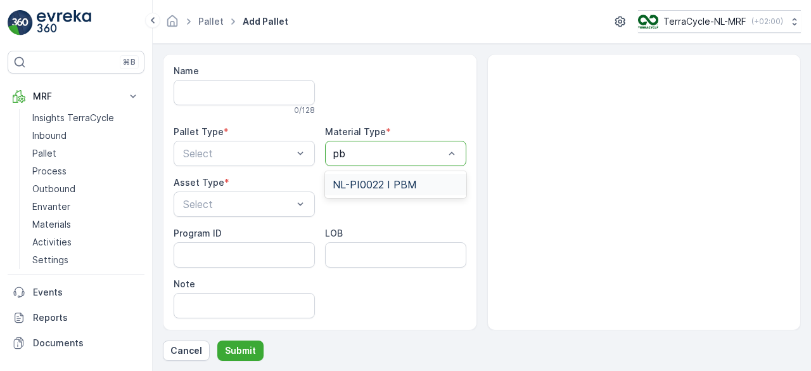
click at [380, 179] on span "NL-PI0022 I PBM" at bounding box center [375, 184] width 84 height 11
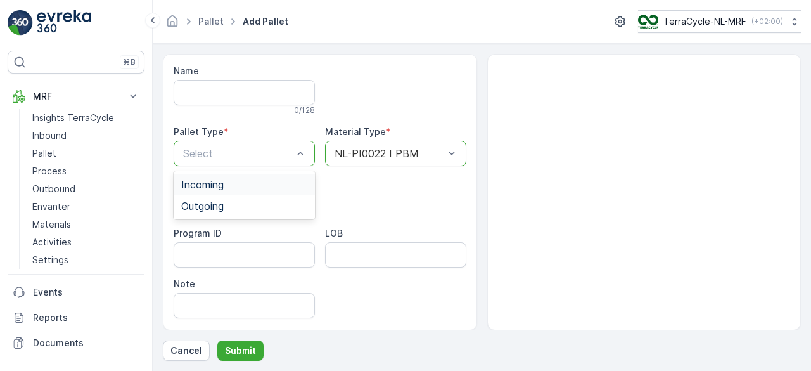
click at [269, 186] on div "Incoming" at bounding box center [244, 184] width 126 height 11
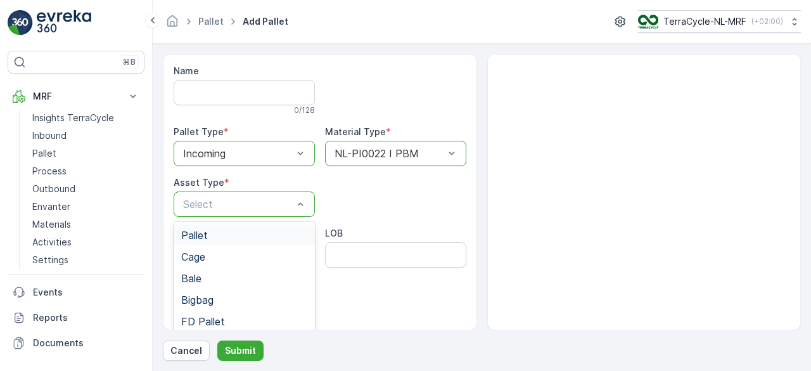
click at [243, 243] on div "Pallet" at bounding box center [244, 235] width 141 height 22
click at [240, 347] on p "Submit" at bounding box center [240, 350] width 31 height 13
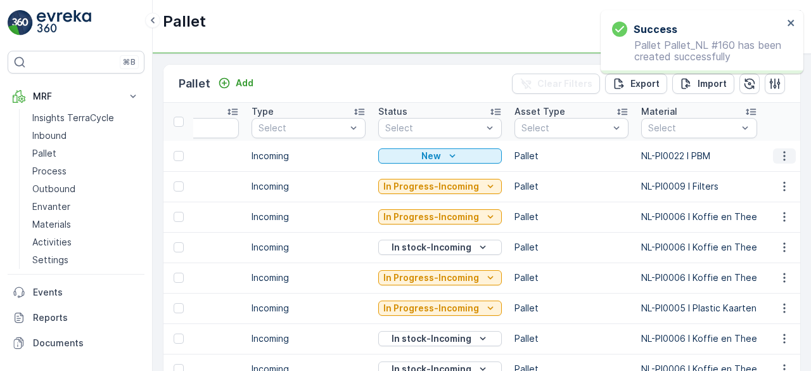
scroll to position [0, 76]
click at [786, 157] on icon "button" at bounding box center [784, 156] width 13 height 13
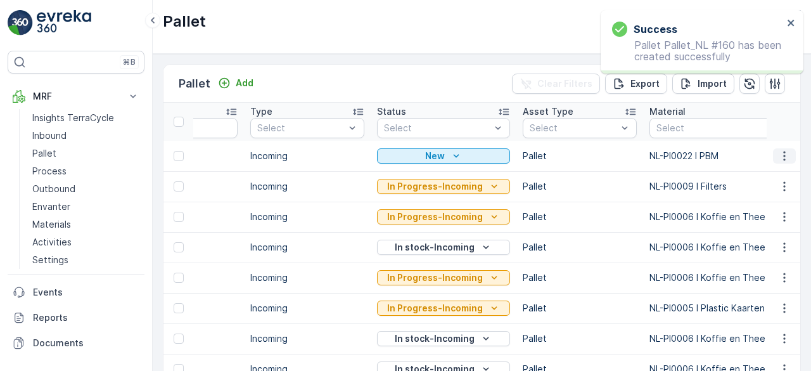
click at [783, 157] on icon "button" at bounding box center [784, 156] width 13 height 13
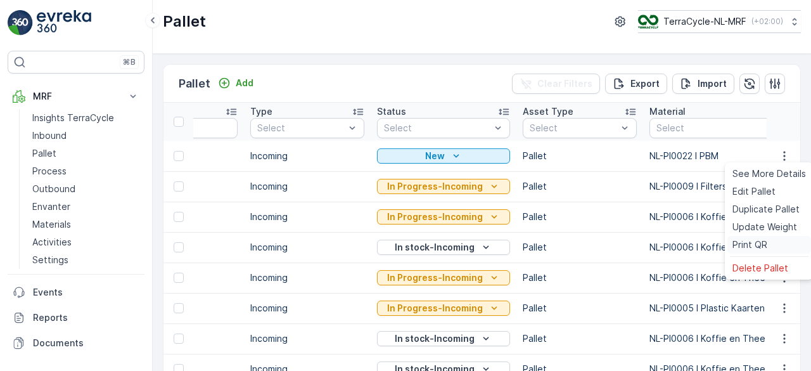
click at [745, 248] on span "Print QR" at bounding box center [750, 244] width 35 height 13
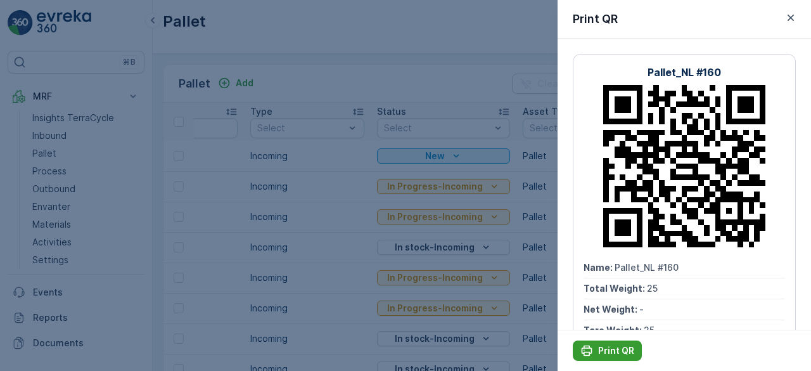
click at [608, 351] on p "Print QR" at bounding box center [616, 350] width 36 height 13
click at [789, 20] on icon "button" at bounding box center [791, 18] width 6 height 6
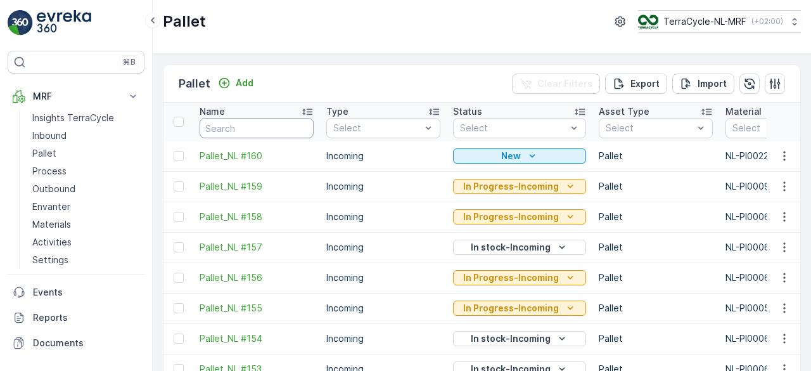
click at [255, 125] on input "text" at bounding box center [257, 128] width 114 height 20
type input "1Z4547VX6896090086"
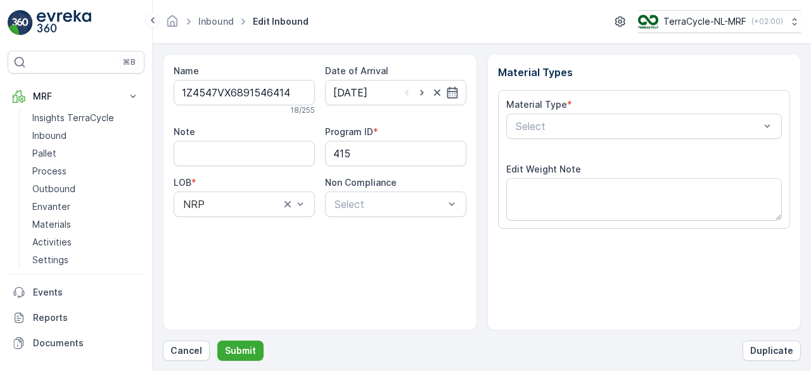
scroll to position [197, 0]
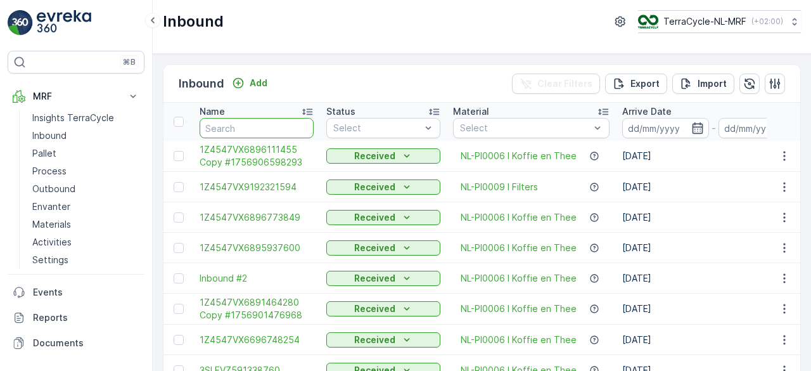
click at [274, 126] on input "text" at bounding box center [257, 128] width 114 height 20
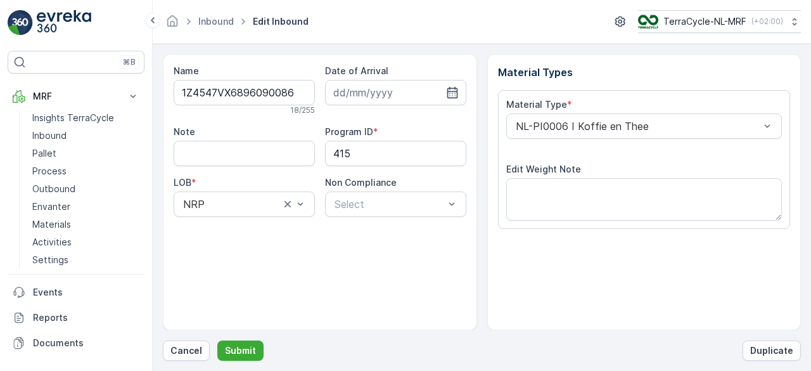
scroll to position [197, 0]
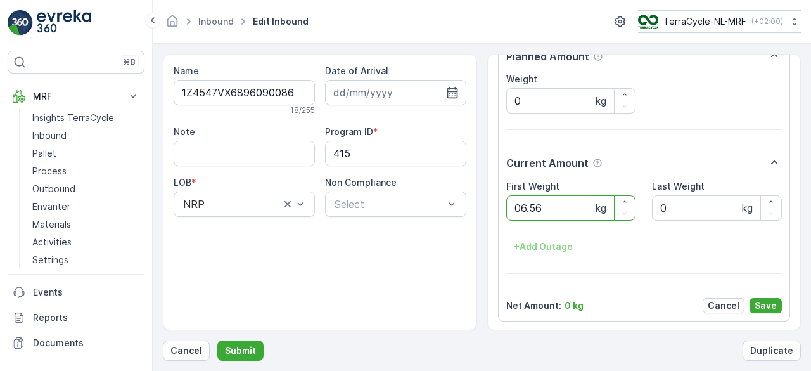
click at [217, 340] on button "Submit" at bounding box center [240, 350] width 46 height 20
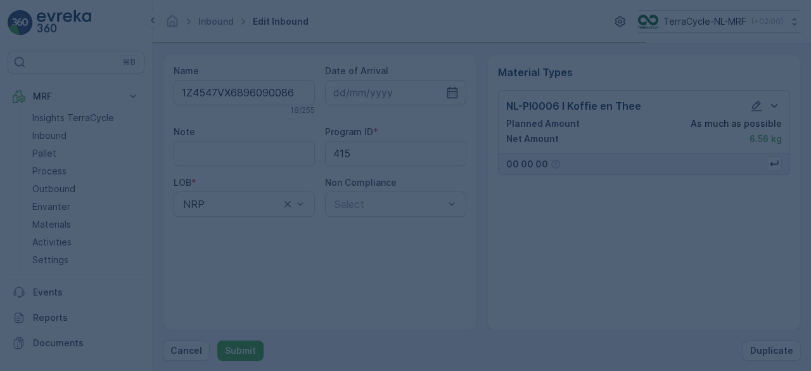
scroll to position [0, 0]
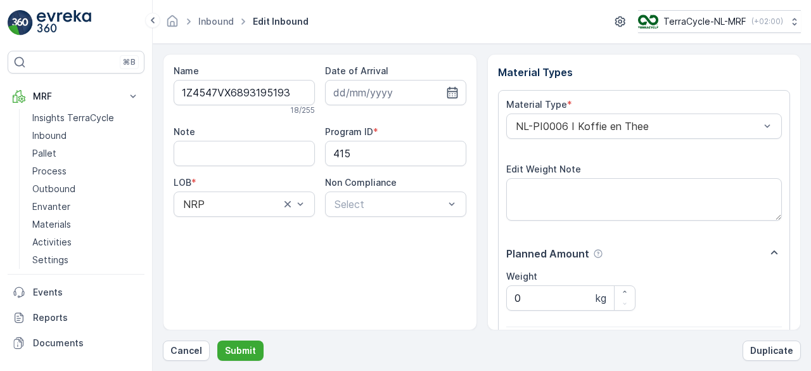
scroll to position [197, 0]
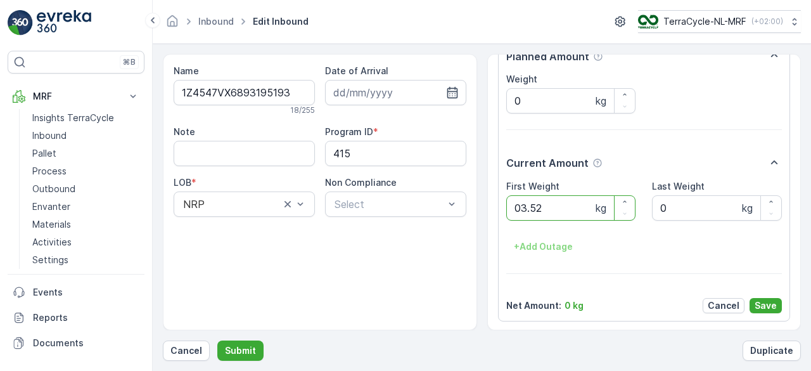
click at [217, 340] on button "Submit" at bounding box center [240, 350] width 46 height 20
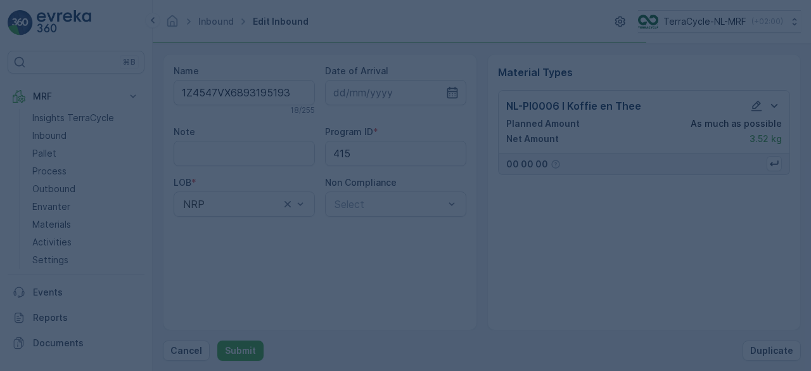
scroll to position [0, 0]
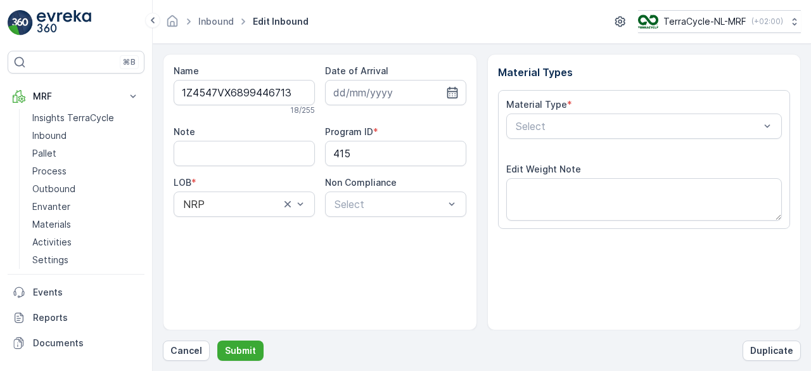
scroll to position [197, 0]
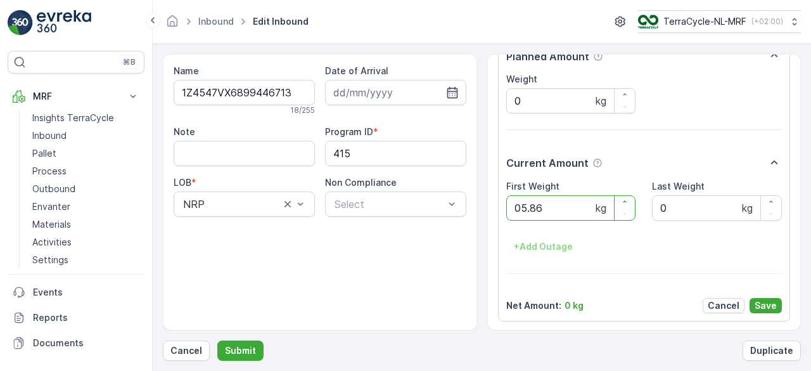
click at [217, 340] on button "Submit" at bounding box center [240, 350] width 46 height 20
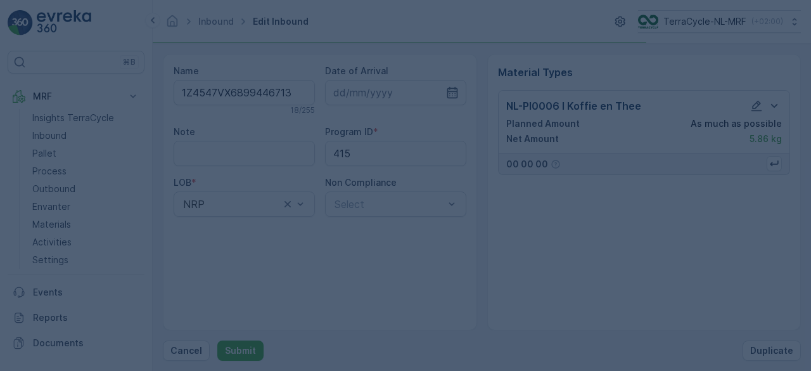
scroll to position [0, 0]
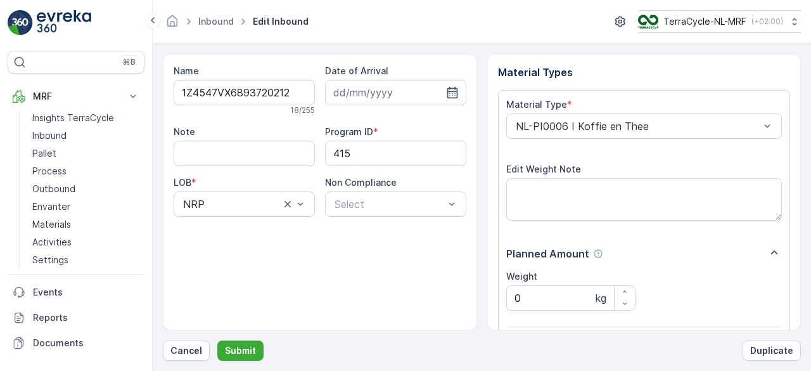
scroll to position [197, 0]
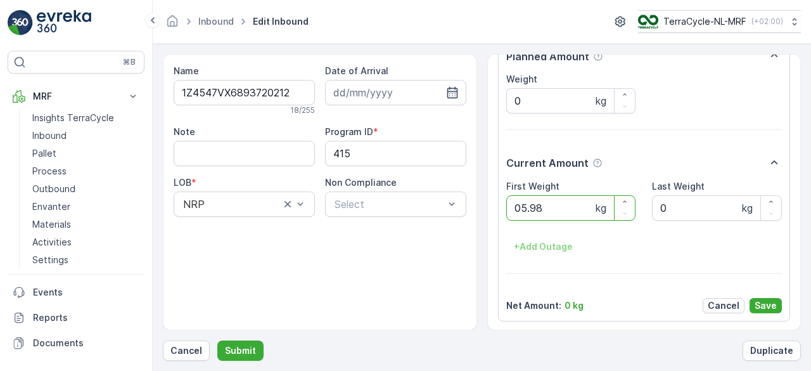
click at [217, 340] on button "Submit" at bounding box center [240, 350] width 46 height 20
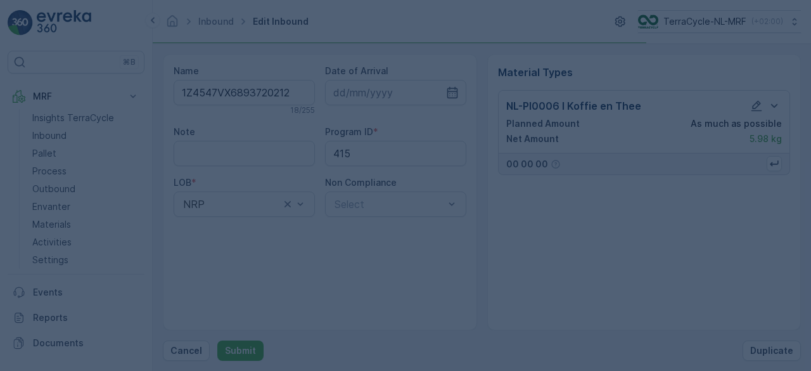
scroll to position [0, 0]
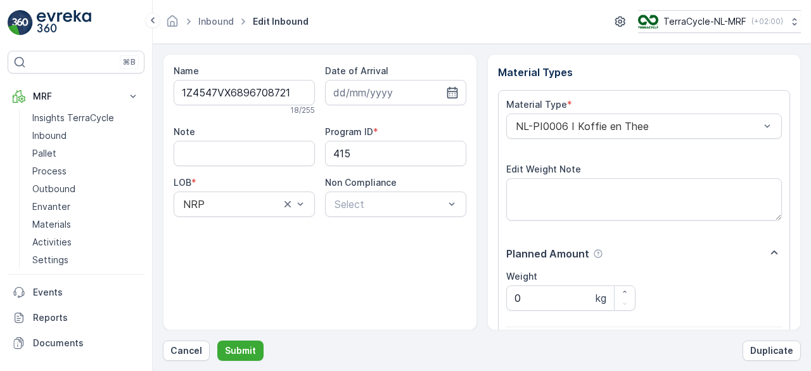
scroll to position [197, 0]
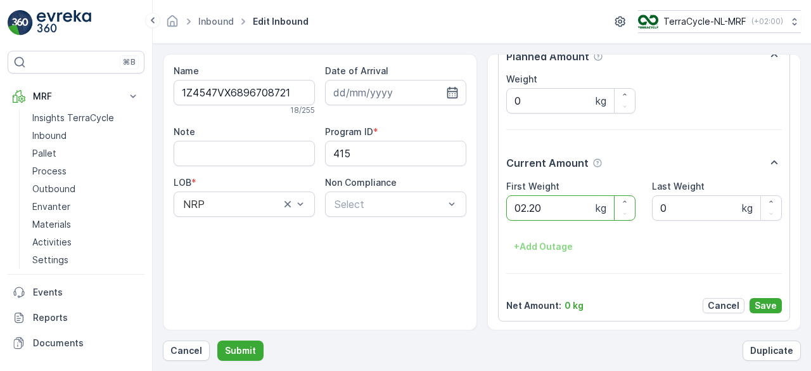
click at [217, 340] on button "Submit" at bounding box center [240, 350] width 46 height 20
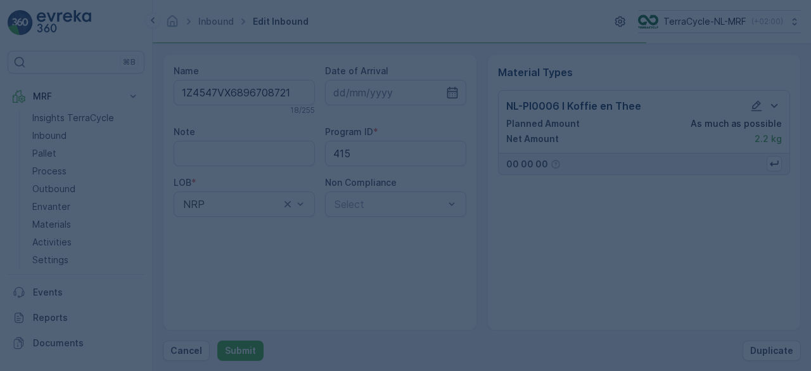
scroll to position [0, 0]
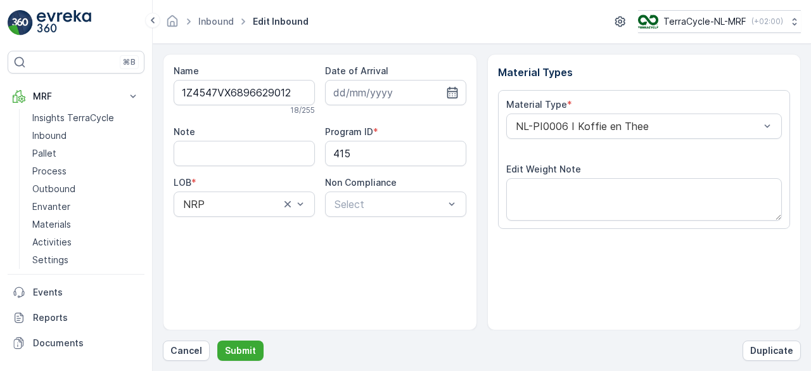
scroll to position [197, 0]
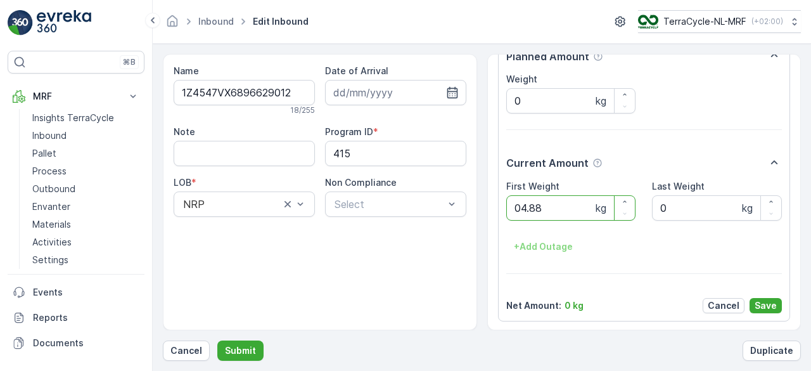
click at [217, 340] on button "Submit" at bounding box center [240, 350] width 46 height 20
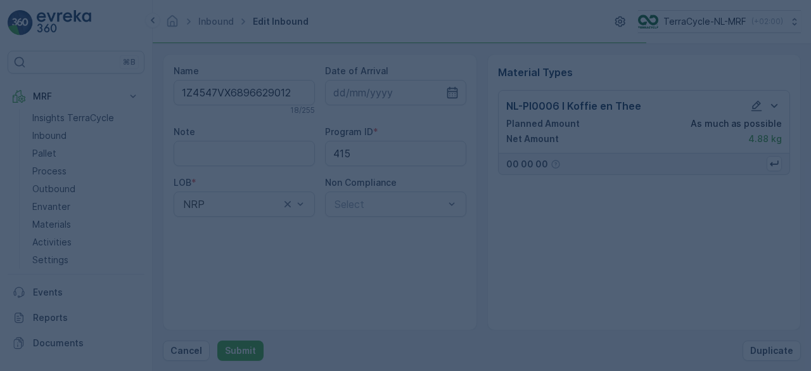
scroll to position [0, 0]
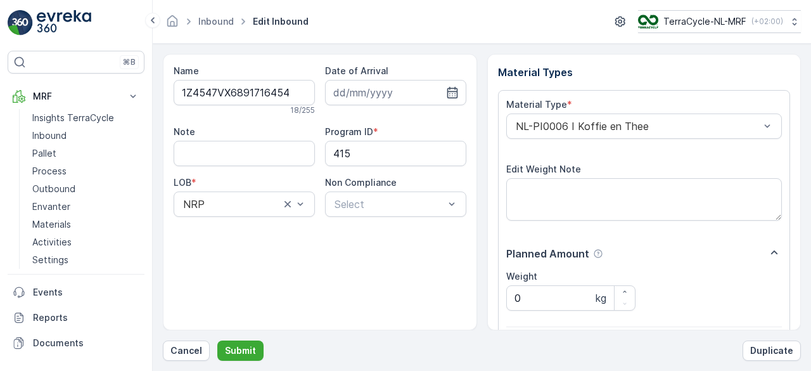
scroll to position [197, 0]
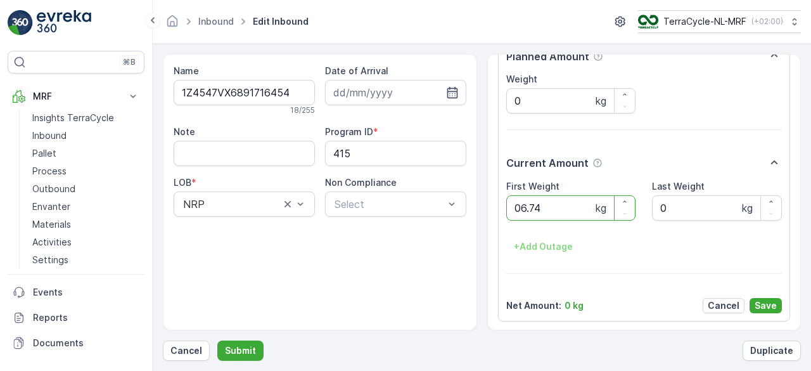
click at [217, 340] on button "Submit" at bounding box center [240, 350] width 46 height 20
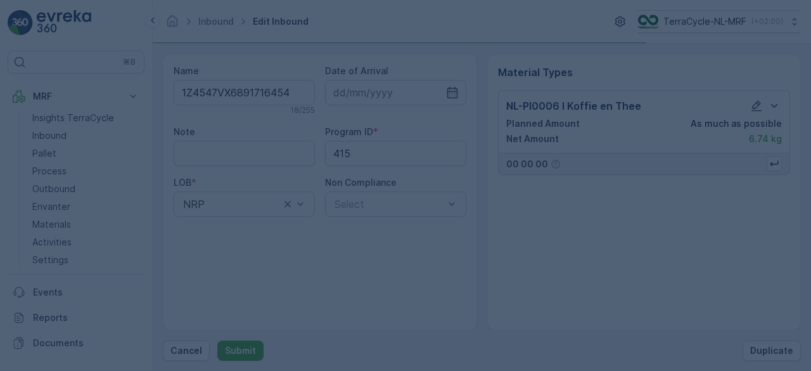
scroll to position [0, 0]
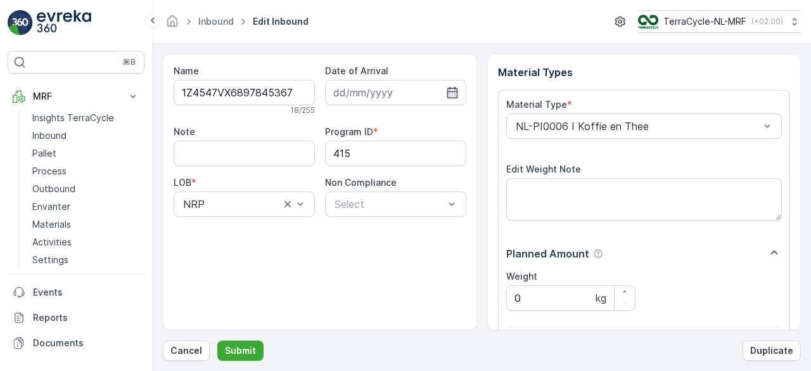
scroll to position [197, 0]
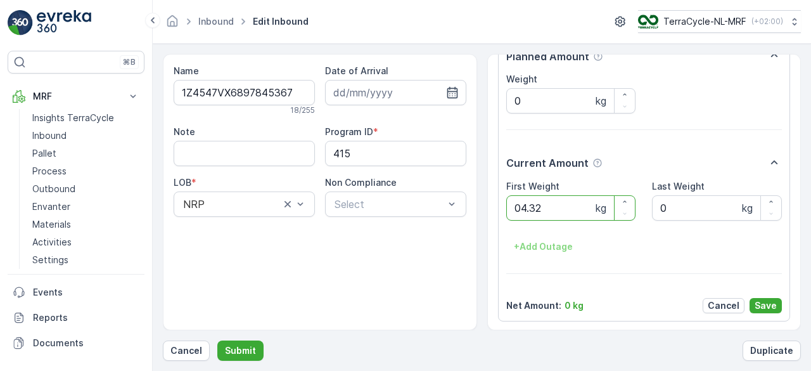
click at [217, 340] on button "Submit" at bounding box center [240, 350] width 46 height 20
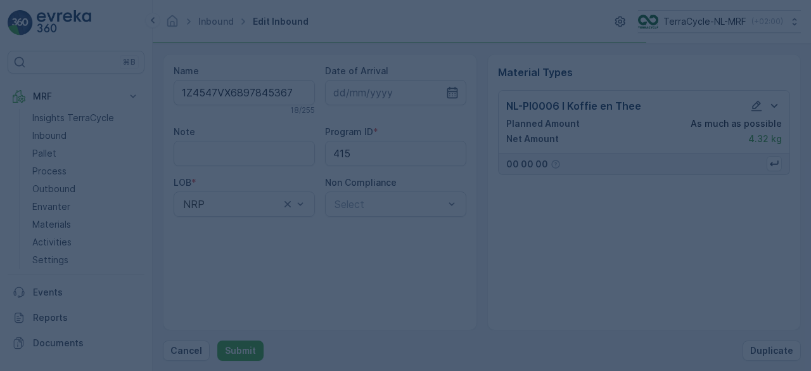
scroll to position [0, 0]
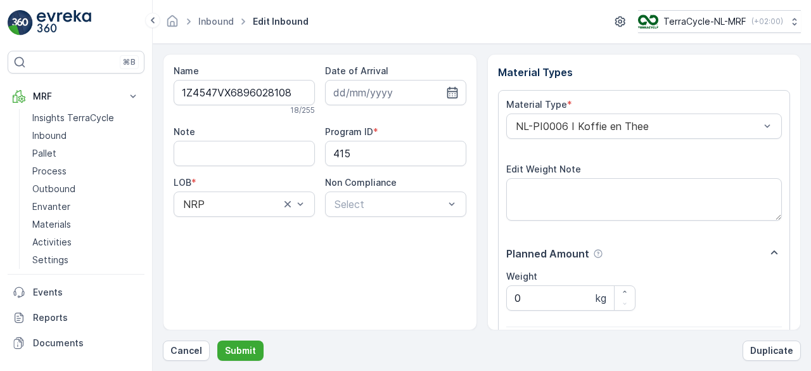
scroll to position [197, 0]
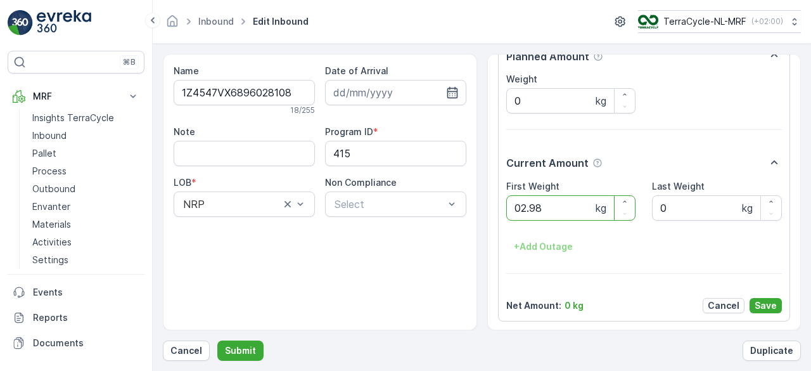
click at [217, 340] on button "Submit" at bounding box center [240, 350] width 46 height 20
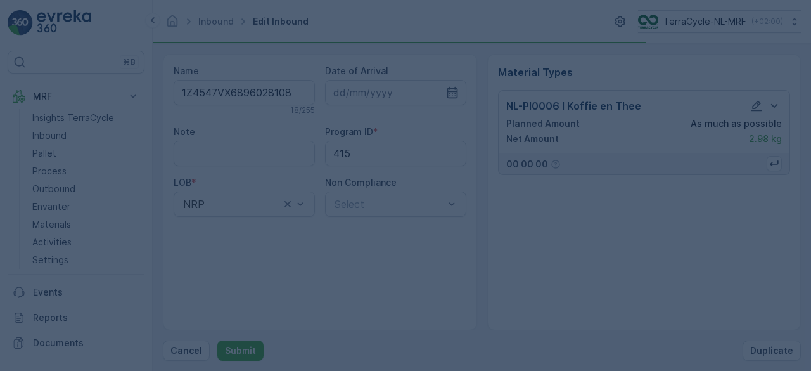
scroll to position [0, 0]
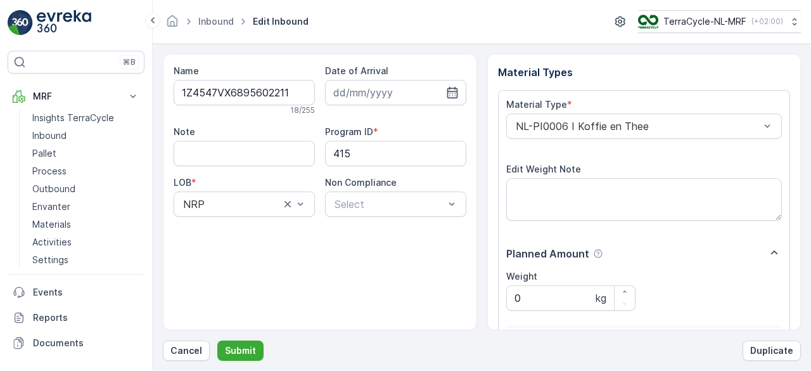
scroll to position [197, 0]
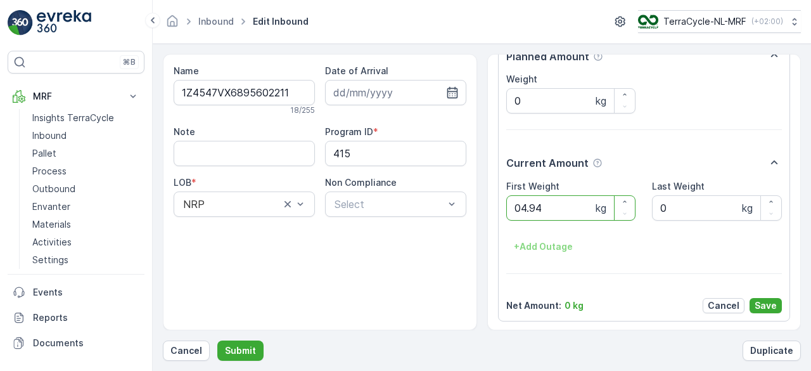
click at [217, 340] on button "Submit" at bounding box center [240, 350] width 46 height 20
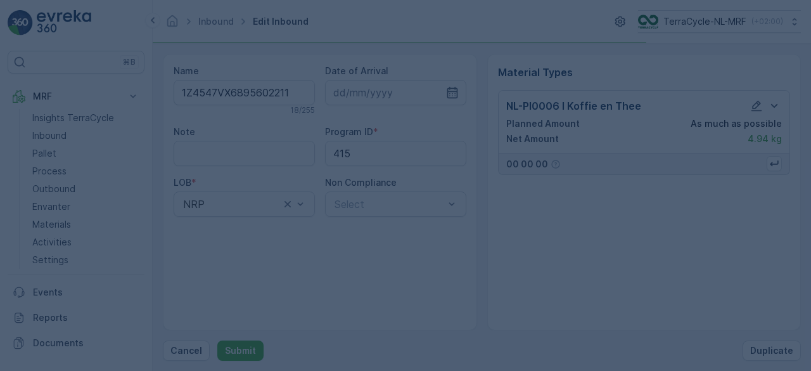
scroll to position [0, 0]
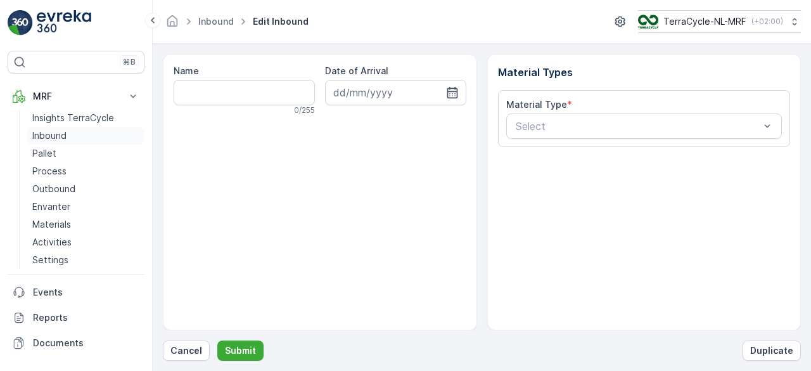
click at [46, 132] on p "Inbound" at bounding box center [49, 135] width 34 height 13
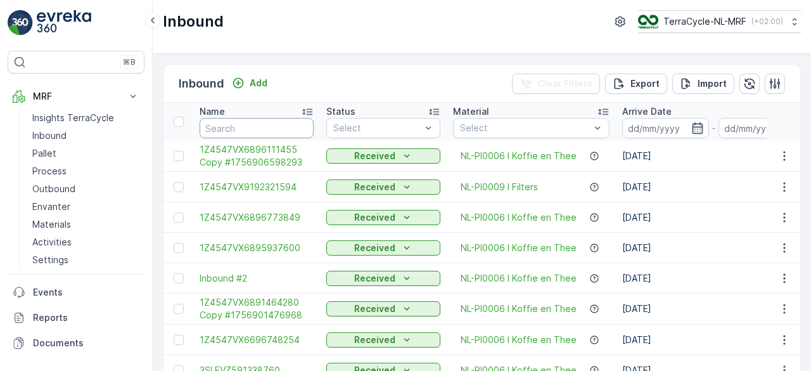
click at [250, 126] on input "text" at bounding box center [257, 128] width 114 height 20
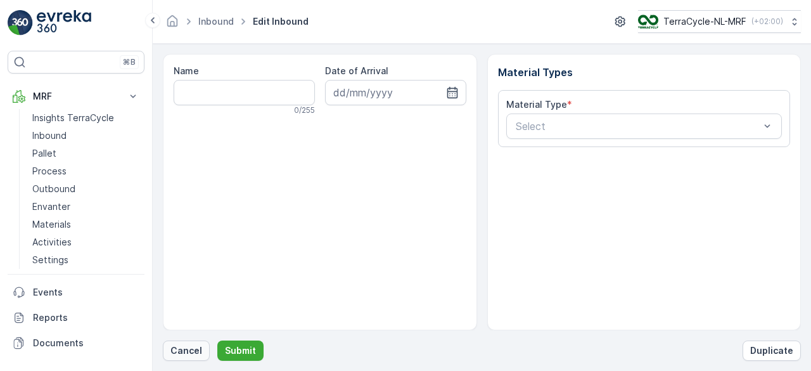
click at [194, 349] on p "Cancel" at bounding box center [187, 350] width 32 height 13
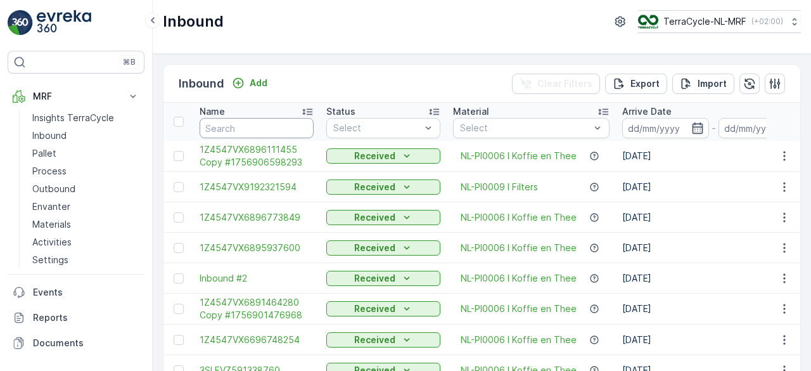
click at [265, 126] on input "text" at bounding box center [257, 128] width 114 height 20
type input "9533"
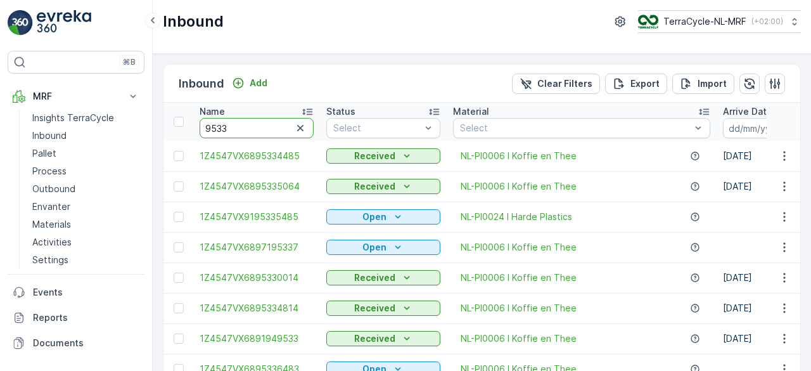
click at [265, 126] on input "9533" at bounding box center [257, 128] width 114 height 20
type input "95336483"
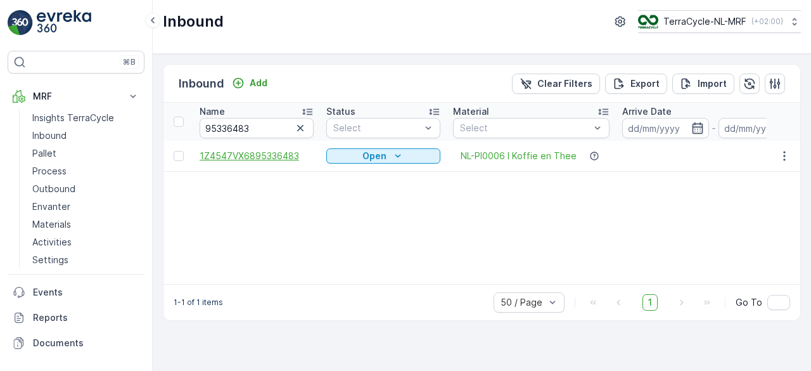
click at [252, 153] on span "1Z4547VX6895336483" at bounding box center [257, 156] width 114 height 13
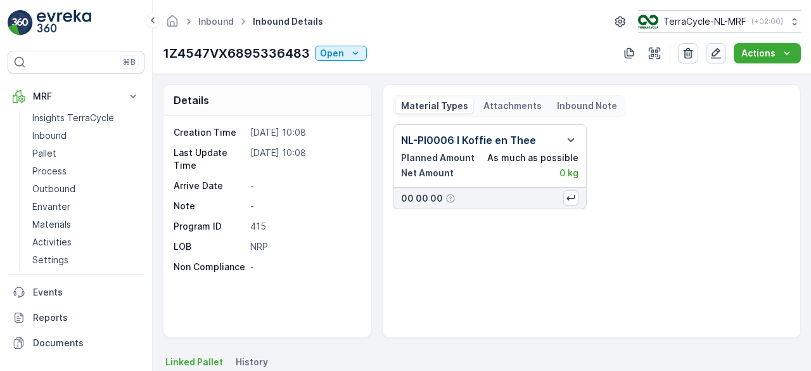
click at [714, 52] on icon "button" at bounding box center [716, 53] width 11 height 11
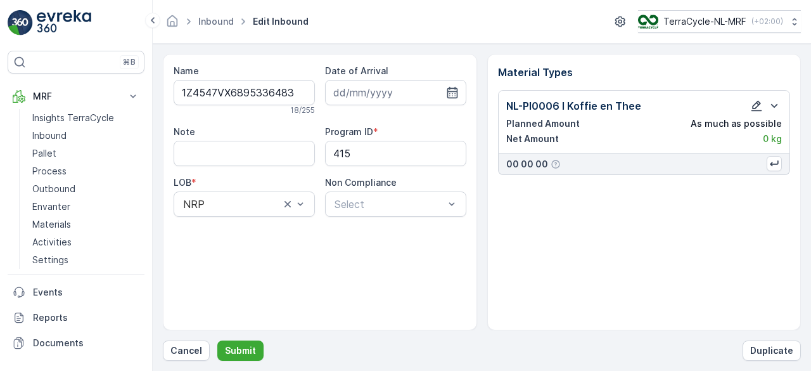
click at [759, 103] on icon "button" at bounding box center [757, 106] width 11 height 11
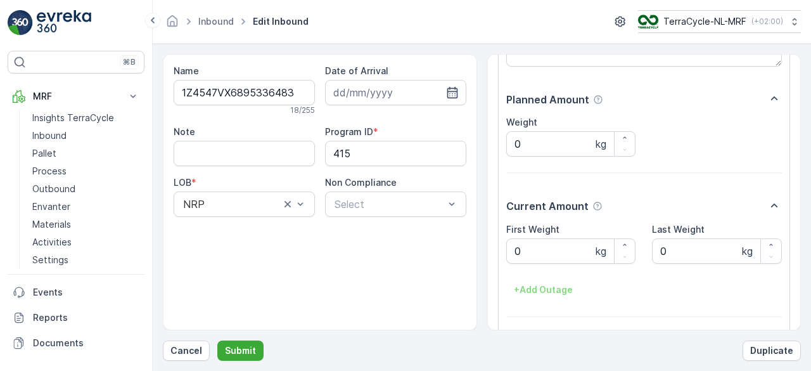
scroll to position [197, 0]
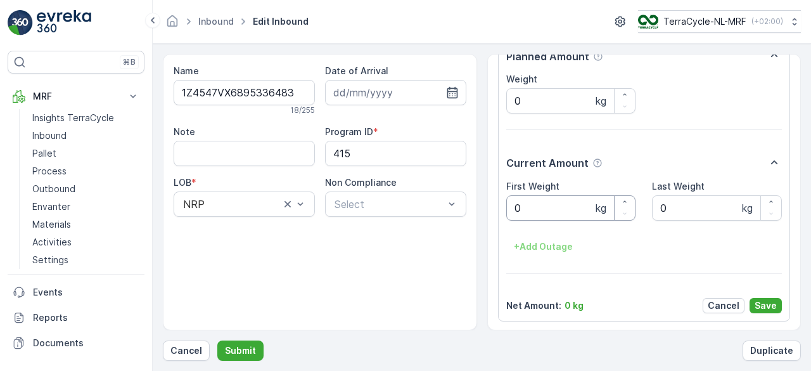
click at [536, 213] on Weight "0" at bounding box center [572, 207] width 130 height 25
type Weight "5.84"
click at [763, 311] on button "Save" at bounding box center [766, 305] width 32 height 15
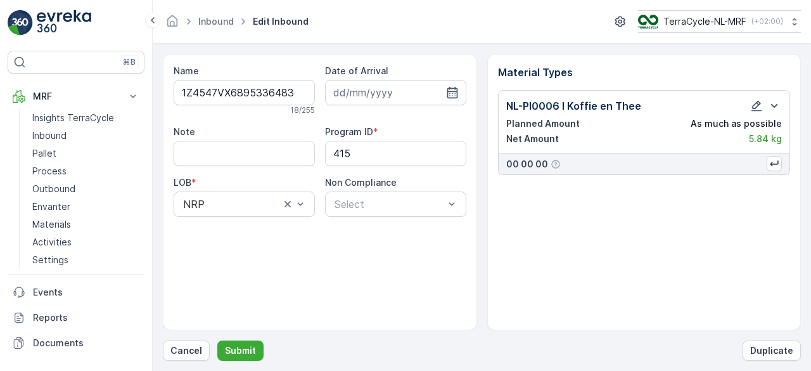
scroll to position [0, 0]
click at [396, 90] on input at bounding box center [395, 92] width 141 height 25
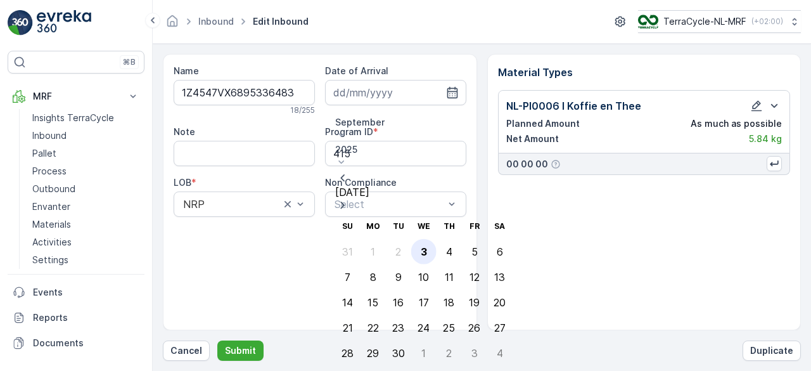
click at [421, 246] on div "3" at bounding box center [424, 251] width 6 height 11
type input "[DATE]"
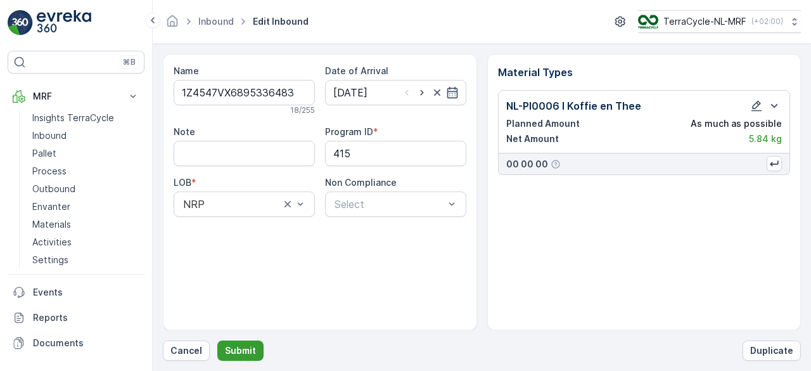
click at [242, 349] on p "Submit" at bounding box center [240, 350] width 31 height 13
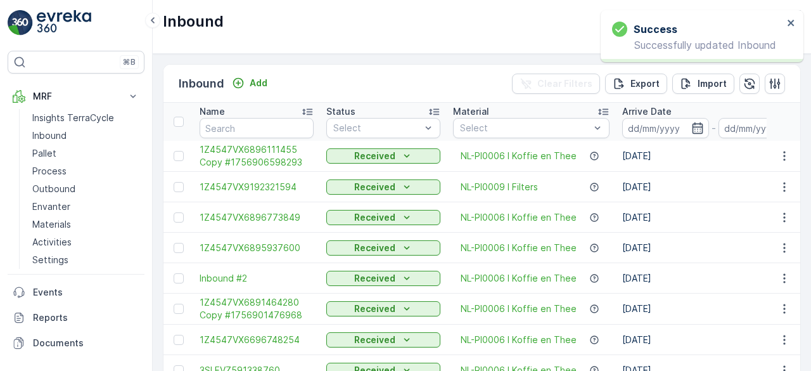
click at [278, 127] on input "text" at bounding box center [257, 128] width 114 height 20
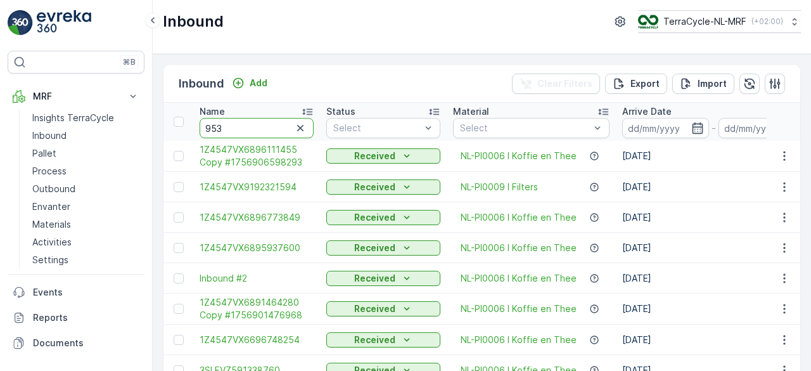
type input "9533"
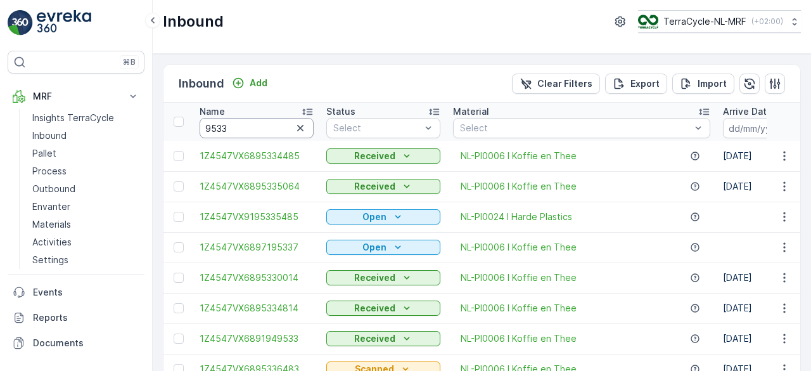
click at [278, 127] on input "9533" at bounding box center [257, 128] width 114 height 20
type input "95336483"
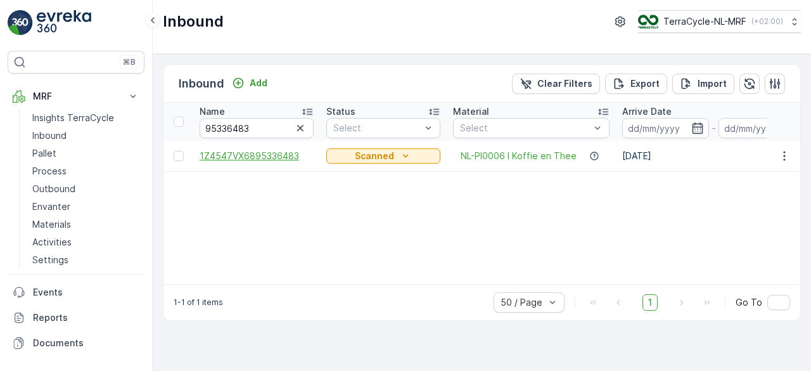
click at [275, 157] on span "1Z4547VX6895336483" at bounding box center [257, 156] width 114 height 13
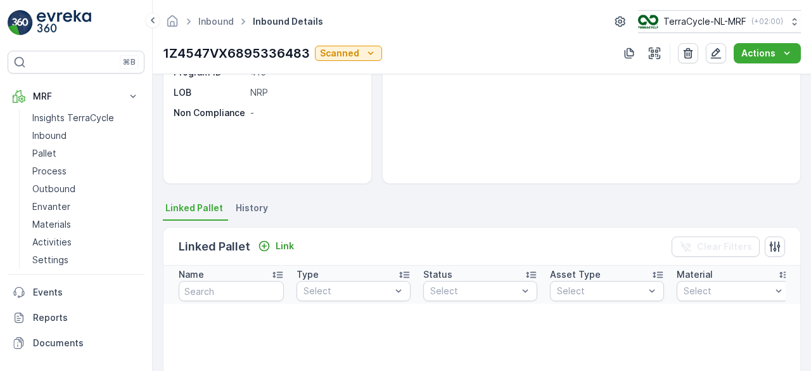
scroll to position [155, 0]
click at [280, 245] on p "Link" at bounding box center [285, 245] width 18 height 13
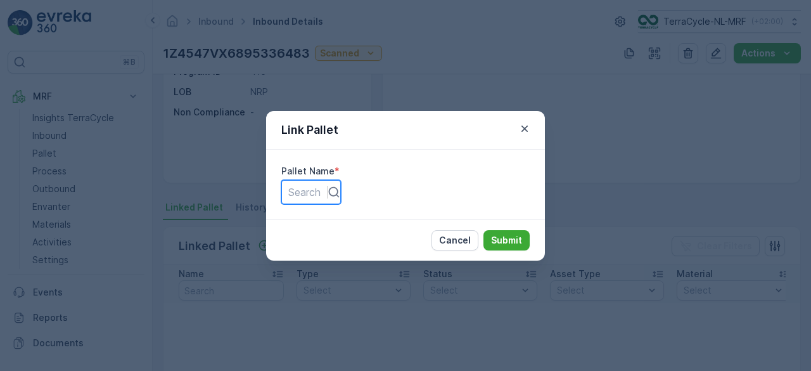
click at [321, 191] on div at bounding box center [304, 192] width 32 height 14
type input "158"
click at [503, 242] on p "Submit" at bounding box center [506, 240] width 31 height 13
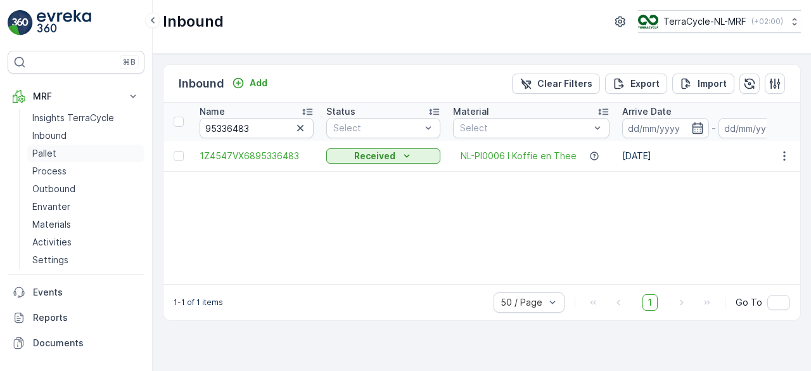
click at [39, 151] on p "Pallet" at bounding box center [44, 153] width 24 height 13
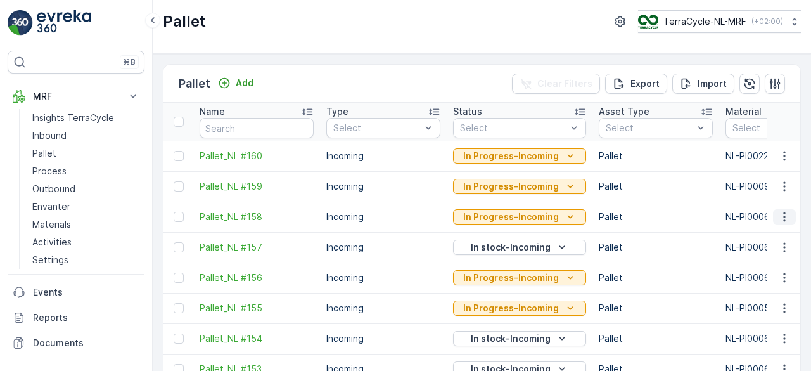
click at [781, 214] on icon "button" at bounding box center [784, 216] width 13 height 13
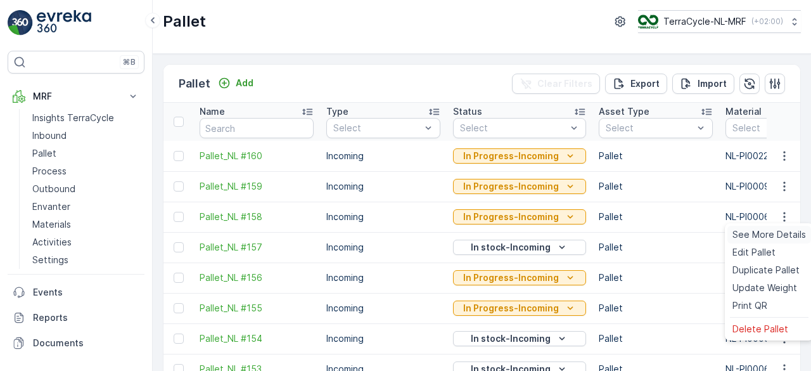
click at [776, 235] on span "See More Details" at bounding box center [770, 234] width 74 height 13
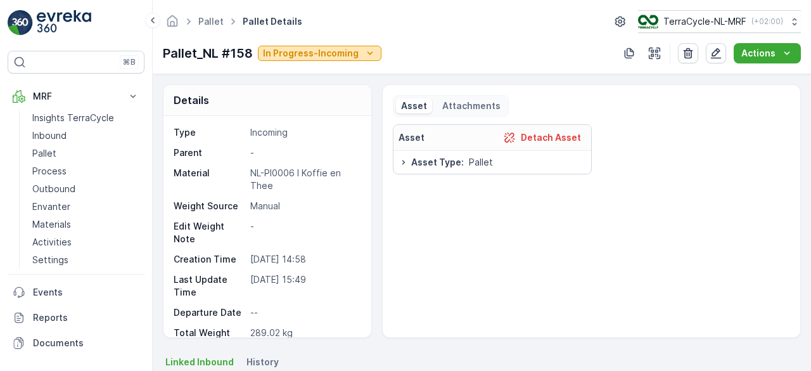
click at [372, 55] on icon "In Progress-Incoming" at bounding box center [370, 53] width 13 height 13
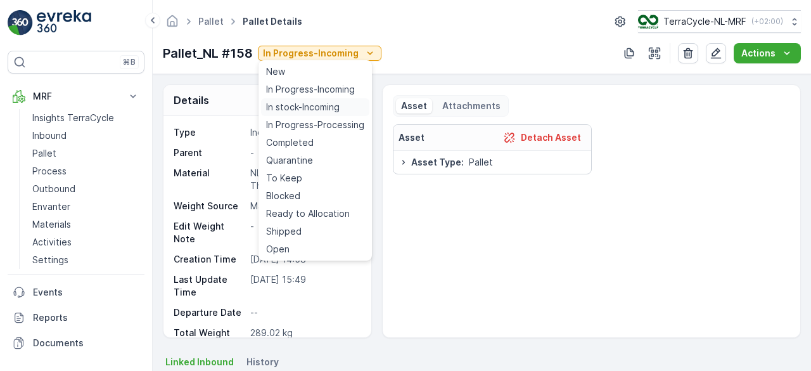
click at [342, 107] on div "In stock-Incoming" at bounding box center [315, 107] width 108 height 18
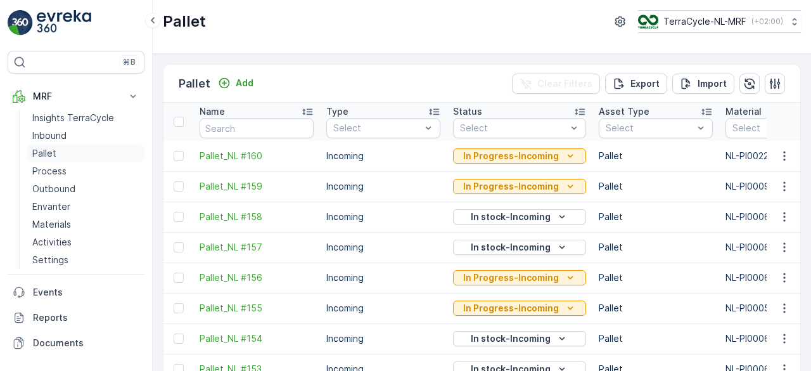
click at [48, 150] on p "Pallet" at bounding box center [44, 153] width 24 height 13
click at [243, 84] on p "Add" at bounding box center [245, 83] width 18 height 13
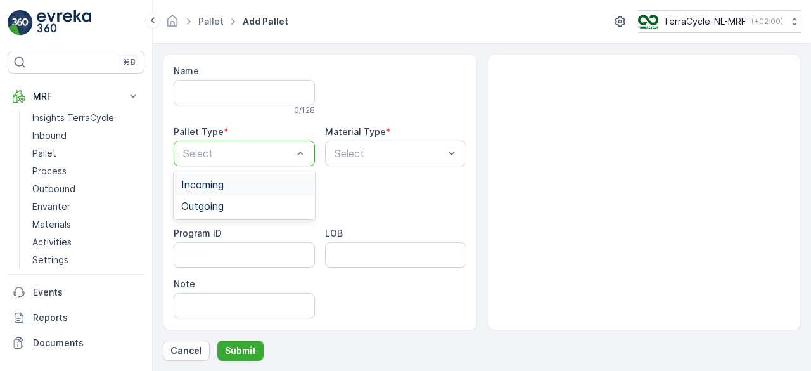
click at [275, 186] on div "Incoming" at bounding box center [244, 184] width 126 height 11
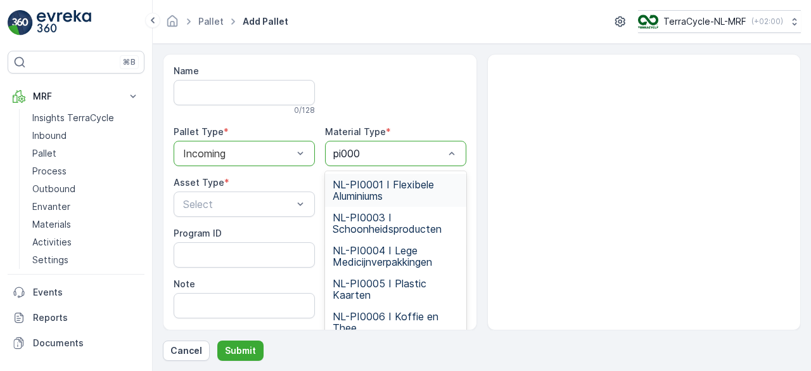
type input "pi0006"
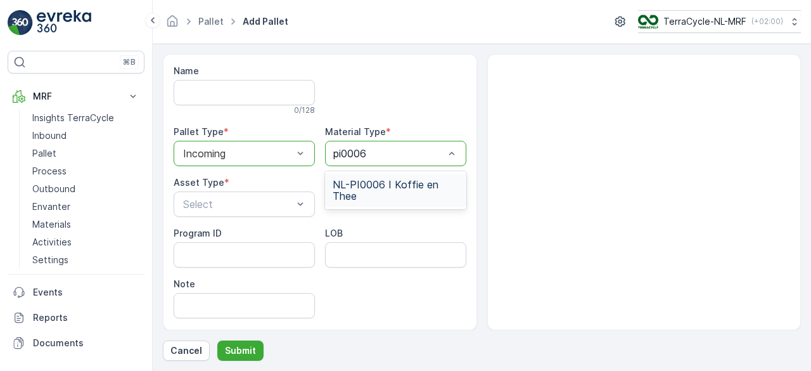
click at [401, 193] on span "NL-PI0006 I Koffie en Thee" at bounding box center [396, 190] width 126 height 23
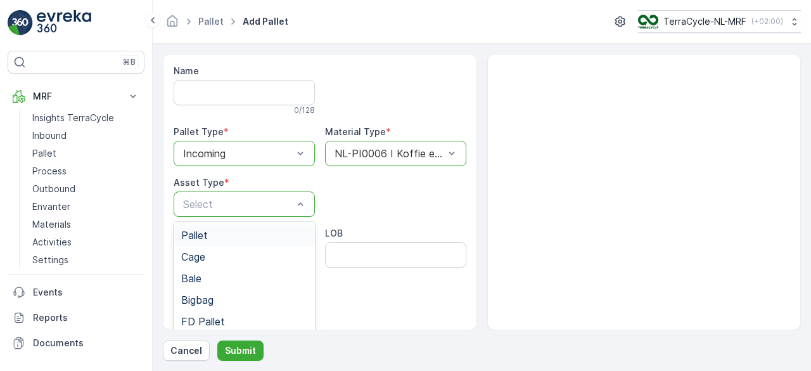
click at [262, 239] on div "Pallet" at bounding box center [244, 234] width 126 height 11
click at [246, 357] on button "Submit" at bounding box center [240, 350] width 46 height 20
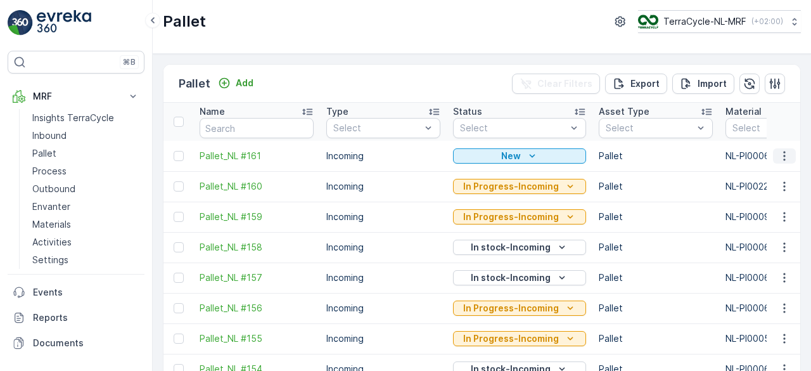
click at [778, 162] on button "button" at bounding box center [784, 155] width 23 height 15
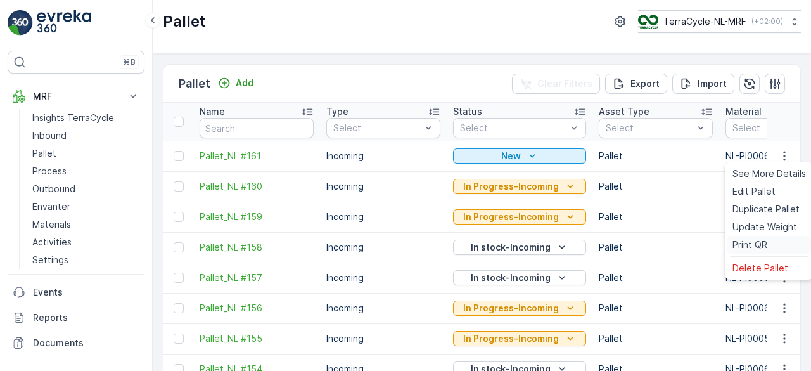
click at [740, 246] on span "Print QR" at bounding box center [750, 244] width 35 height 13
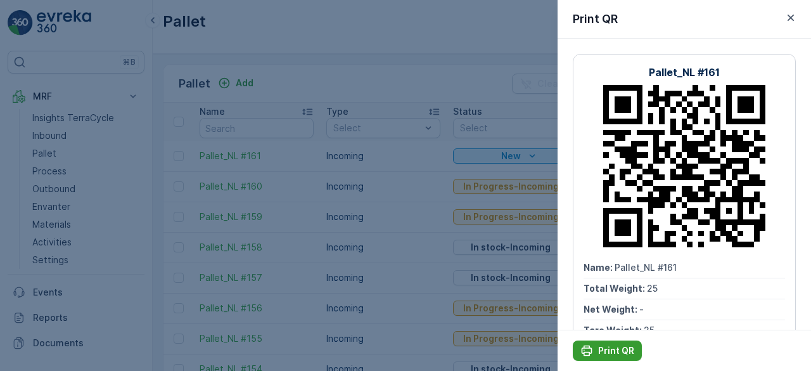
click at [611, 348] on p "Print QR" at bounding box center [616, 350] width 36 height 13
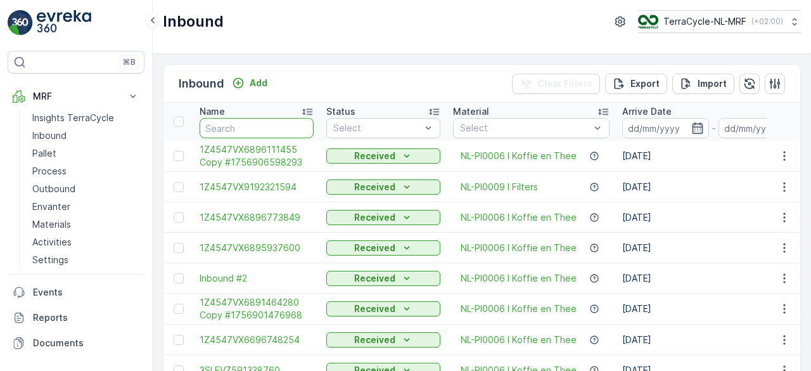
click at [257, 125] on input "text" at bounding box center [257, 128] width 114 height 20
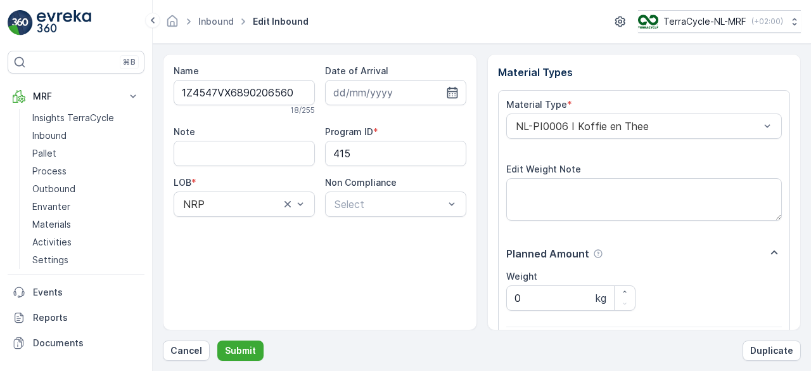
click button "Submit" at bounding box center [240, 350] width 46 height 20
click at [217, 340] on button "Submit" at bounding box center [240, 350] width 46 height 20
click button "Submit" at bounding box center [240, 350] width 46 height 20
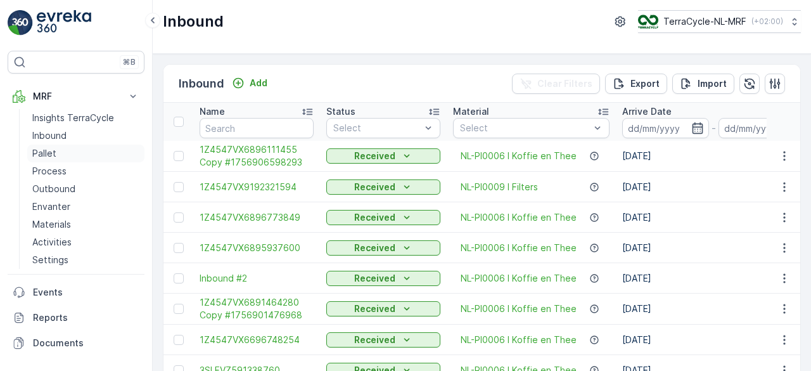
click at [47, 155] on p "Pallet" at bounding box center [44, 153] width 24 height 13
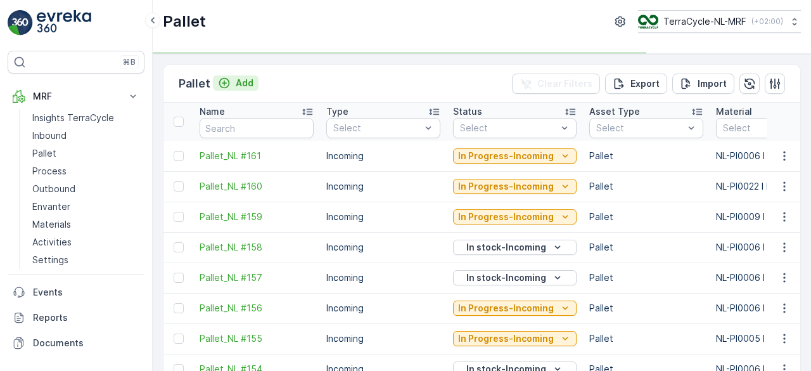
click at [245, 87] on p "Add" at bounding box center [245, 83] width 18 height 13
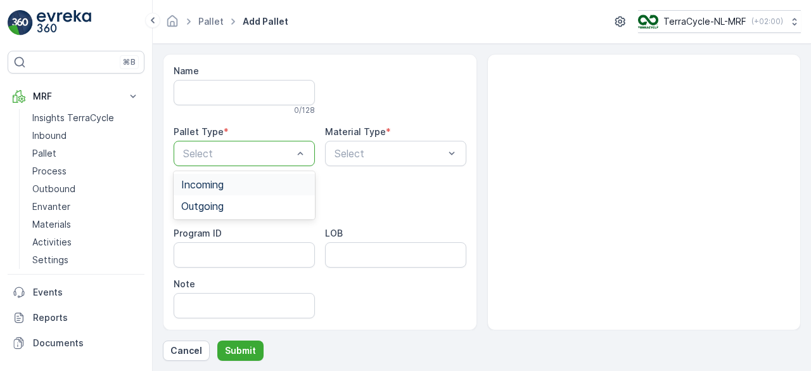
click at [254, 184] on div "Incoming" at bounding box center [244, 184] width 126 height 11
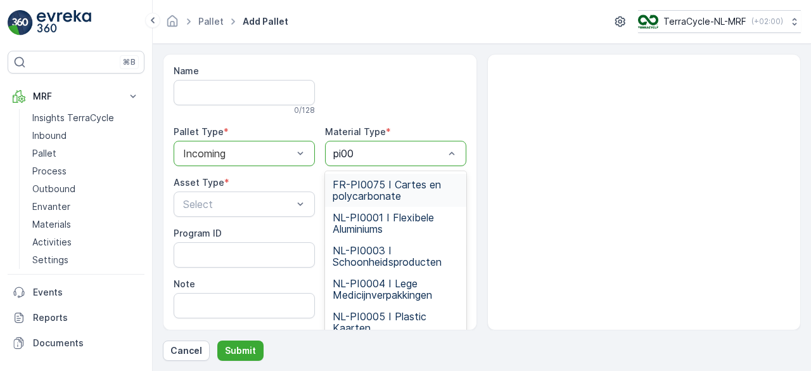
type input "pi000"
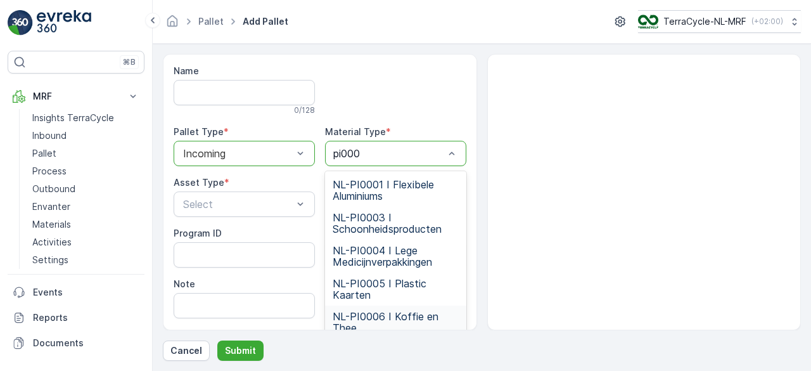
click at [391, 323] on span "NL-PI0006 I Koffie en Thee" at bounding box center [396, 322] width 126 height 23
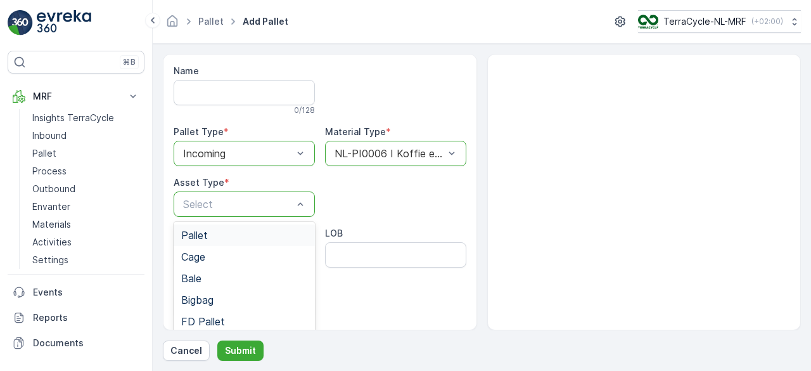
click at [201, 231] on span "Pallet" at bounding box center [194, 234] width 27 height 11
click at [221, 80] on input "Name" at bounding box center [244, 92] width 141 height 25
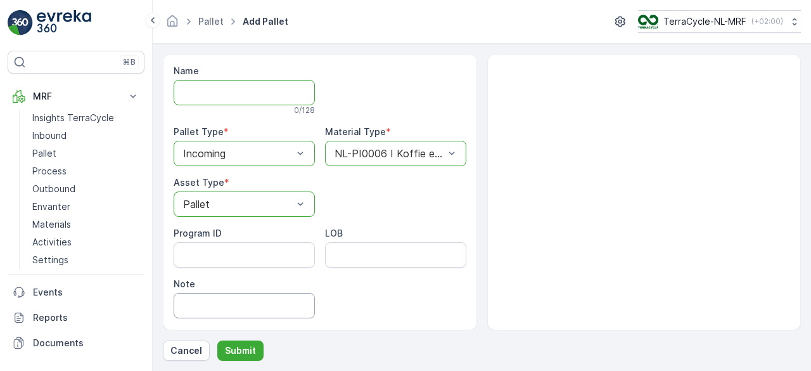
click at [257, 293] on input "Note" at bounding box center [244, 305] width 141 height 25
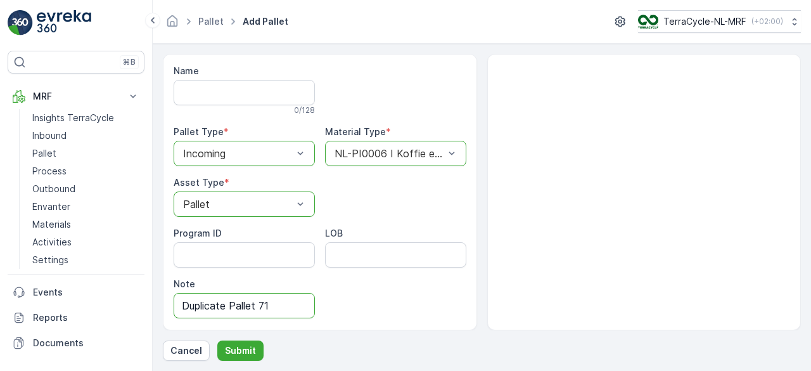
type input "Duplicate Pallet 71"
click at [245, 353] on p "Submit" at bounding box center [240, 350] width 31 height 13
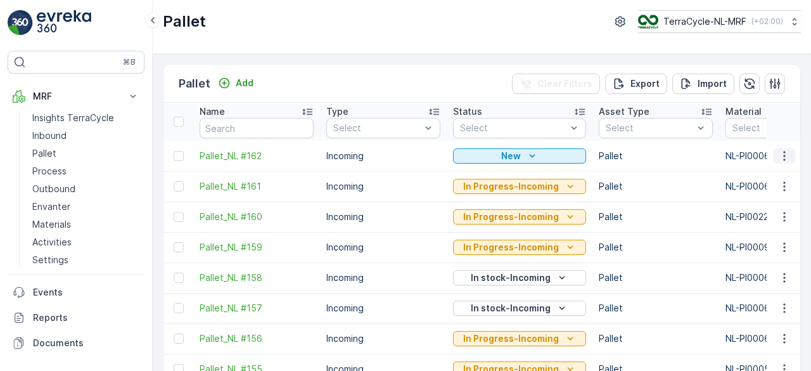
click at [782, 150] on icon "button" at bounding box center [784, 156] width 13 height 13
click at [385, 146] on td "Incoming" at bounding box center [383, 156] width 127 height 30
click at [243, 157] on span "Pallet_NL #162" at bounding box center [257, 156] width 114 height 13
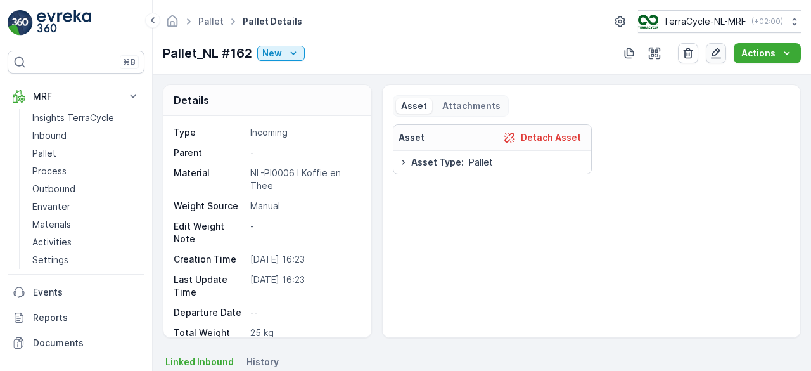
click at [711, 51] on icon "button" at bounding box center [716, 53] width 13 height 13
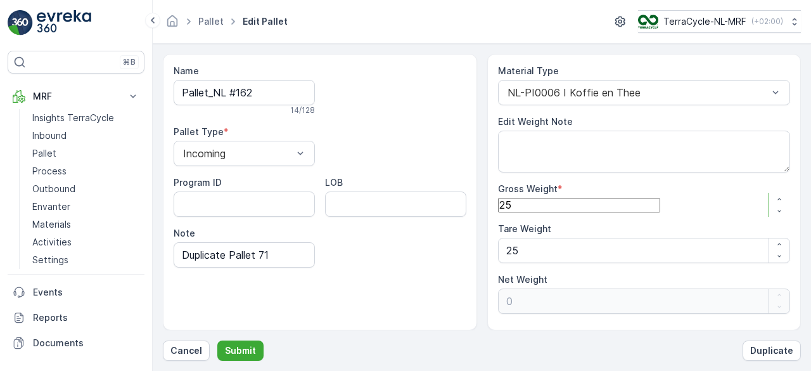
click at [524, 202] on Weight "25" at bounding box center [579, 205] width 162 height 14
type Weight "2"
type Weight "-23"
type Weight "0"
type Weight "2"
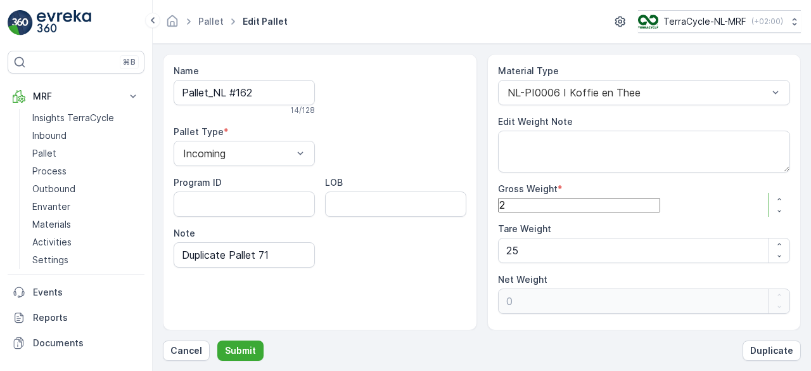
type Weight "-23"
type Weight "20"
type Weight "-5"
type Weight "209"
type Weight "184"
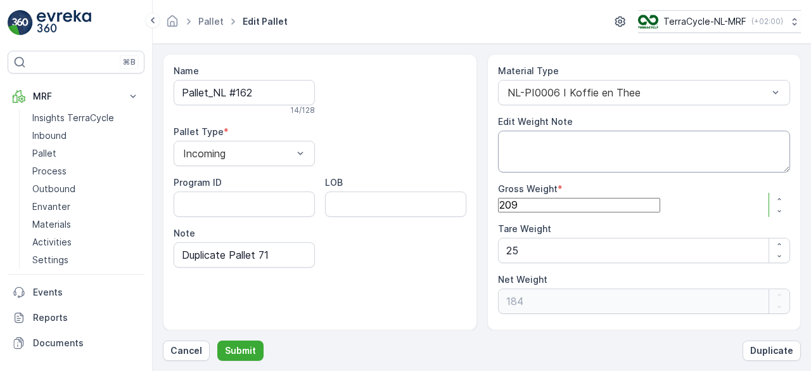
type Weight "209"
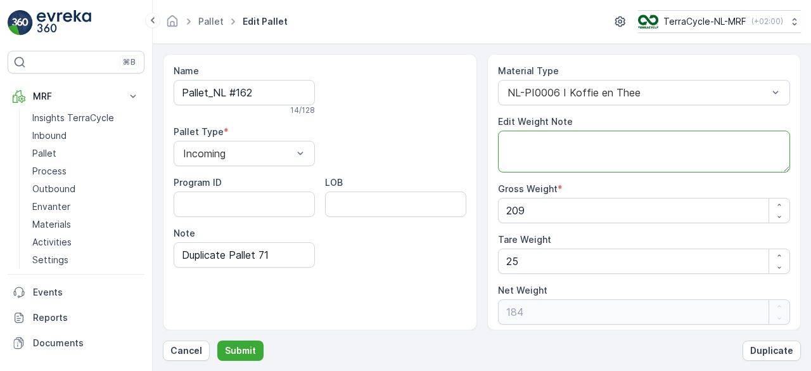
click at [540, 155] on textarea "Edit Weight Note" at bounding box center [644, 152] width 293 height 42
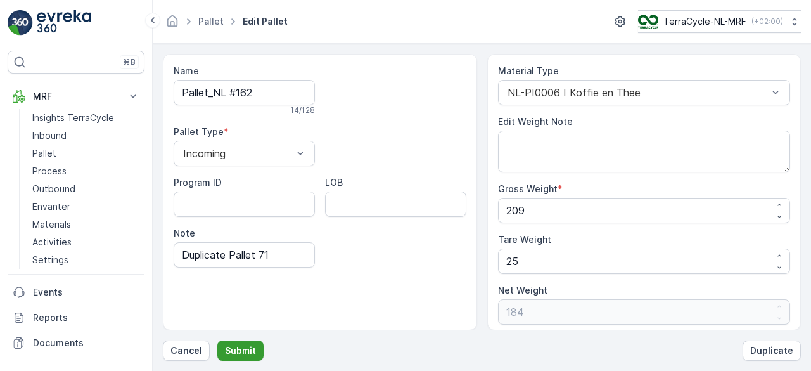
click at [247, 346] on p "Submit" at bounding box center [240, 350] width 31 height 13
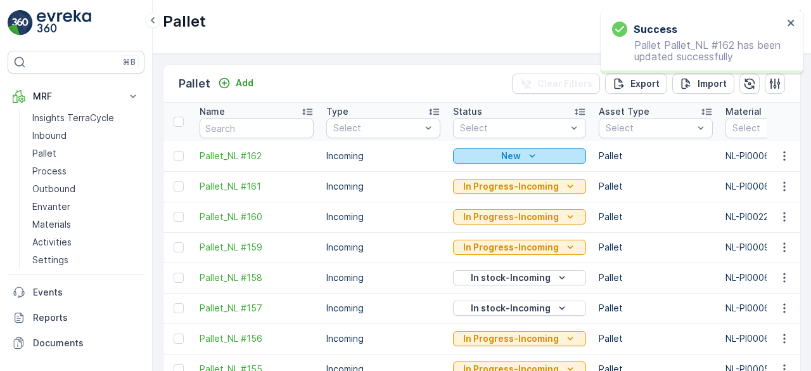
click at [498, 148] on button "New" at bounding box center [519, 155] width 133 height 15
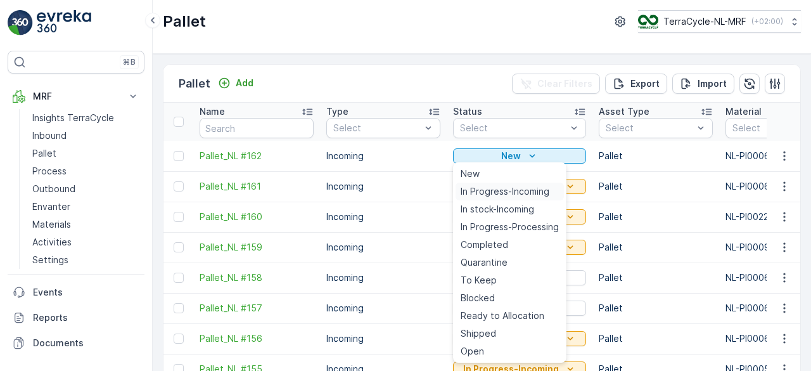
click at [479, 187] on span "In Progress-Incoming" at bounding box center [505, 191] width 89 height 13
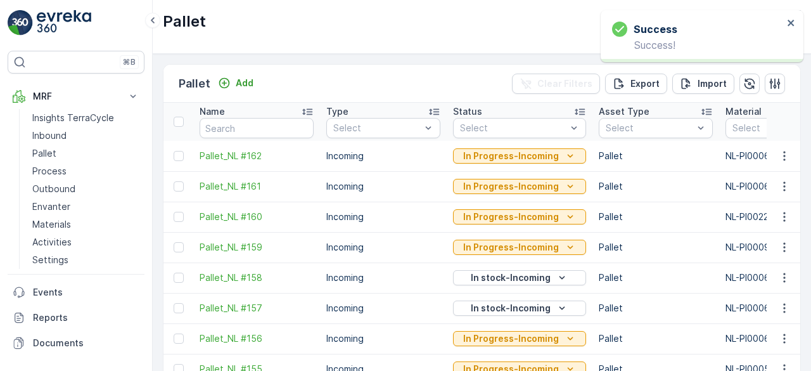
click at [497, 151] on p "In Progress-Incoming" at bounding box center [511, 156] width 96 height 13
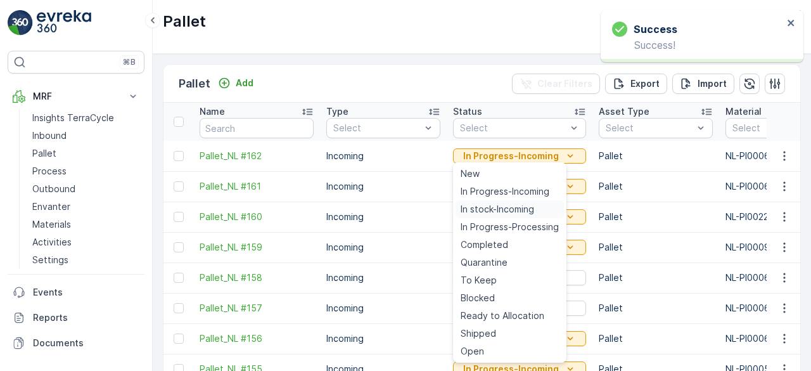
click at [495, 210] on span "In stock-Incoming" at bounding box center [498, 209] width 74 height 13
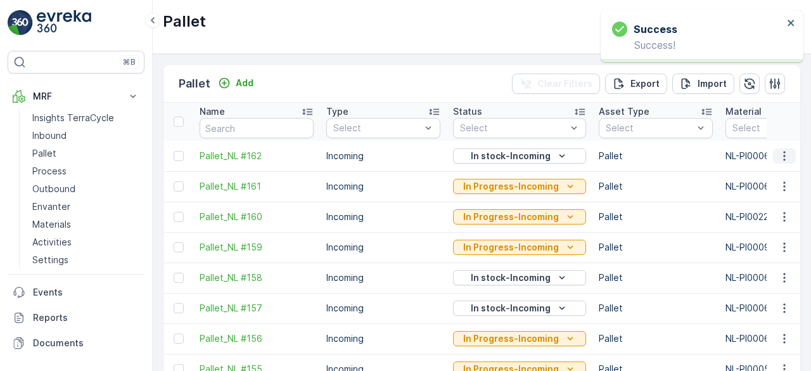
click at [780, 156] on icon "button" at bounding box center [784, 156] width 13 height 13
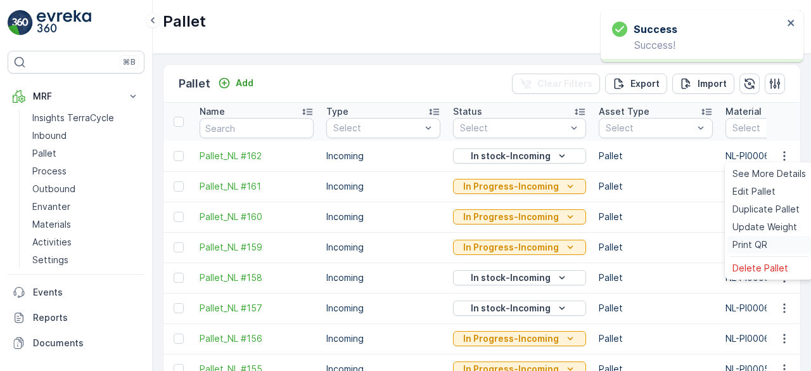
click at [754, 247] on span "Print QR" at bounding box center [750, 244] width 35 height 13
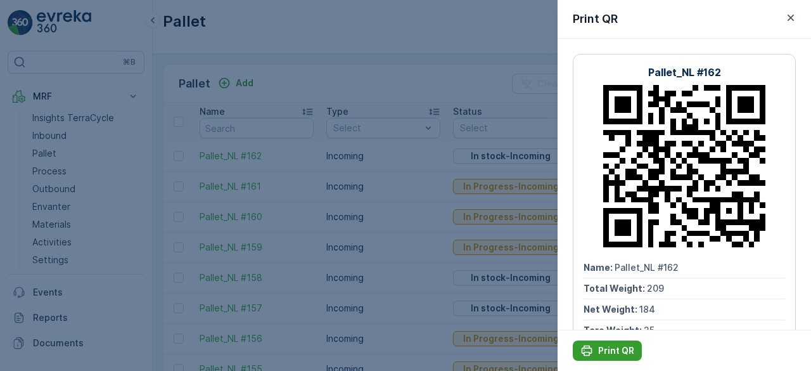
click at [619, 352] on p "Print QR" at bounding box center [616, 350] width 36 height 13
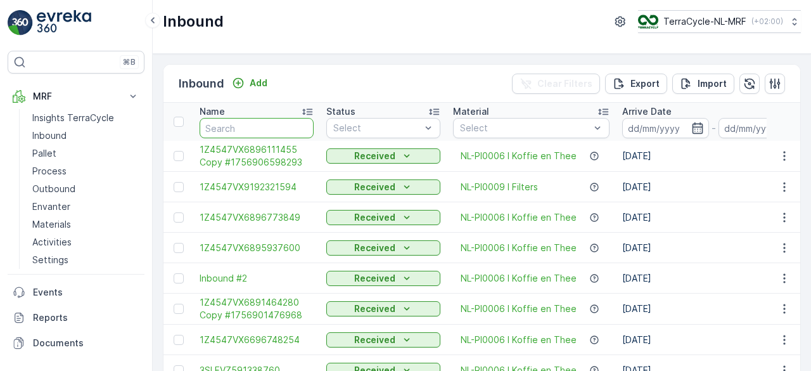
click at [285, 124] on input "text" at bounding box center [257, 128] width 114 height 20
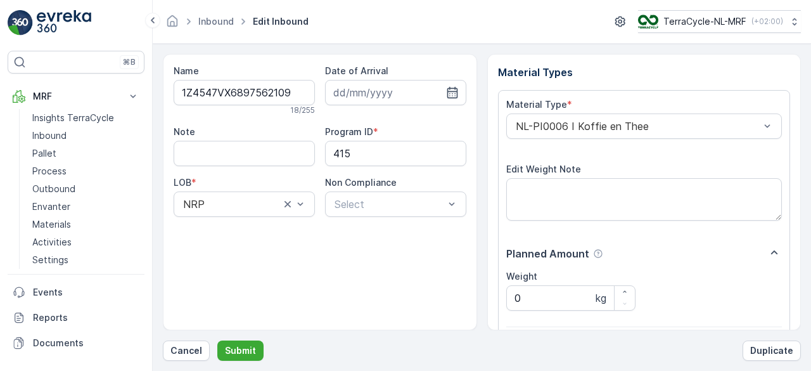
click button "Submit" at bounding box center [240, 350] width 46 height 20
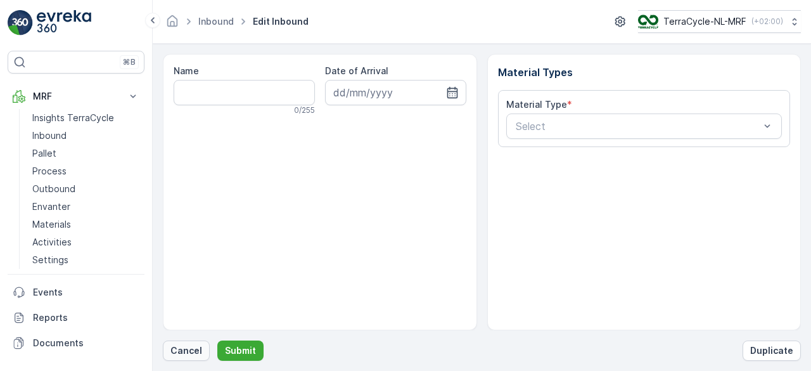
click at [186, 348] on p "Cancel" at bounding box center [187, 350] width 32 height 13
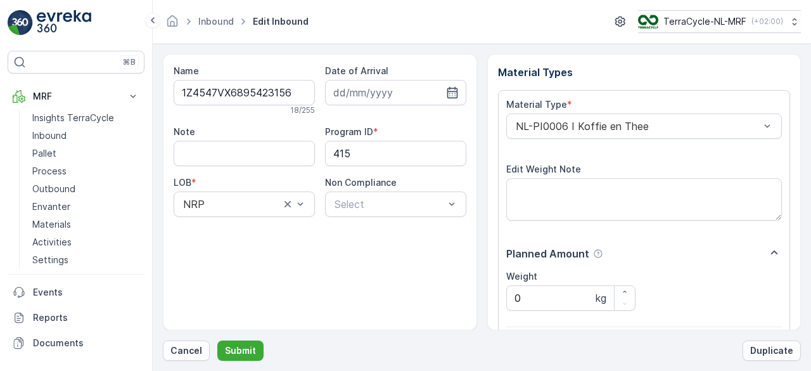
click at [217, 340] on button "Submit" at bounding box center [240, 350] width 46 height 20
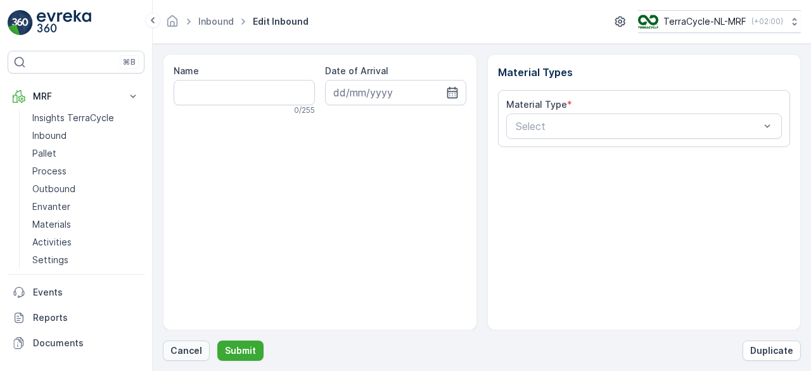
click at [188, 354] on p "Cancel" at bounding box center [187, 350] width 32 height 13
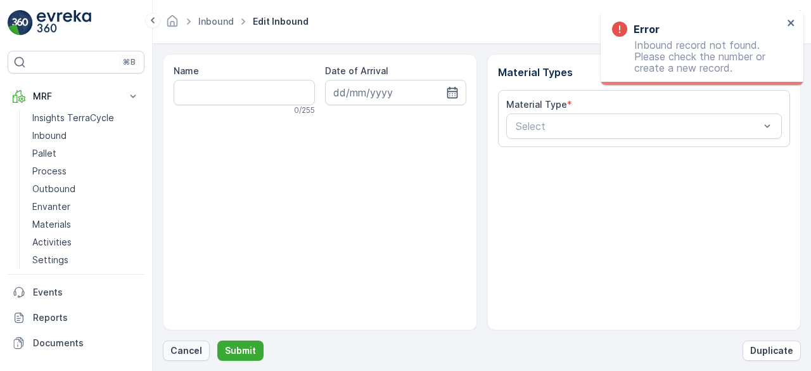
click at [190, 347] on p "Cancel" at bounding box center [187, 350] width 32 height 13
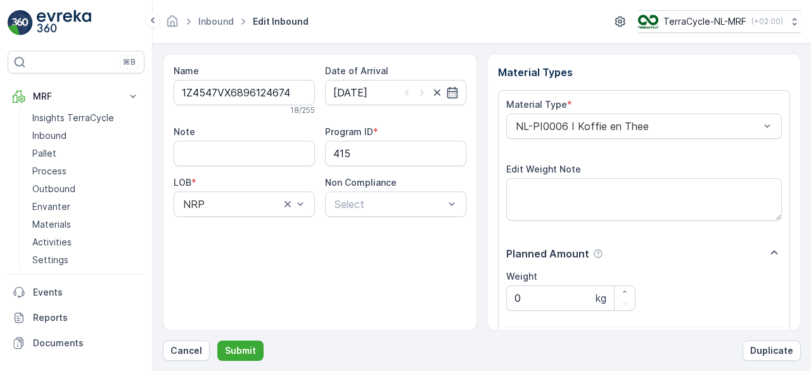
click at [217, 340] on button "Submit" at bounding box center [240, 350] width 46 height 20
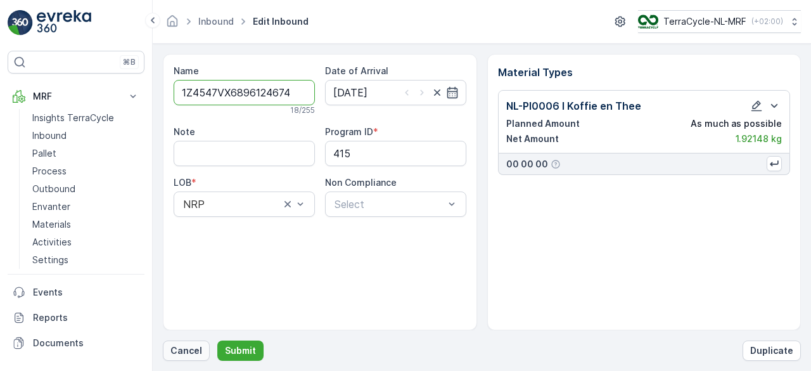
click at [190, 356] on p "Cancel" at bounding box center [187, 350] width 32 height 13
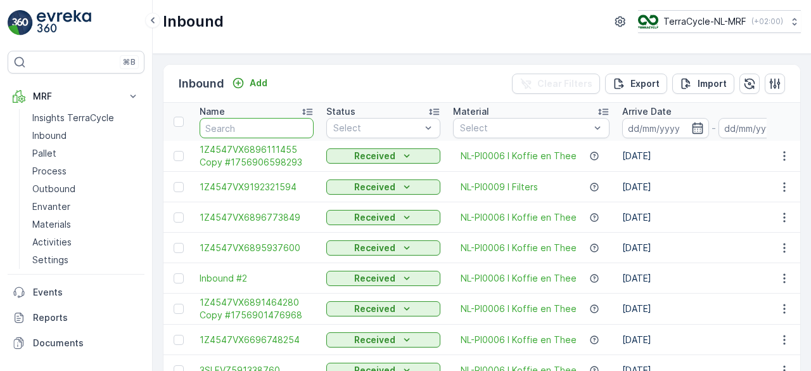
click at [259, 125] on input "text" at bounding box center [257, 128] width 114 height 20
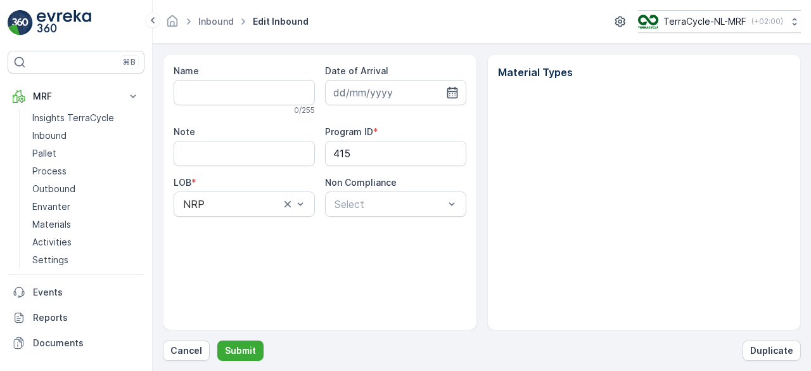
type input "1Z4547VX6896124674"
type input "[DATE]"
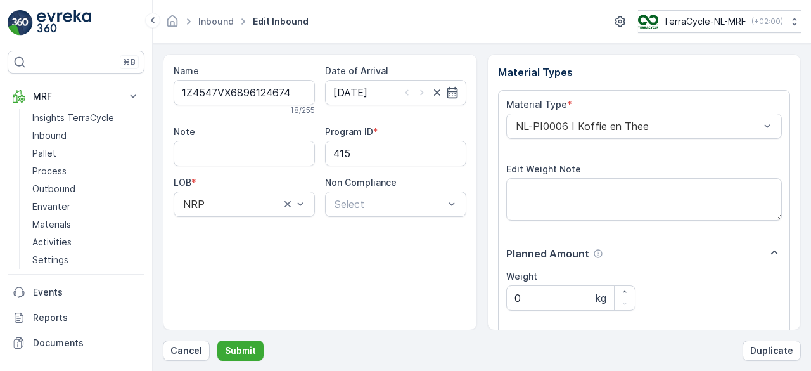
click at [217, 340] on button "Submit" at bounding box center [240, 350] width 46 height 20
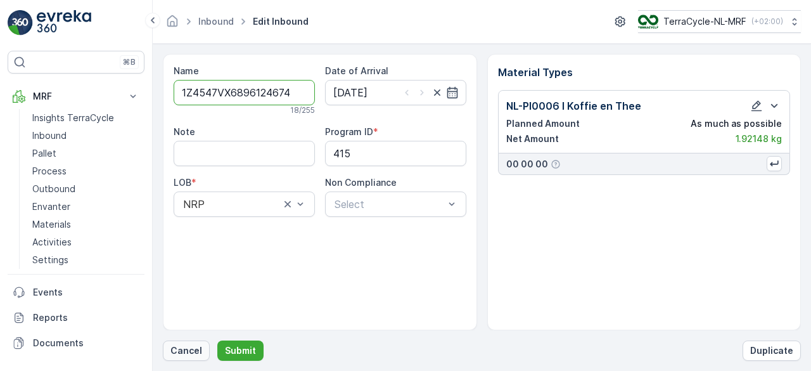
click at [192, 352] on p "Cancel" at bounding box center [187, 350] width 32 height 13
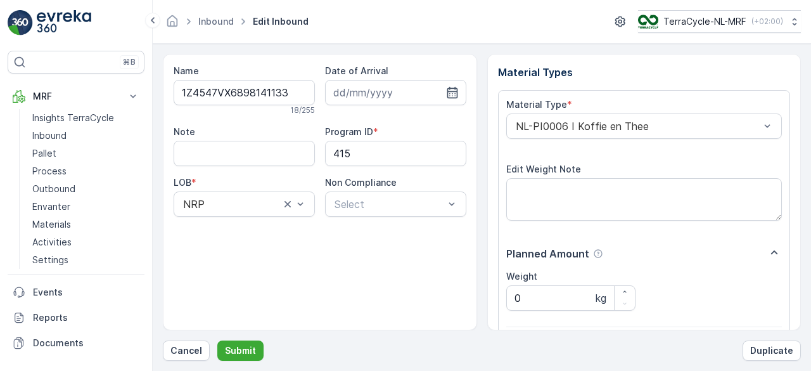
click button "Submit" at bounding box center [240, 350] width 46 height 20
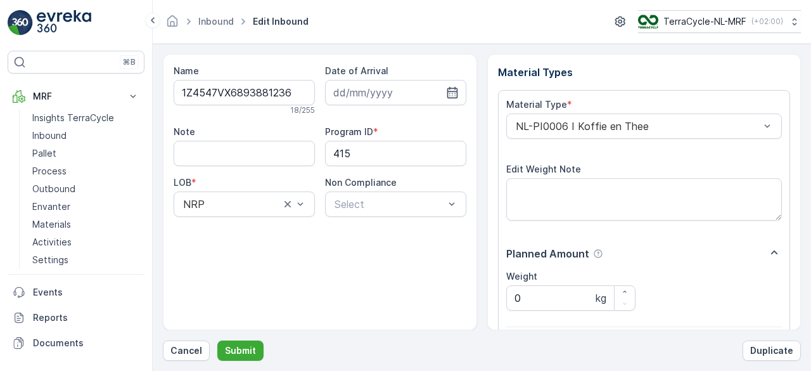
click button "Submit" at bounding box center [240, 350] width 46 height 20
click at [217, 340] on button "Submit" at bounding box center [240, 350] width 46 height 20
click button "Submit" at bounding box center [240, 350] width 46 height 20
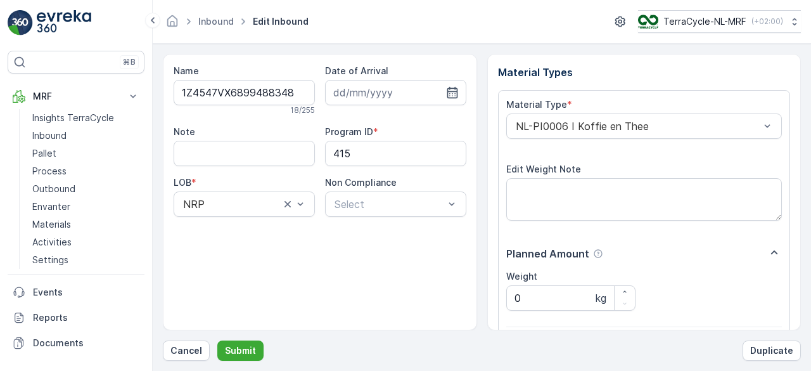
click at [217, 340] on button "Submit" at bounding box center [240, 350] width 46 height 20
click button "Submit" at bounding box center [240, 350] width 46 height 20
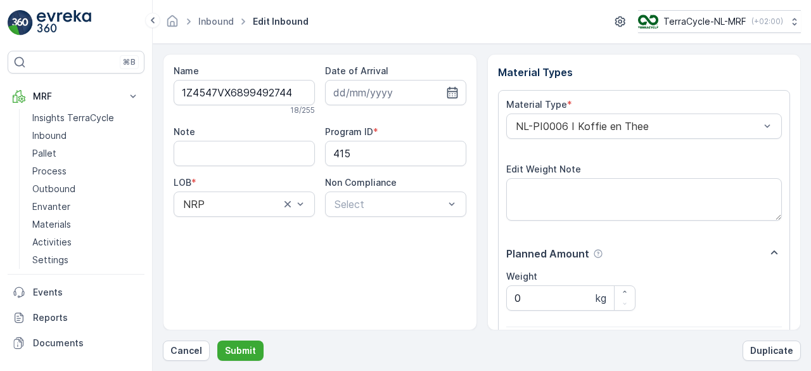
click button "Submit" at bounding box center [240, 350] width 46 height 20
click at [217, 340] on button "Submit" at bounding box center [240, 350] width 46 height 20
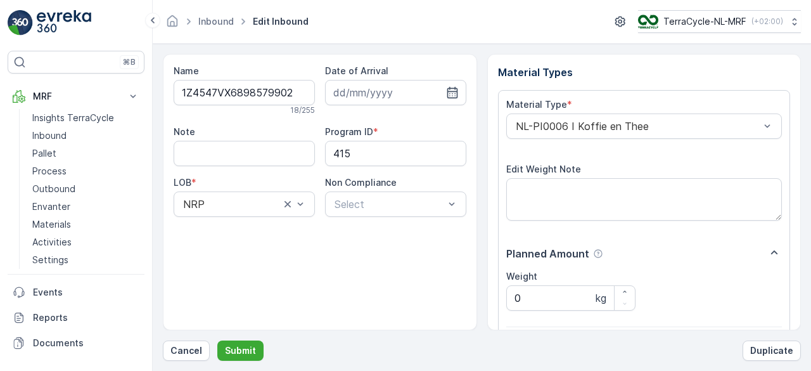
click button "Submit" at bounding box center [240, 350] width 46 height 20
click at [217, 340] on button "Submit" at bounding box center [240, 350] width 46 height 20
click button "Submit" at bounding box center [240, 350] width 46 height 20
click at [217, 340] on button "Submit" at bounding box center [240, 350] width 46 height 20
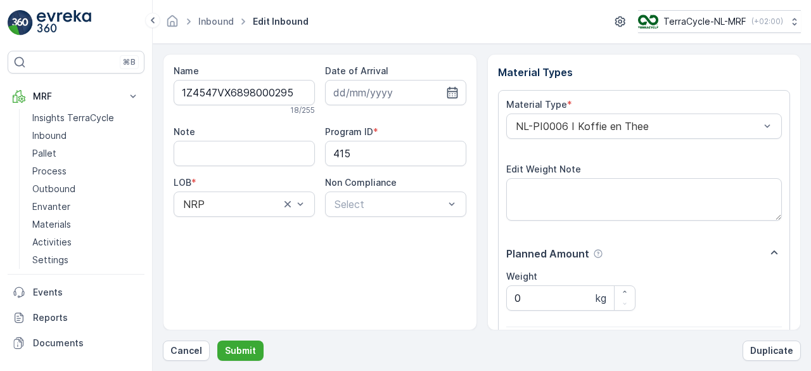
click at [217, 340] on button "Submit" at bounding box center [240, 350] width 46 height 20
click button "Submit" at bounding box center [240, 350] width 46 height 20
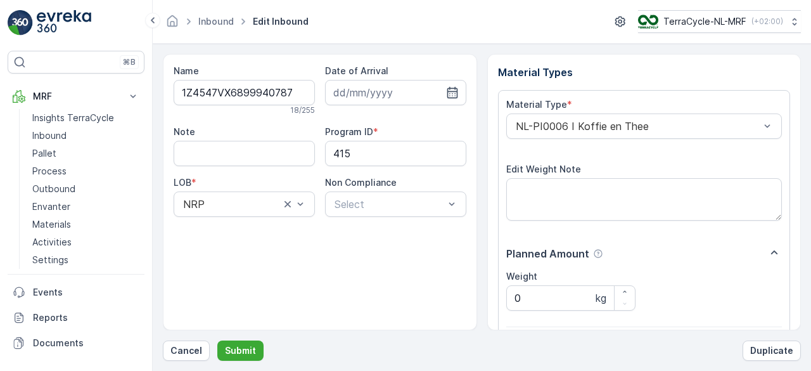
click at [217, 340] on button "Submit" at bounding box center [240, 350] width 46 height 20
click button "Submit" at bounding box center [240, 350] width 46 height 20
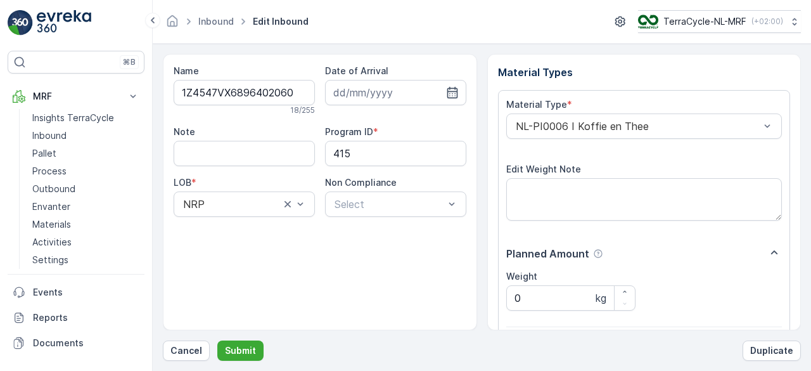
click button "Submit" at bounding box center [240, 350] width 46 height 20
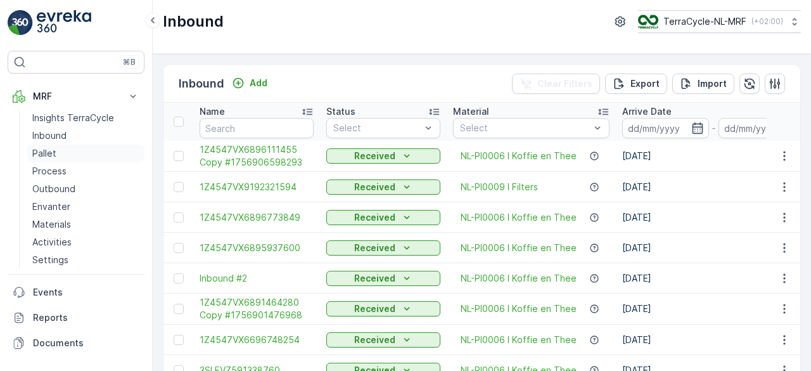
click at [52, 153] on p "Pallet" at bounding box center [44, 153] width 24 height 13
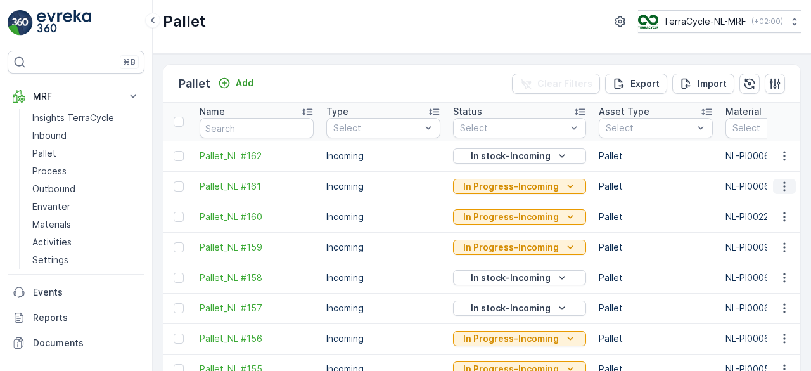
click at [782, 187] on icon "button" at bounding box center [784, 186] width 13 height 13
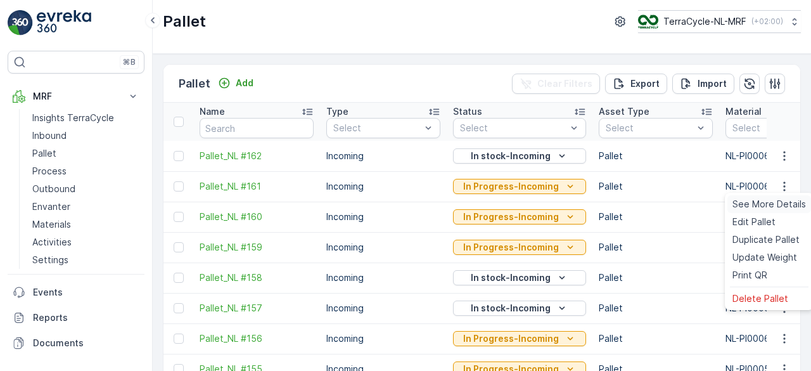
click at [777, 202] on span "See More Details" at bounding box center [770, 204] width 74 height 13
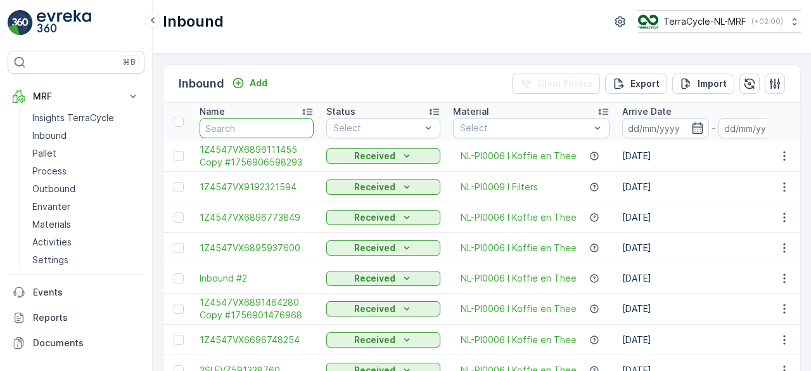
click at [240, 127] on input "text" at bounding box center [257, 128] width 114 height 20
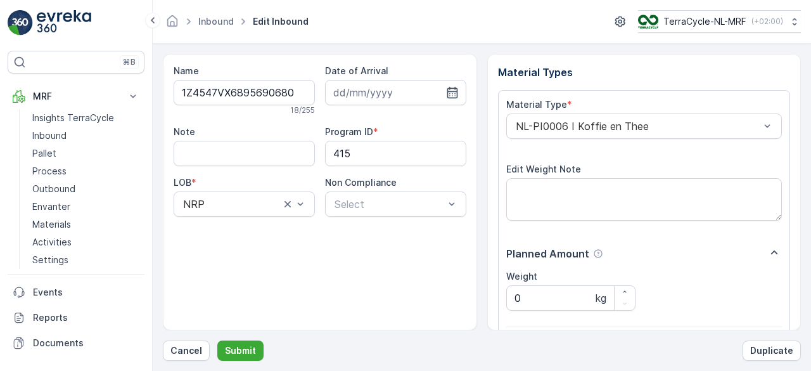
click button "Submit" at bounding box center [240, 350] width 46 height 20
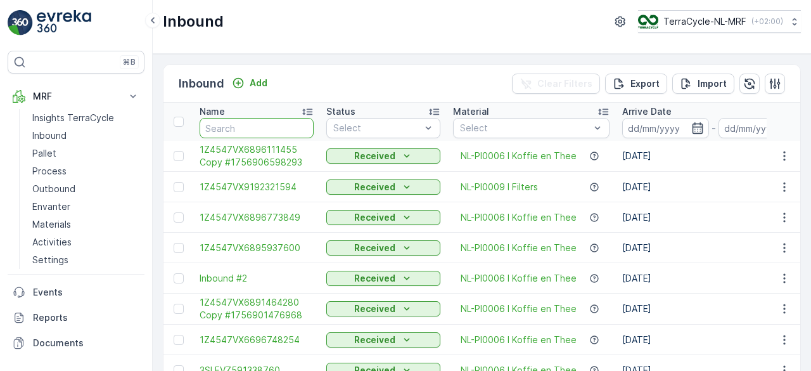
click at [240, 127] on input "text" at bounding box center [257, 128] width 114 height 20
click at [53, 152] on p "Pallet" at bounding box center [44, 153] width 24 height 13
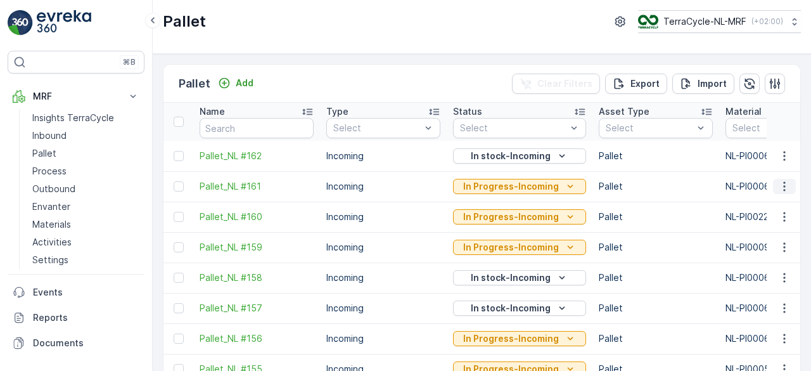
click at [784, 188] on icon "button" at bounding box center [784, 186] width 13 height 13
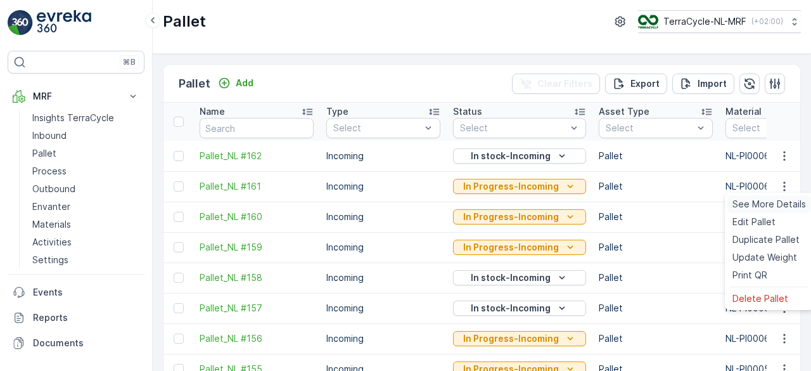
click at [775, 203] on span "See More Details" at bounding box center [770, 204] width 74 height 13
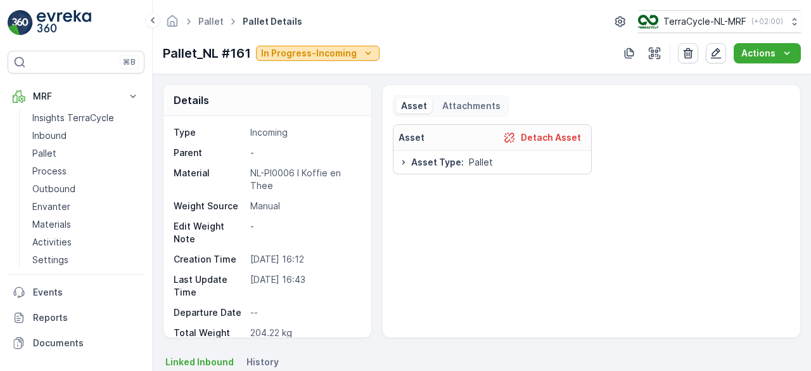
click at [368, 52] on icon "In Progress-Incoming" at bounding box center [368, 53] width 13 height 13
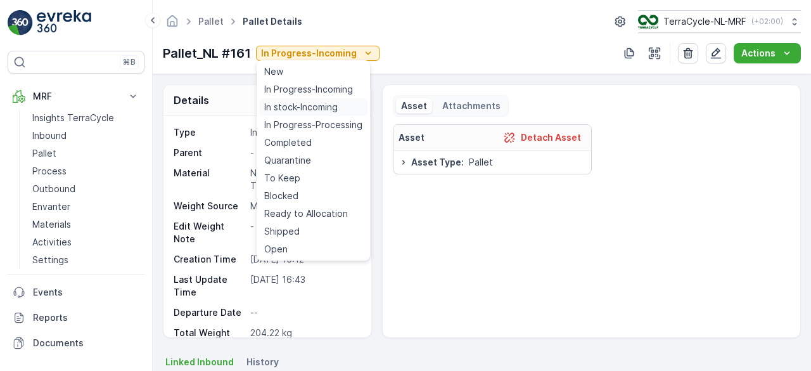
click at [323, 107] on span "In stock-Incoming" at bounding box center [301, 107] width 74 height 13
